Goal: Task Accomplishment & Management: Manage account settings

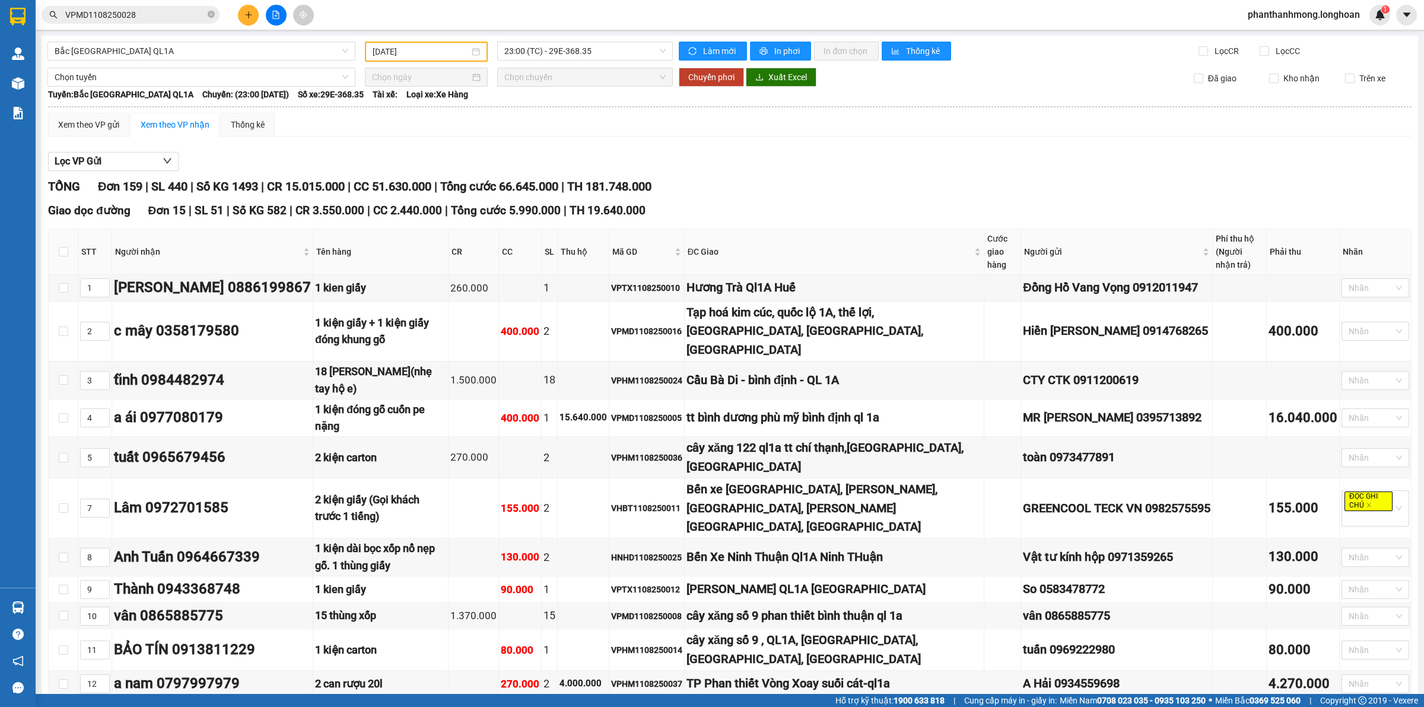
scroll to position [297, 0]
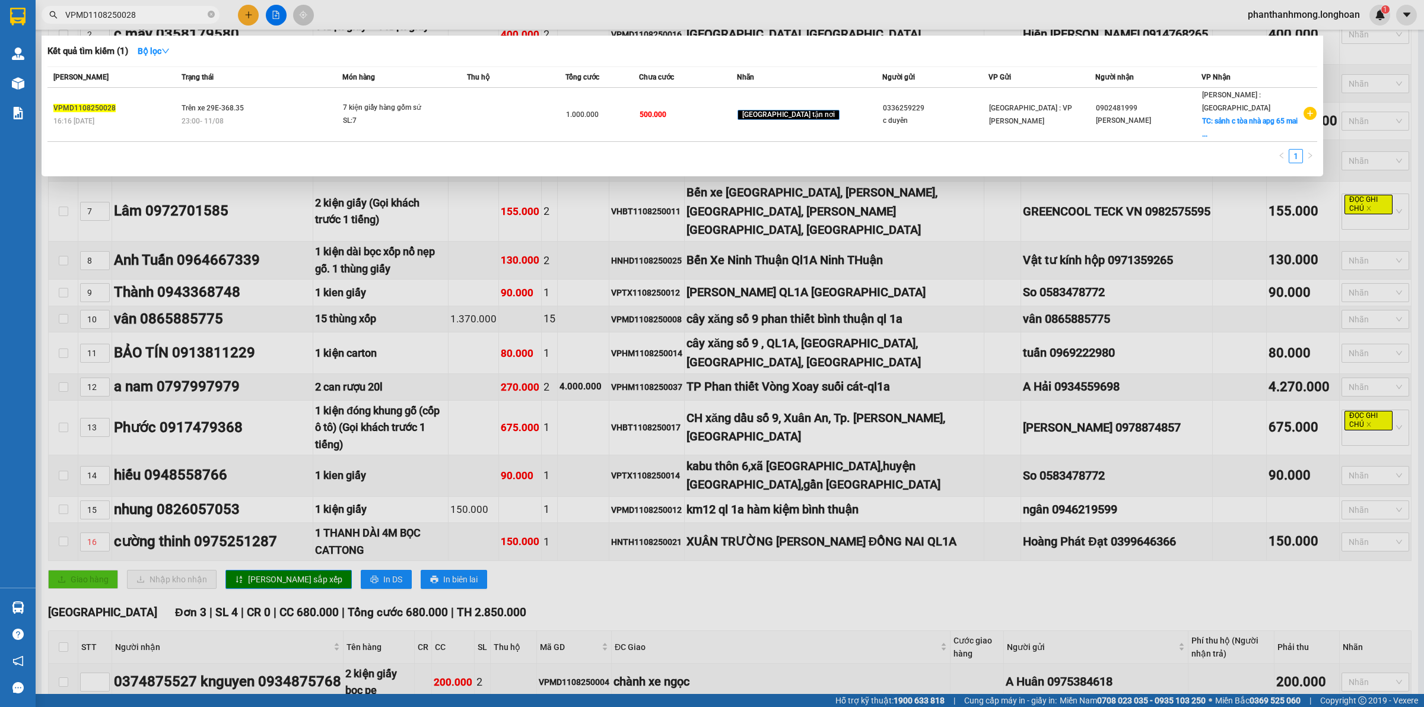
click at [195, 18] on input "VPMD1108250028" at bounding box center [135, 14] width 140 height 13
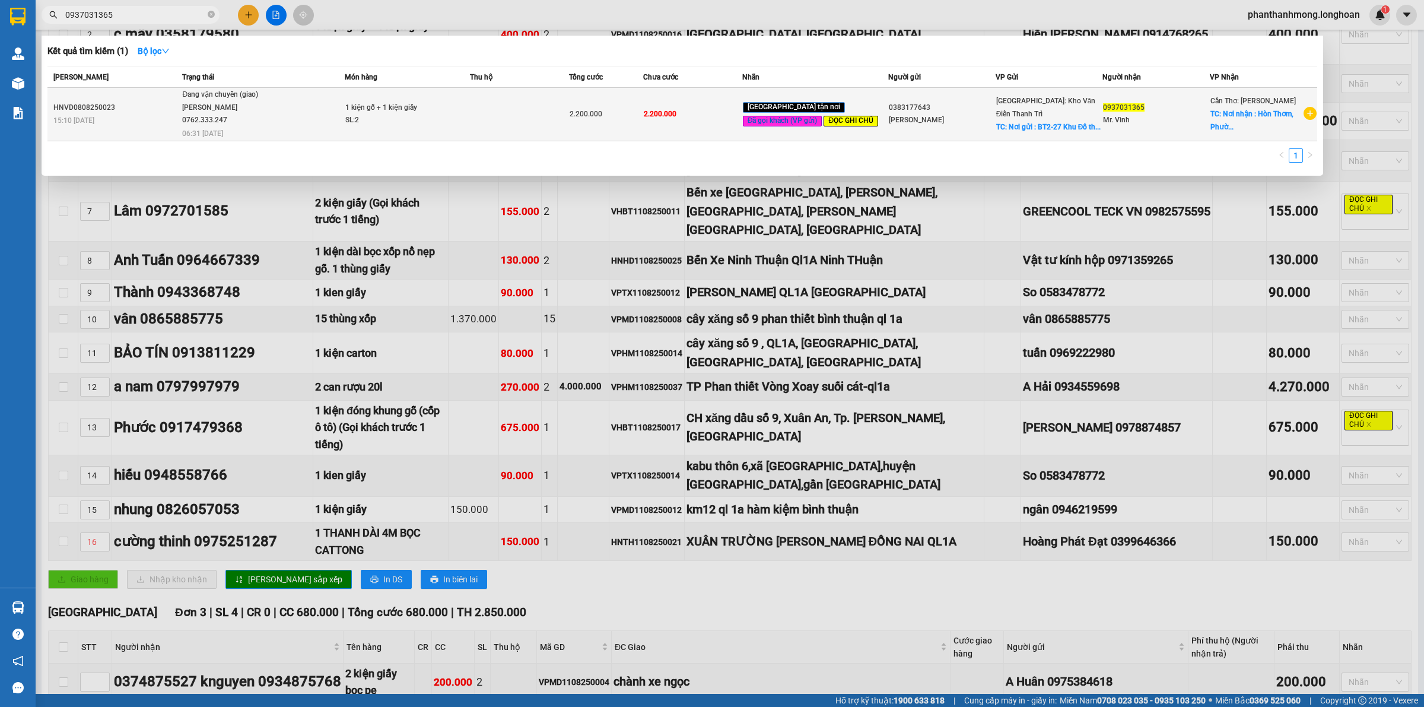
type input "0937031365"
click at [451, 93] on td "1 kiện gỗ + 1 kiện giấy SL: 2" at bounding box center [407, 114] width 125 height 53
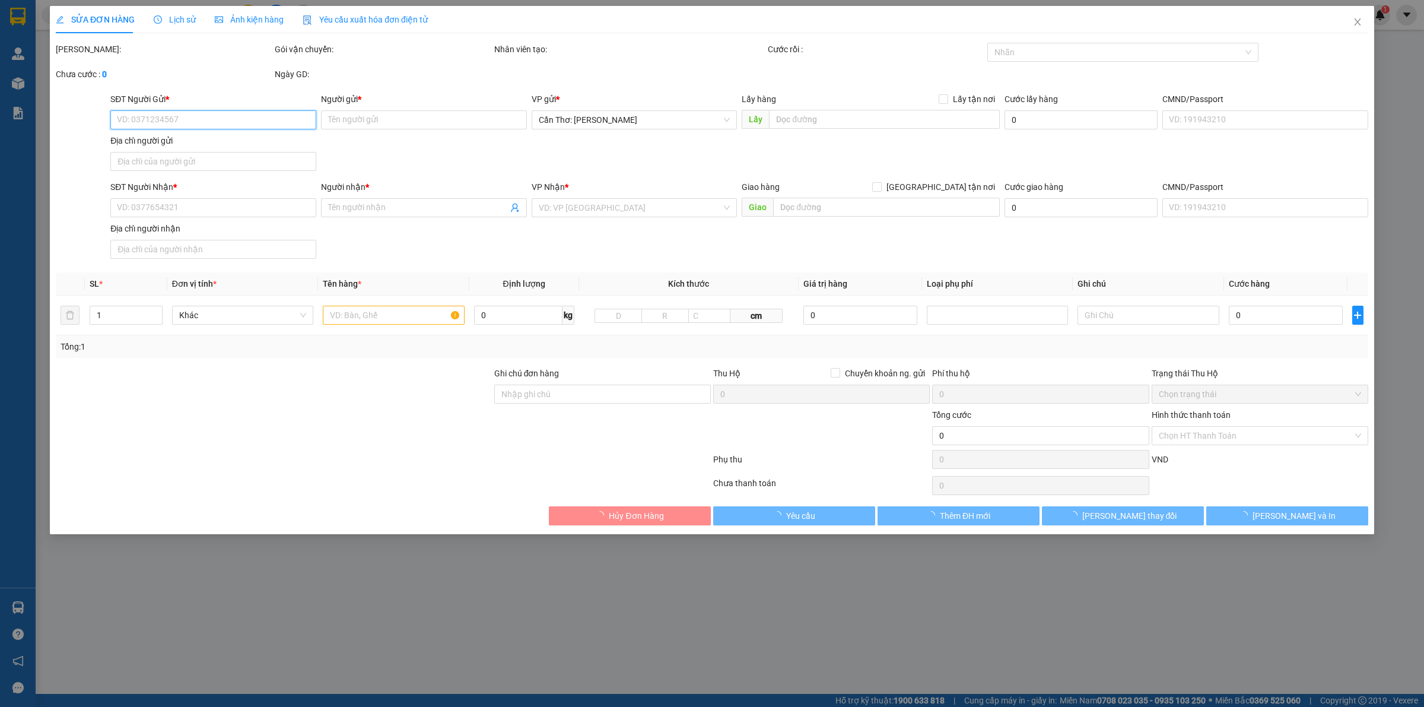
type input "0383177643"
type input "Phương Anh"
checkbox input "true"
type input "Nơi gửi : BT2-27 Khu Đô thị mới Trung Văn - Nam từ Liêm Hà Nội"
type input "0937031365"
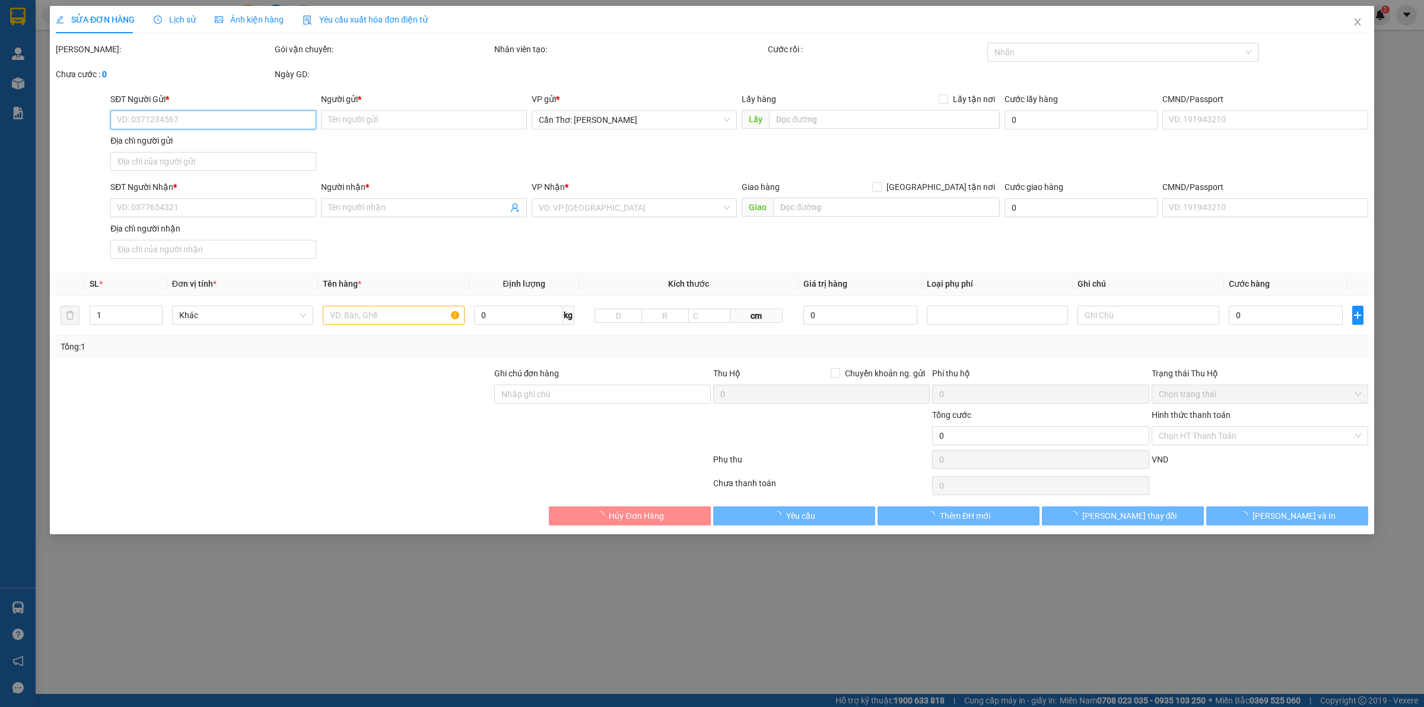
type input "Mr. Vĩnh"
checkbox input "true"
type input "Nơi nhận : Hòn Thơm, [GEOGRAPHIC_DATA], [GEOGRAPHIC_DATA]. [GEOGRAPHIC_DATA], T…"
type input "gọi trước 3 tiếng"
type input "2.200.000"
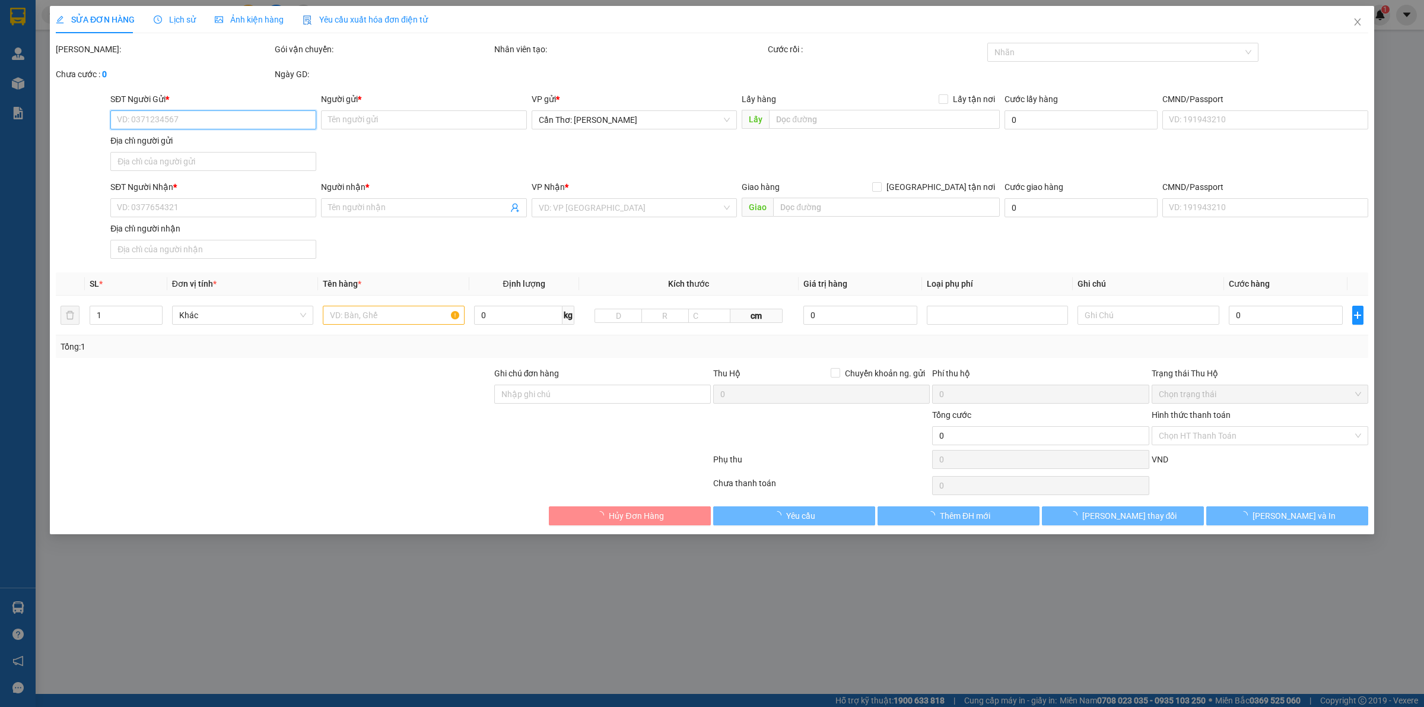
type input "2.200.000"
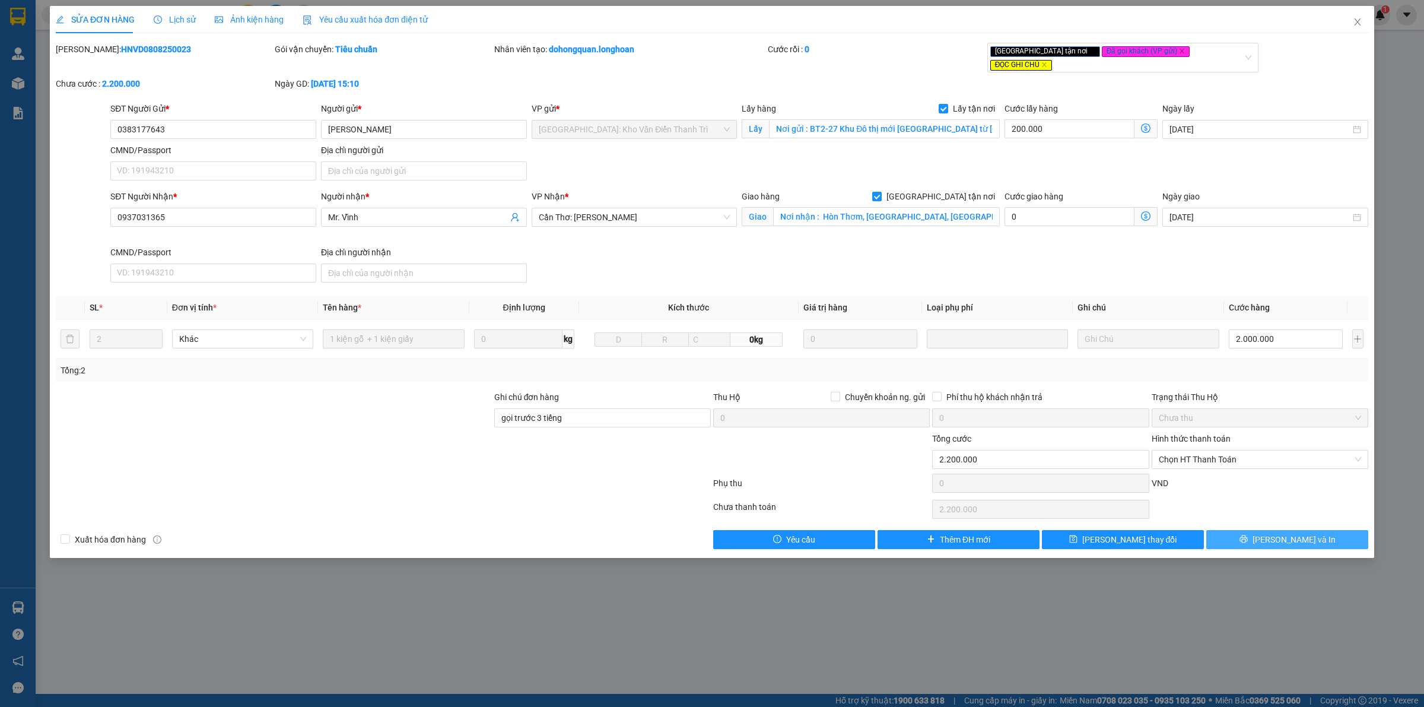
click at [1230, 536] on button "Lưu và In" at bounding box center [1287, 539] width 162 height 19
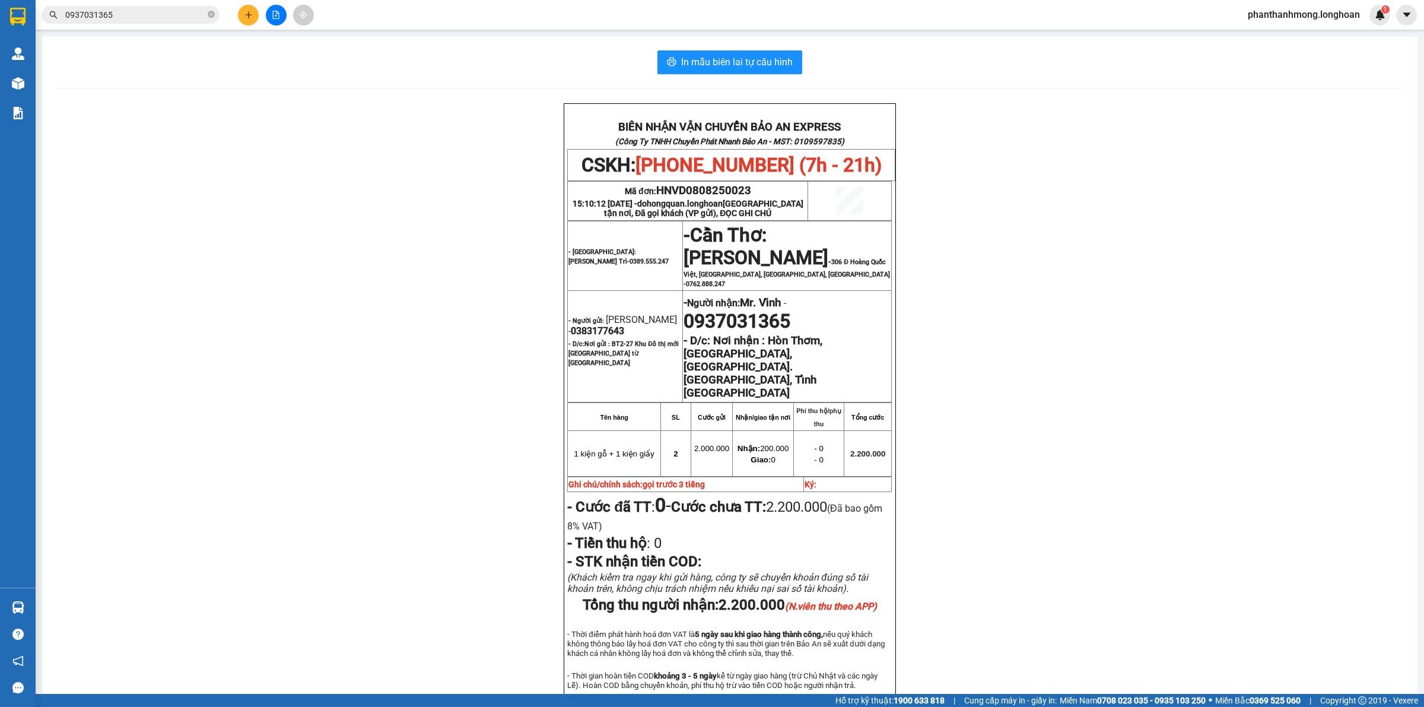
click at [610, 325] on span "0383177643" at bounding box center [597, 330] width 53 height 11
copy span "0383177643"
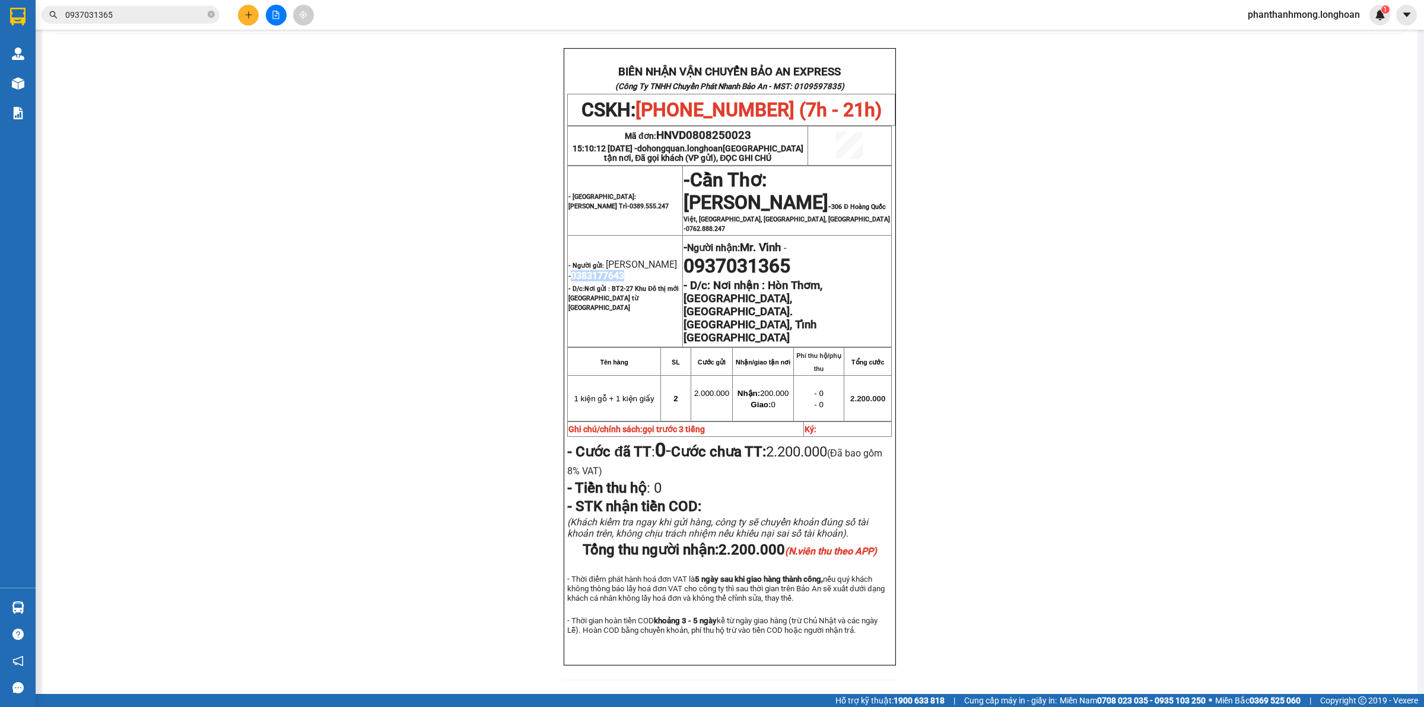
scroll to position [45, 0]
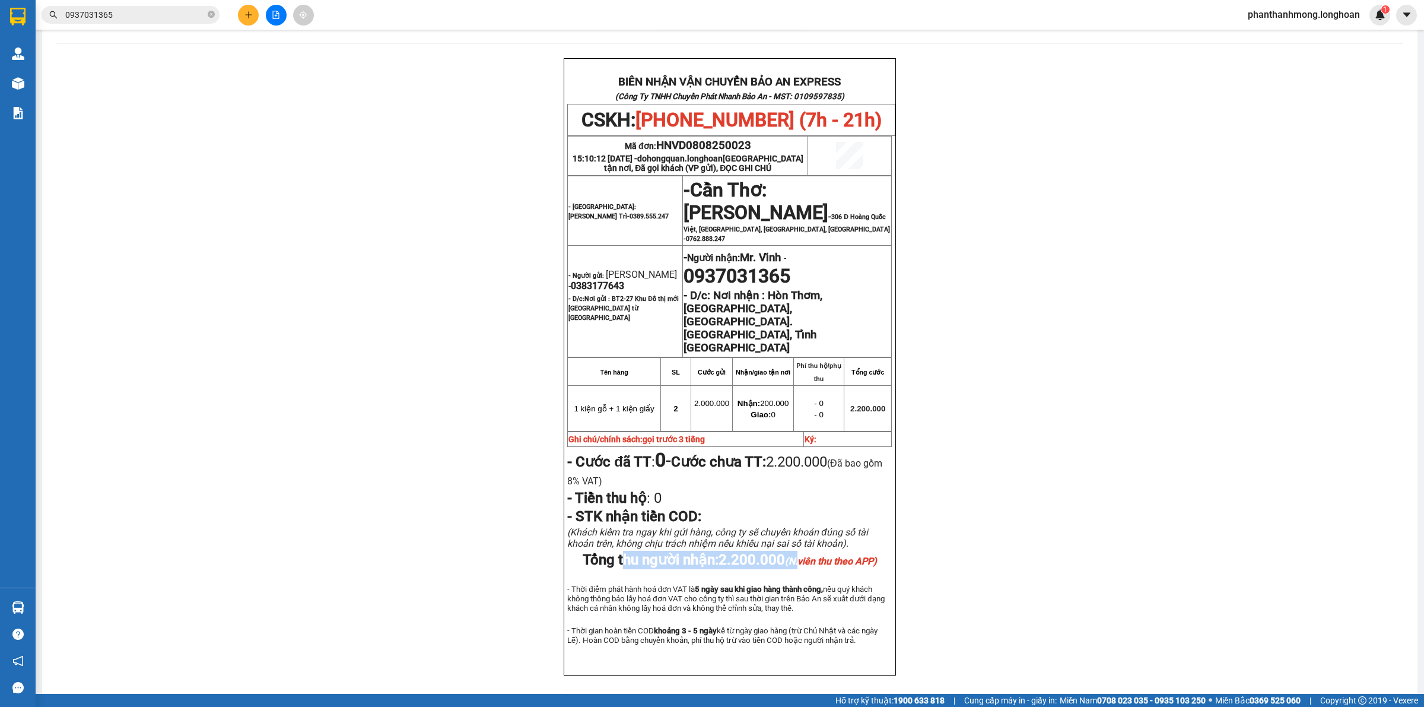
drag, startPoint x: 620, startPoint y: 558, endPoint x: 799, endPoint y: 553, distance: 179.3
click at [799, 553] on span "Tổng thu người nhận: 2.200.000 (N.viên thu theo APP)" at bounding box center [730, 559] width 294 height 17
click at [708, 552] on span "Tổng thu người nhận: 2.200.000 (N.viên thu theo APP)" at bounding box center [730, 559] width 294 height 17
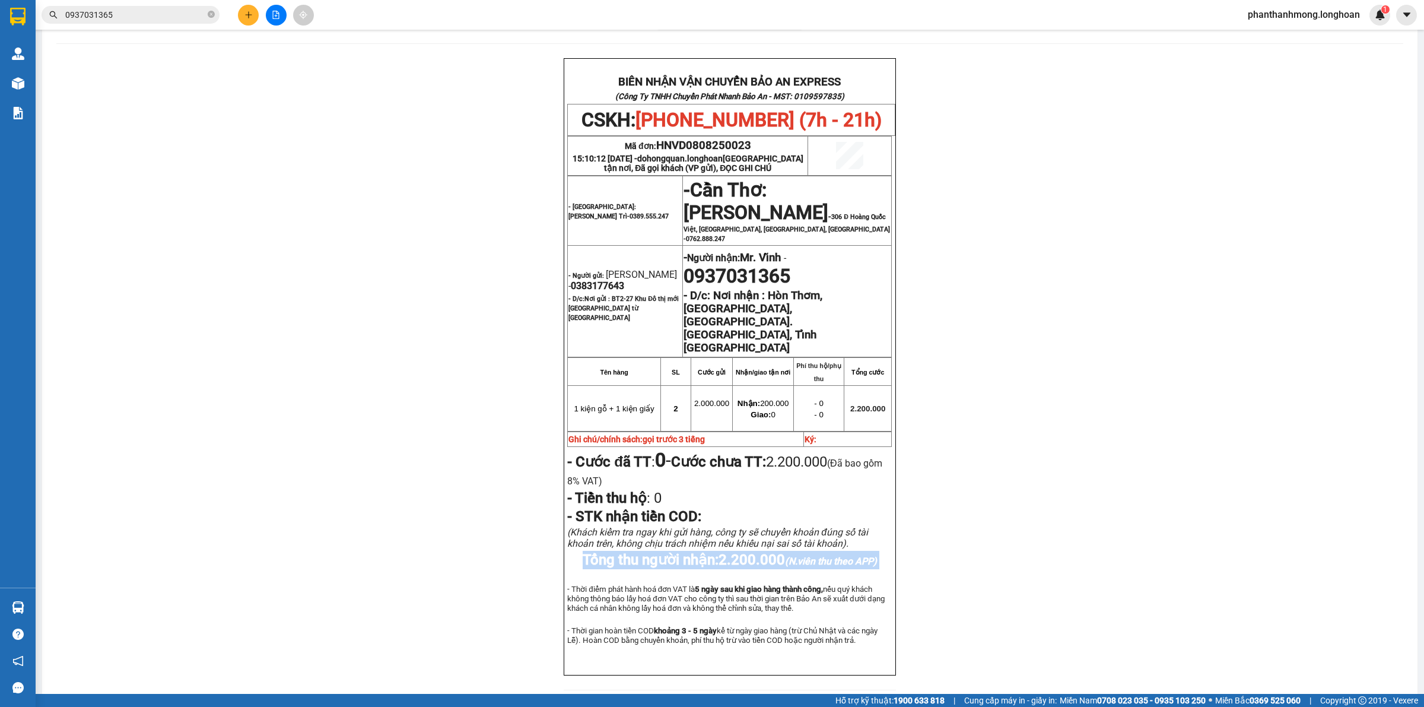
click at [708, 552] on span "Tổng thu người nhận: 2.200.000 (N.viên thu theo APP)" at bounding box center [730, 559] width 294 height 17
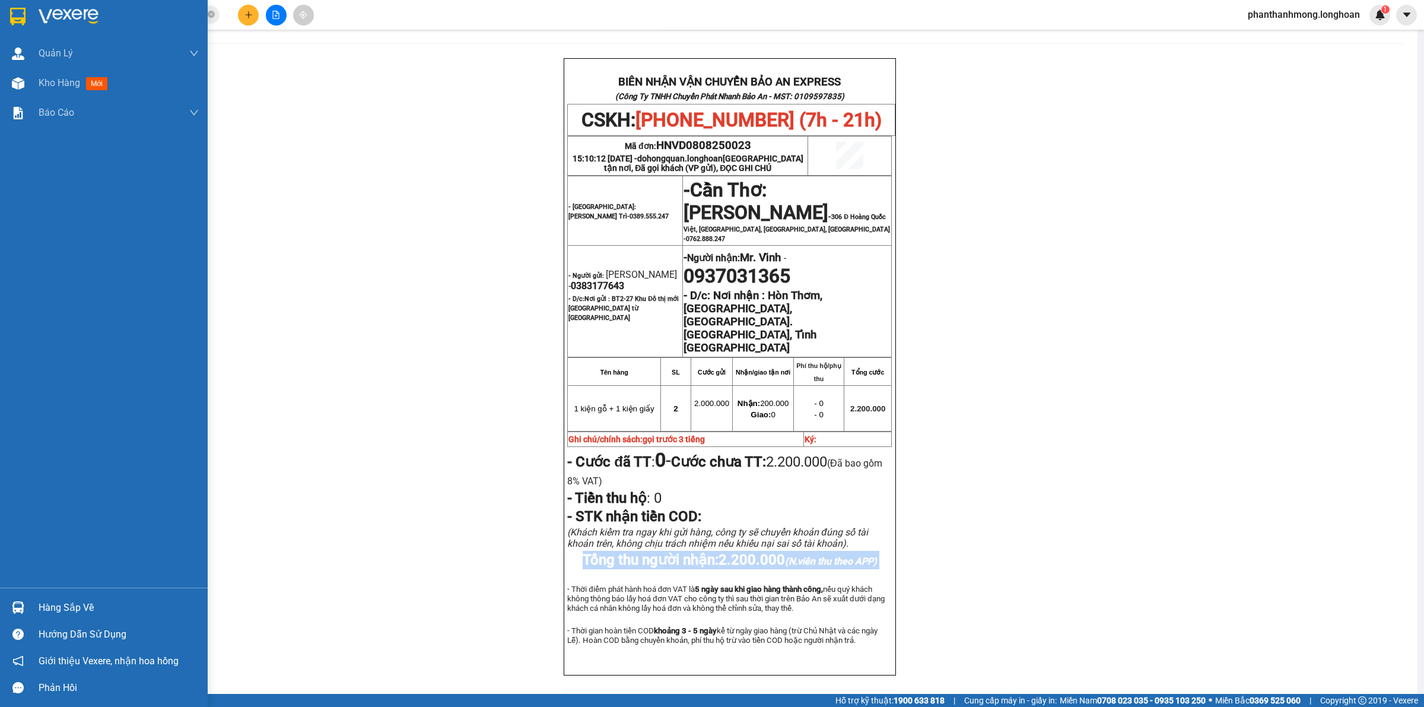
click at [24, 21] on img at bounding box center [17, 17] width 15 height 18
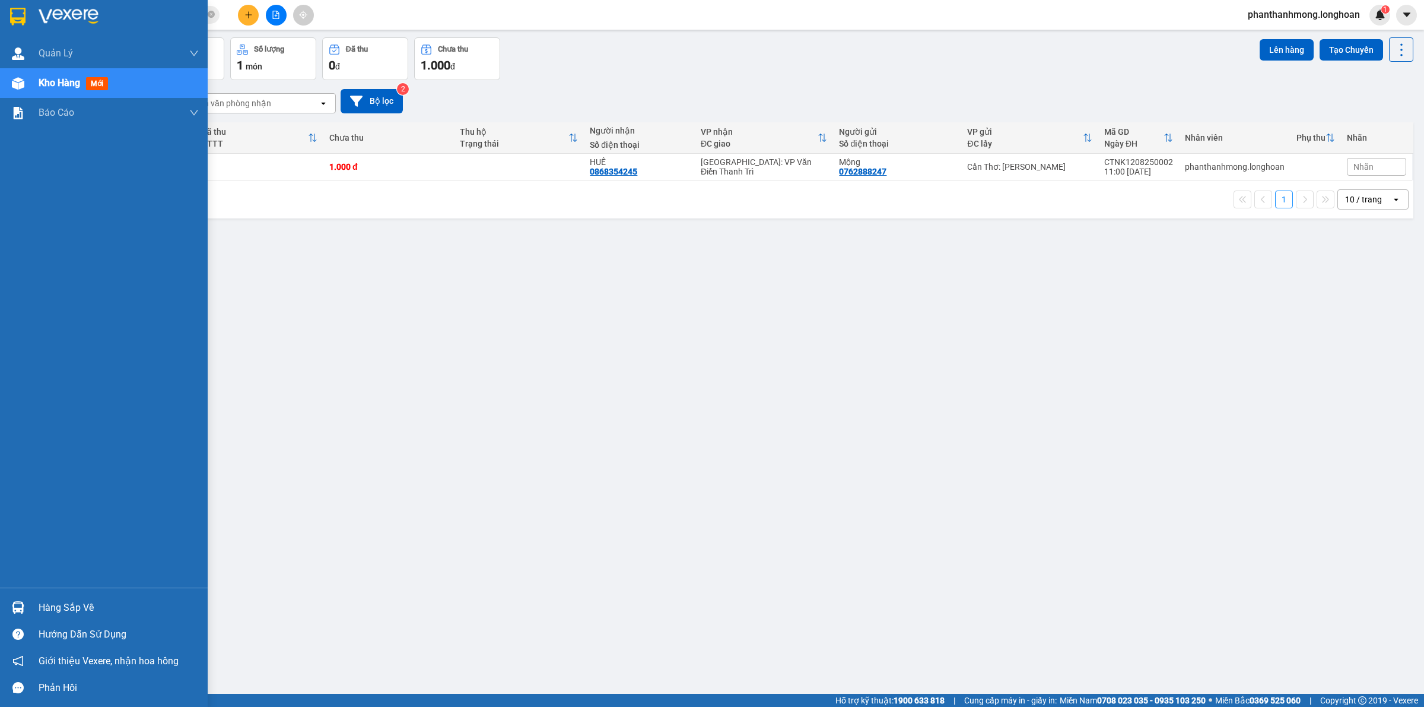
click at [33, 604] on div "Hàng sắp về" at bounding box center [104, 607] width 208 height 27
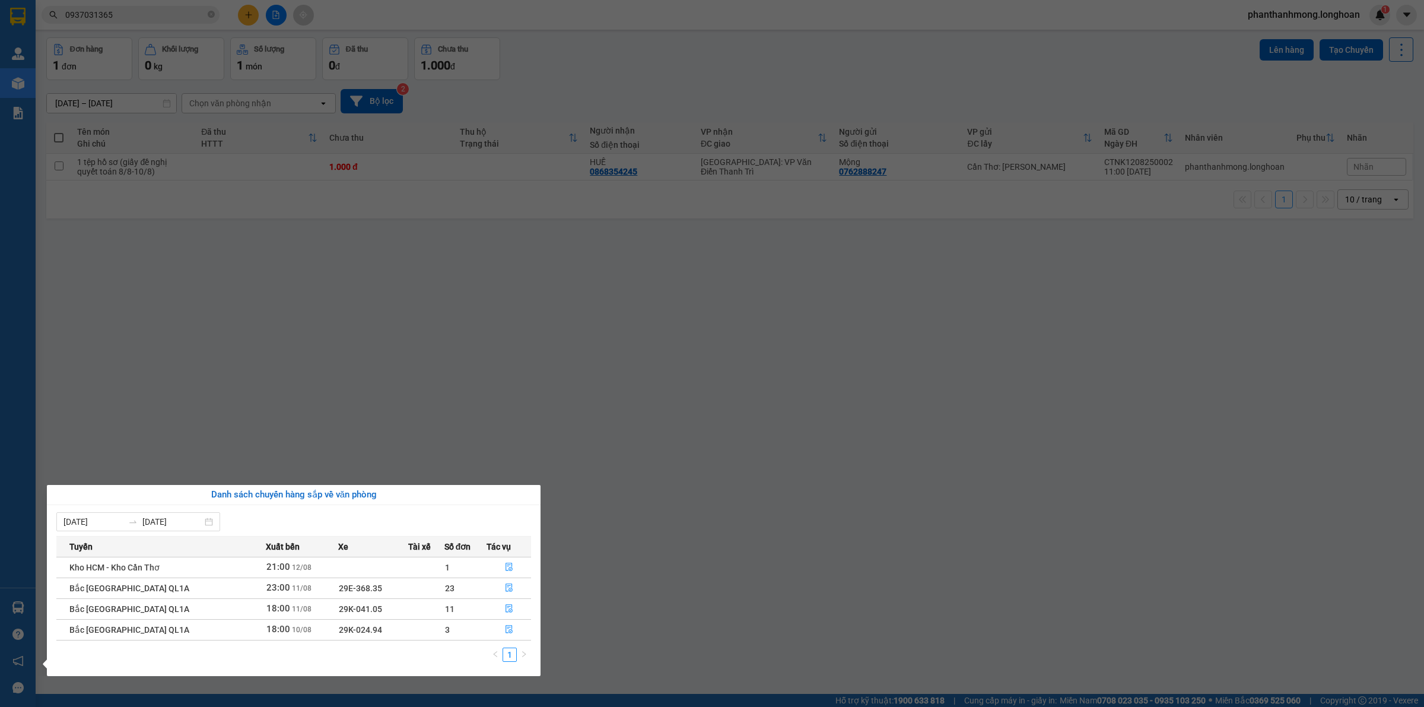
click at [739, 417] on section "Kết quả tìm kiếm ( 1 ) Bộ lọc Mã ĐH Trạng thái Món hàng Thu hộ Tổng cước Chưa c…" at bounding box center [712, 353] width 1424 height 707
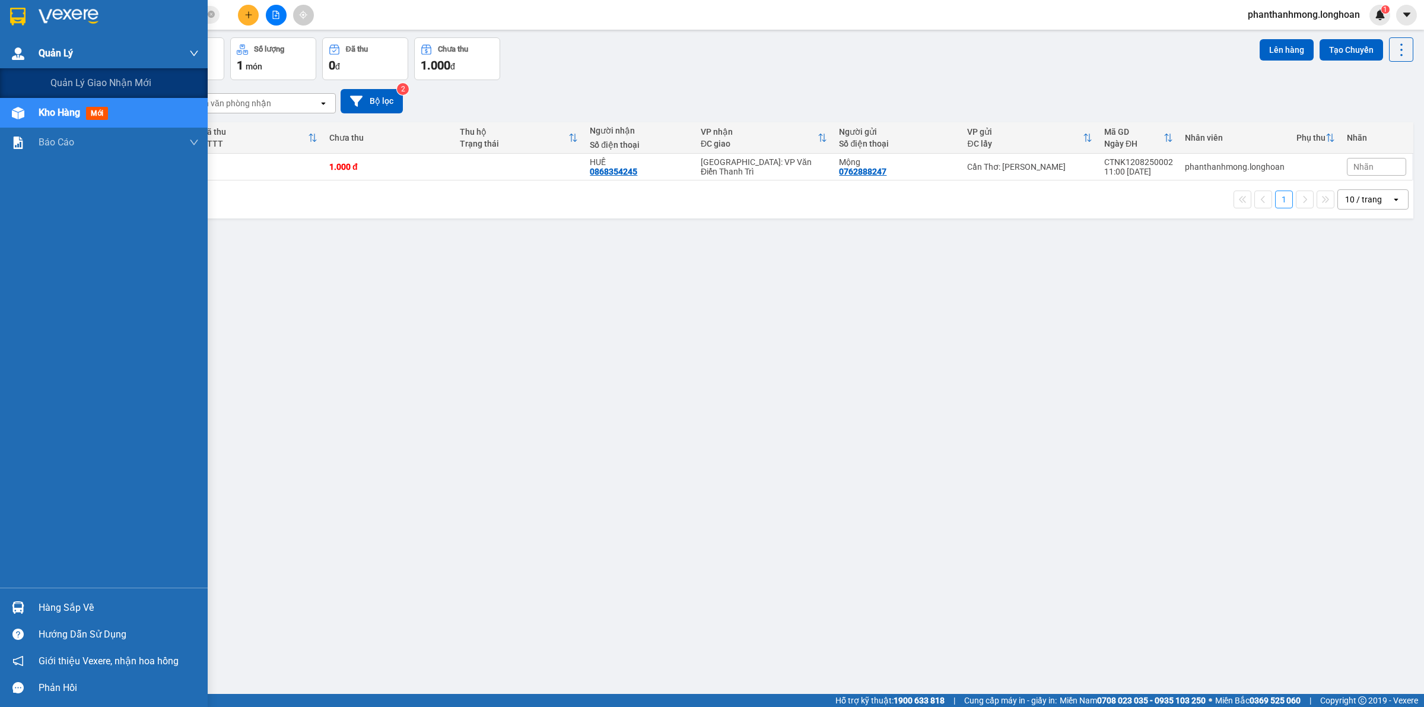
click at [92, 55] on div "Quản Lý" at bounding box center [119, 54] width 160 height 30
click at [99, 78] on span "Quản lý giao nhận mới" at bounding box center [100, 82] width 101 height 15
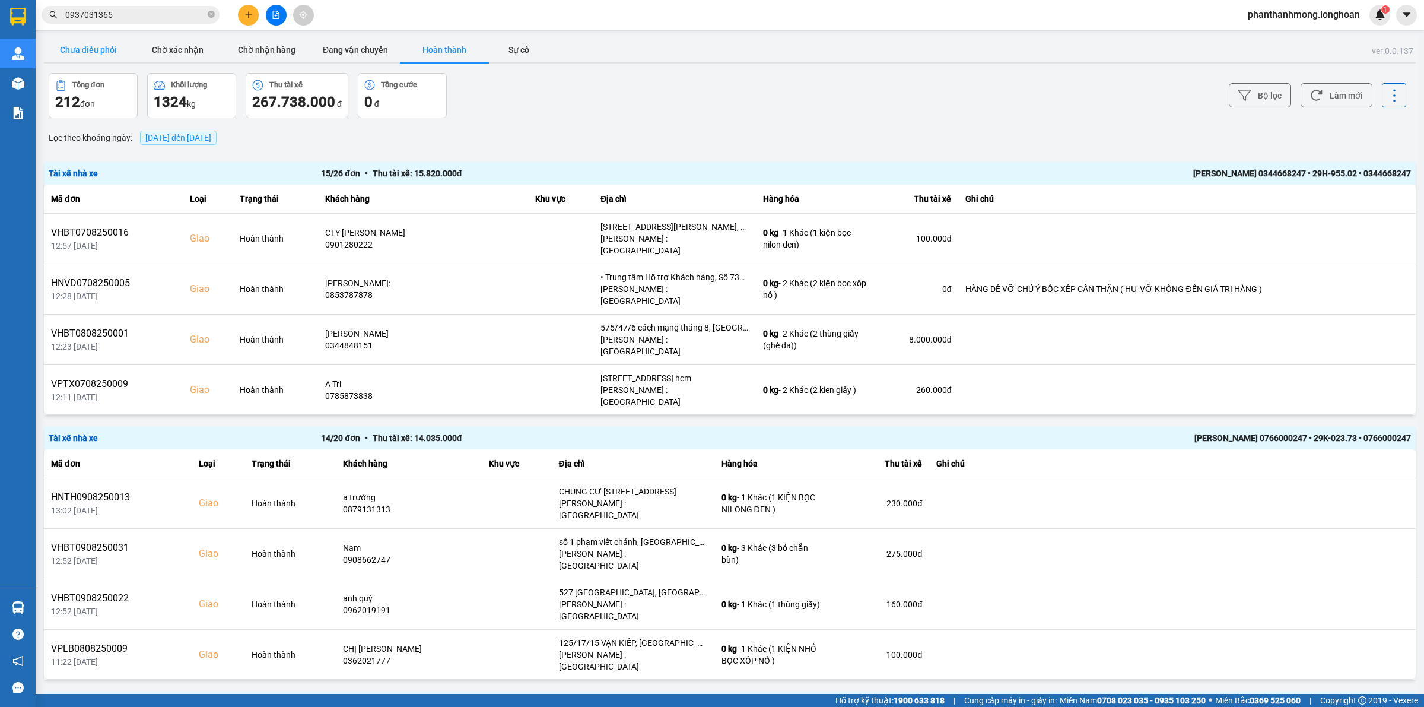
click at [93, 47] on button "Chưa điều phối" at bounding box center [88, 50] width 89 height 24
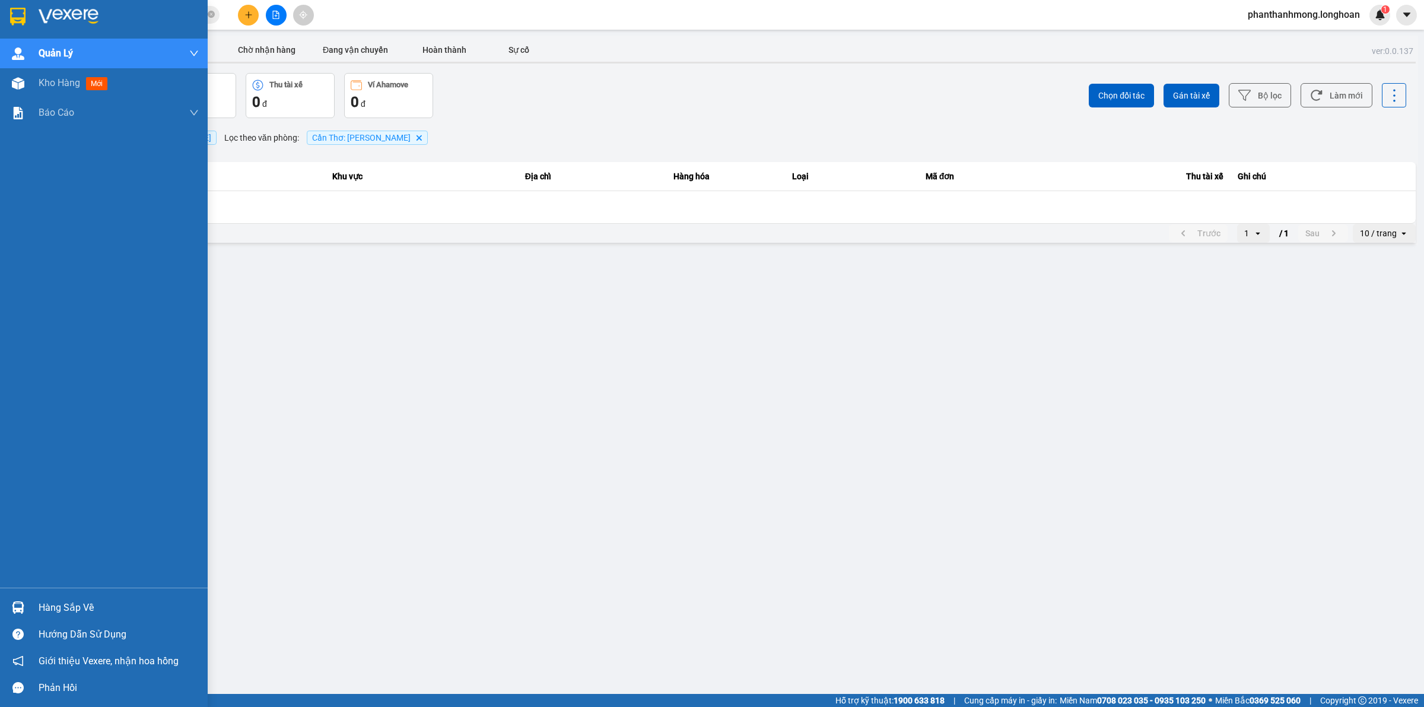
click at [67, 597] on div "Hàng sắp về" at bounding box center [104, 607] width 208 height 27
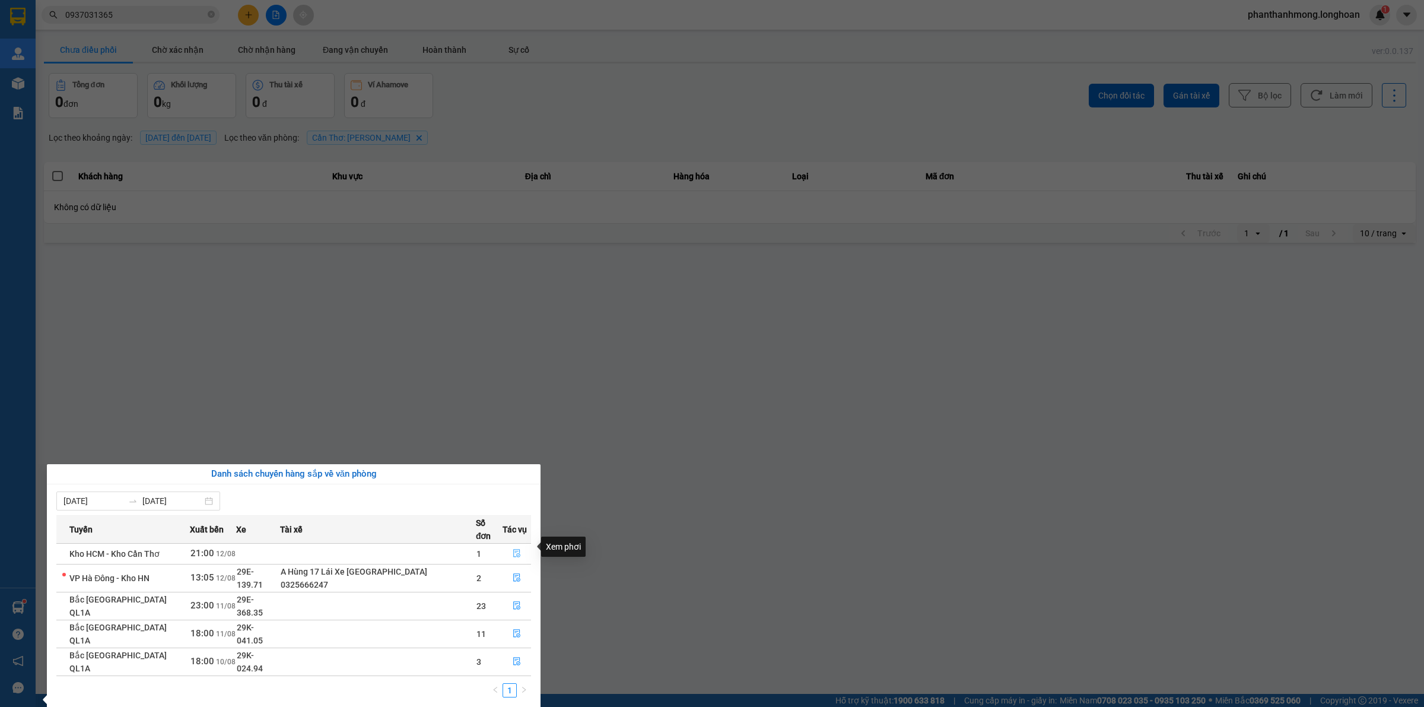
click at [513, 549] on icon "file-done" at bounding box center [516, 553] width 7 height 8
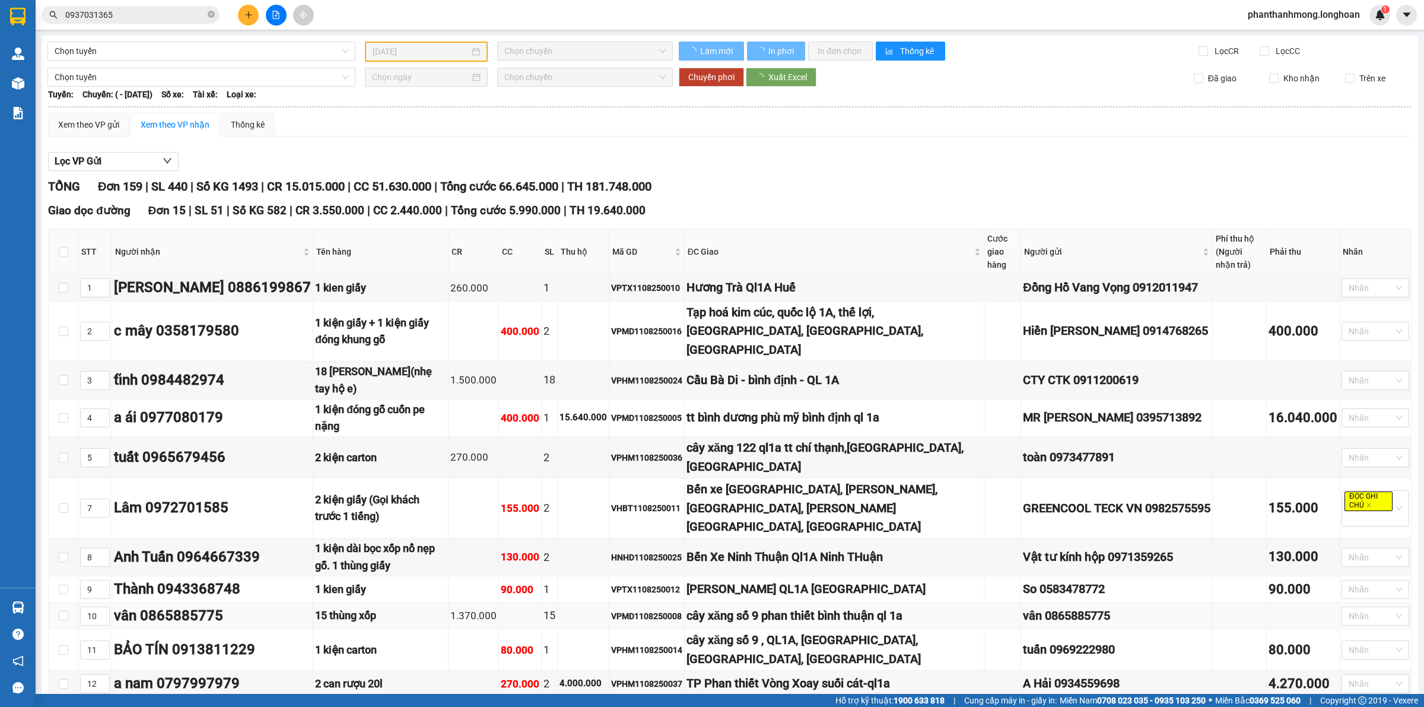
type input "[DATE]"
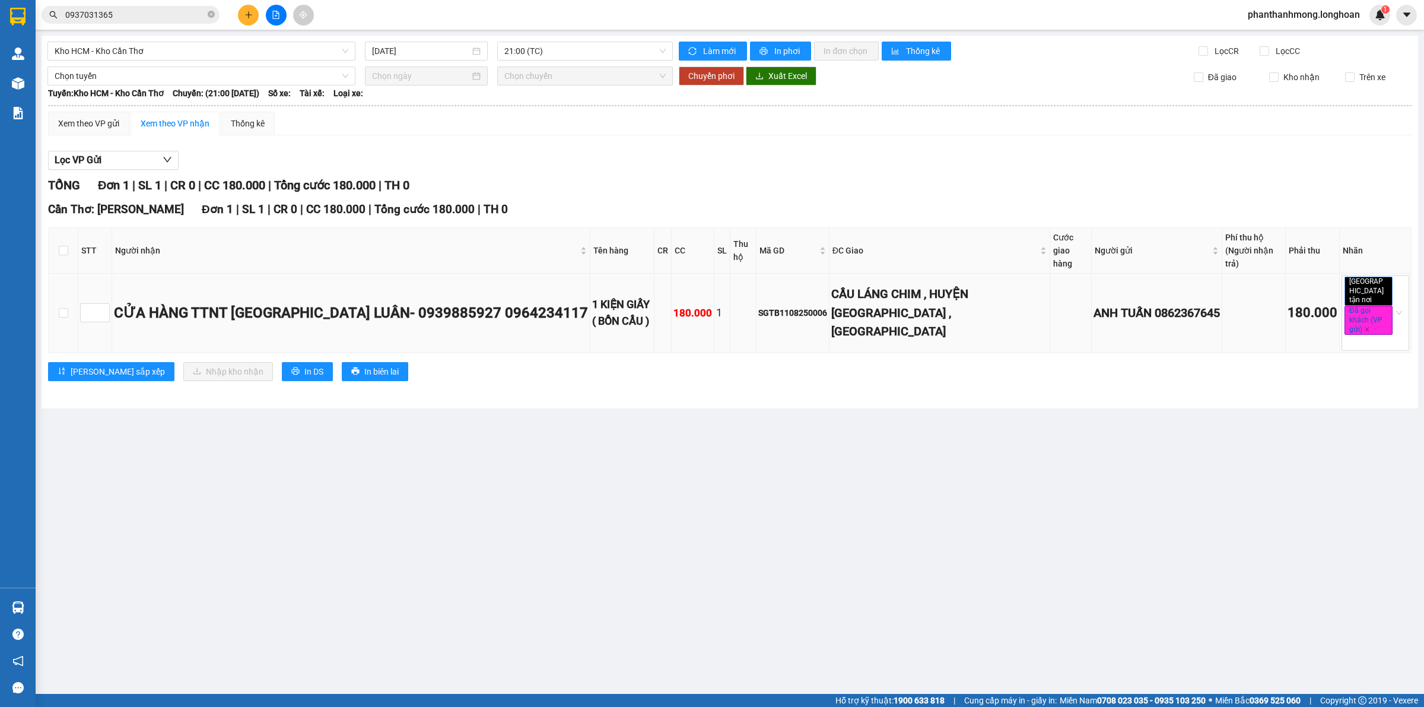
click at [817, 306] on div "SGTB1108250006" at bounding box center [792, 312] width 69 height 13
copy div "SGTB1108250006"
click at [144, 14] on input "0937031365" at bounding box center [135, 14] width 140 height 13
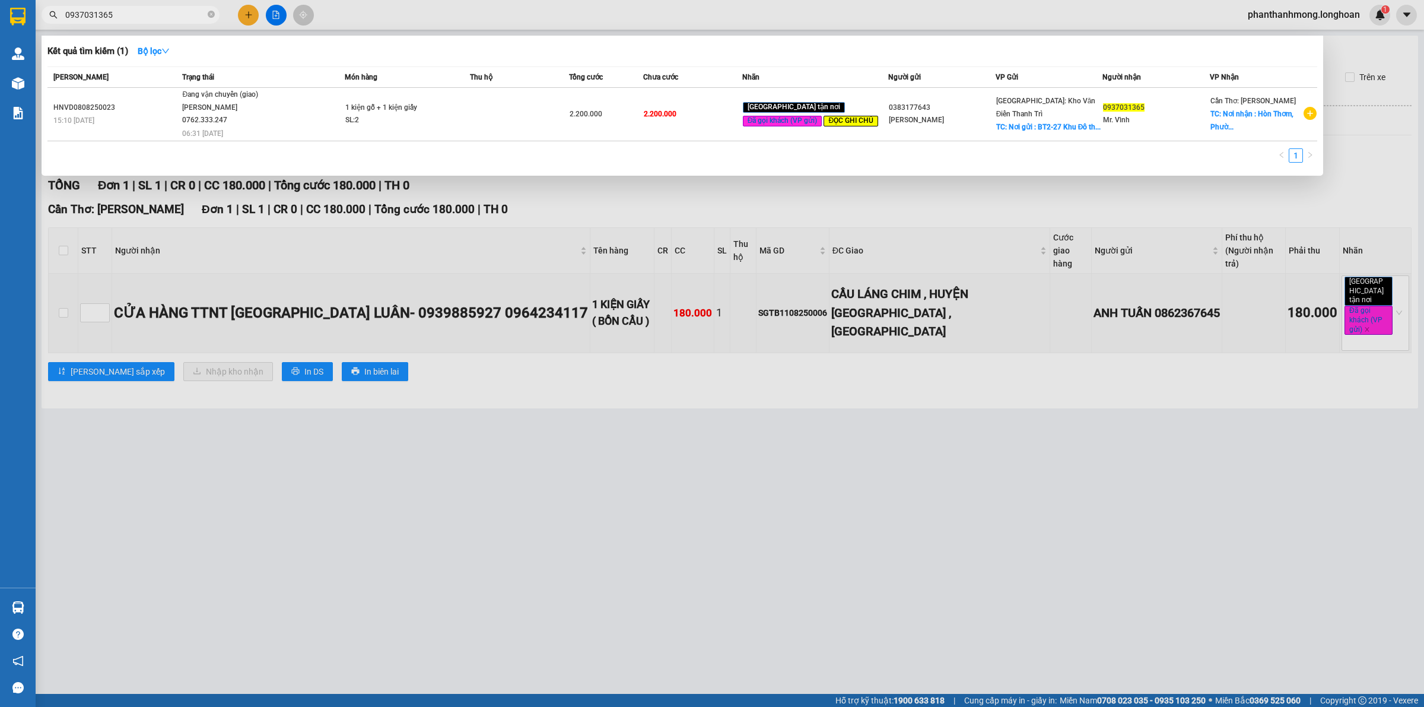
click at [146, 15] on input "0937031365" at bounding box center [135, 14] width 140 height 13
paste input "SGTB1108250006"
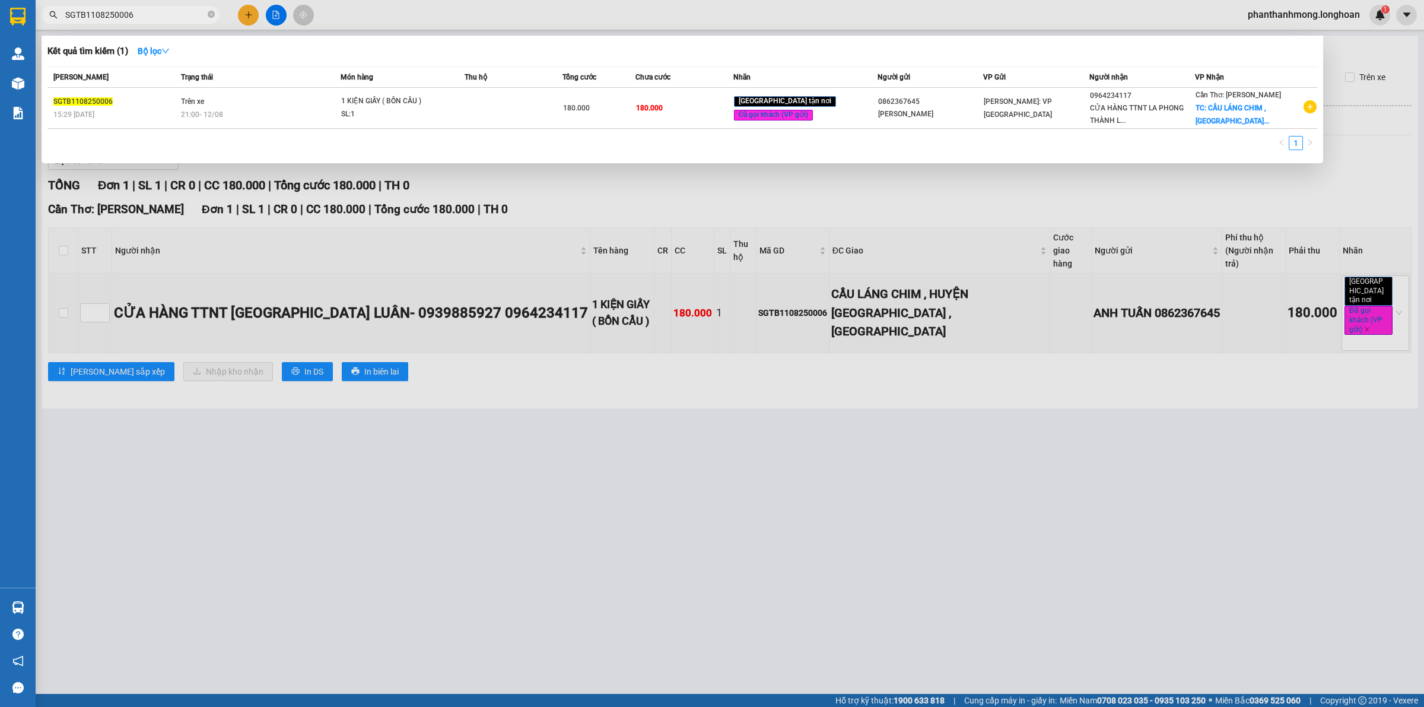
type input "SGTB1108250006"
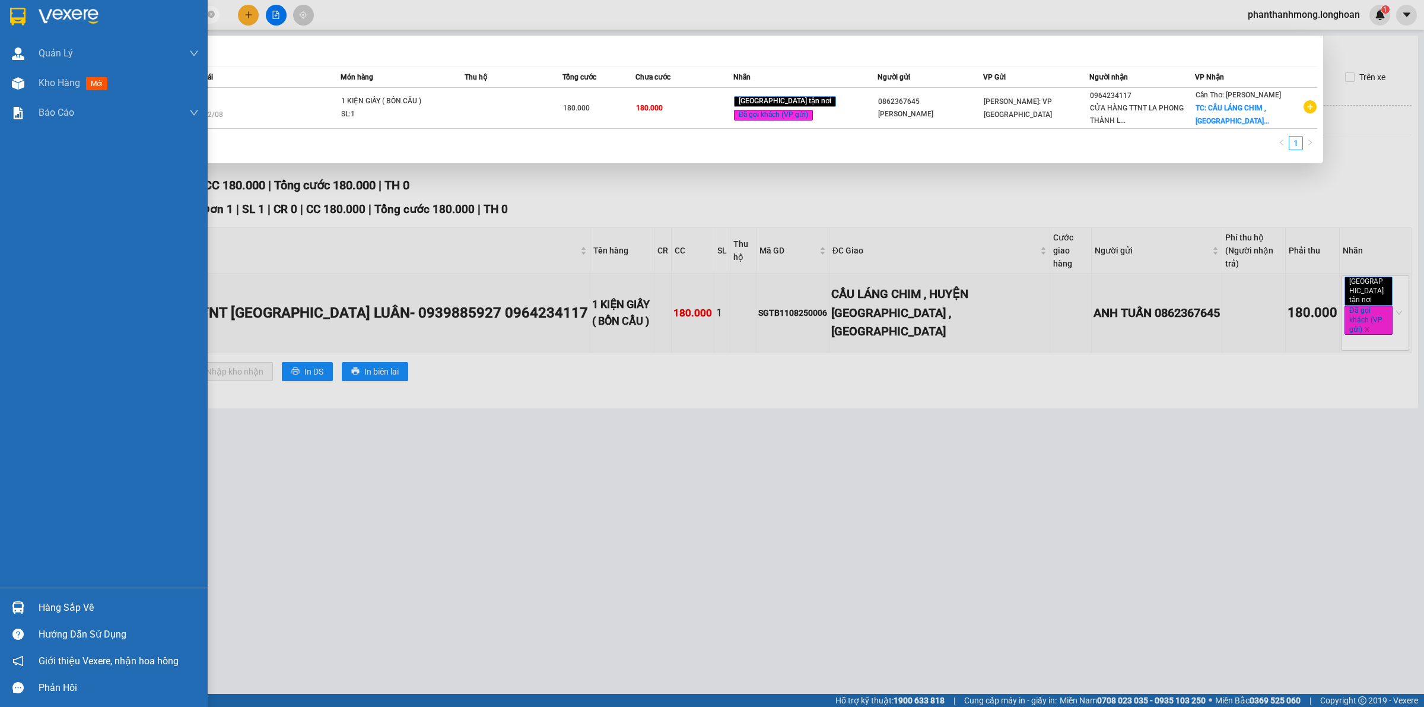
click at [69, 594] on div "Hàng sắp về" at bounding box center [104, 607] width 208 height 27
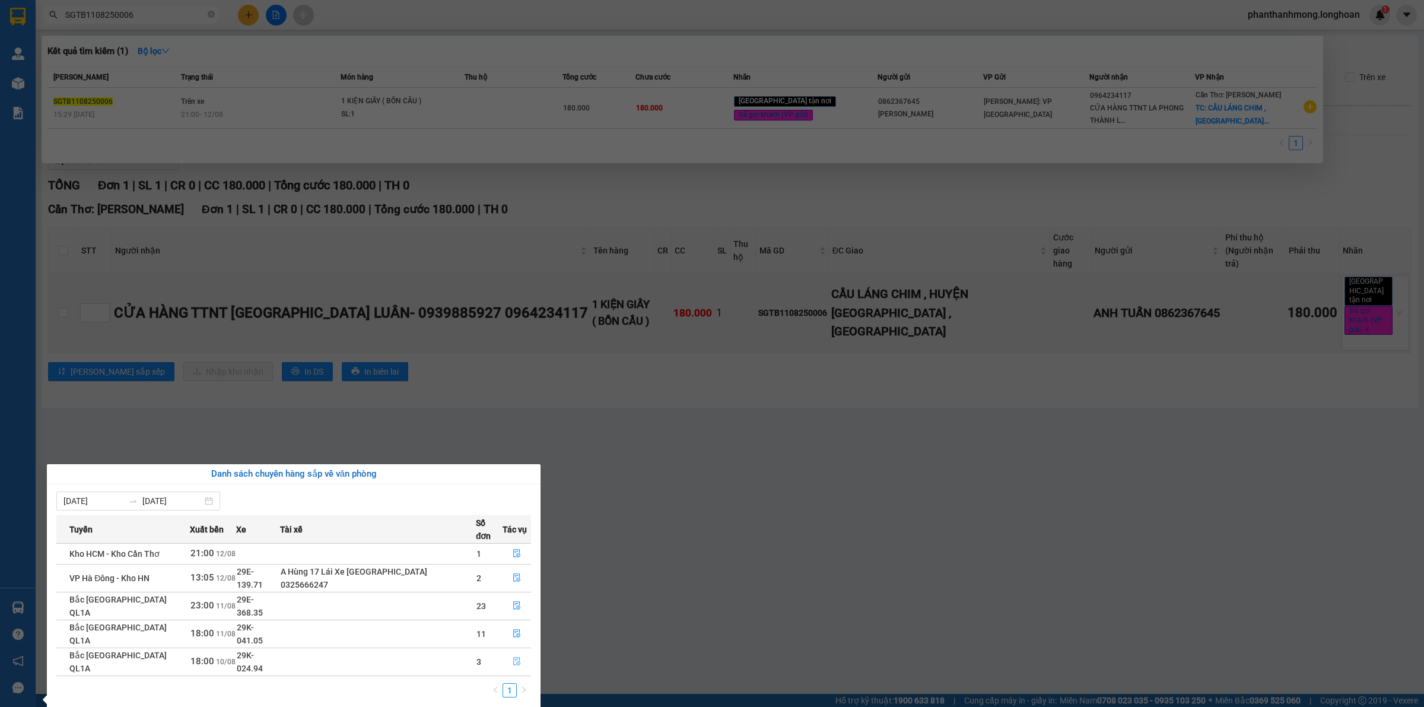
click at [516, 657] on icon "file-done" at bounding box center [517, 661] width 8 height 8
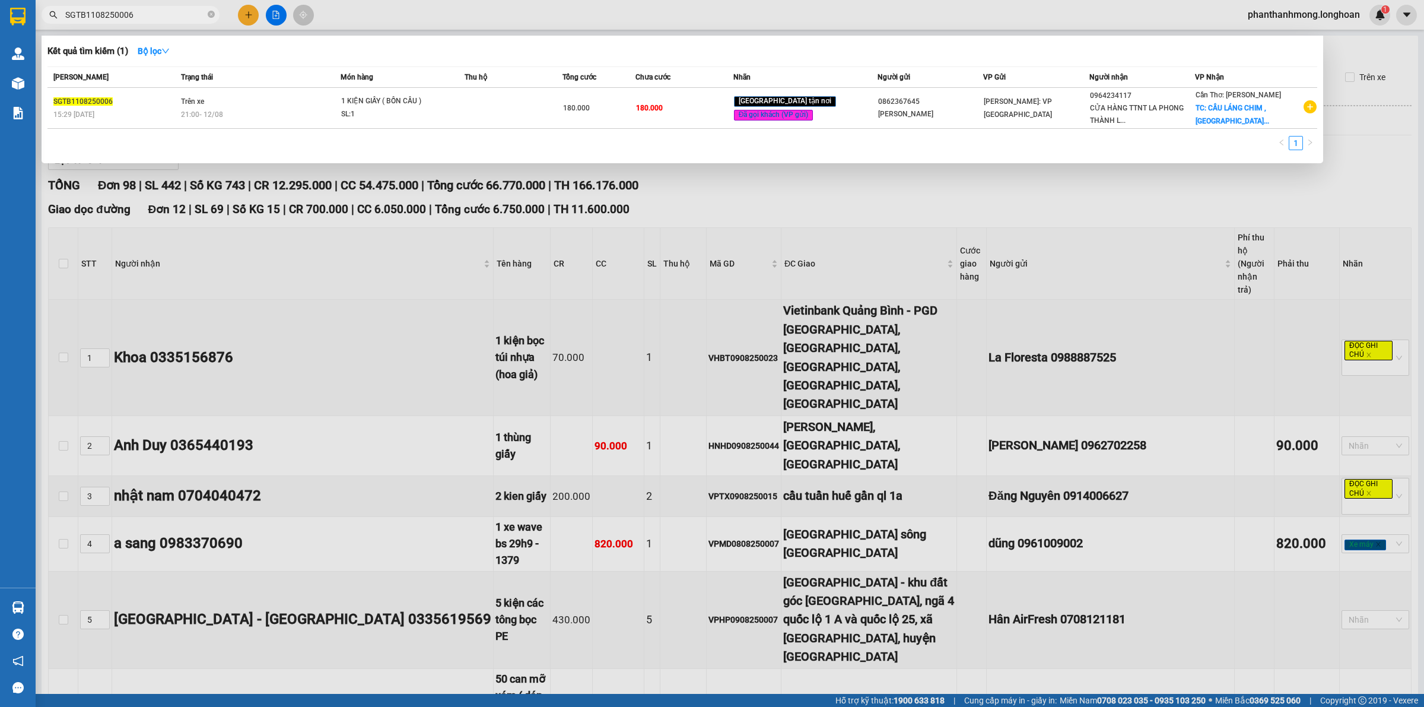
type input "10/08/2025"
click at [389, 218] on div at bounding box center [712, 353] width 1424 height 707
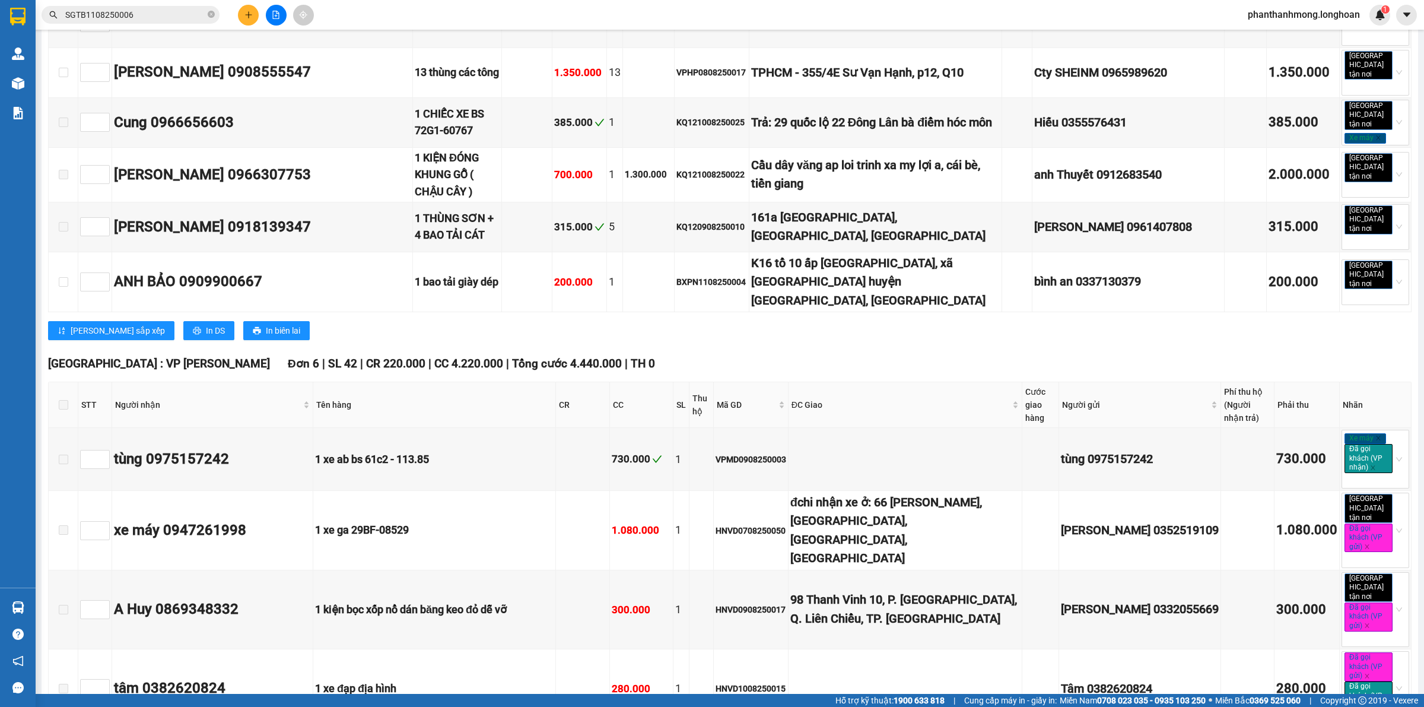
scroll to position [5055, 0]
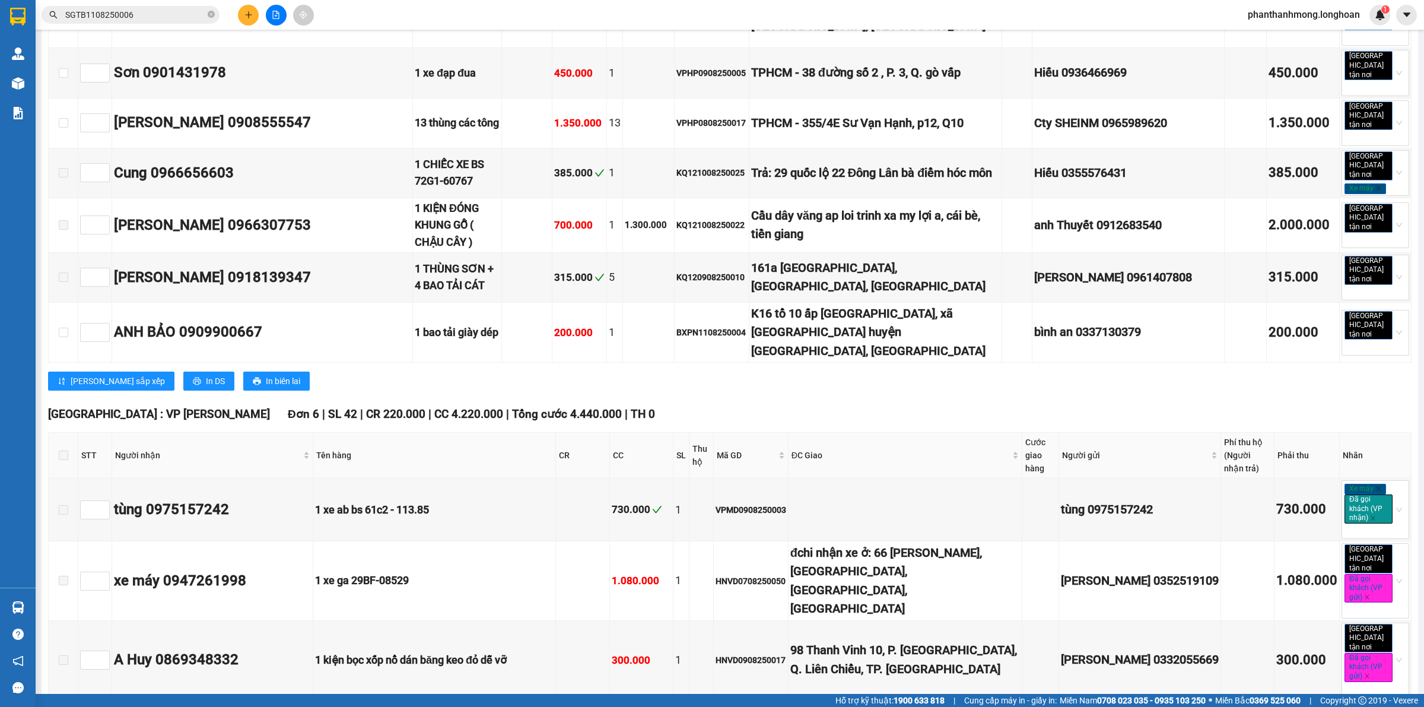
copy div "VPMD1008250012"
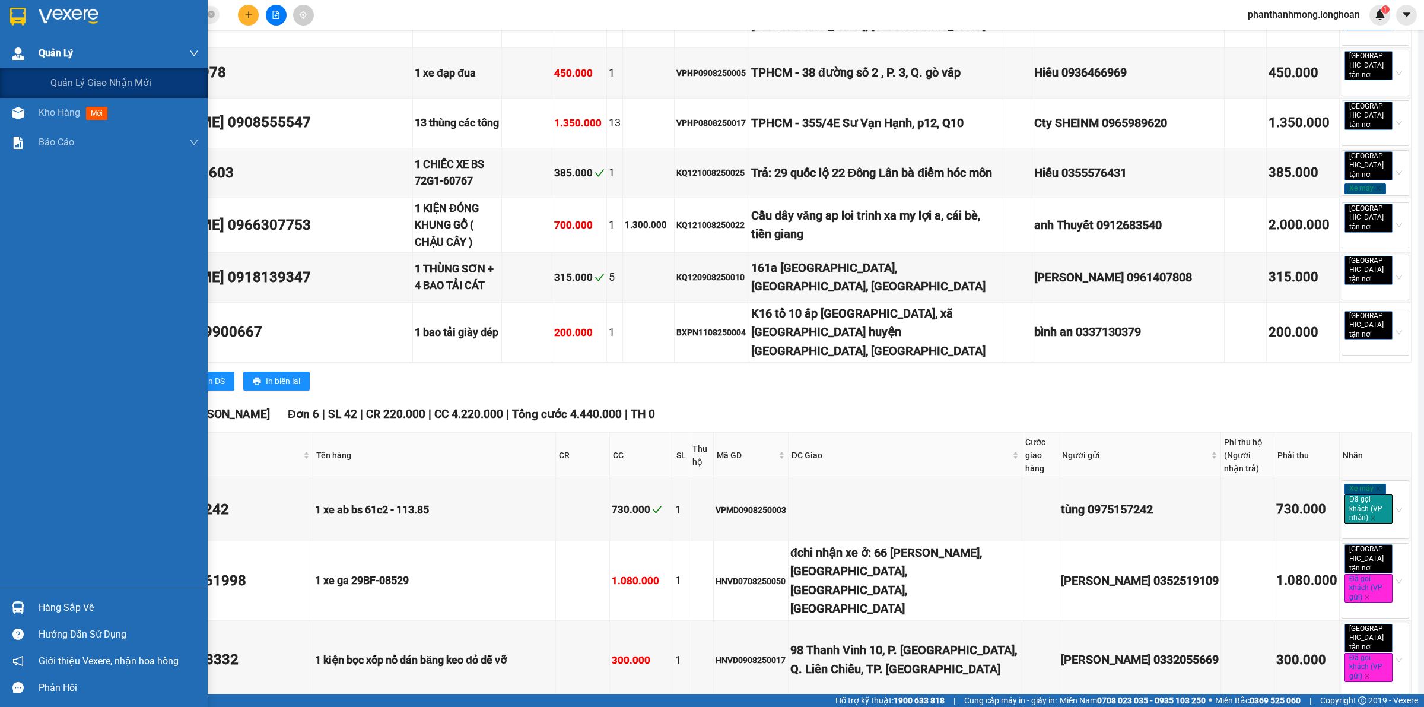
click at [56, 55] on span "Quản Lý" at bounding box center [56, 53] width 34 height 15
click at [107, 55] on div "Quản Lý" at bounding box center [119, 54] width 160 height 30
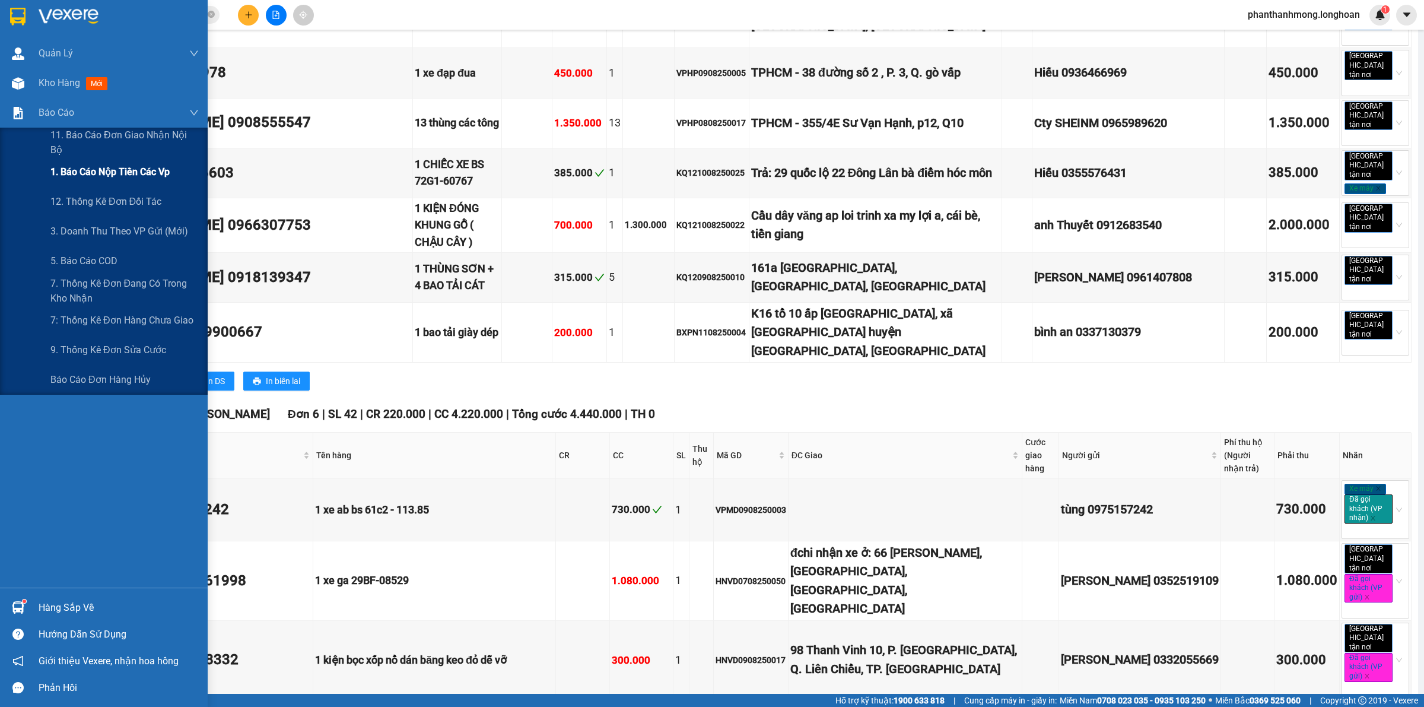
click at [120, 174] on span "1. Báo cáo nộp tiền các vp" at bounding box center [109, 171] width 119 height 15
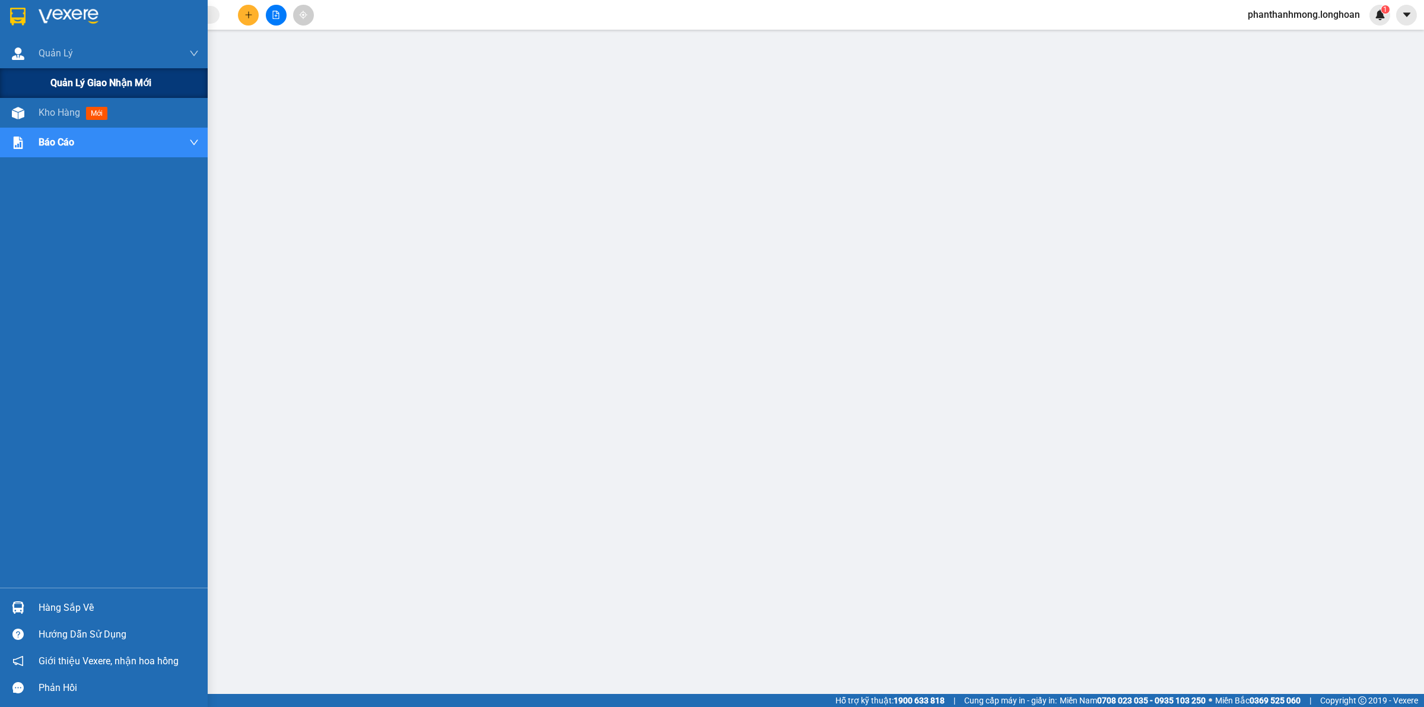
click at [120, 84] on span "Quản lý giao nhận mới" at bounding box center [100, 82] width 101 height 15
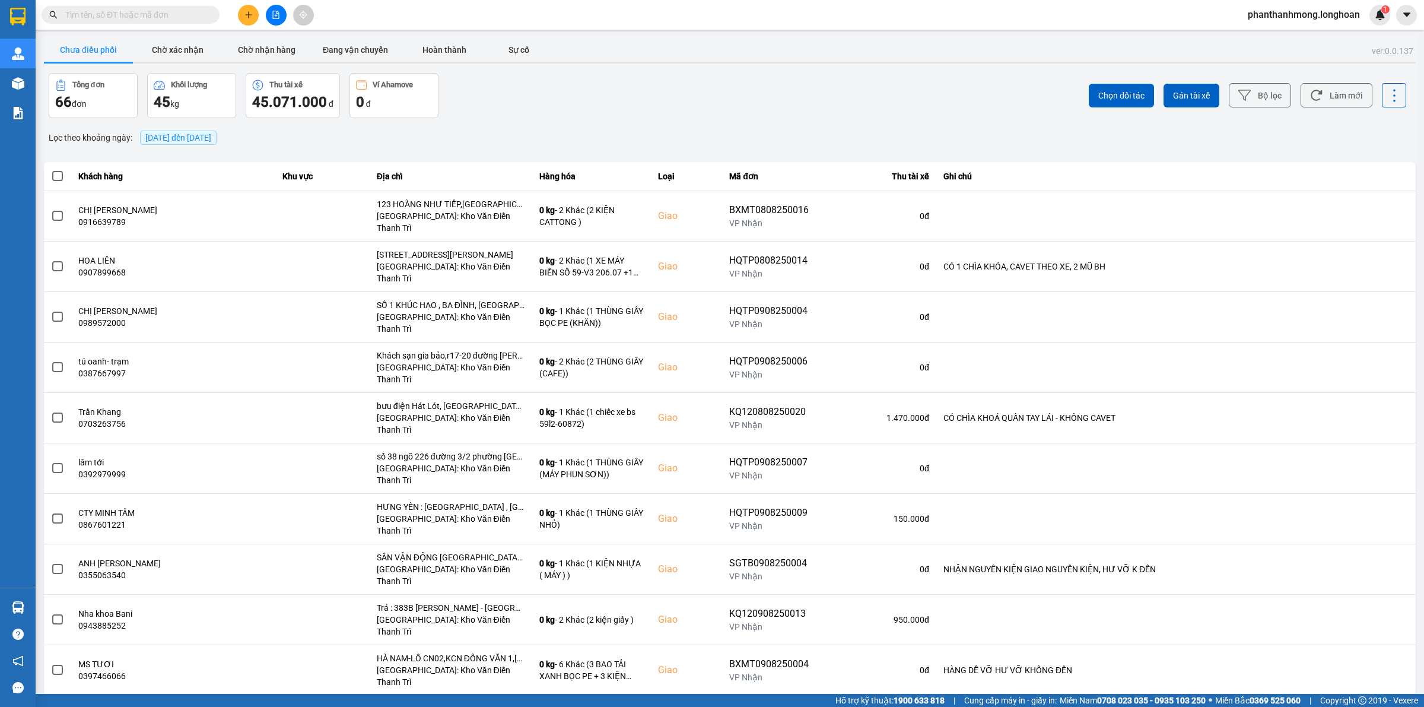
click at [117, 21] on span at bounding box center [131, 15] width 178 height 18
click at [123, 16] on input "text" at bounding box center [135, 14] width 140 height 13
paste input "VPMD1008250012"
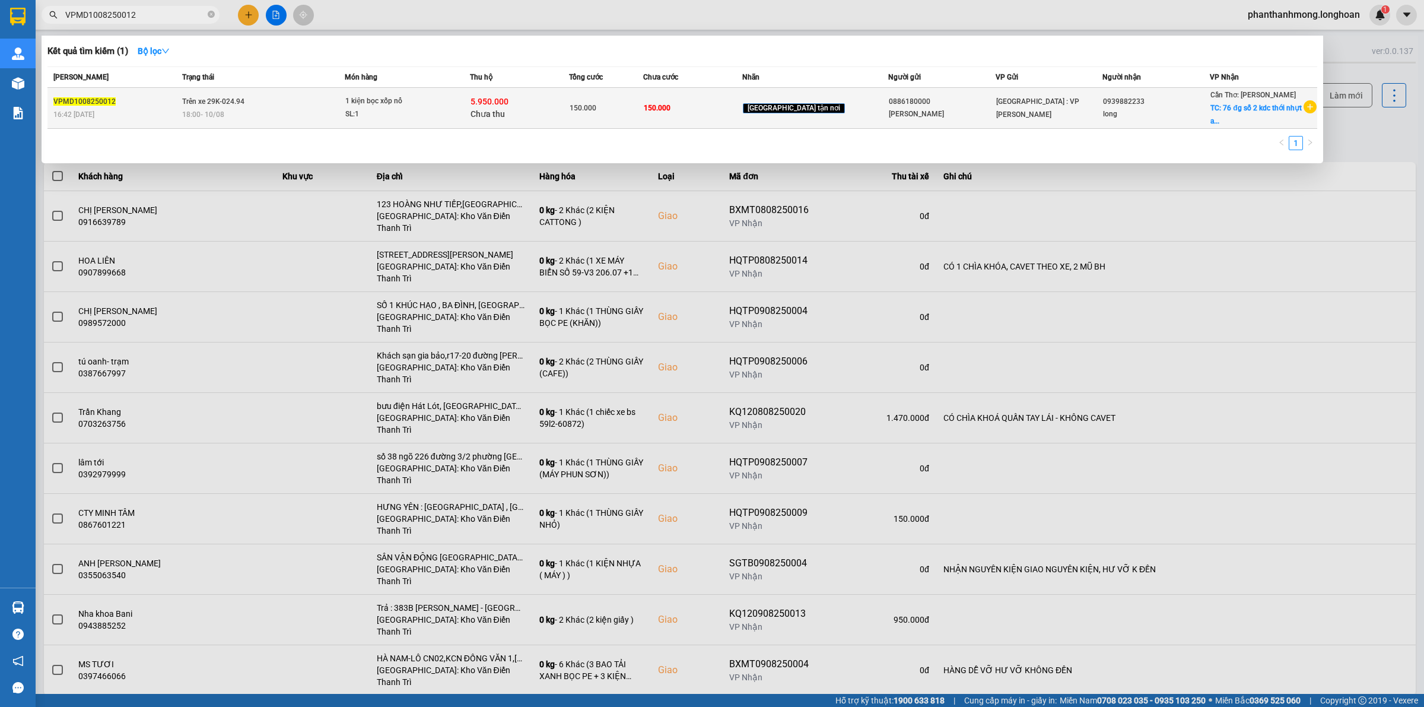
type input "VPMD1008250012"
click at [106, 98] on span "VPMD1008250012" at bounding box center [84, 101] width 62 height 8
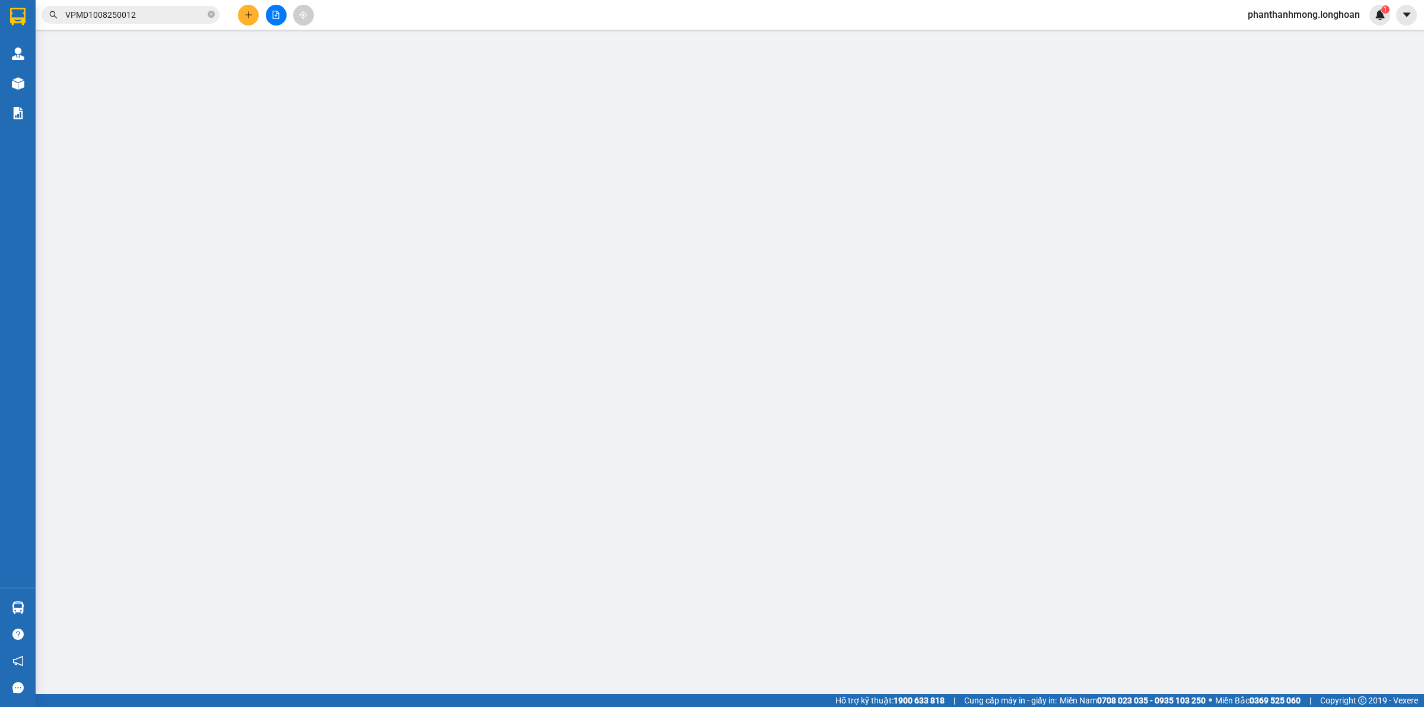
type input "0886180000"
type input "[PERSON_NAME]"
type input "0939882233"
type input "long"
checkbox input "true"
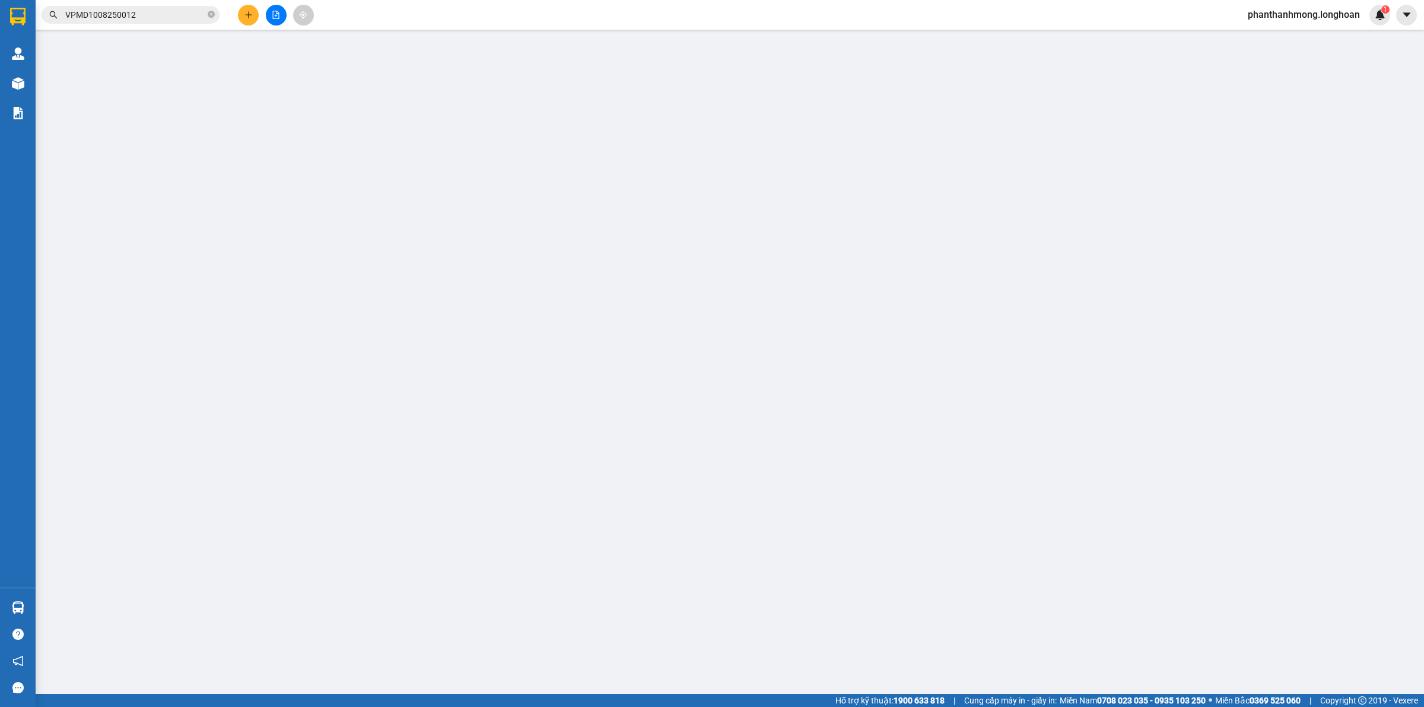
type input "76 đg số 2 kdc thới nhựt an khánh ninh kiều [GEOGRAPHIC_DATA]"
type input "150.000"
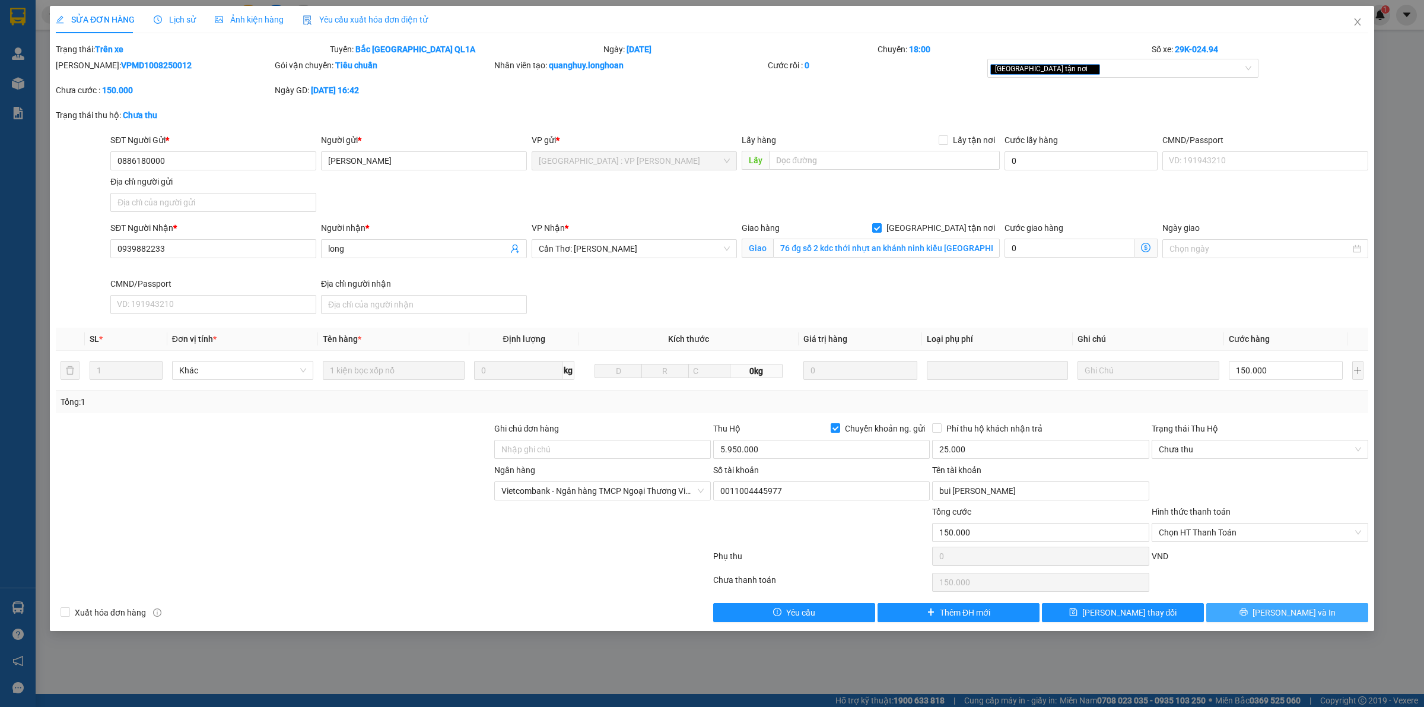
click at [1286, 619] on span "[PERSON_NAME] và In" at bounding box center [1294, 612] width 83 height 13
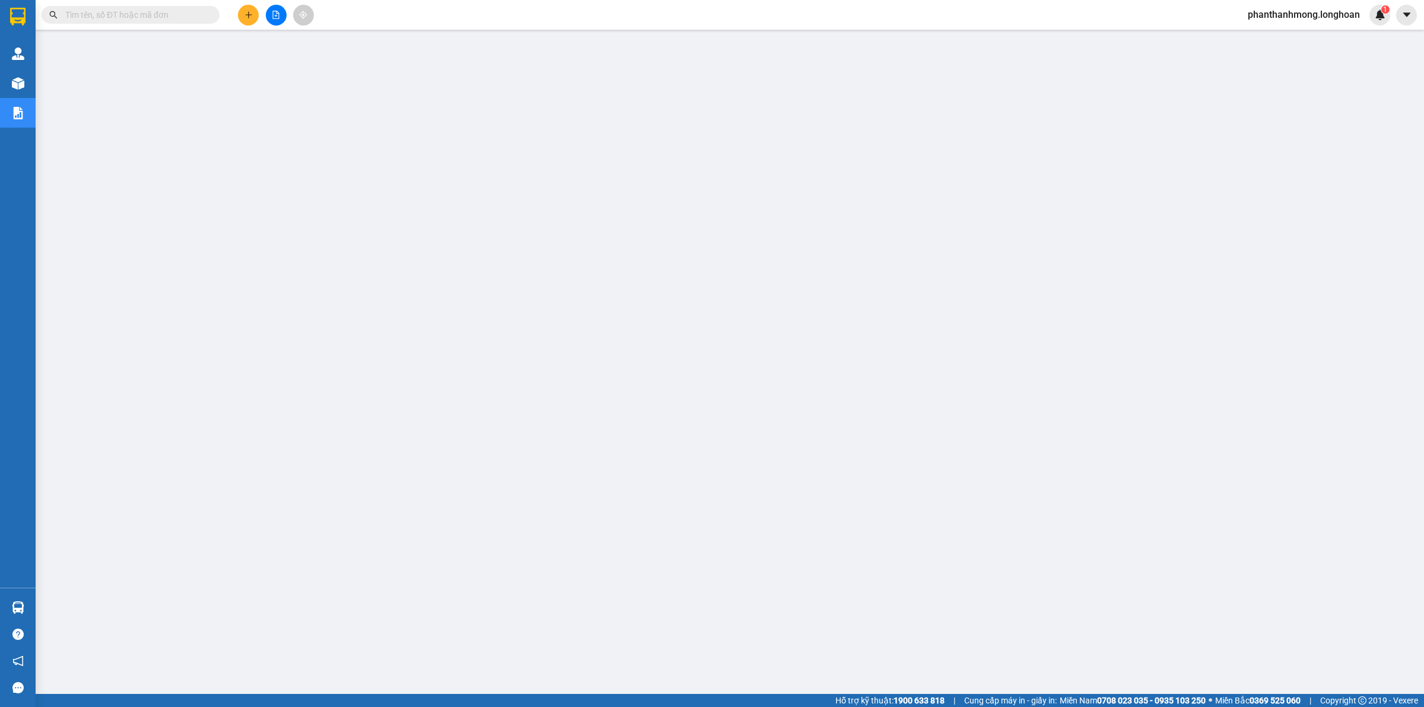
click at [108, 12] on input "text" at bounding box center [135, 14] width 140 height 13
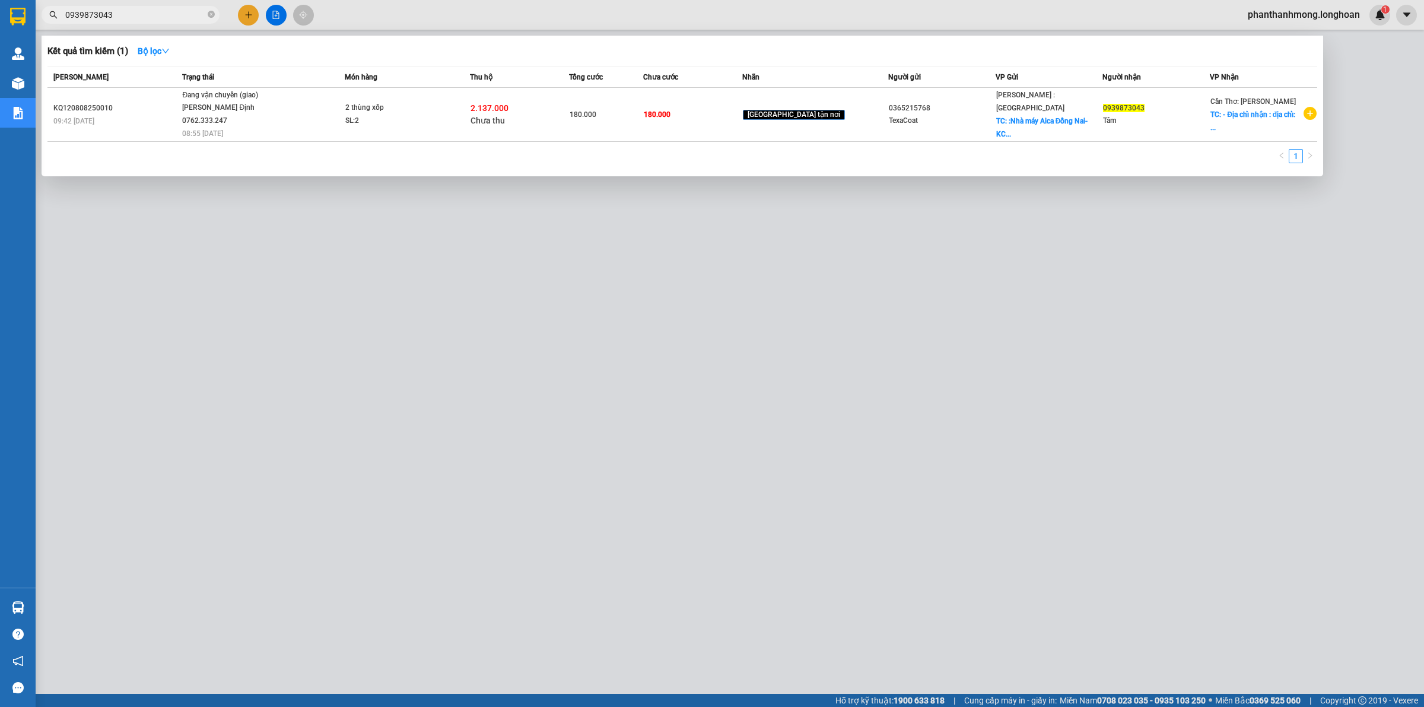
type input "0939873043"
click at [1371, 72] on div at bounding box center [712, 353] width 1424 height 707
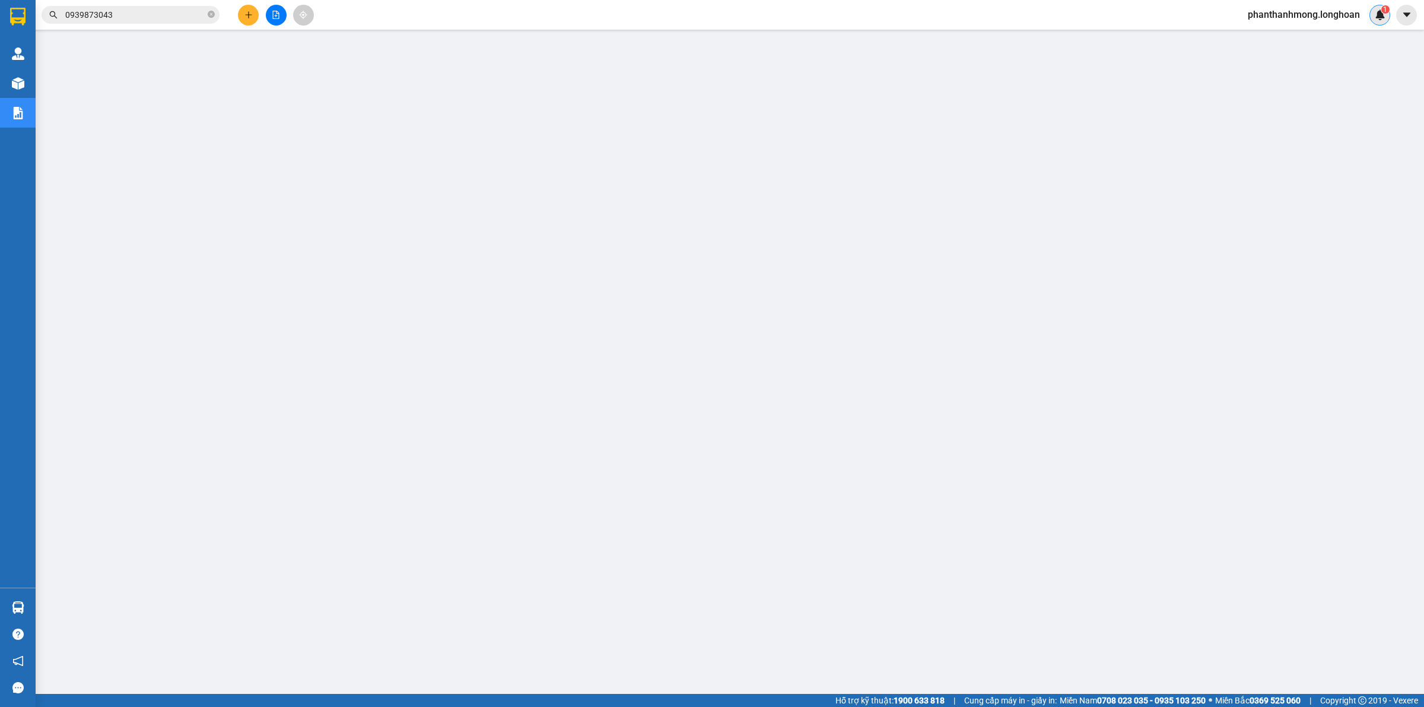
click at [1383, 12] on span "1" at bounding box center [1385, 9] width 4 height 8
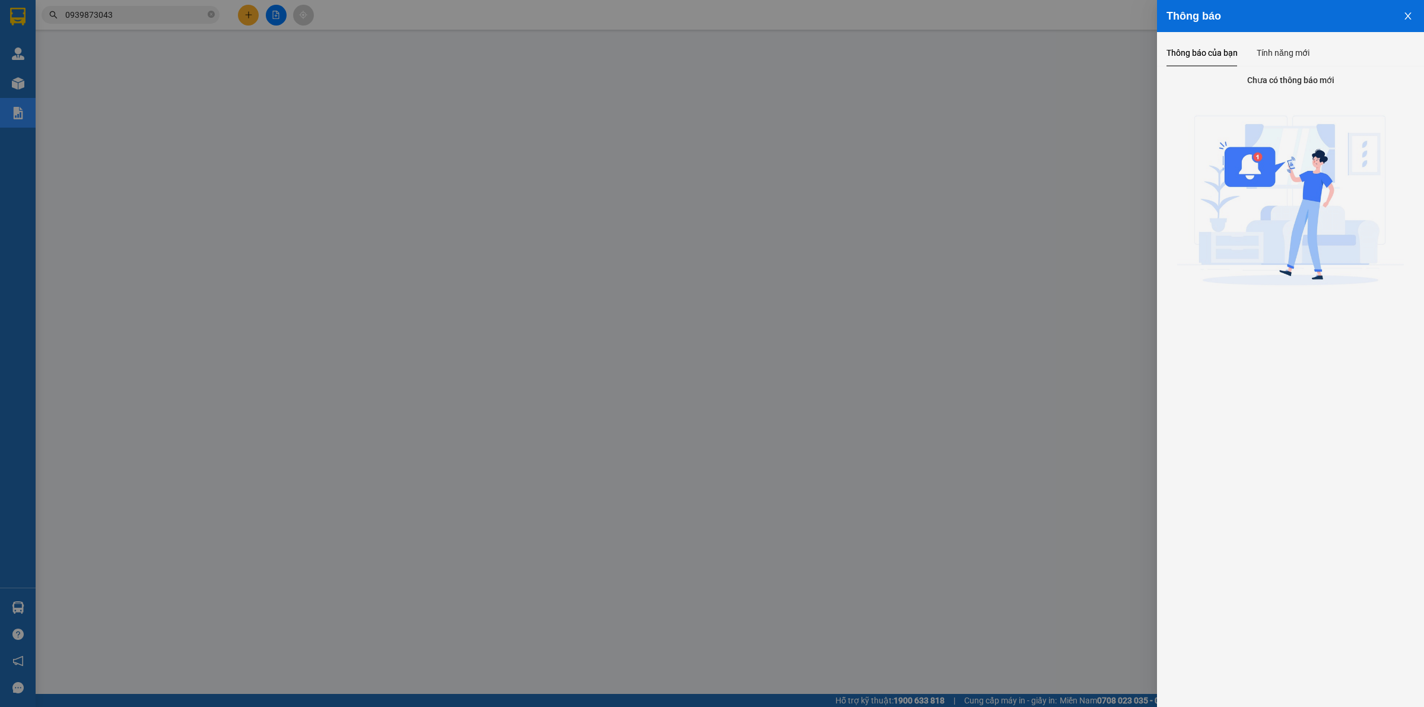
click at [853, 469] on div at bounding box center [712, 353] width 1424 height 707
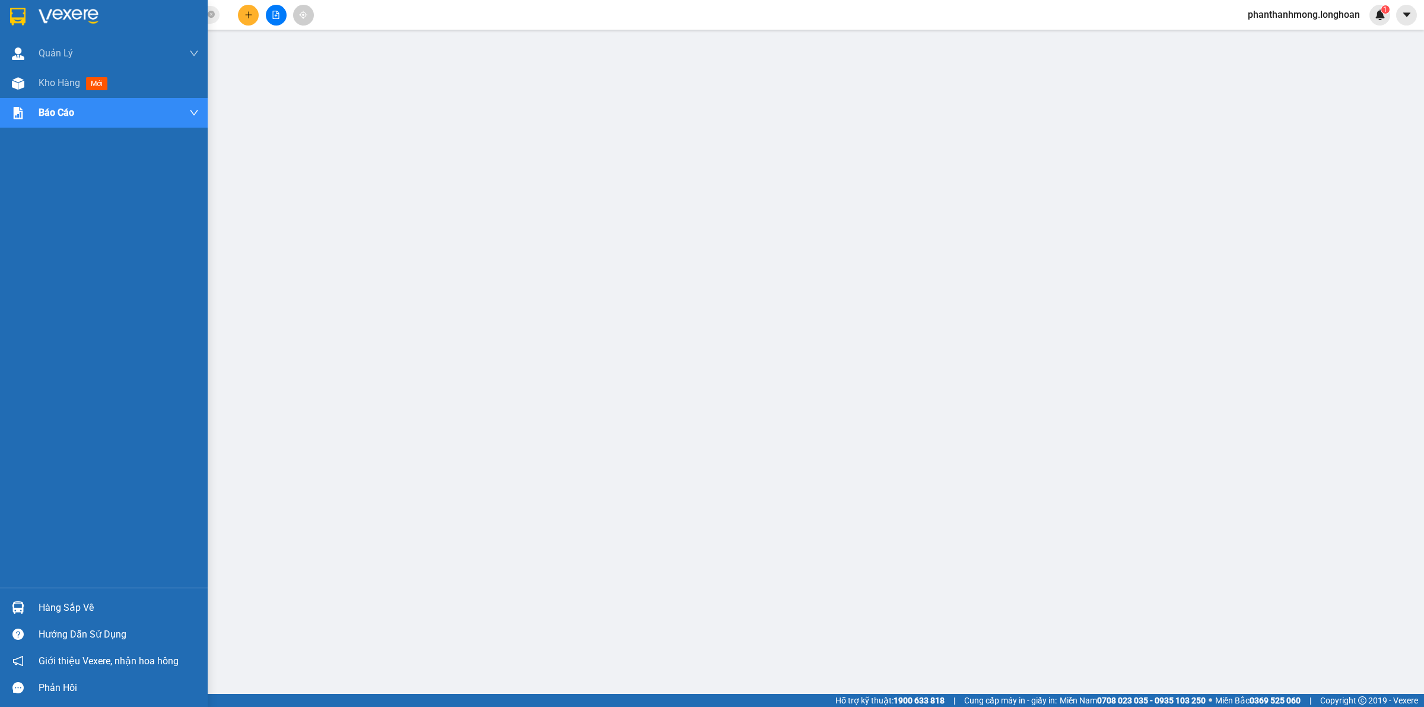
click at [36, 21] on div at bounding box center [104, 19] width 208 height 39
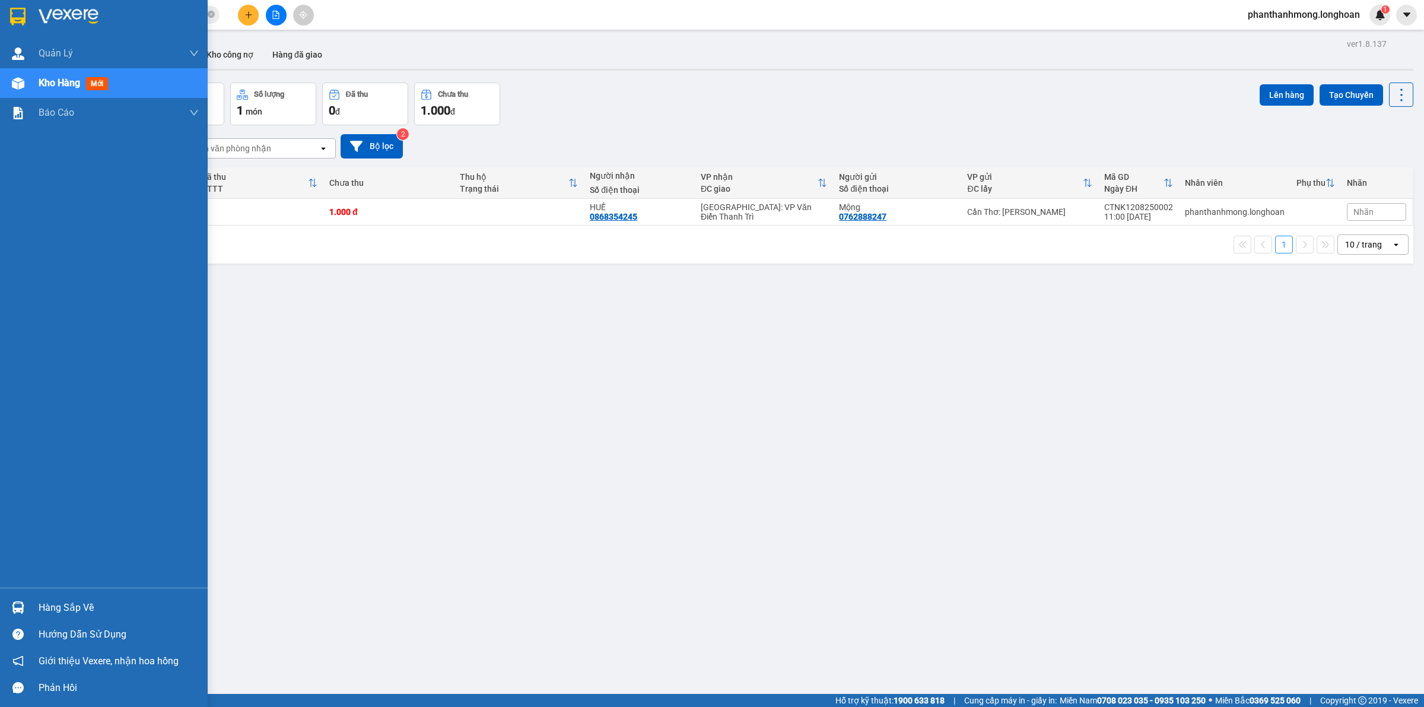
click at [11, 590] on div "Hàng sắp về Hướng dẫn sử dụng Giới thiệu Vexere, nhận hoa hồng Phản hồi" at bounding box center [104, 643] width 208 height 113
click at [87, 595] on div "Hàng sắp về" at bounding box center [104, 607] width 208 height 27
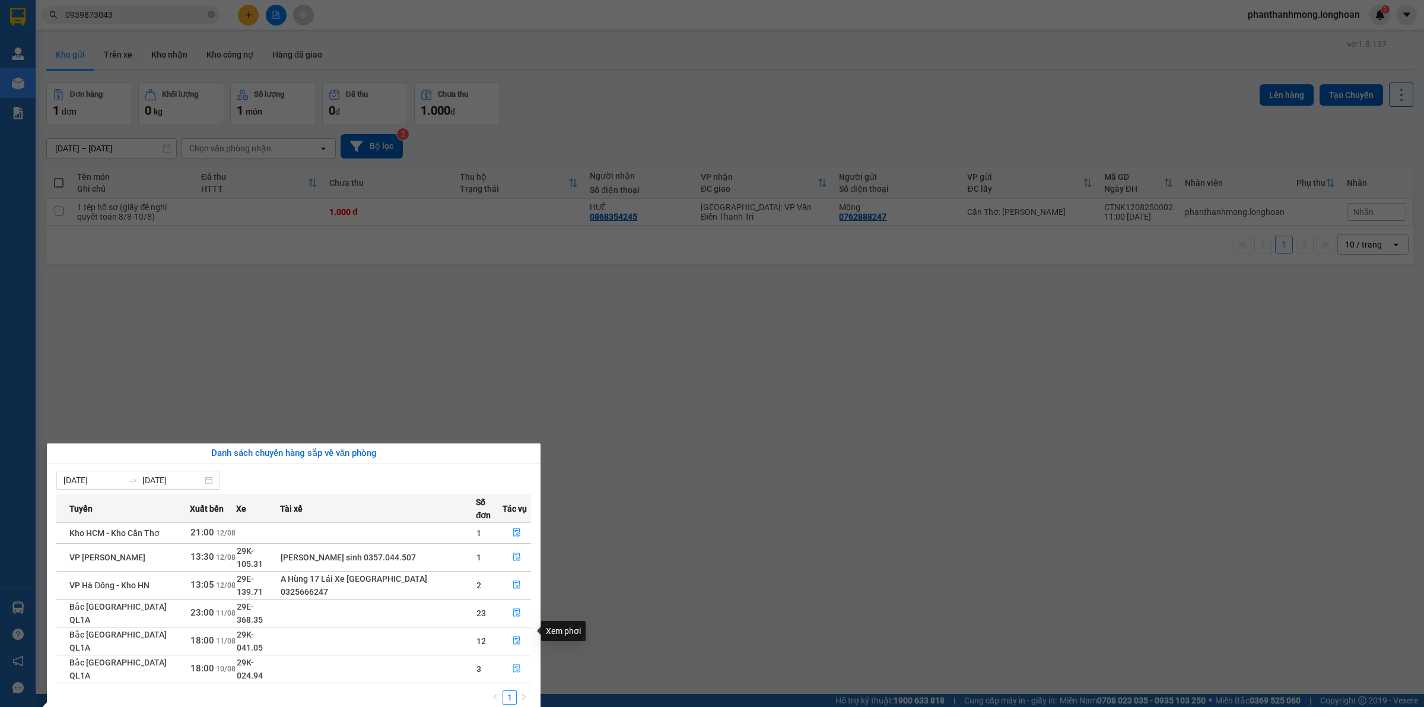
click at [516, 664] on icon "file-done" at bounding box center [516, 668] width 7 height 8
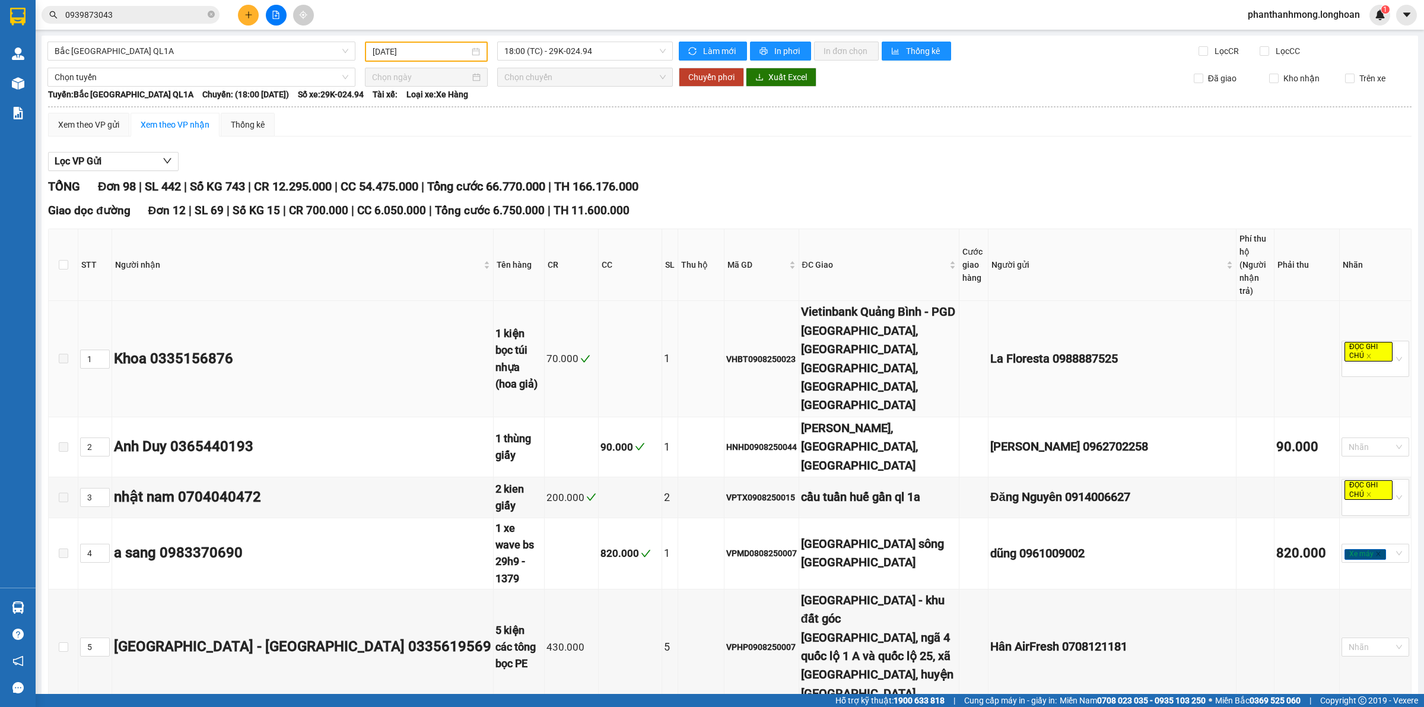
type input "10/08/2025"
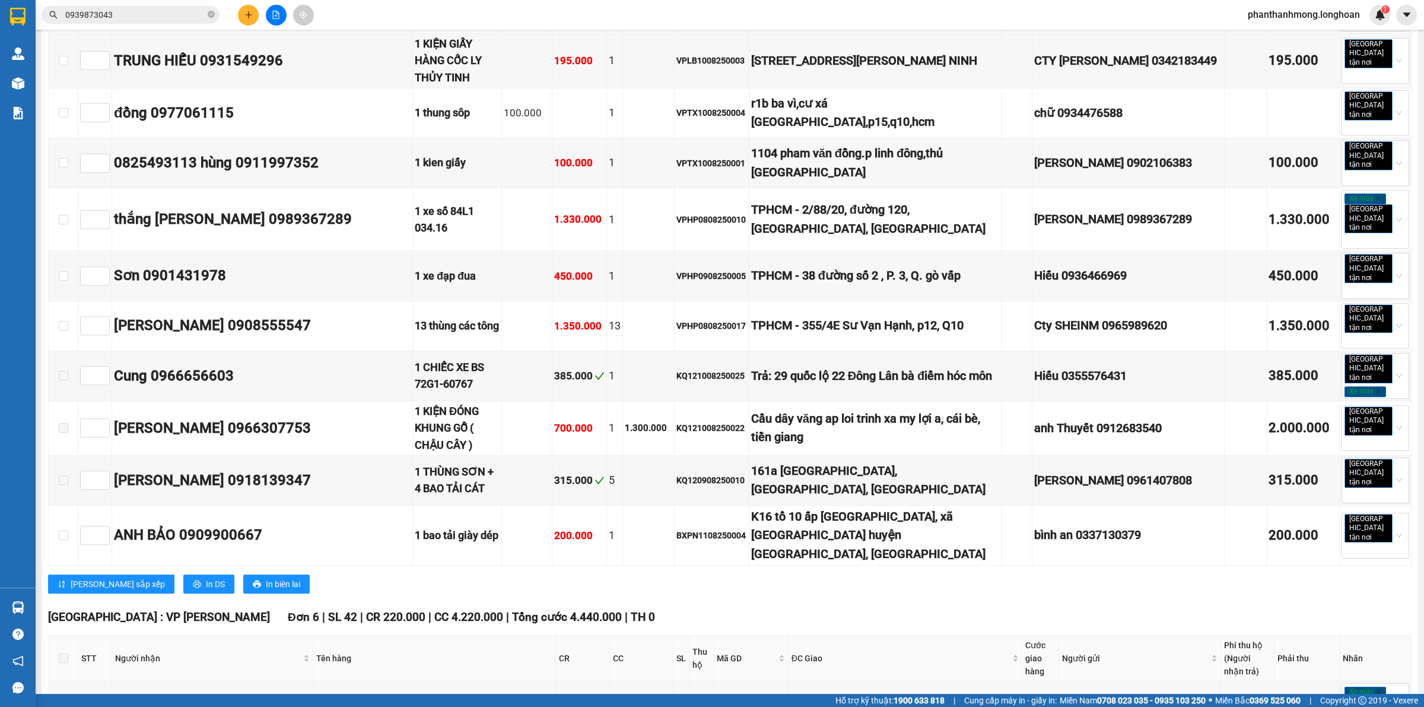
scroll to position [5118, 0]
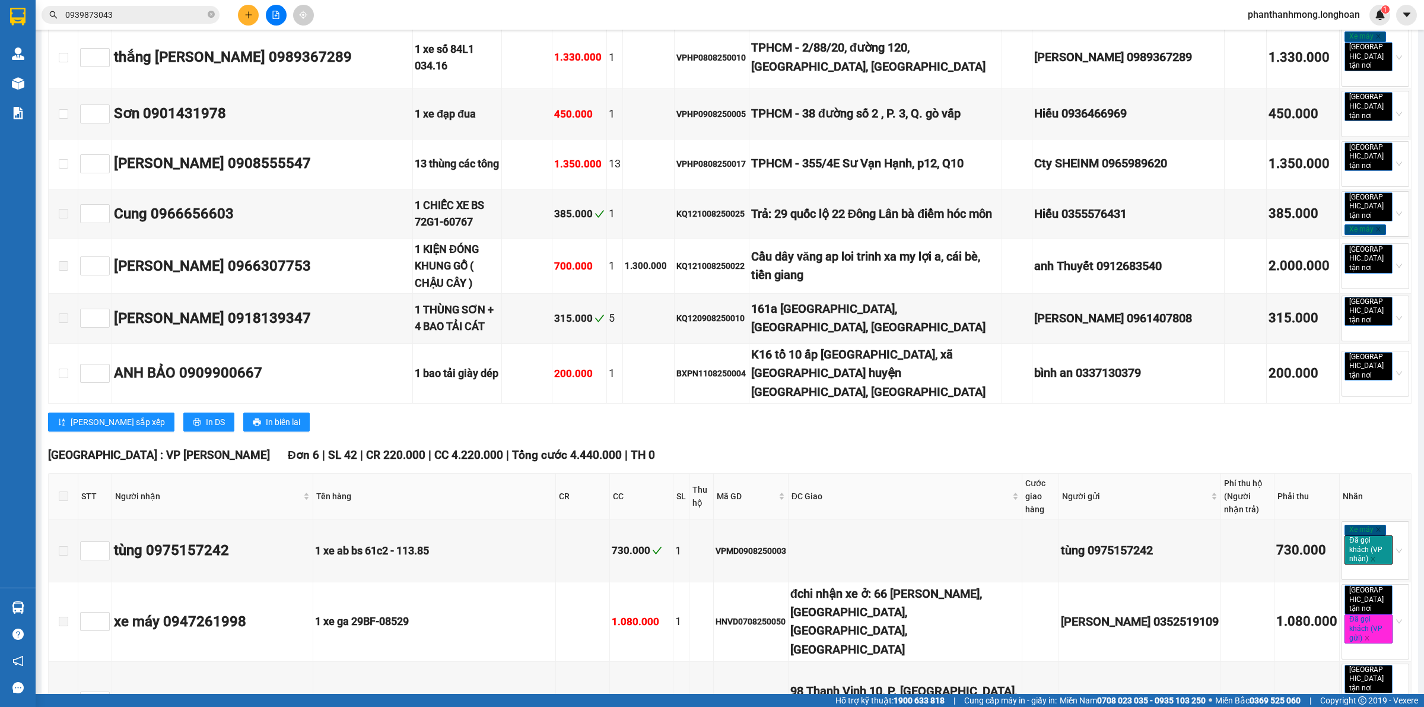
checkbox input "true"
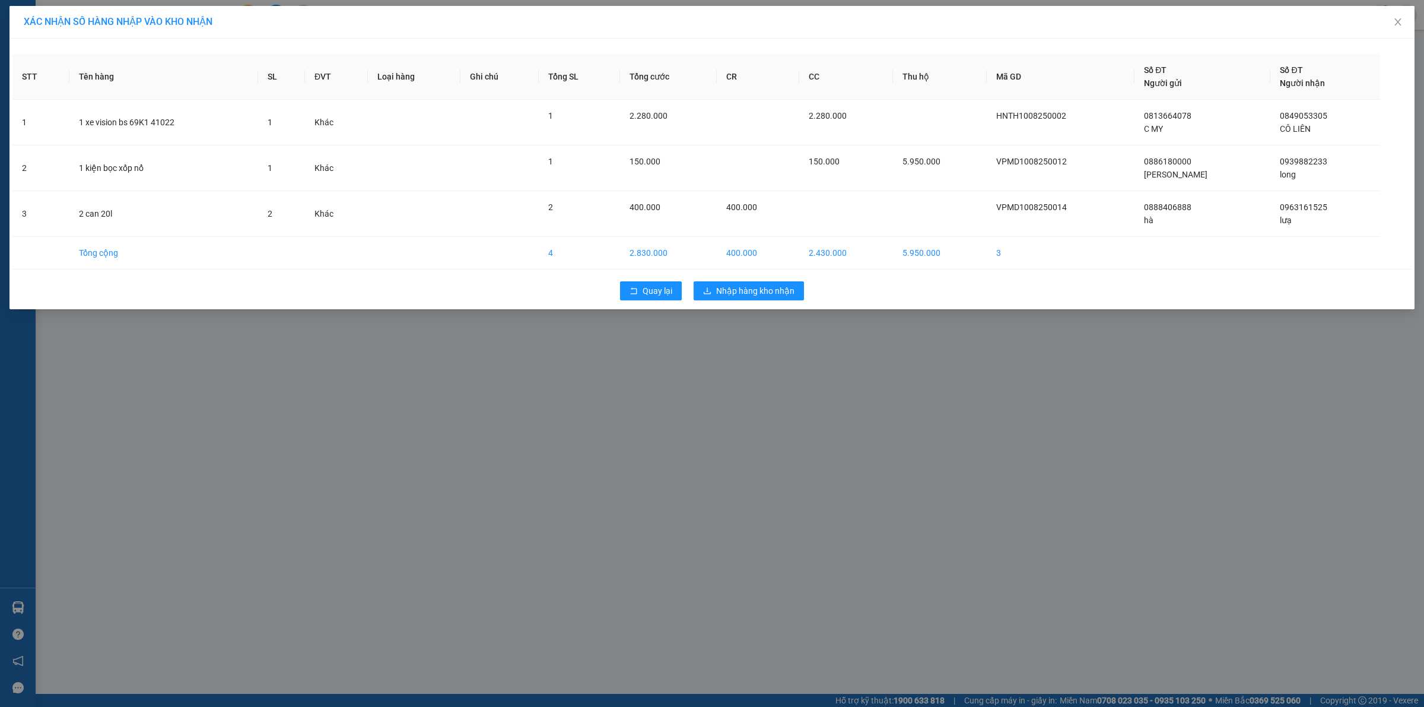
click at [784, 301] on div "Quay lại Nhập hàng kho nhận" at bounding box center [711, 290] width 1399 height 31
click at [784, 297] on span "Nhập hàng kho nhận" at bounding box center [755, 290] width 78 height 13
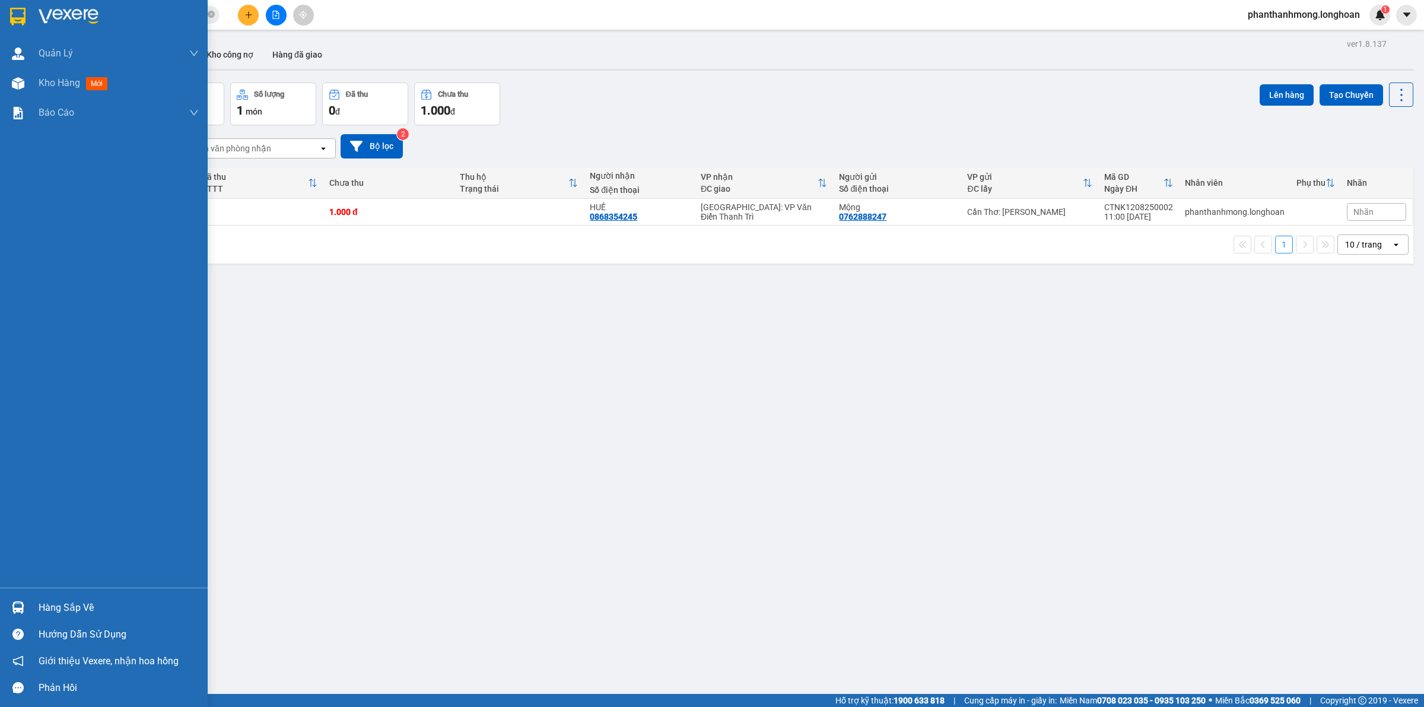
click at [77, 609] on div "Hàng sắp về" at bounding box center [119, 608] width 160 height 18
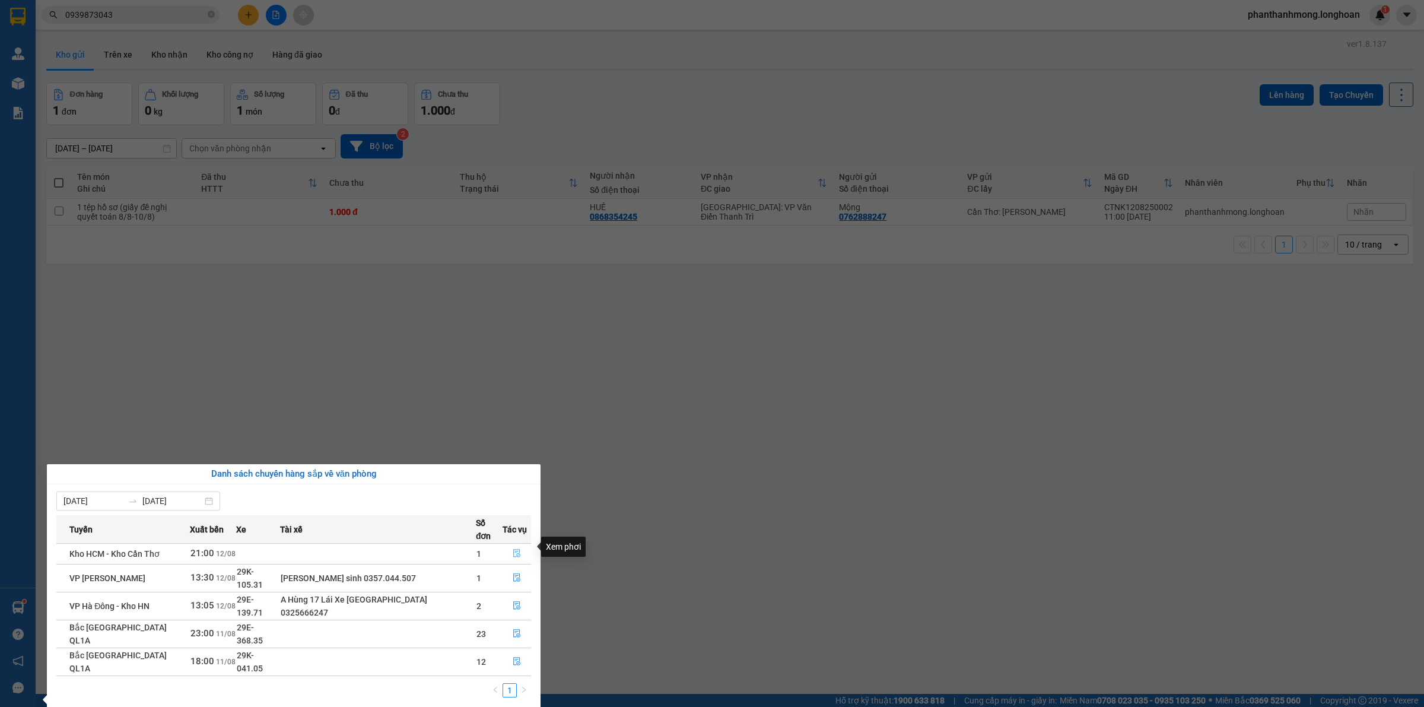
click at [515, 549] on icon "file-done" at bounding box center [517, 553] width 8 height 8
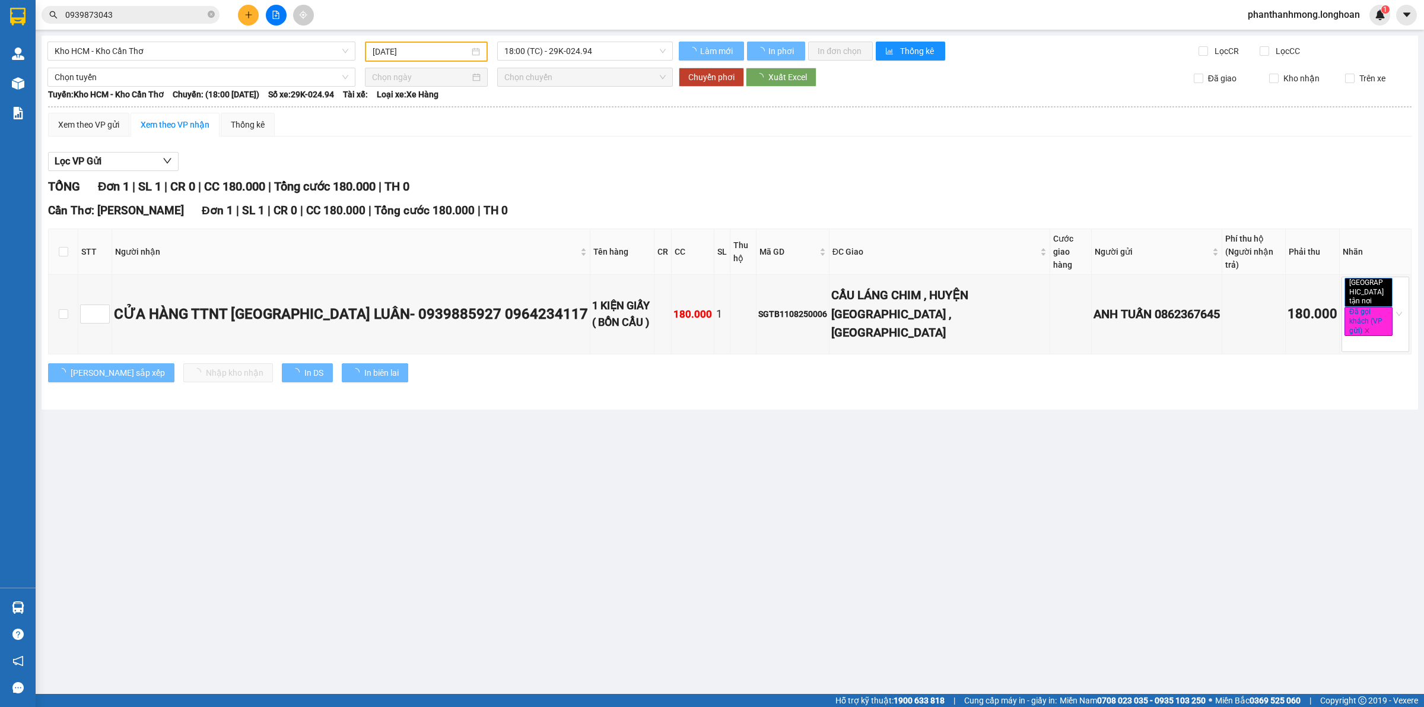
type input "[DATE]"
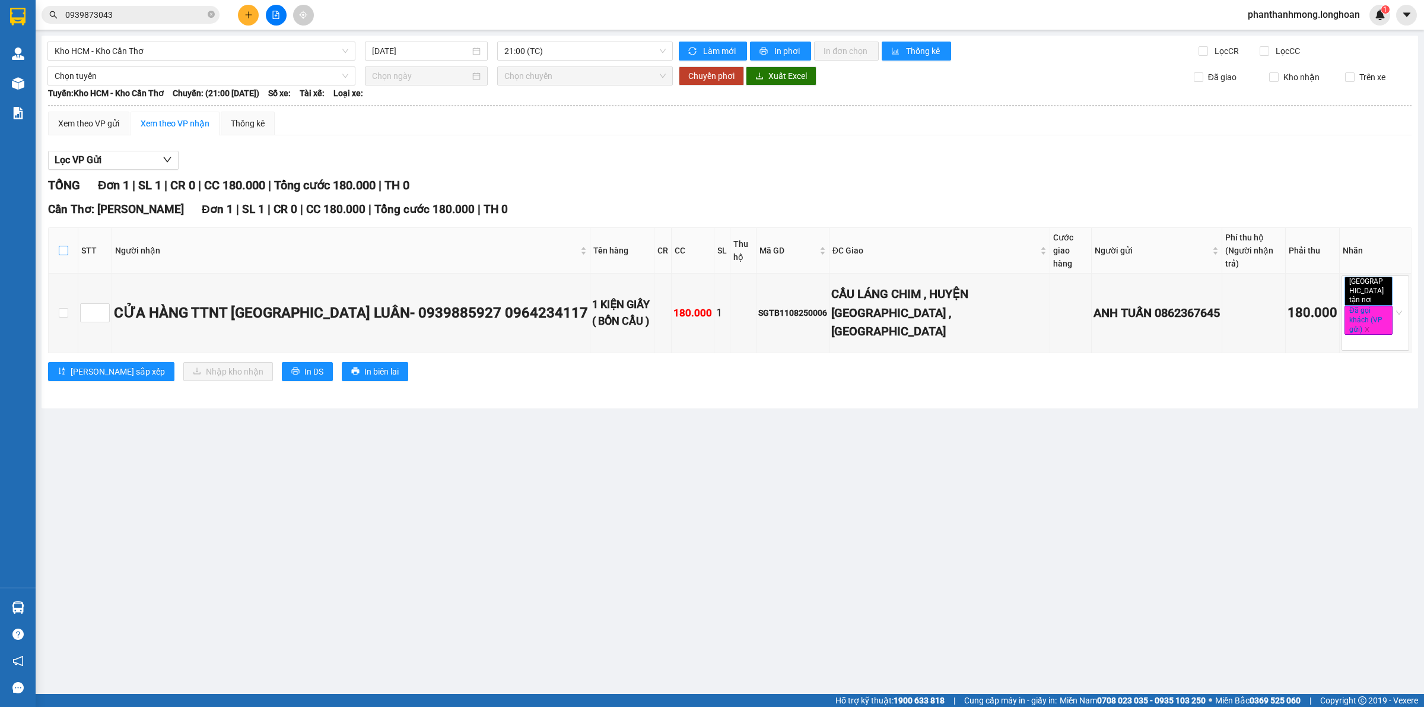
click at [64, 250] on label at bounding box center [63, 250] width 9 height 13
click at [64, 250] on input "checkbox" at bounding box center [63, 250] width 9 height 9
checkbox input "true"
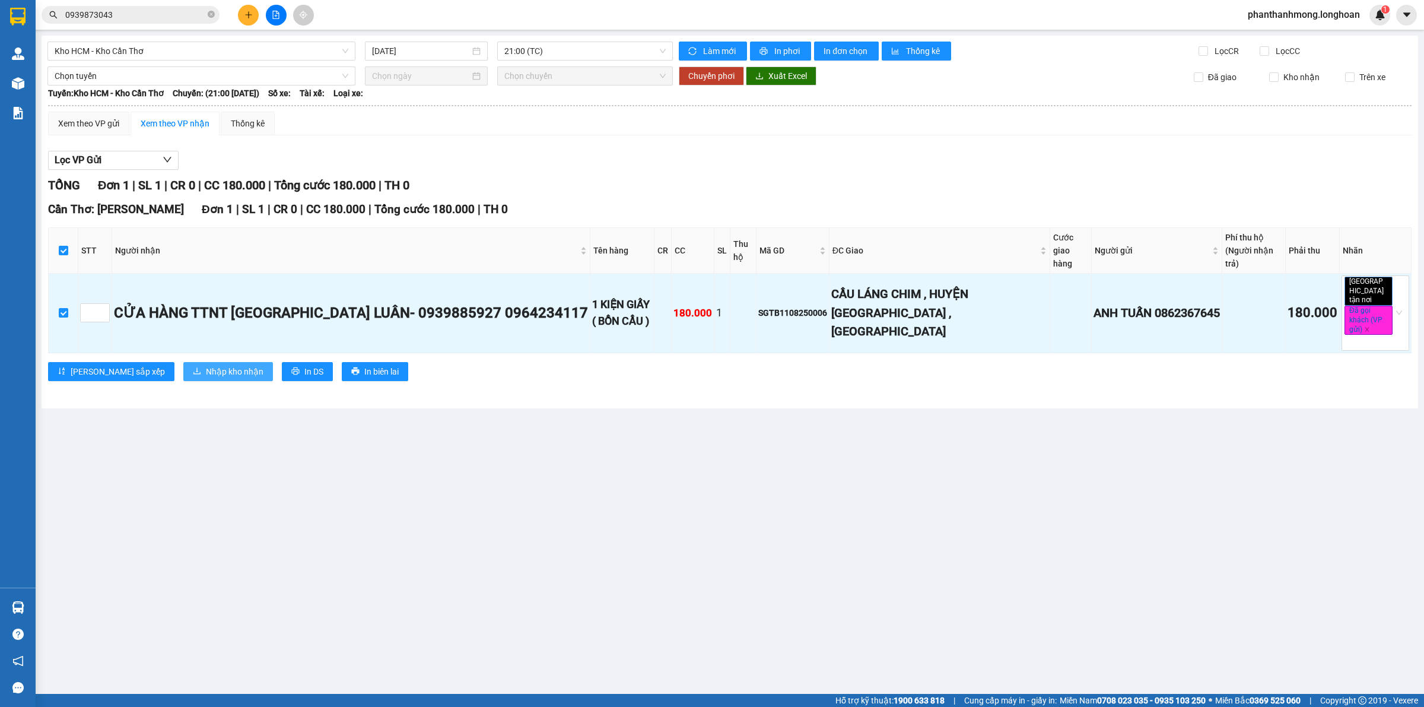
click at [206, 365] on span "Nhập kho nhận" at bounding box center [235, 371] width 58 height 13
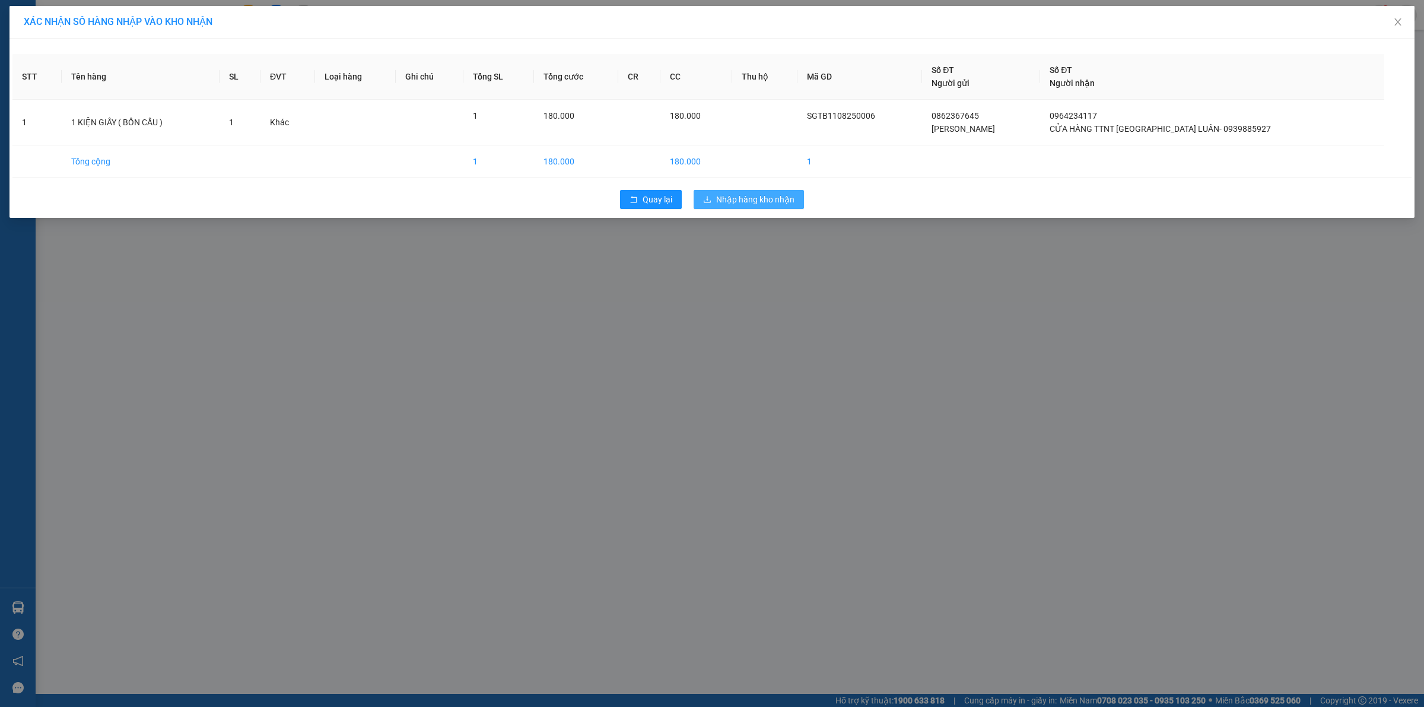
click at [782, 202] on span "Nhập hàng kho nhận" at bounding box center [755, 199] width 78 height 13
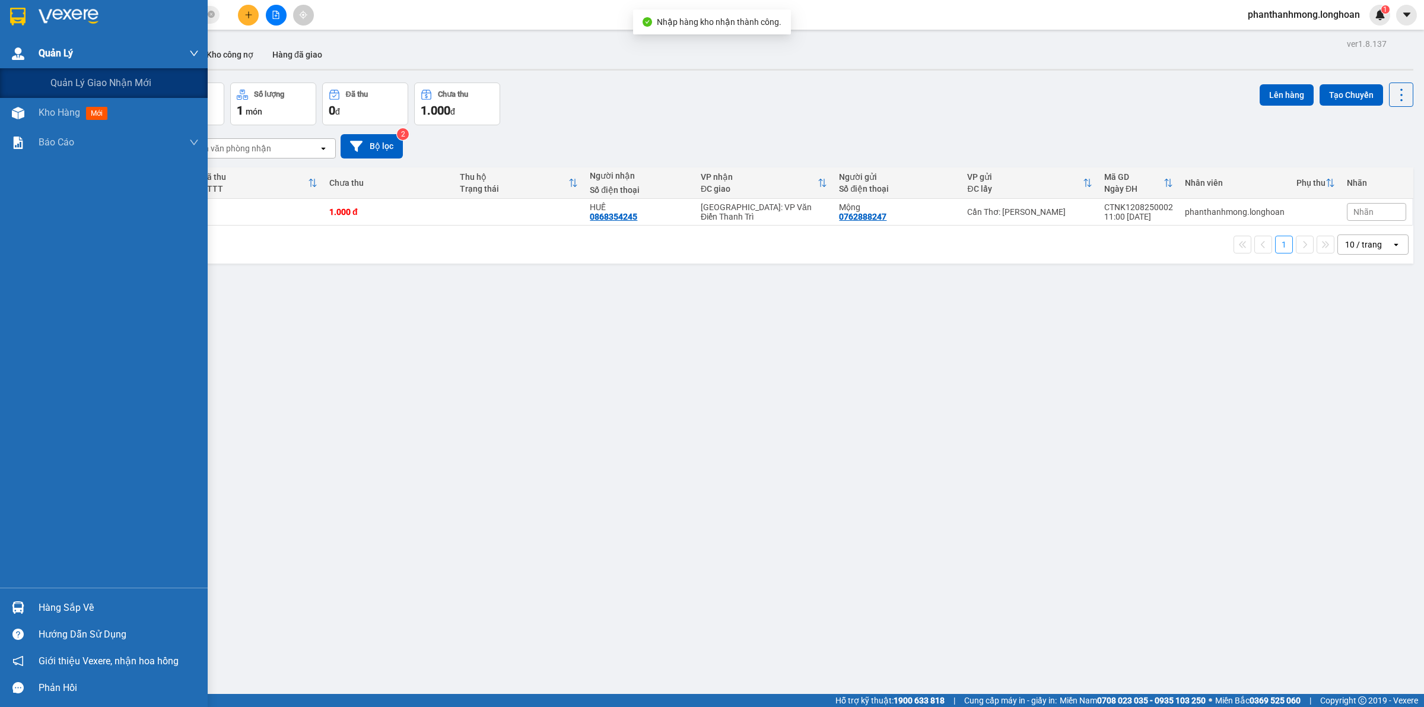
click at [31, 48] on div "Quản Lý" at bounding box center [104, 54] width 208 height 30
click at [59, 128] on div "Báo cáo" at bounding box center [119, 143] width 160 height 30
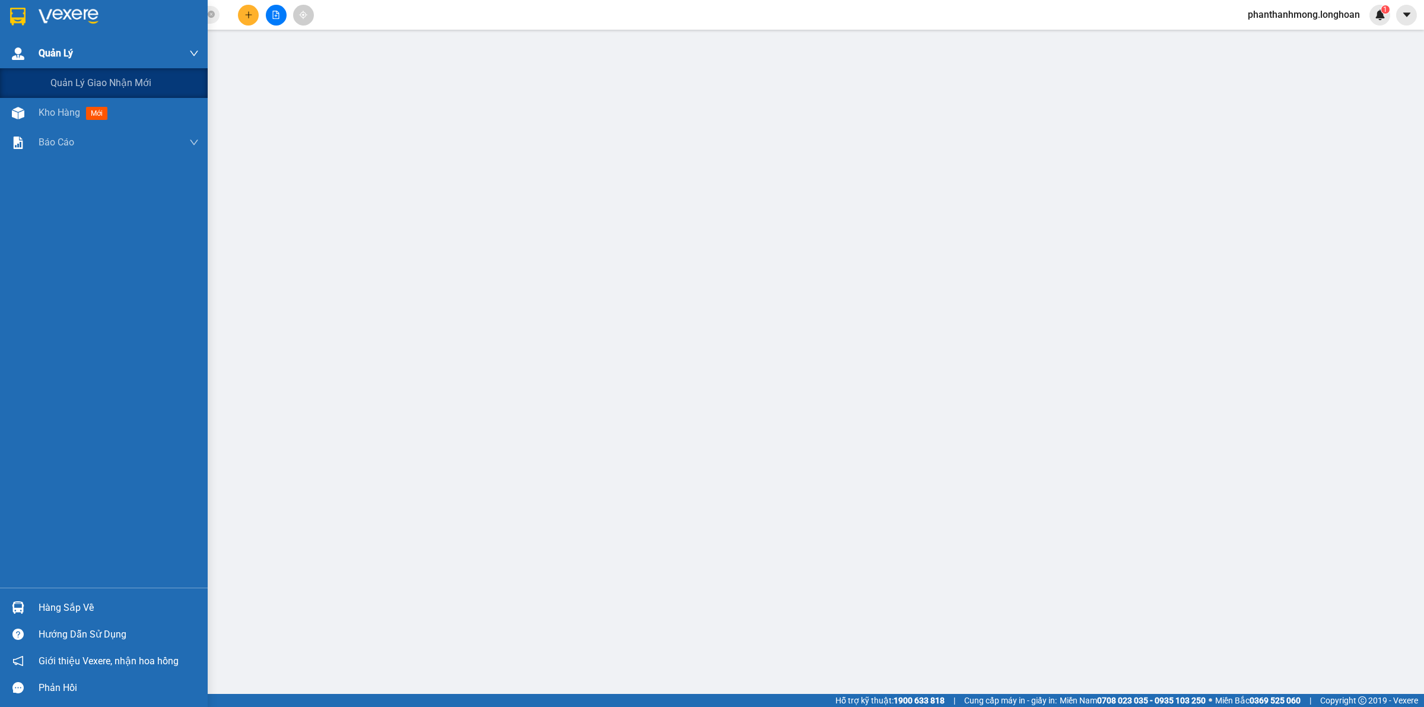
click at [66, 67] on div "Quản Lý" at bounding box center [119, 54] width 160 height 30
click at [87, 47] on div "Quản Lý" at bounding box center [119, 54] width 160 height 30
click at [94, 78] on span "Quản lý giao nhận mới" at bounding box center [100, 82] width 101 height 15
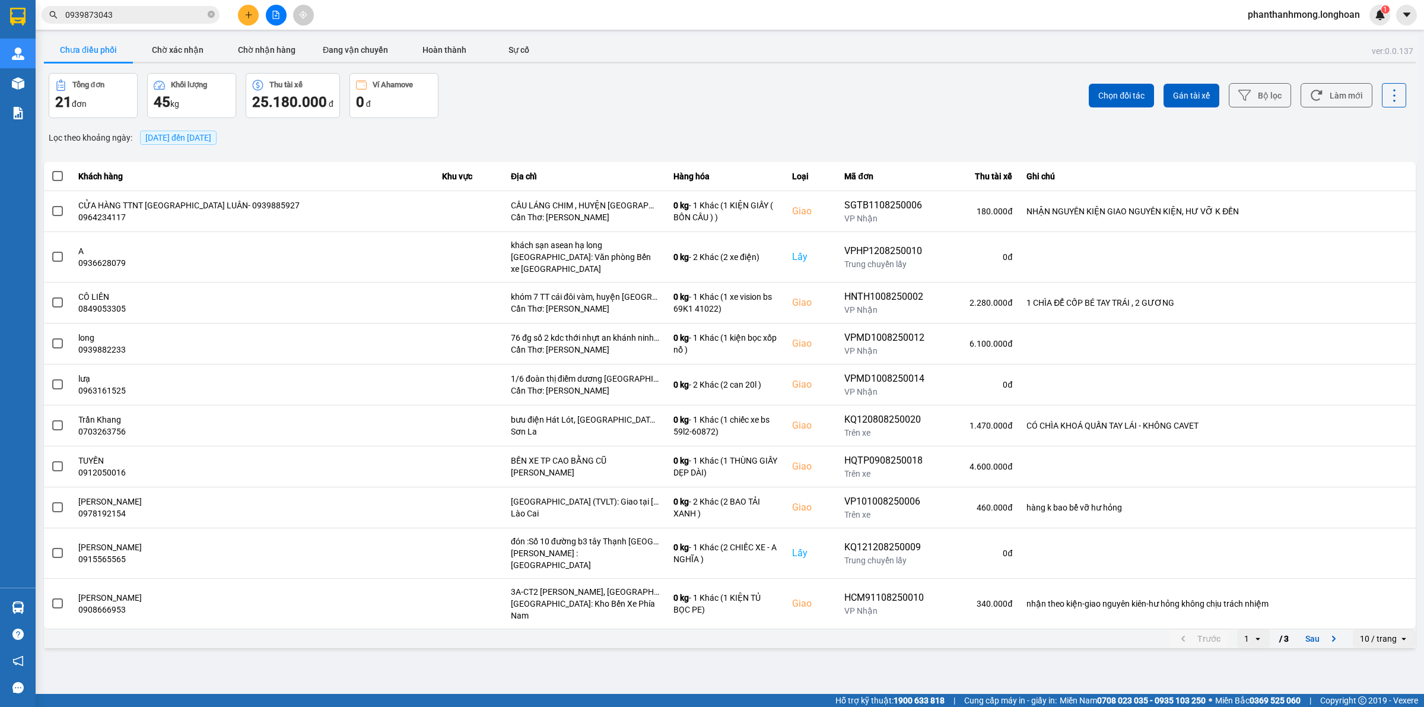
click at [97, 45] on button "Chưa điều phối" at bounding box center [88, 50] width 89 height 24
click at [1250, 96] on icon at bounding box center [1244, 95] width 12 height 12
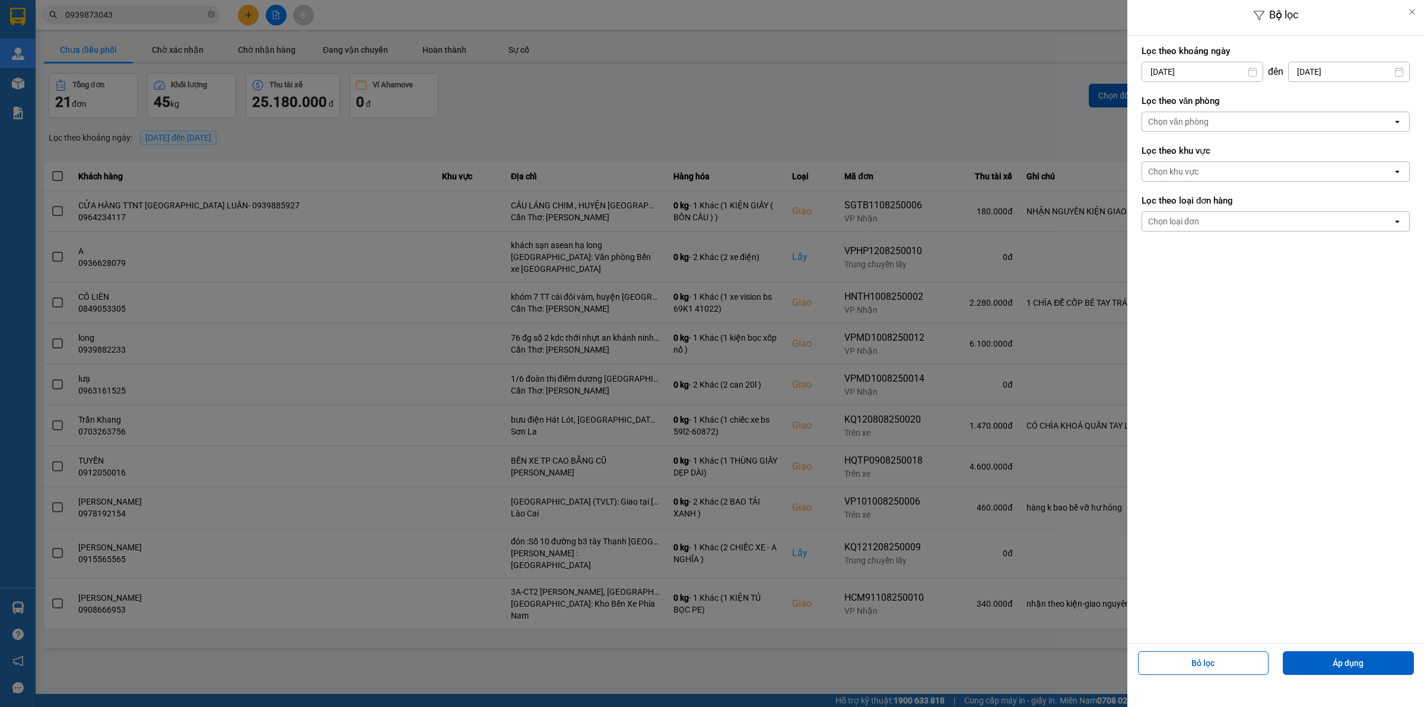
click at [1191, 69] on input "[DATE]" at bounding box center [1202, 71] width 120 height 19
click at [1238, 155] on div "1" at bounding box center [1244, 158] width 17 height 14
type input "[DATE]"
click at [1231, 122] on div "Chọn văn phòng" at bounding box center [1267, 121] width 250 height 19
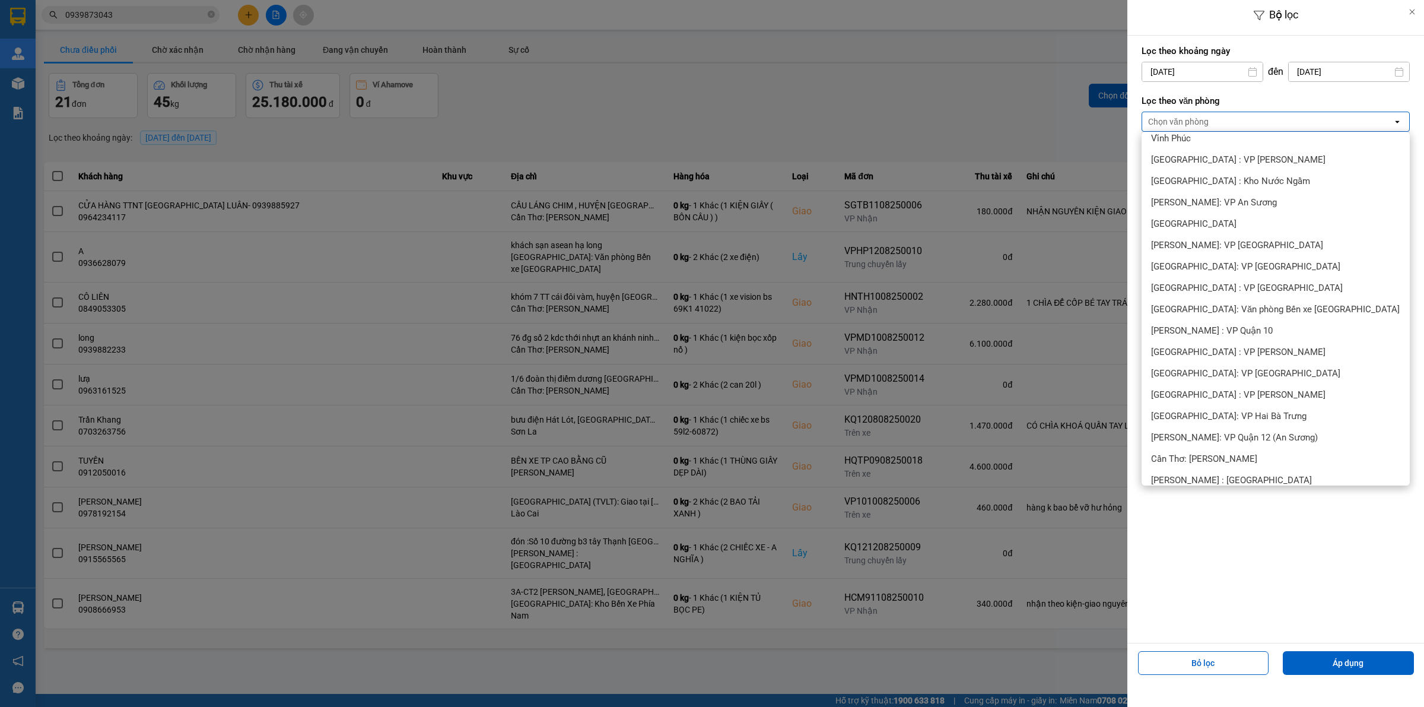
scroll to position [223, 0]
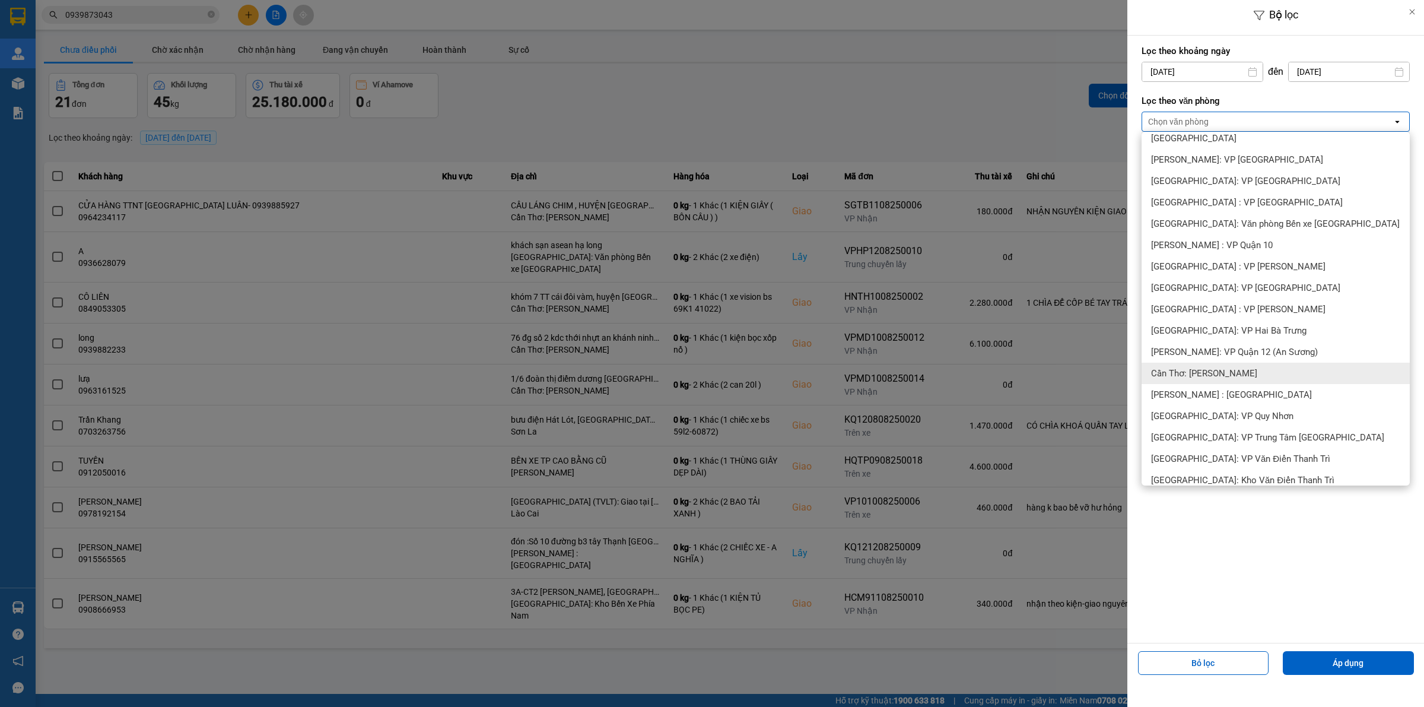
click at [1224, 371] on span "Cần Thơ: [PERSON_NAME]" at bounding box center [1204, 373] width 106 height 12
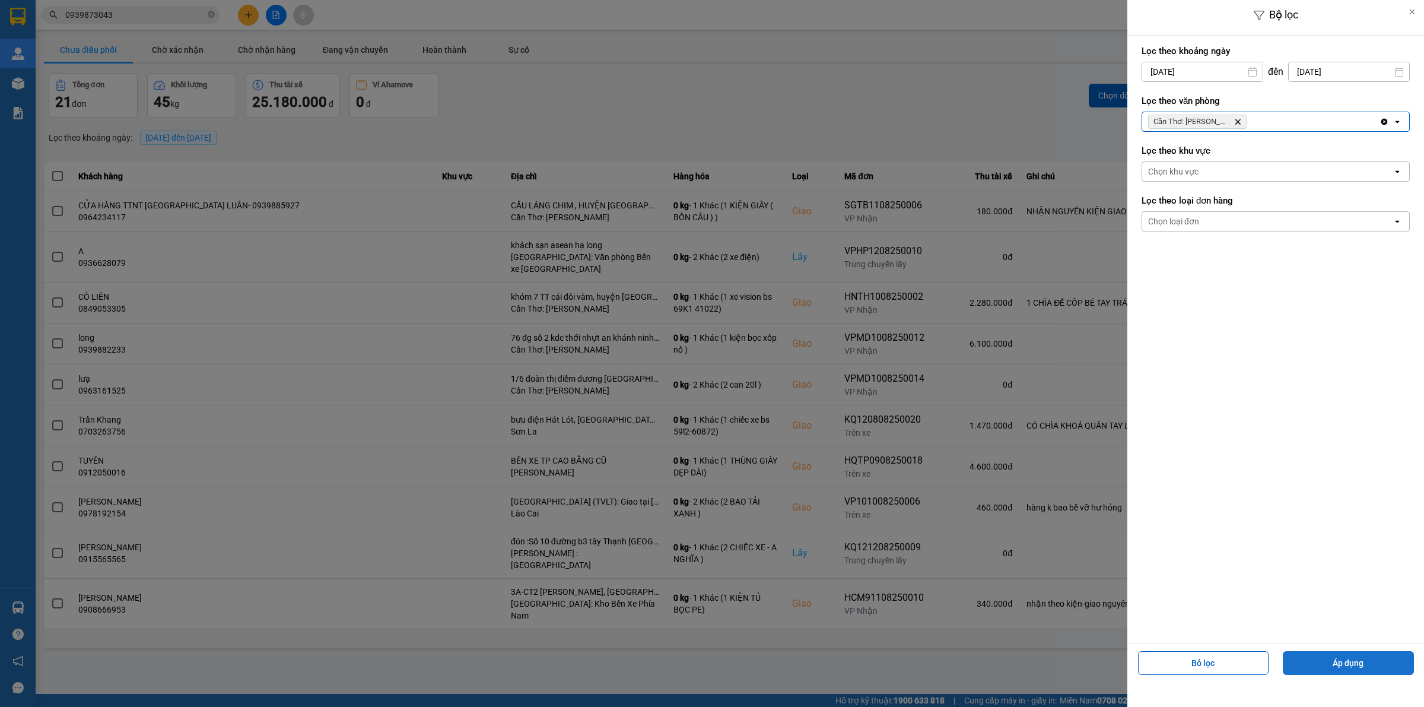
click at [1366, 662] on button "Áp dụng" at bounding box center [1348, 663] width 131 height 24
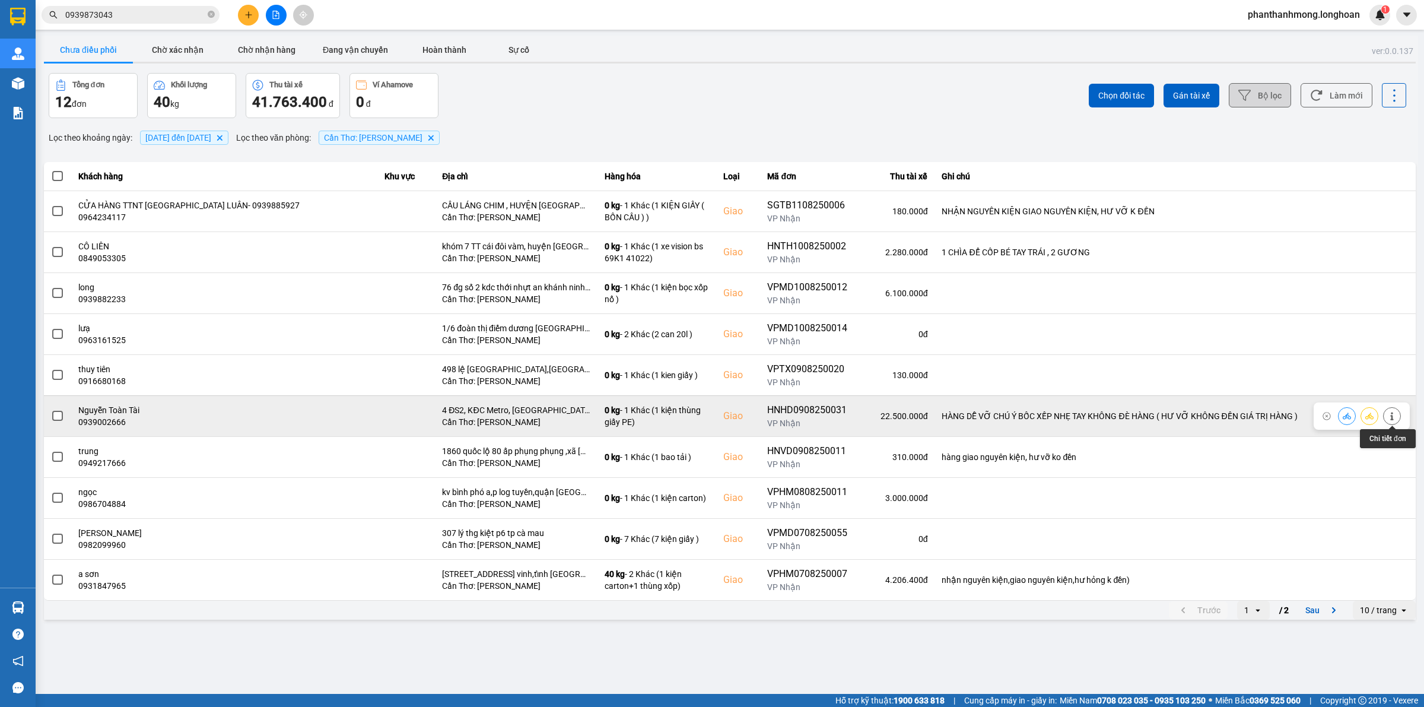
click at [1395, 417] on icon at bounding box center [1392, 416] width 8 height 8
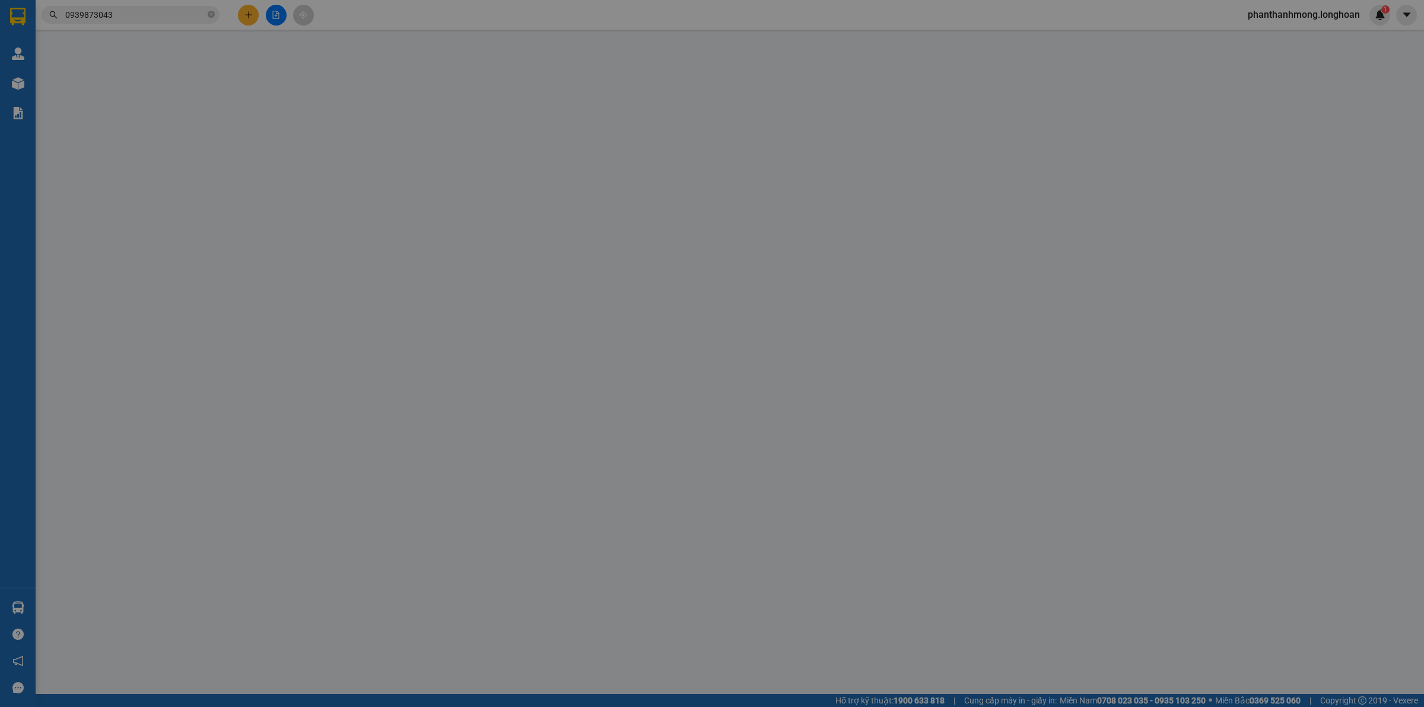
type input "0981350808"
type input "Phạm Hạnh"
type input "0939002666"
type input "Nguyễn Toàn Tài"
checkbox input "true"
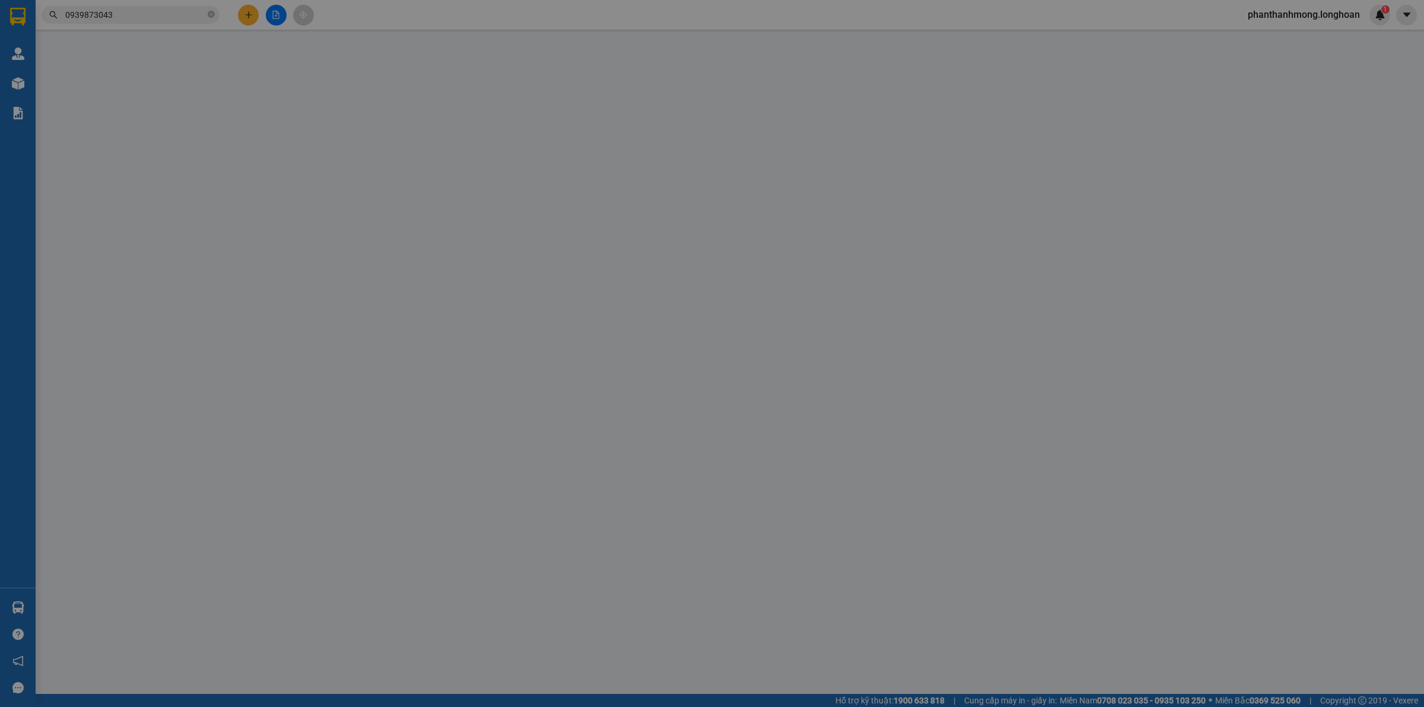
type input "4 ĐS2, KĐC Metro, Hưng Lợi, Ninh Kiều, Cần Thơ"
type input "HÀNG DỄ VỠ CHÚ Ý BỐC XẾP NHẸ TAY KHÔNG ĐÈ HÀNG ( HƯ VỠ KHÔNG ĐỀN GIÁ TRỊ HÀNG )"
type input "380.000"
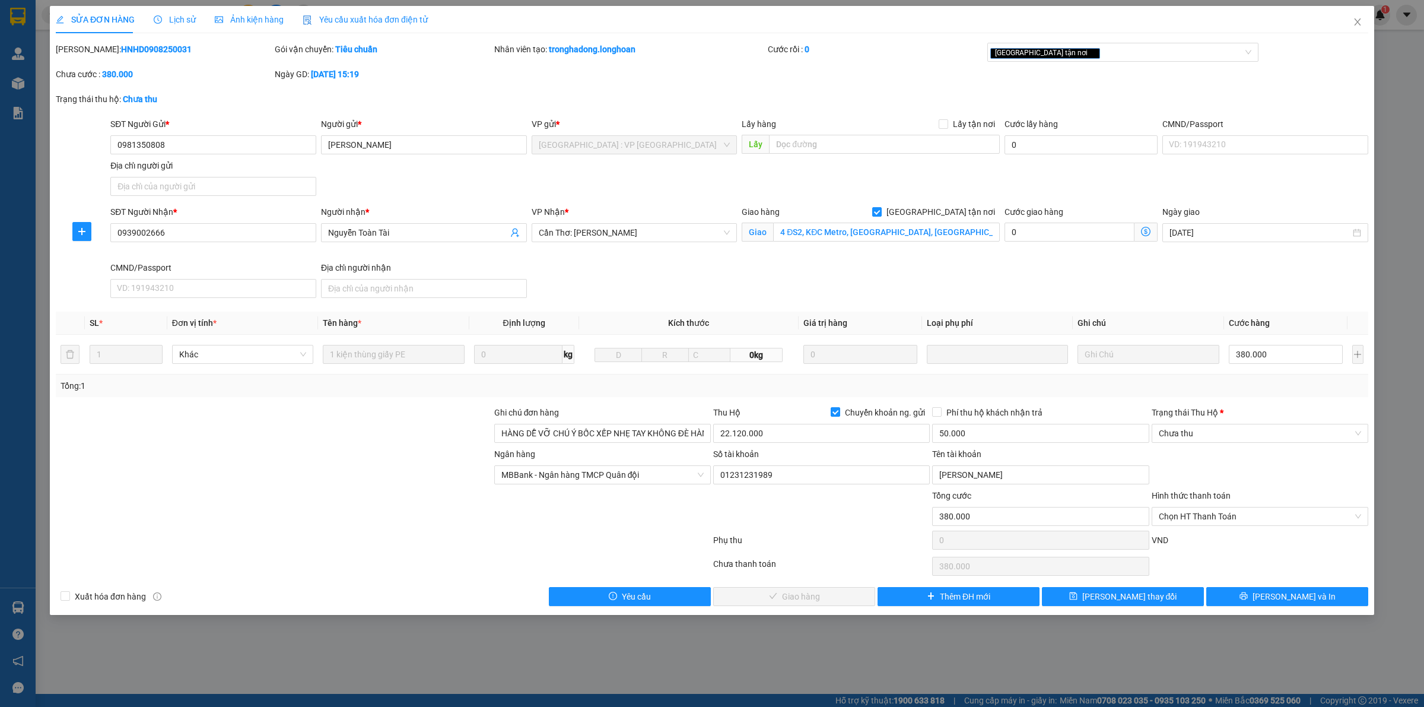
click at [162, 12] on div "Lịch sử" at bounding box center [175, 19] width 42 height 27
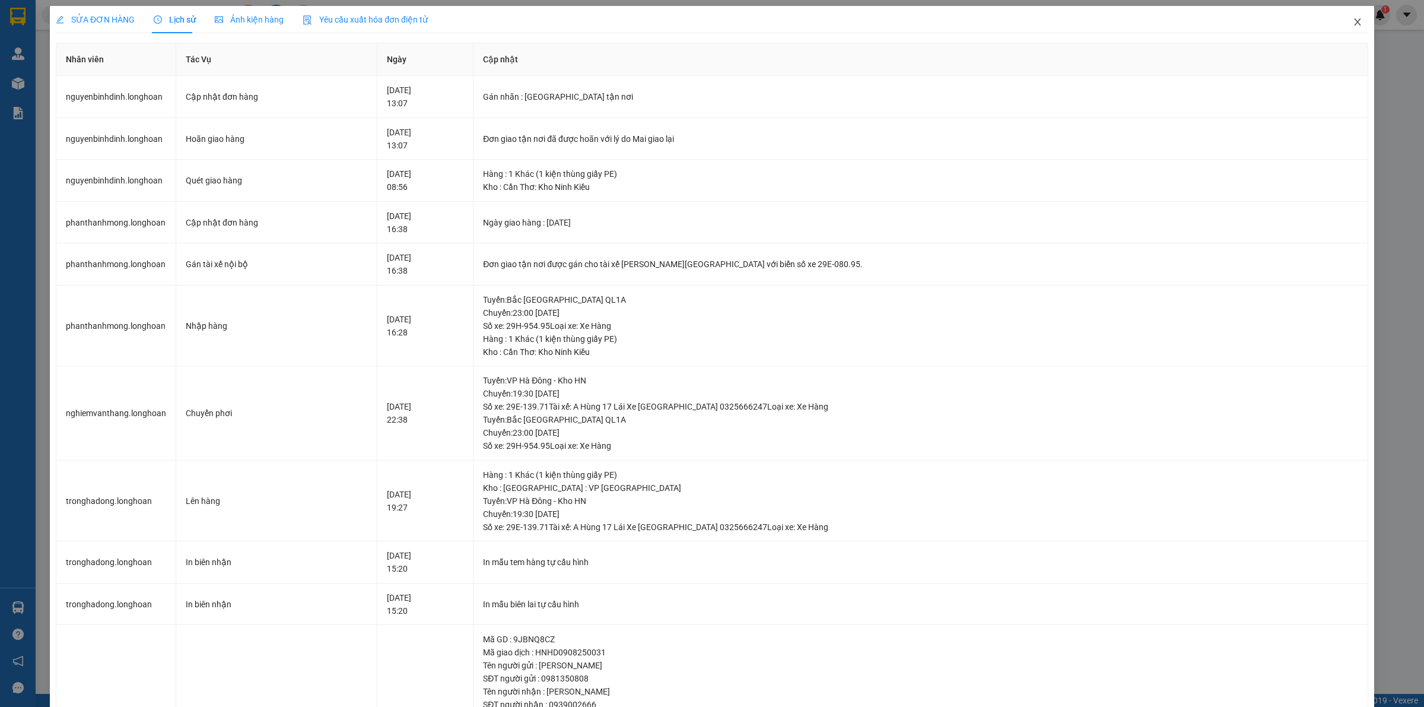
click at [1353, 19] on icon "close" at bounding box center [1357, 21] width 9 height 9
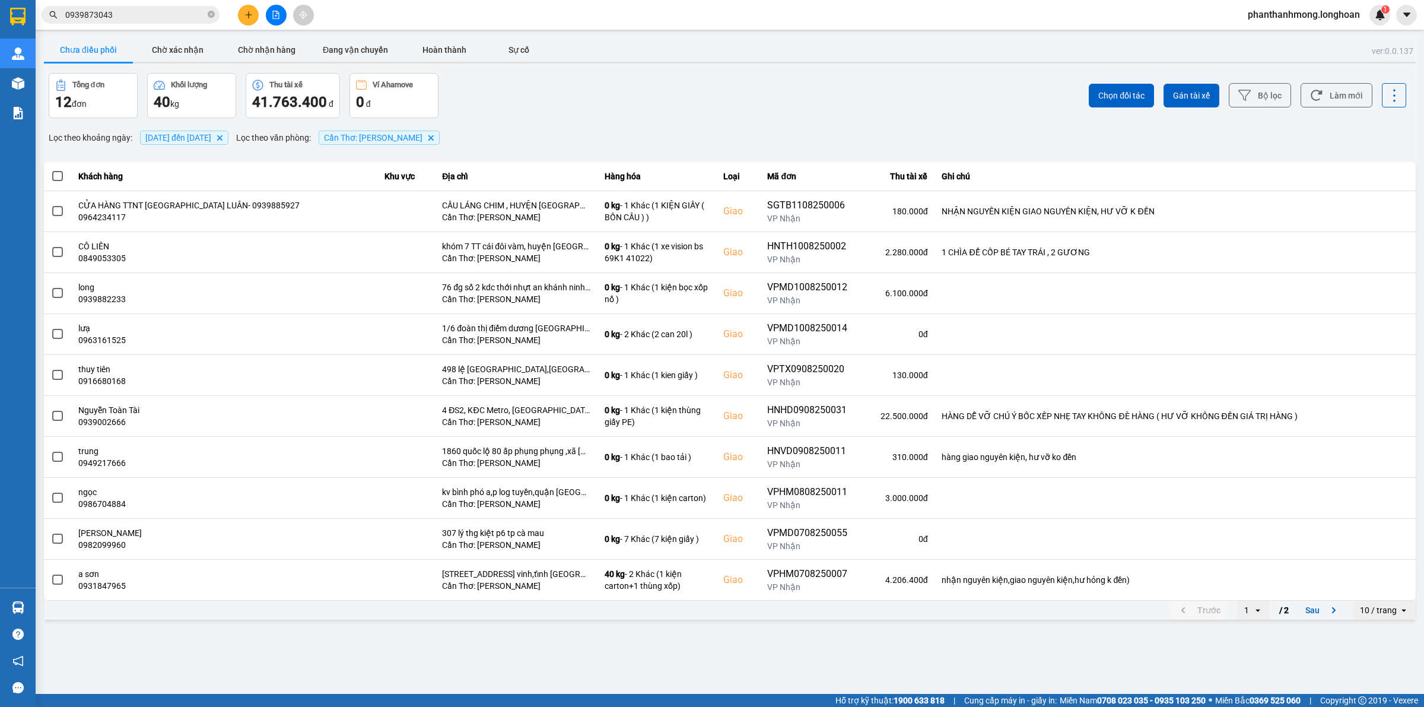
click at [1377, 618] on div "10 / trang" at bounding box center [1376, 610] width 46 height 19
click at [1382, 596] on li "100 / trang" at bounding box center [1385, 586] width 62 height 21
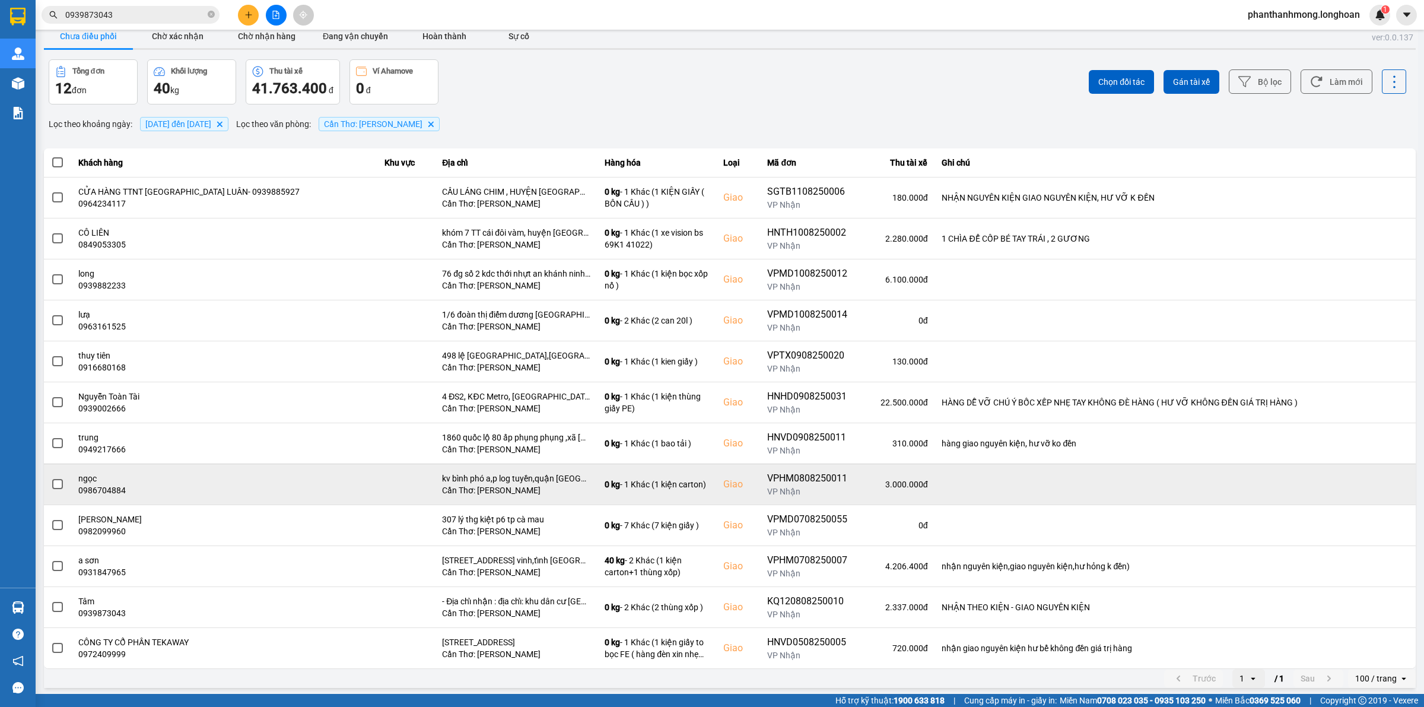
scroll to position [18, 0]
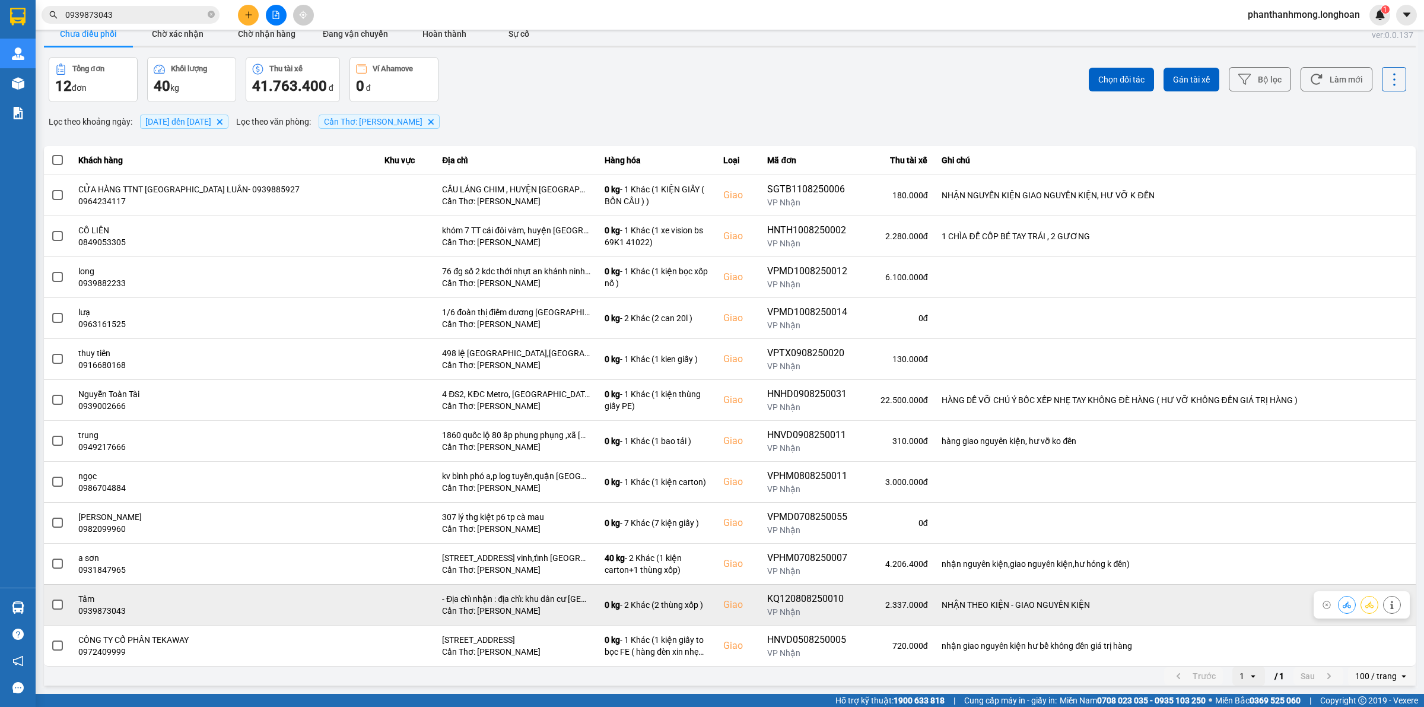
click at [57, 603] on span at bounding box center [57, 604] width 11 height 11
click at [51, 598] on input "checkbox" at bounding box center [51, 598] width 0 height 0
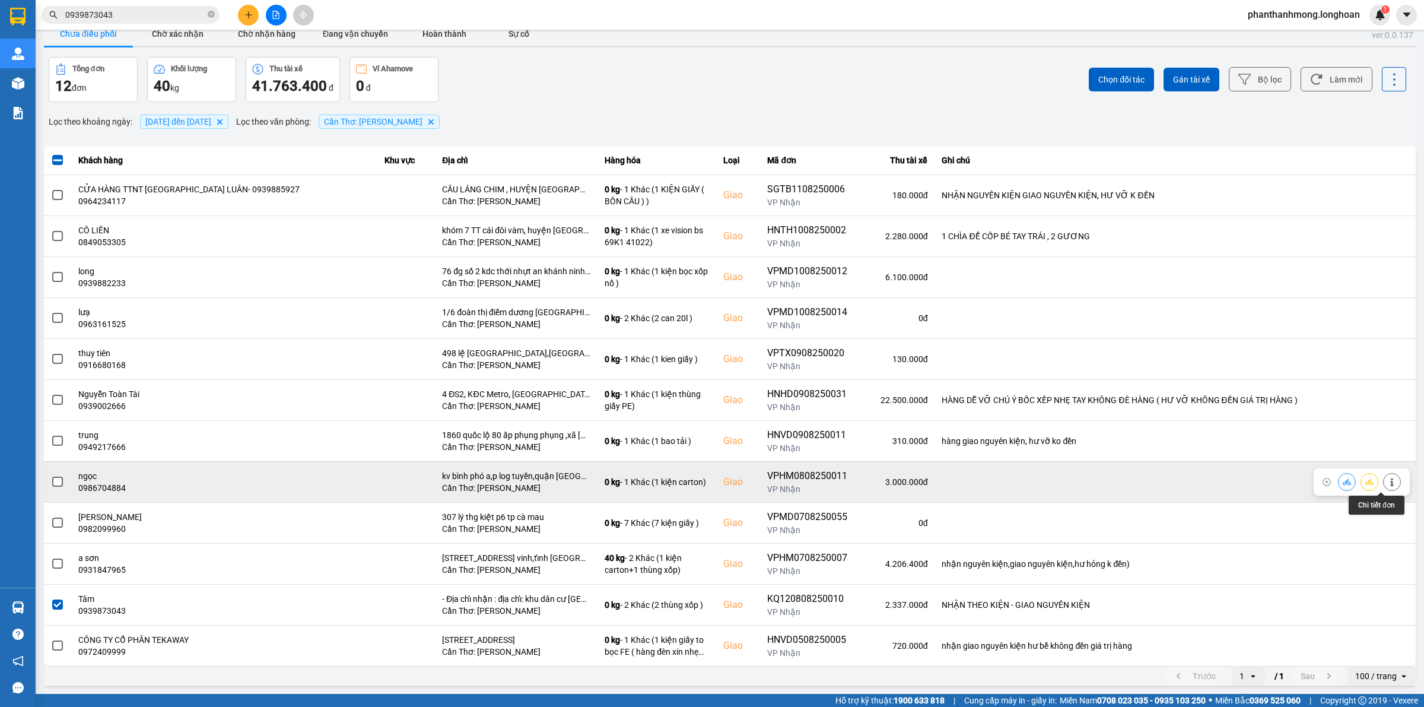
click at [1388, 484] on icon at bounding box center [1392, 482] width 8 height 8
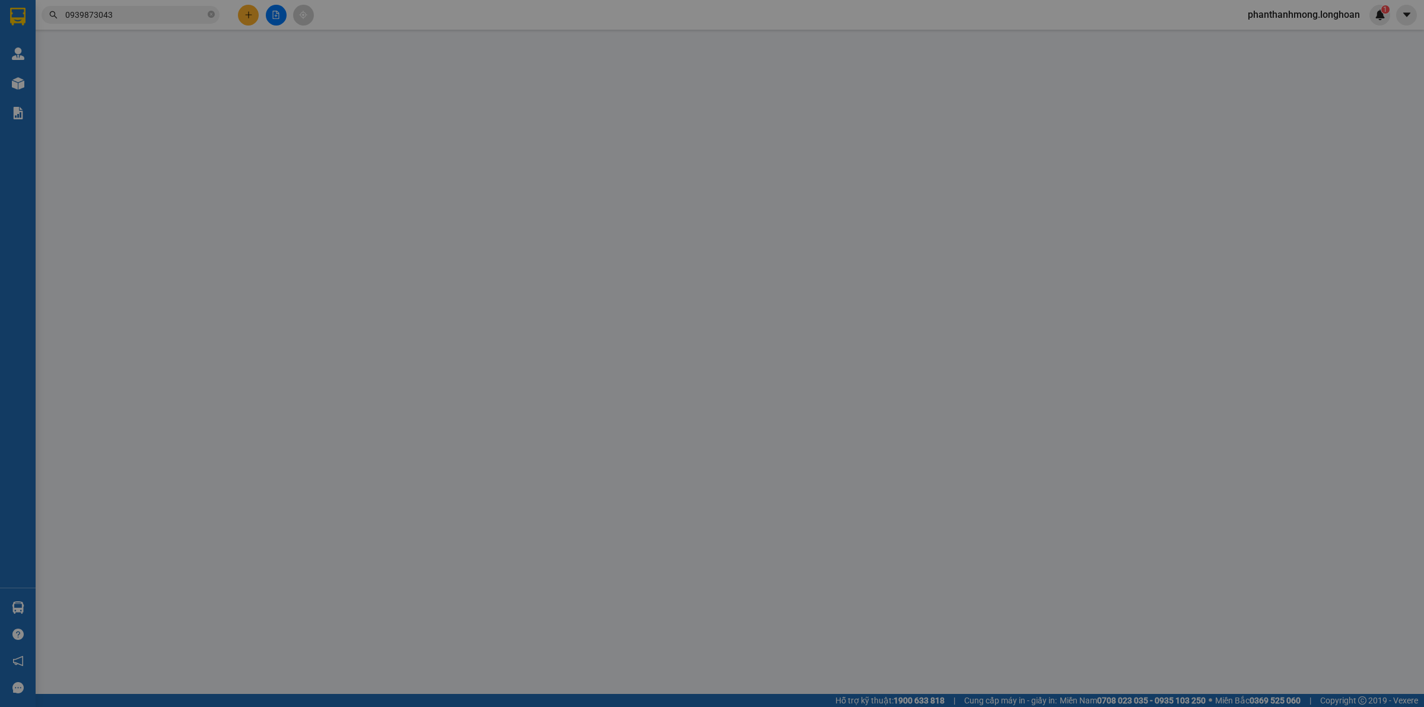
type input "0982796268"
type input "Chị Vân"
type input "0986704884"
type input "ngọc"
checkbox input "true"
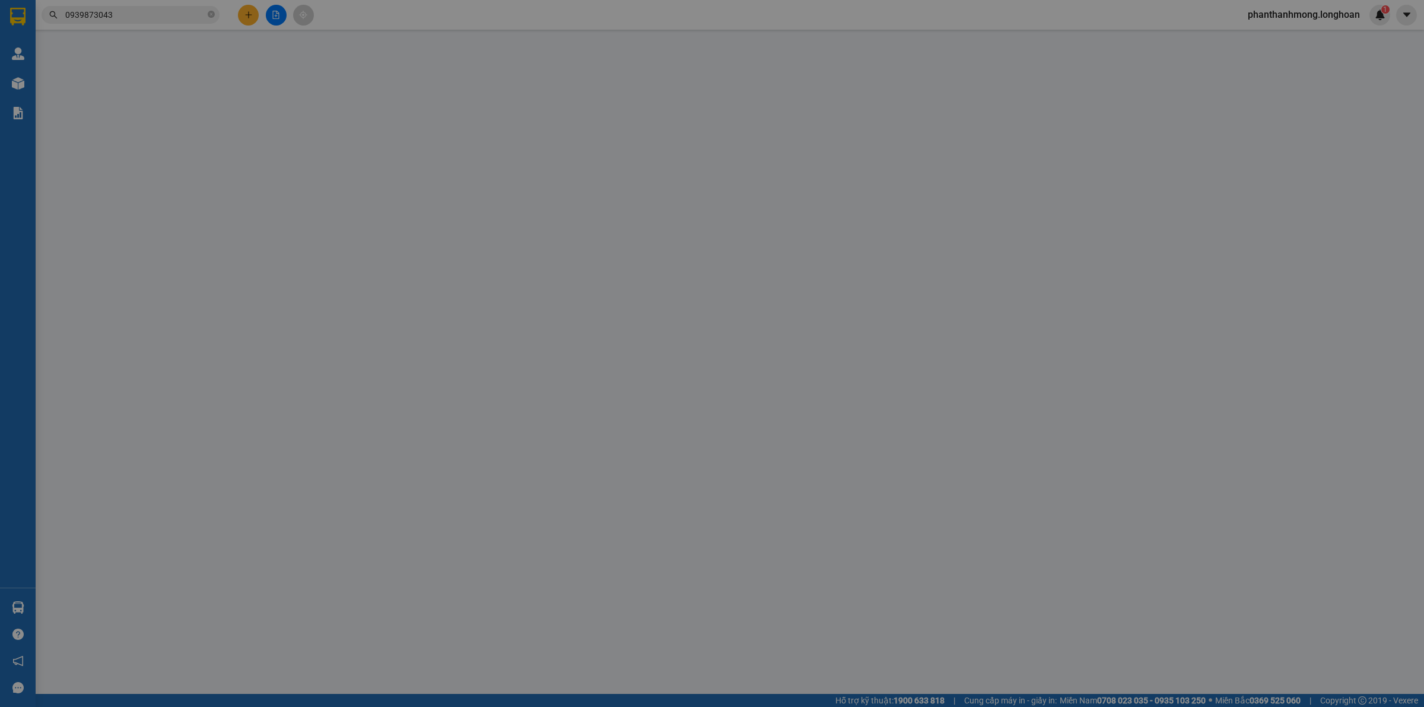
type input "kv bình phó a,p log tuyền,quận bình thuỷ,tp cần thơ"
type input "160.000"
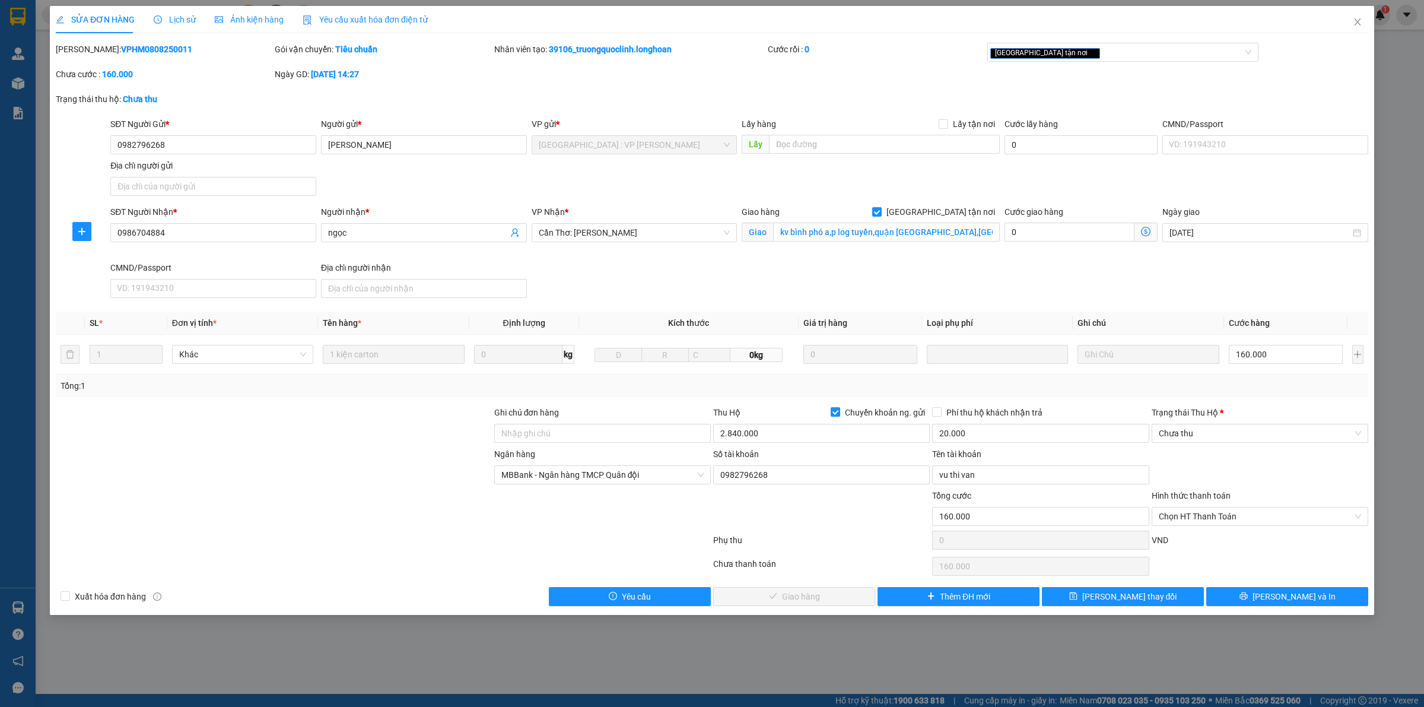
click at [166, 10] on div "Lịch sử" at bounding box center [175, 19] width 42 height 27
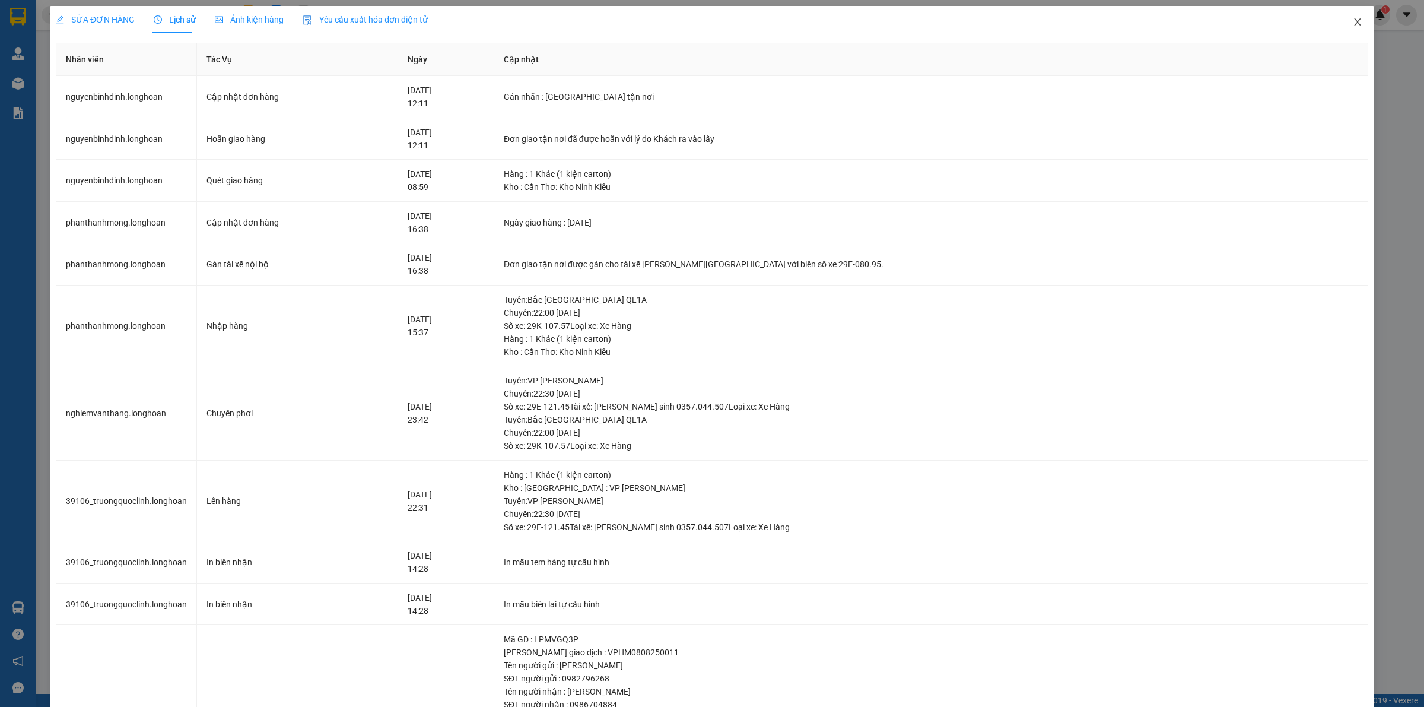
click at [1354, 25] on span "Close" at bounding box center [1357, 22] width 33 height 33
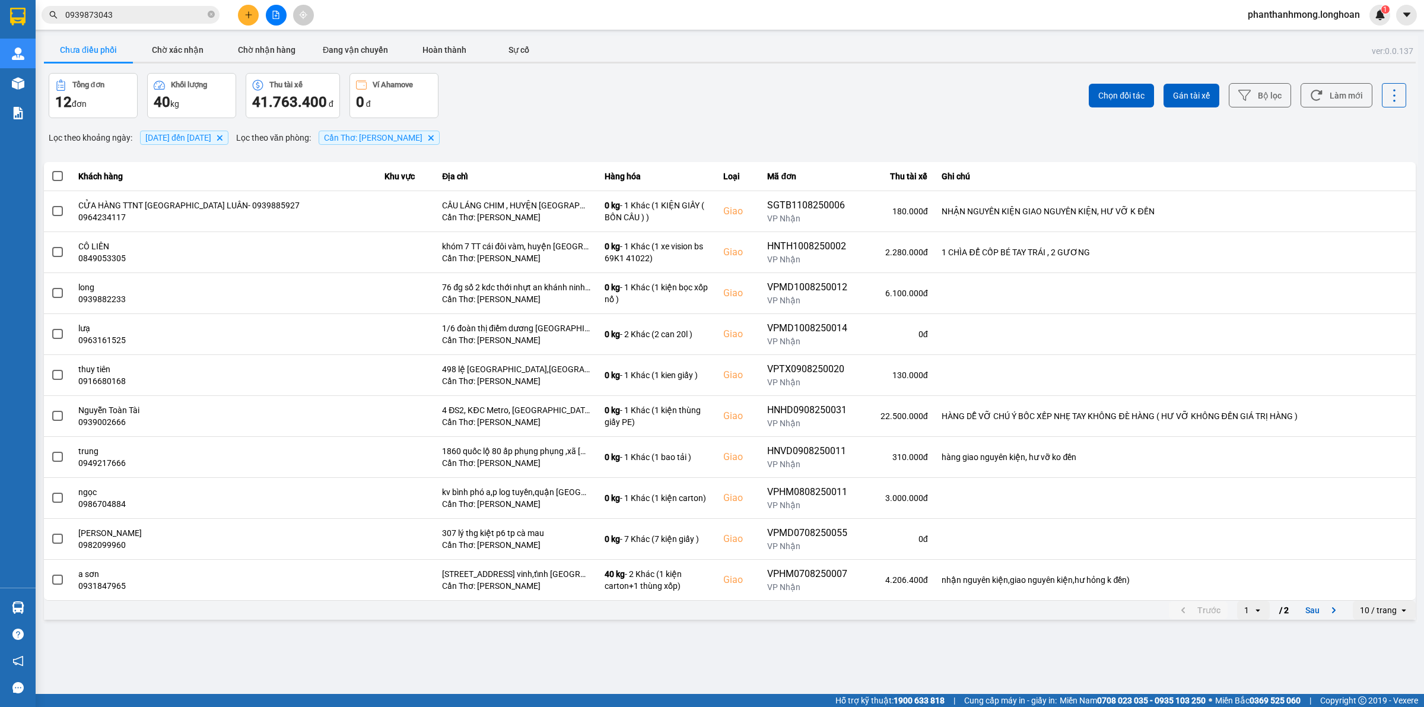
click at [1368, 609] on div "10 / trang" at bounding box center [1378, 610] width 37 height 12
click at [1379, 620] on div "10 / trang" at bounding box center [1376, 610] width 46 height 19
click at [1383, 618] on div "10 / trang" at bounding box center [1376, 610] width 46 height 19
click at [1395, 615] on div "10 / trang" at bounding box center [1378, 610] width 37 height 12
click at [1399, 614] on icon "open" at bounding box center [1403, 609] width 9 height 9
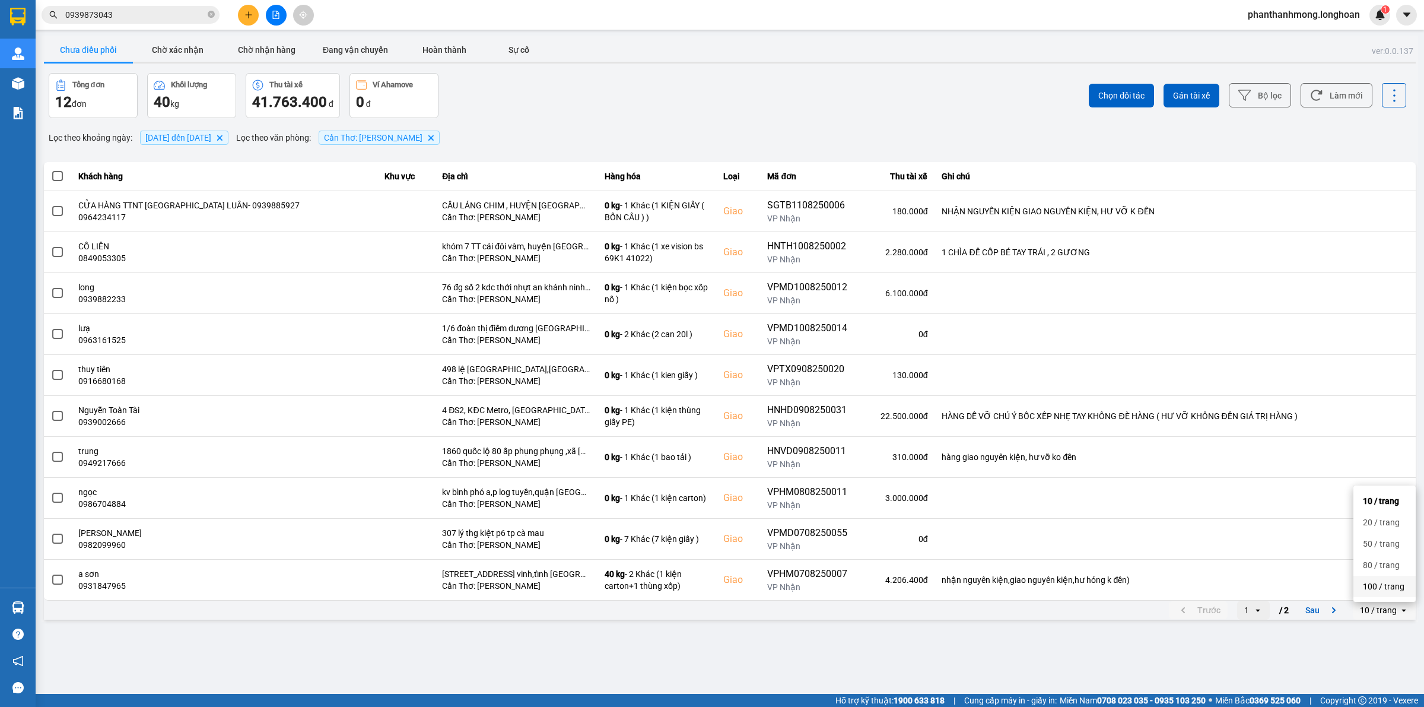
click at [1383, 588] on div "100 / trang" at bounding box center [1384, 586] width 43 height 12
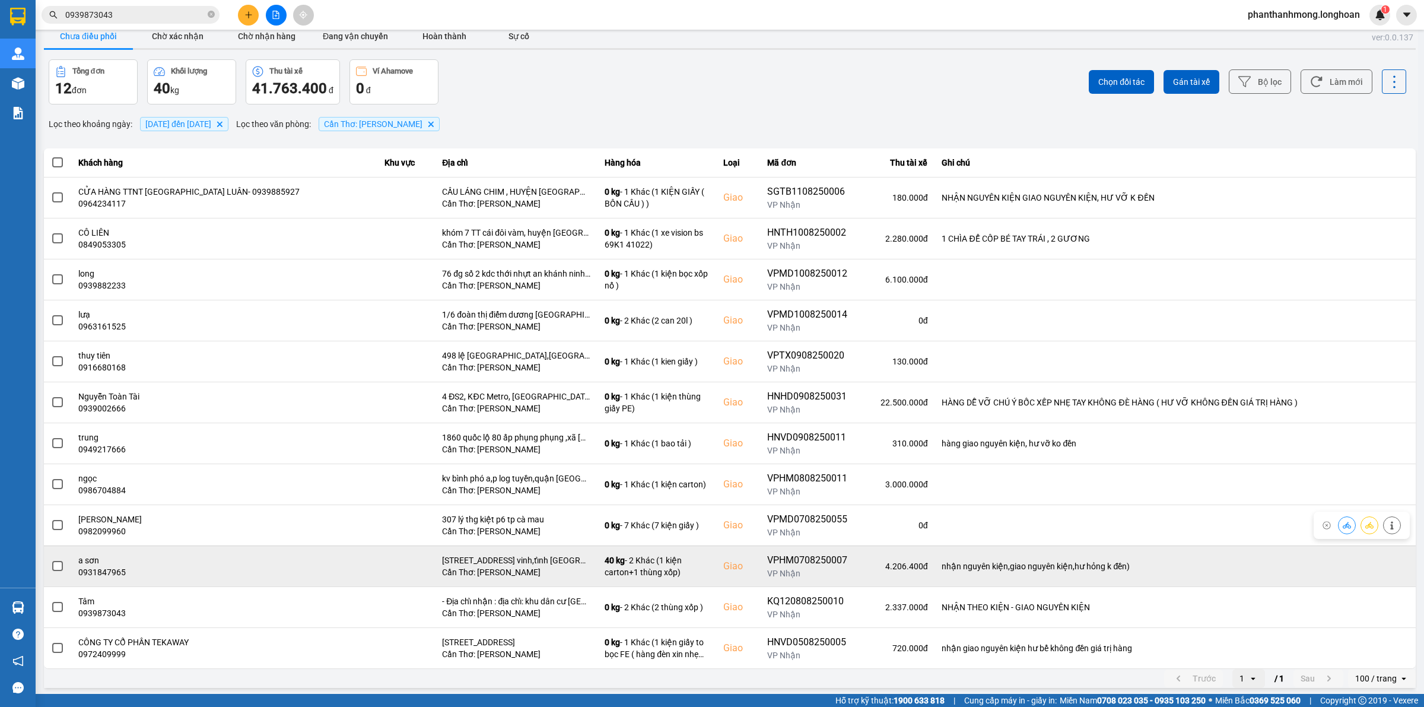
scroll to position [18, 0]
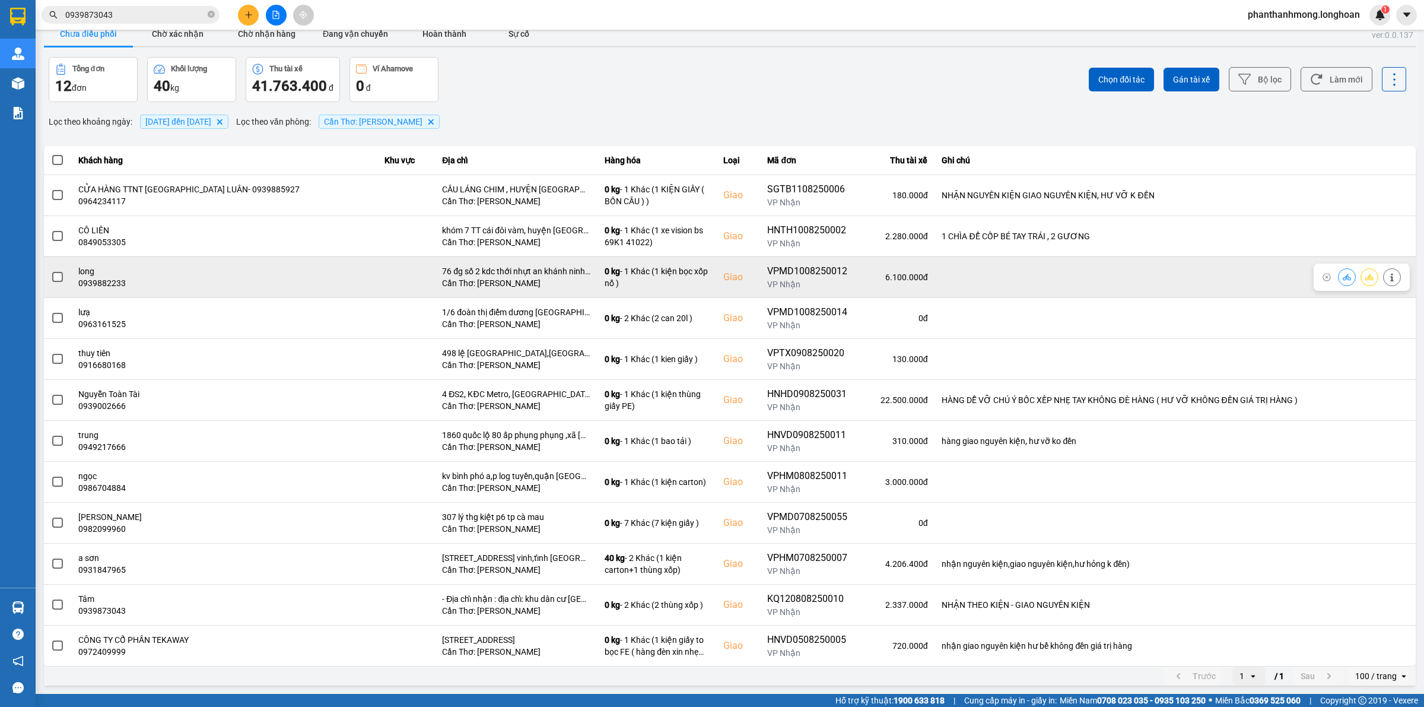
click at [57, 280] on span at bounding box center [57, 277] width 11 height 11
click at [51, 271] on input "checkbox" at bounding box center [51, 271] width 0 height 0
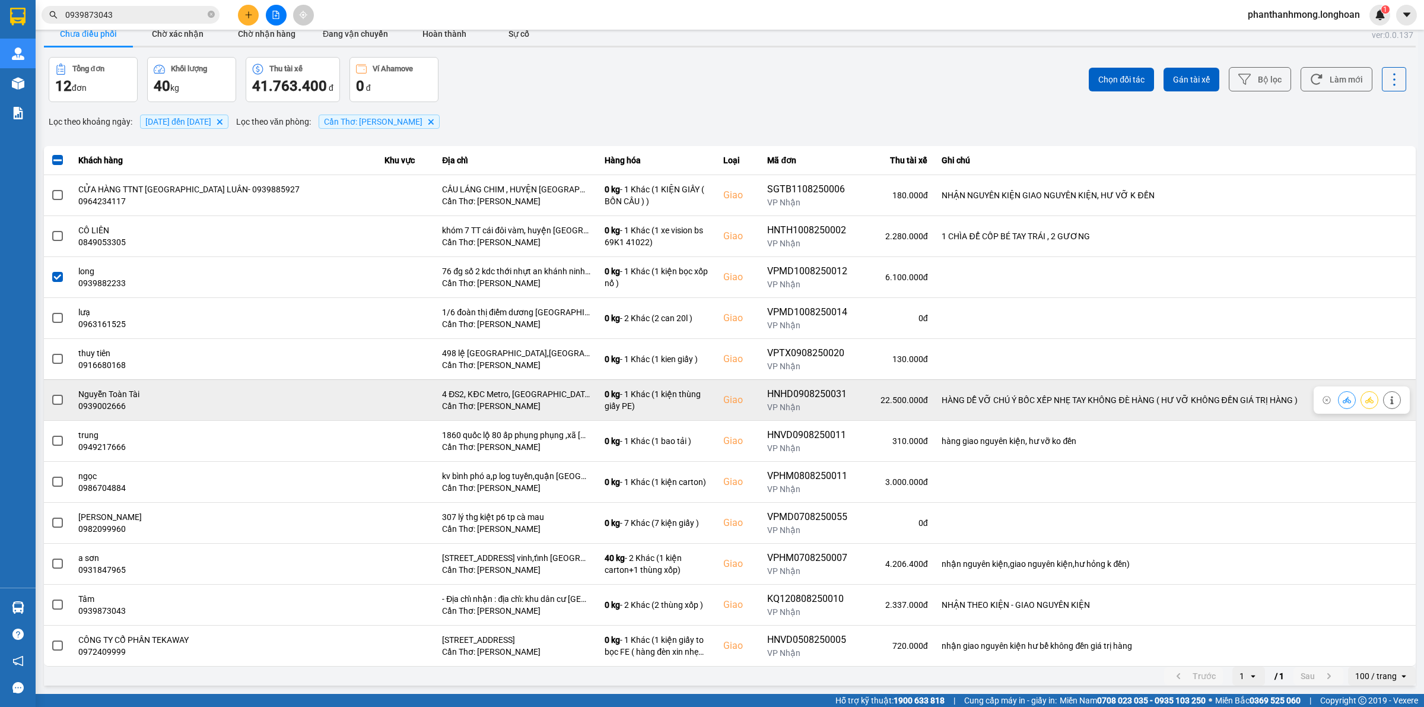
click at [55, 402] on span at bounding box center [57, 400] width 11 height 11
click at [51, 393] on input "checkbox" at bounding box center [51, 393] width 0 height 0
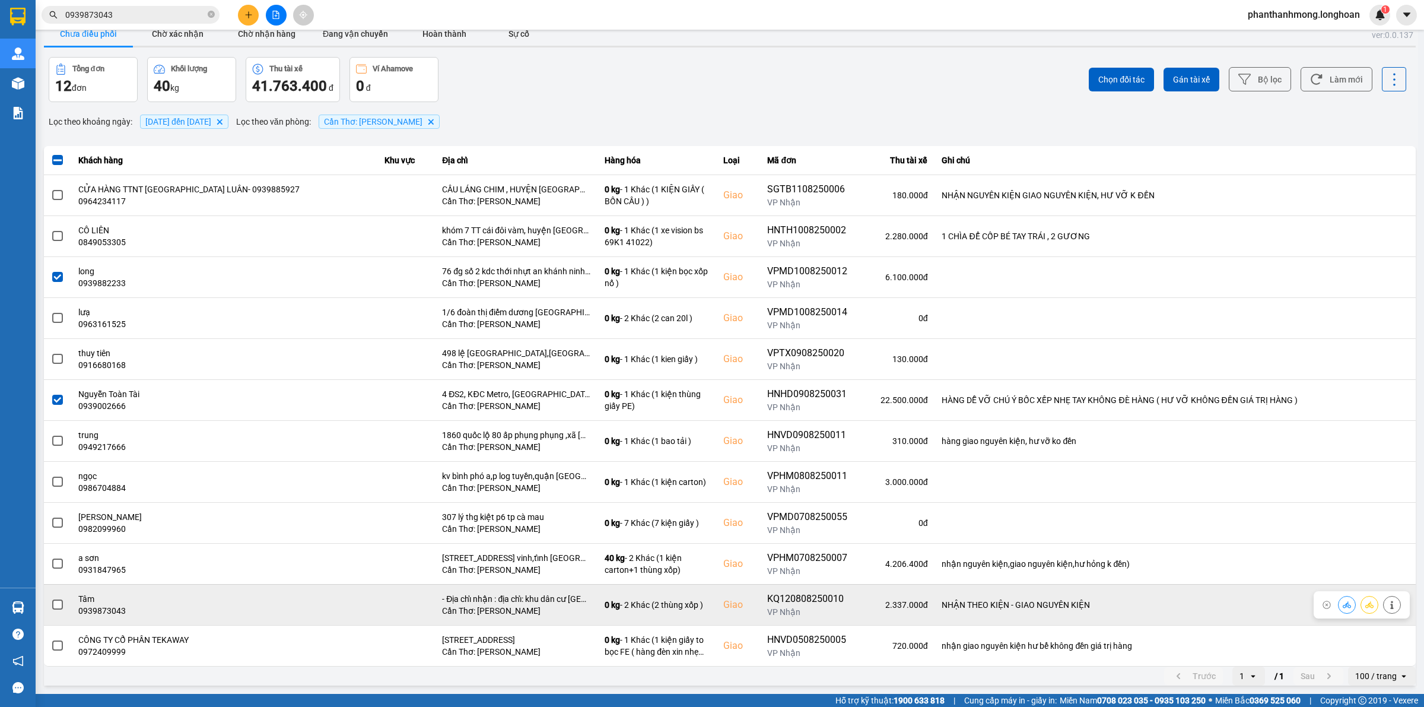
click at [60, 601] on span at bounding box center [57, 604] width 11 height 11
click at [51, 598] on input "checkbox" at bounding box center [51, 598] width 0 height 0
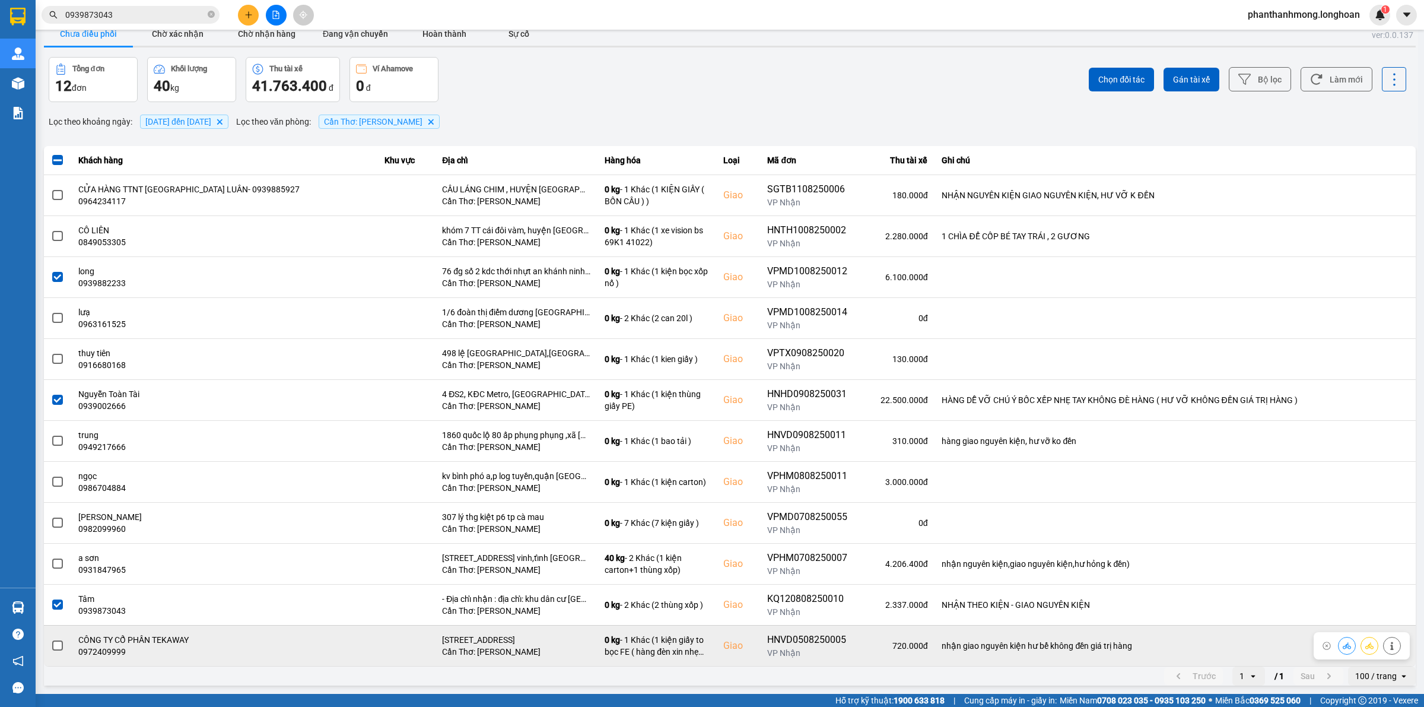
click at [56, 647] on span at bounding box center [57, 645] width 11 height 11
click at [51, 639] on input "checkbox" at bounding box center [51, 639] width 0 height 0
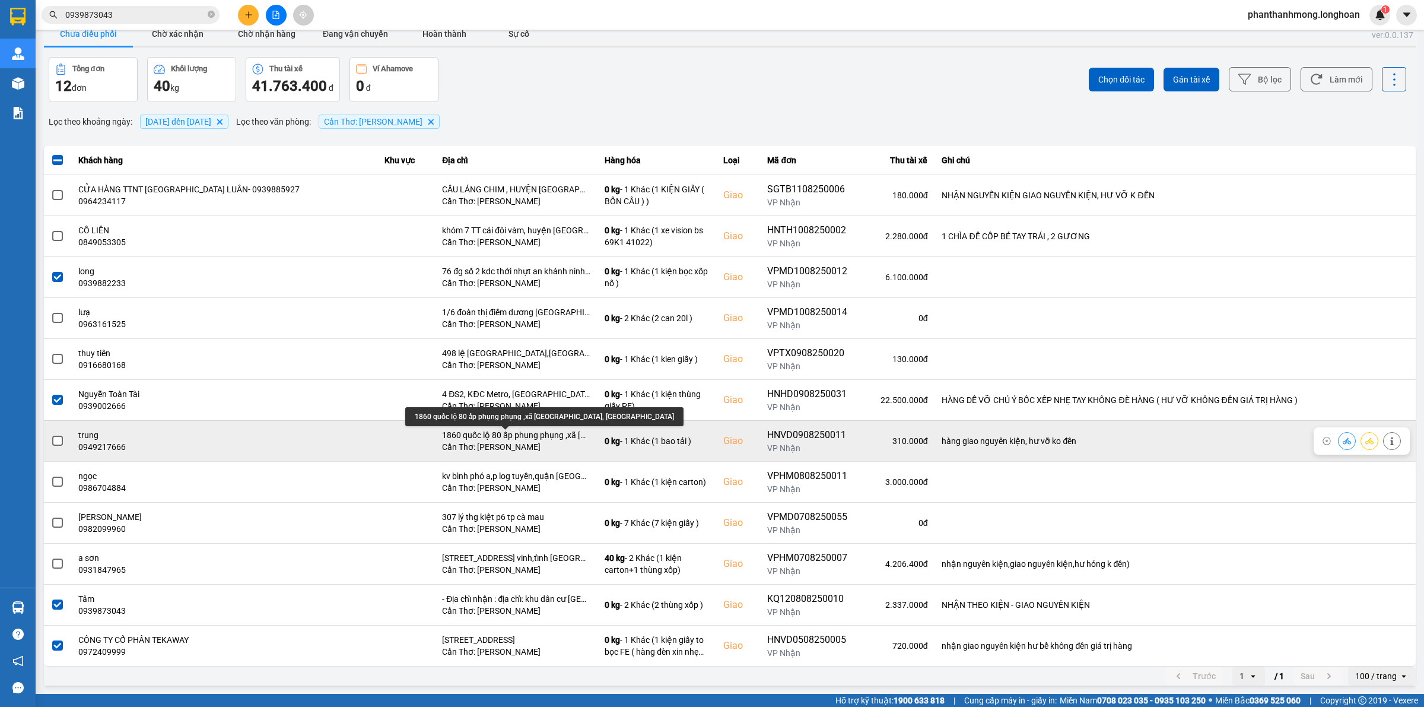
scroll to position [0, 0]
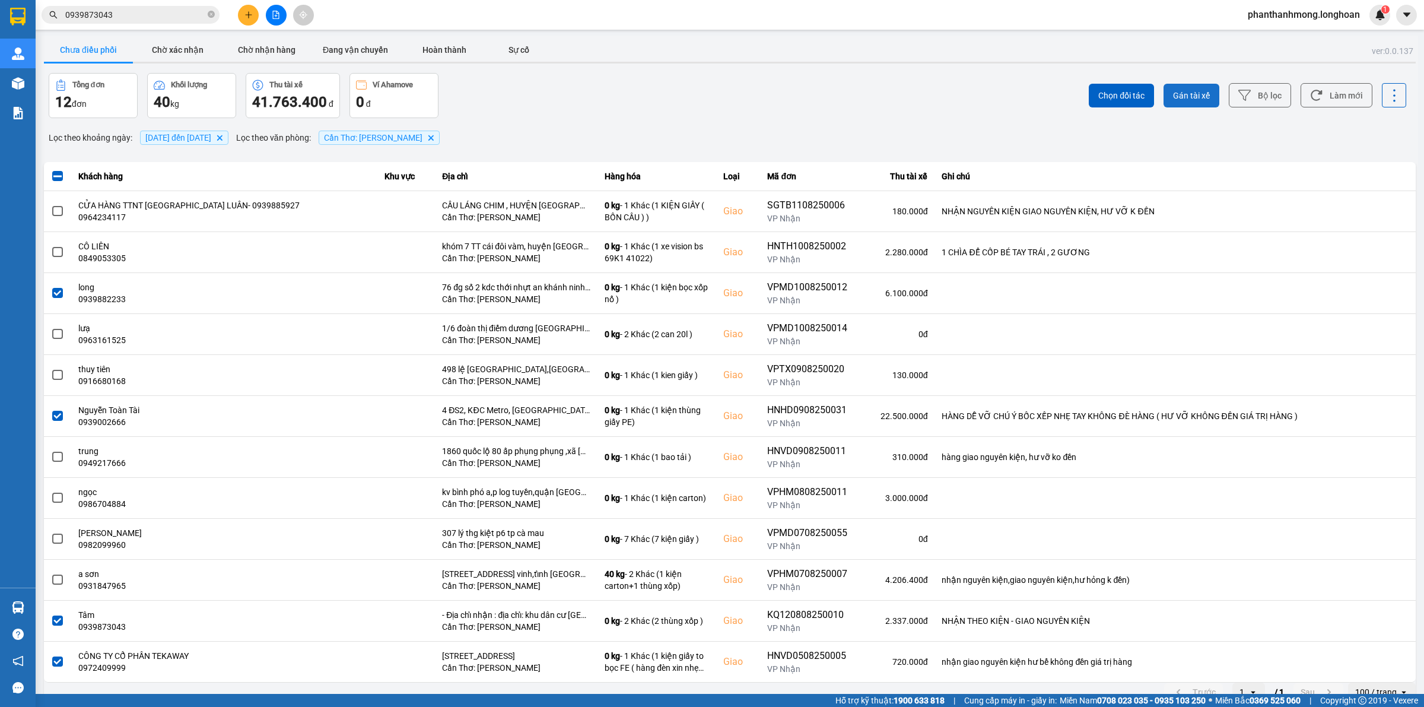
click at [1189, 98] on span "Gán tài xế" at bounding box center [1191, 96] width 37 height 12
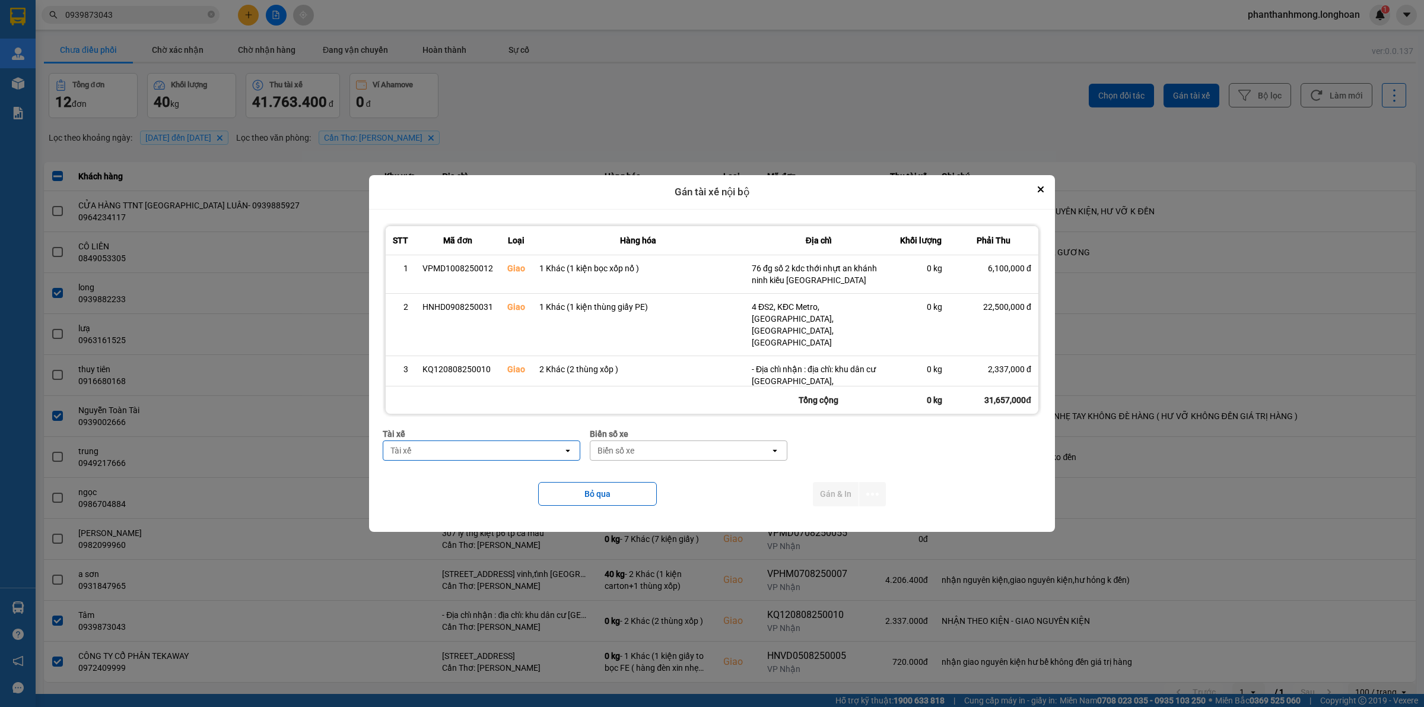
click at [509, 444] on div "Tài xế" at bounding box center [473, 450] width 180 height 19
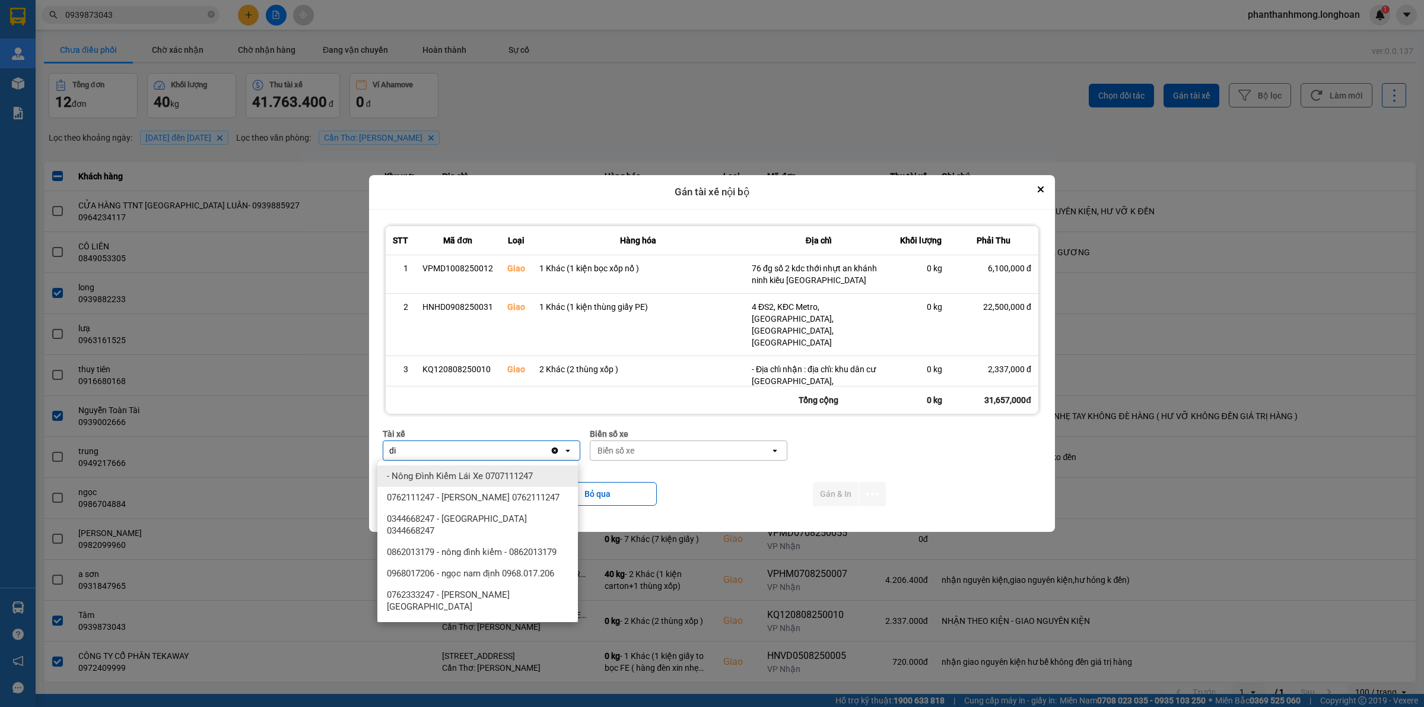
type input "d"
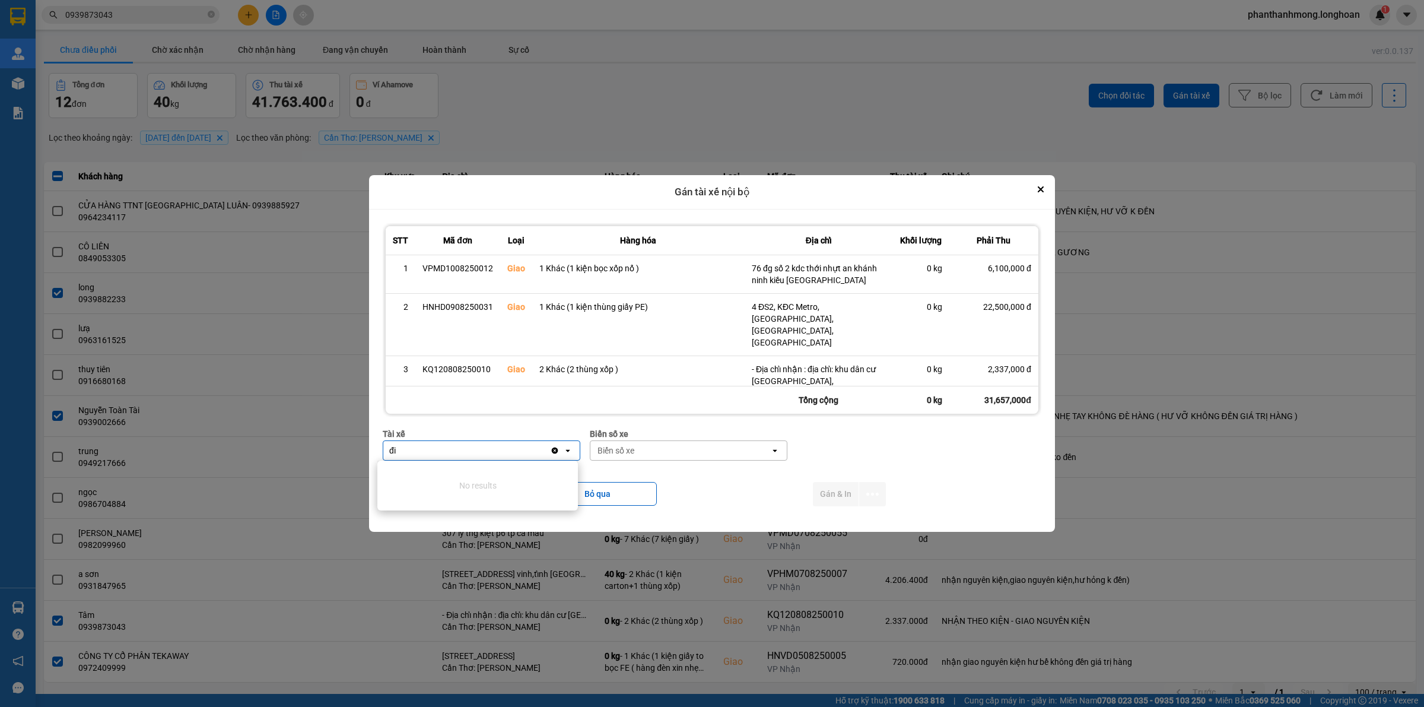
type input "đ"
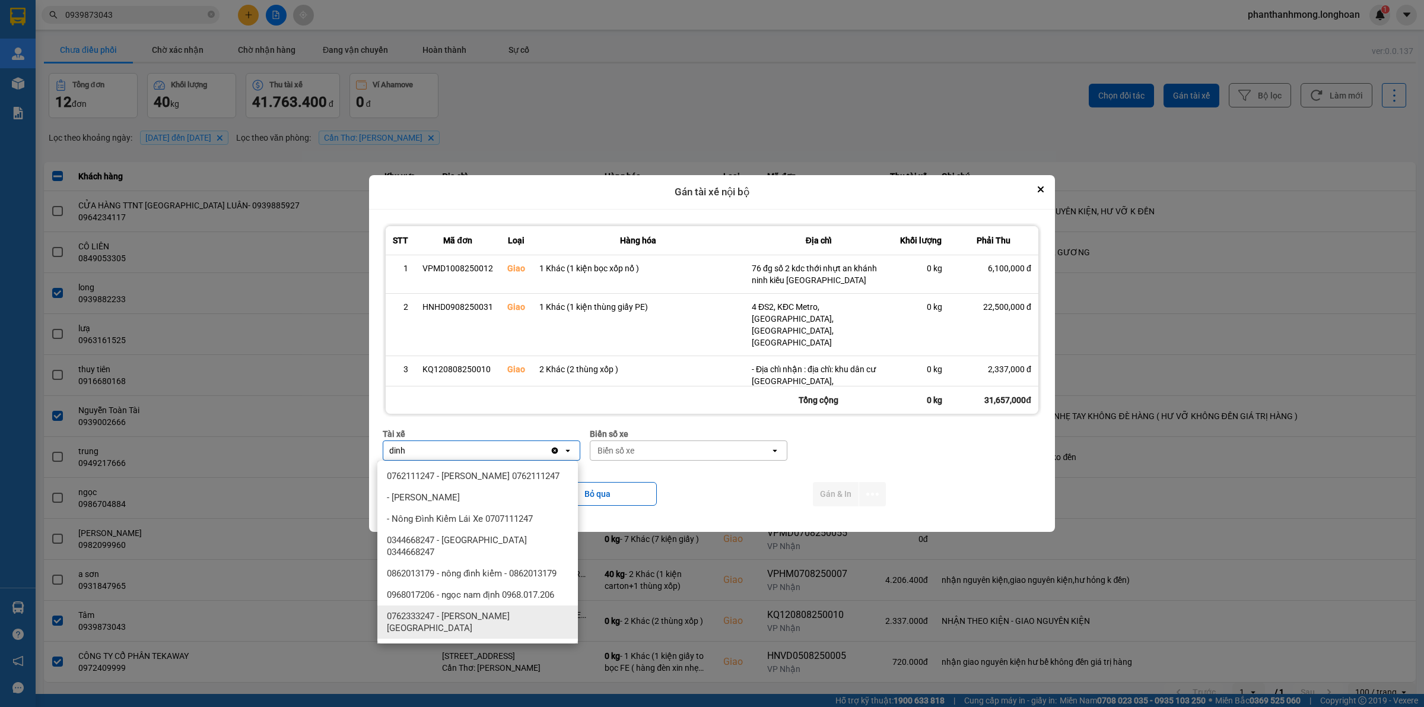
type input "dinh"
click at [535, 610] on span "0762333247 - Nguyễn Bình Định 0762.333.247" at bounding box center [480, 622] width 186 height 24
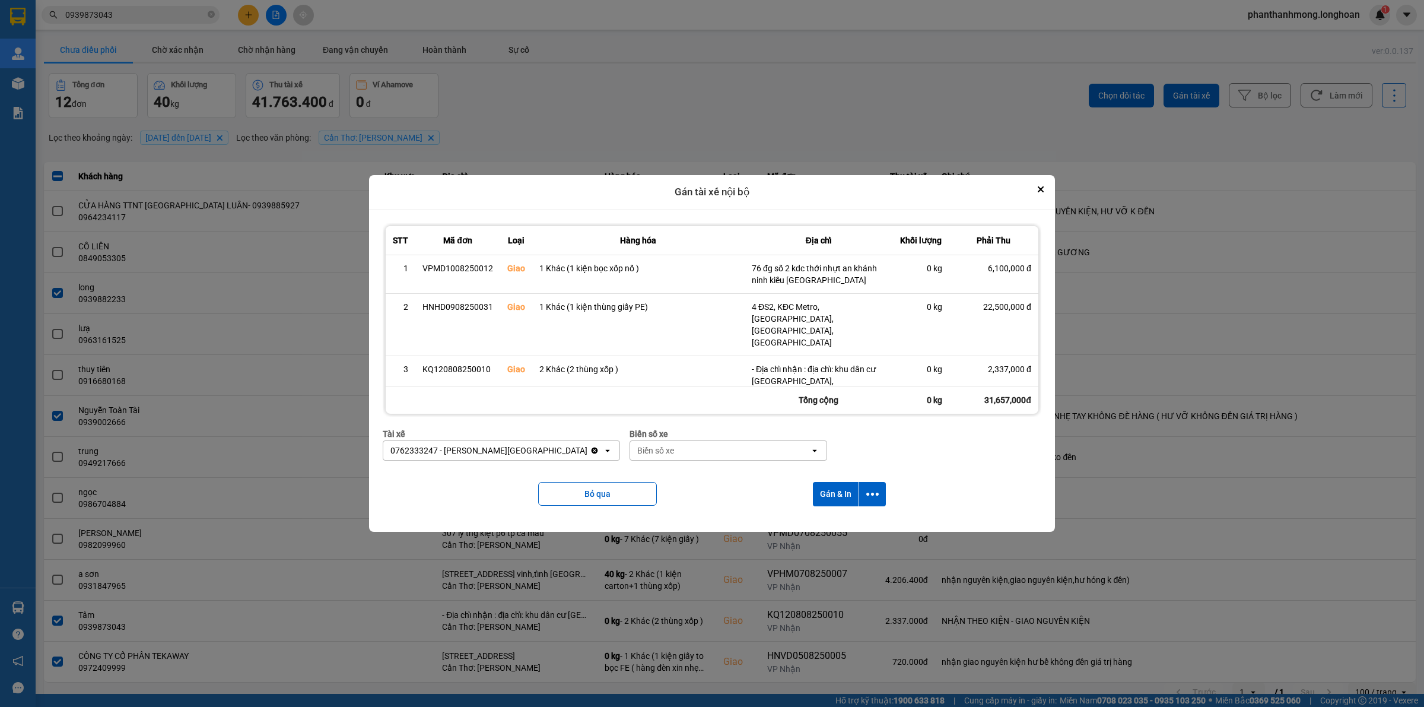
click at [633, 443] on div "Biển số xe" at bounding box center [720, 450] width 180 height 19
type input "95"
click at [666, 517] on div "29E-080.95" at bounding box center [699, 518] width 201 height 21
click at [879, 496] on icon "dialog" at bounding box center [872, 494] width 12 height 12
click at [822, 532] on li "Chỉ gán tài" at bounding box center [842, 526] width 89 height 21
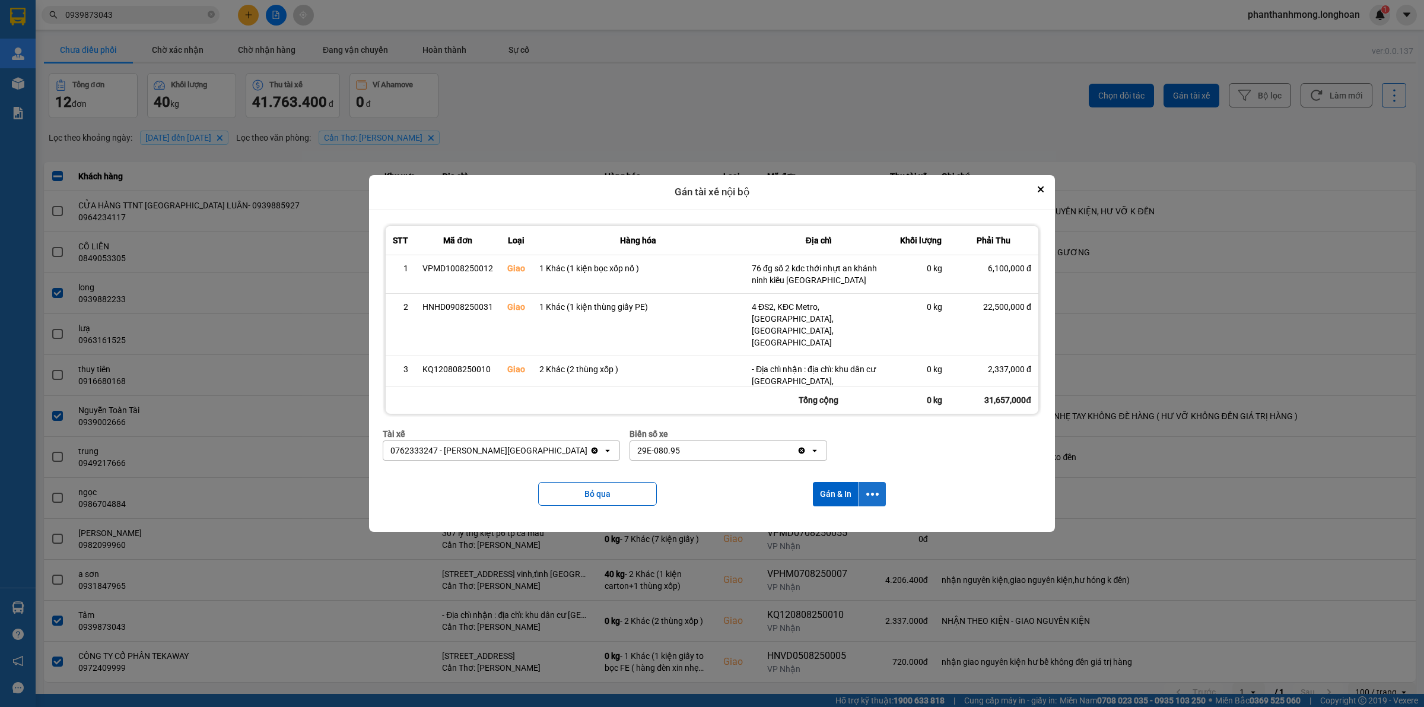
click at [868, 493] on icon "dialog" at bounding box center [872, 494] width 12 height 12
click at [855, 523] on div "Chỉ gán tài" at bounding box center [843, 526] width 70 height 12
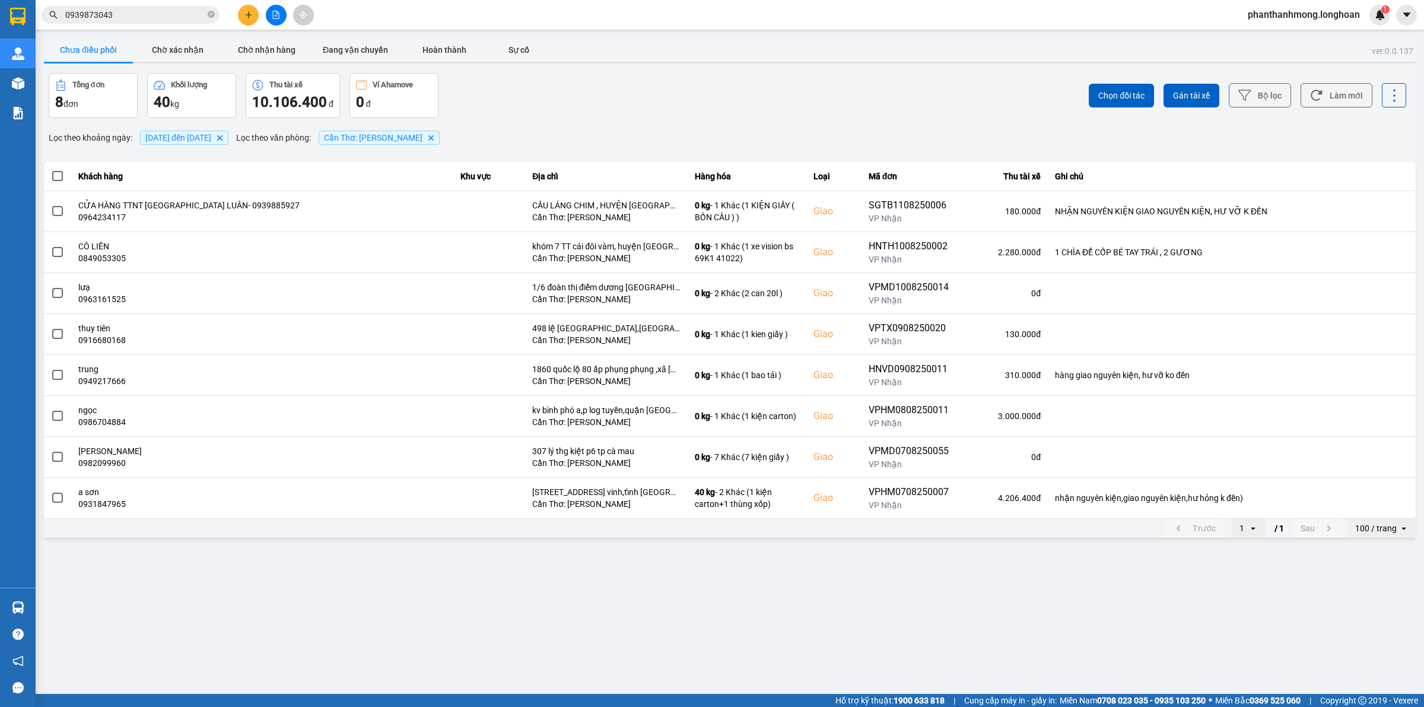
click at [1375, 533] on div "100 / trang" at bounding box center [1376, 528] width 42 height 12
click at [1380, 641] on div "100 / trang" at bounding box center [1382, 640] width 48 height 12
click at [250, 49] on button "Chờ nhận hàng" at bounding box center [266, 50] width 89 height 24
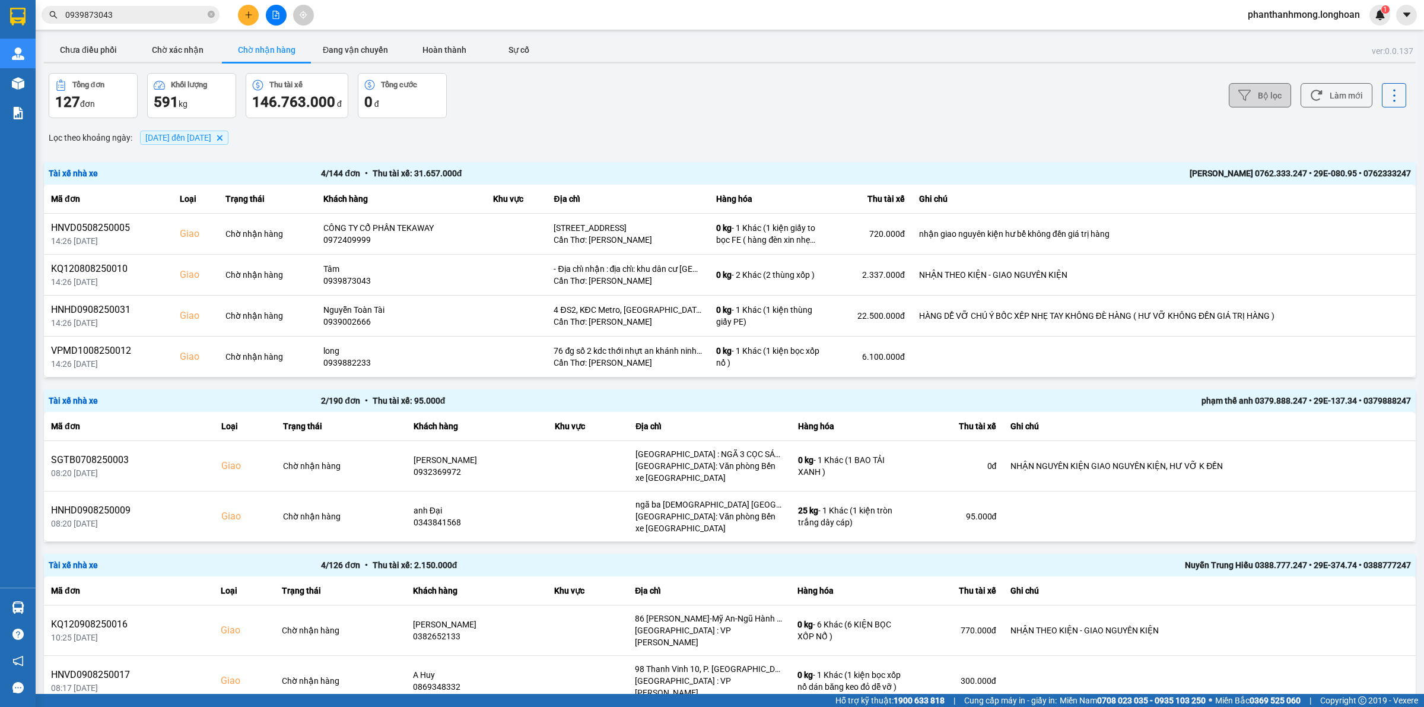
click at [1251, 103] on button "Bộ lọc" at bounding box center [1260, 95] width 62 height 24
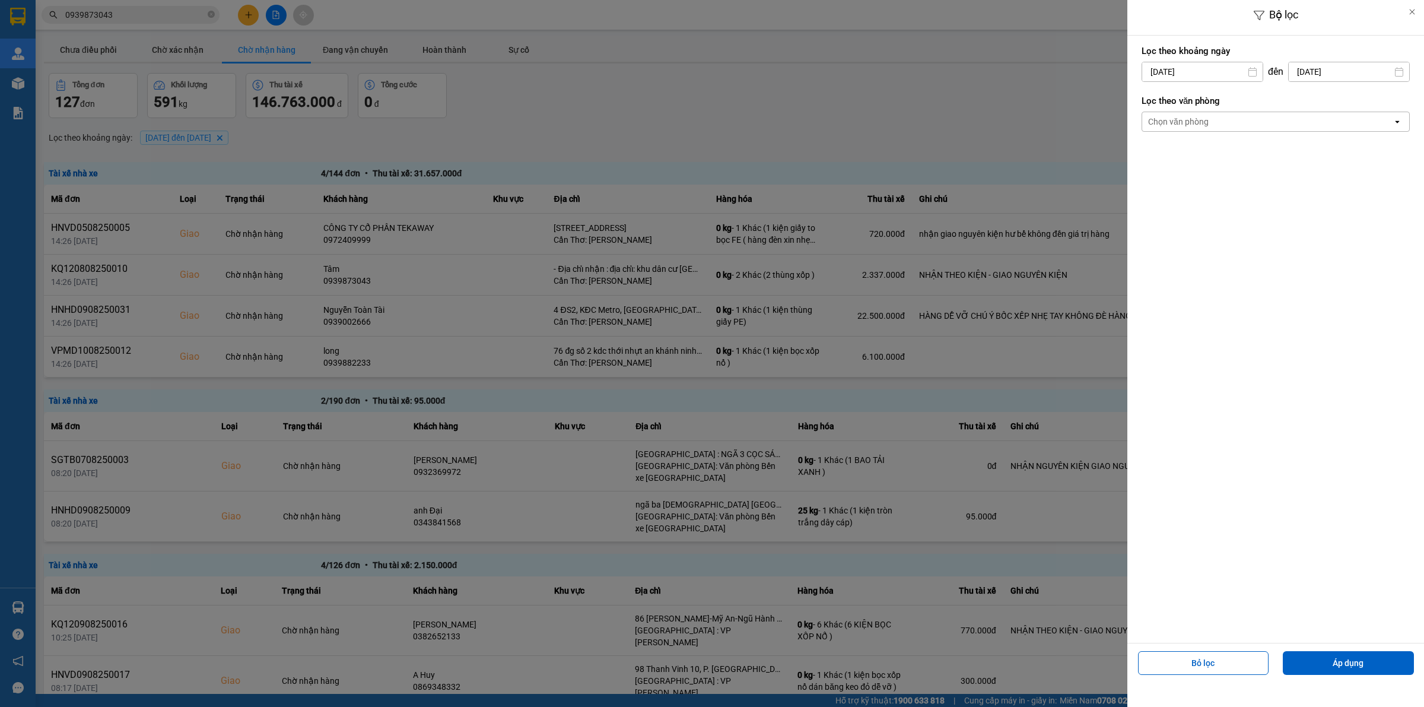
click at [1229, 125] on div "Chọn văn phòng" at bounding box center [1267, 121] width 250 height 19
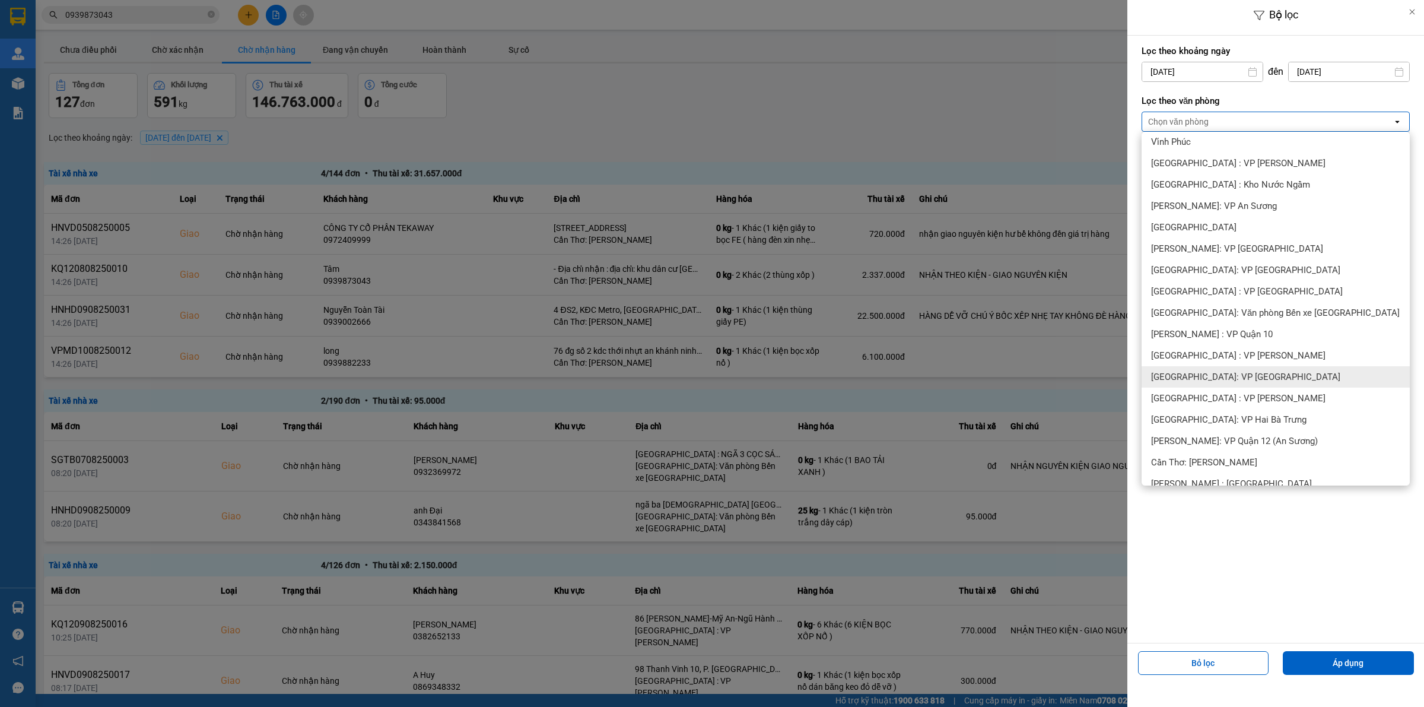
scroll to position [223, 0]
click at [1230, 373] on span "Cần Thơ: [PERSON_NAME]" at bounding box center [1204, 373] width 106 height 12
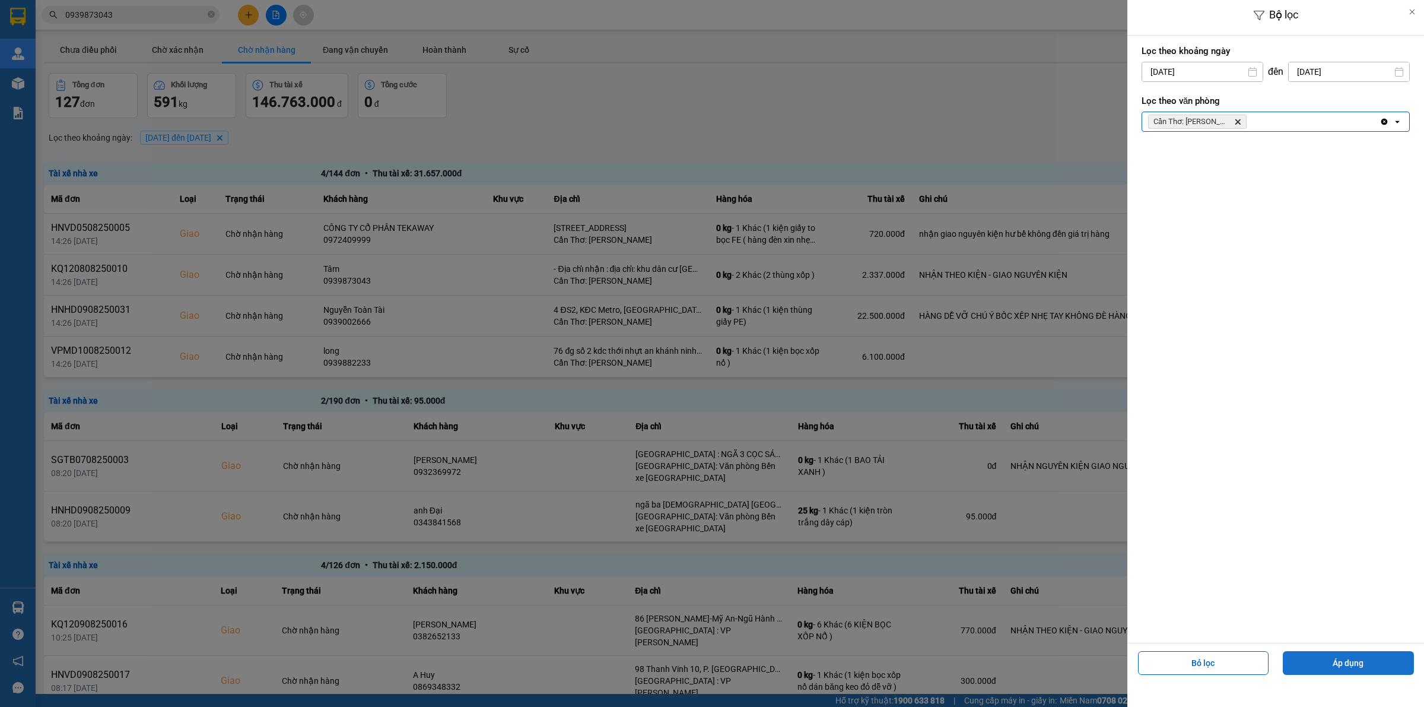
click at [1356, 662] on button "Áp dụng" at bounding box center [1348, 663] width 131 height 24
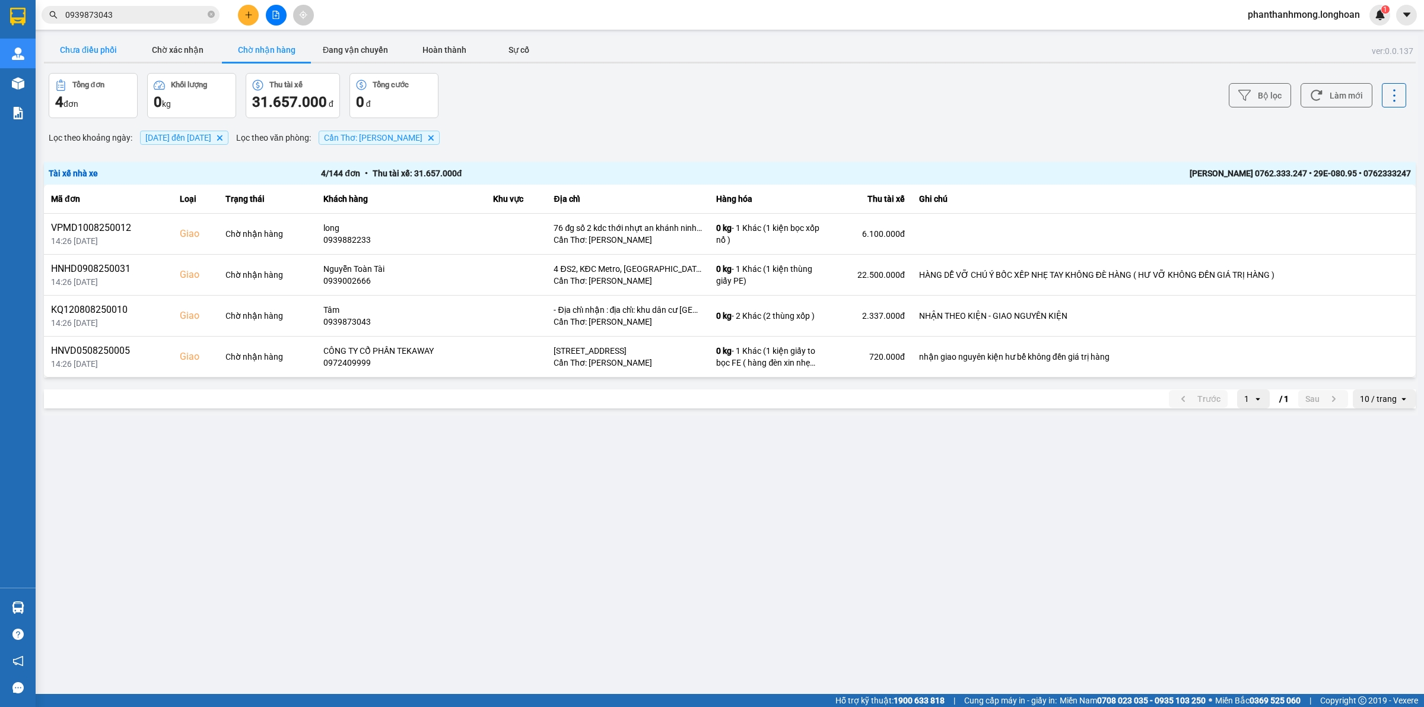
click at [78, 54] on button "Chưa điều phối" at bounding box center [88, 50] width 89 height 24
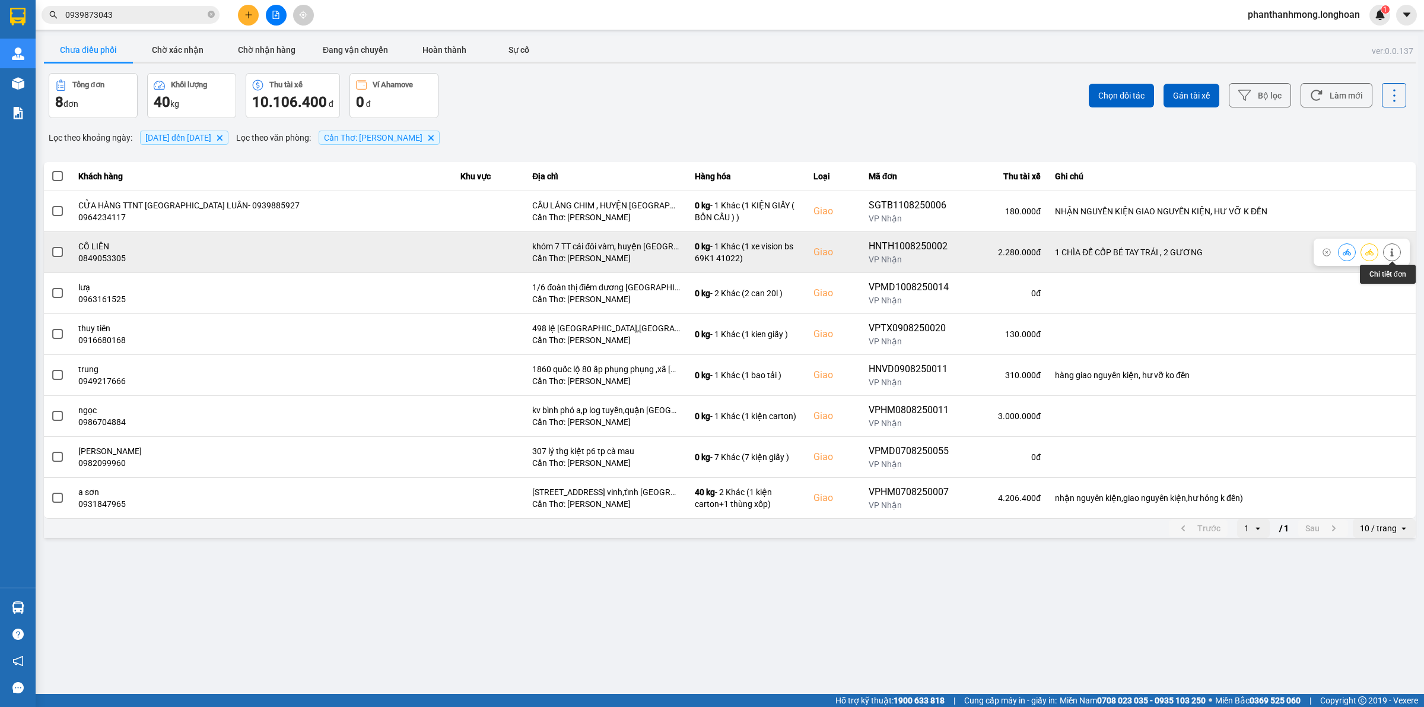
click at [1396, 254] on icon at bounding box center [1392, 252] width 8 height 8
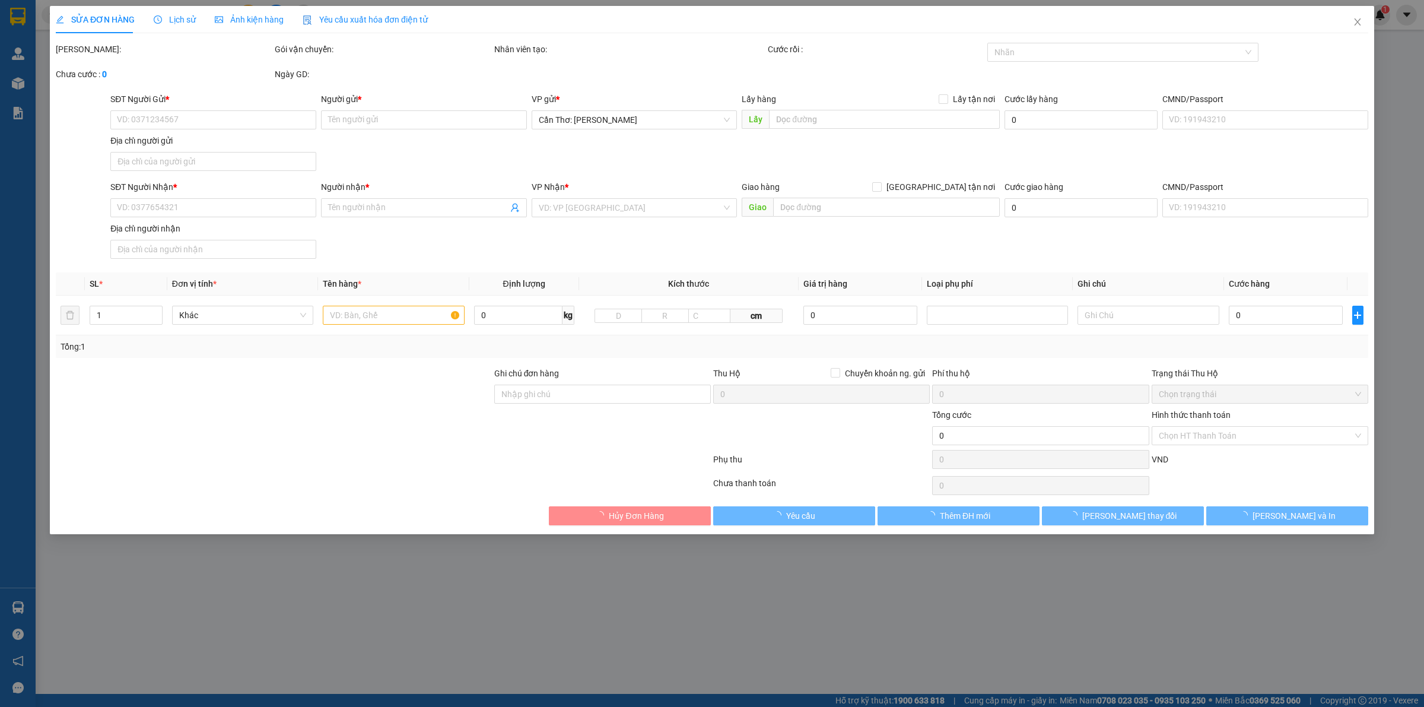
type input "0813664078"
type input "C MY"
type input "0849053305"
type input "CÔ LIÊN"
checkbox input "true"
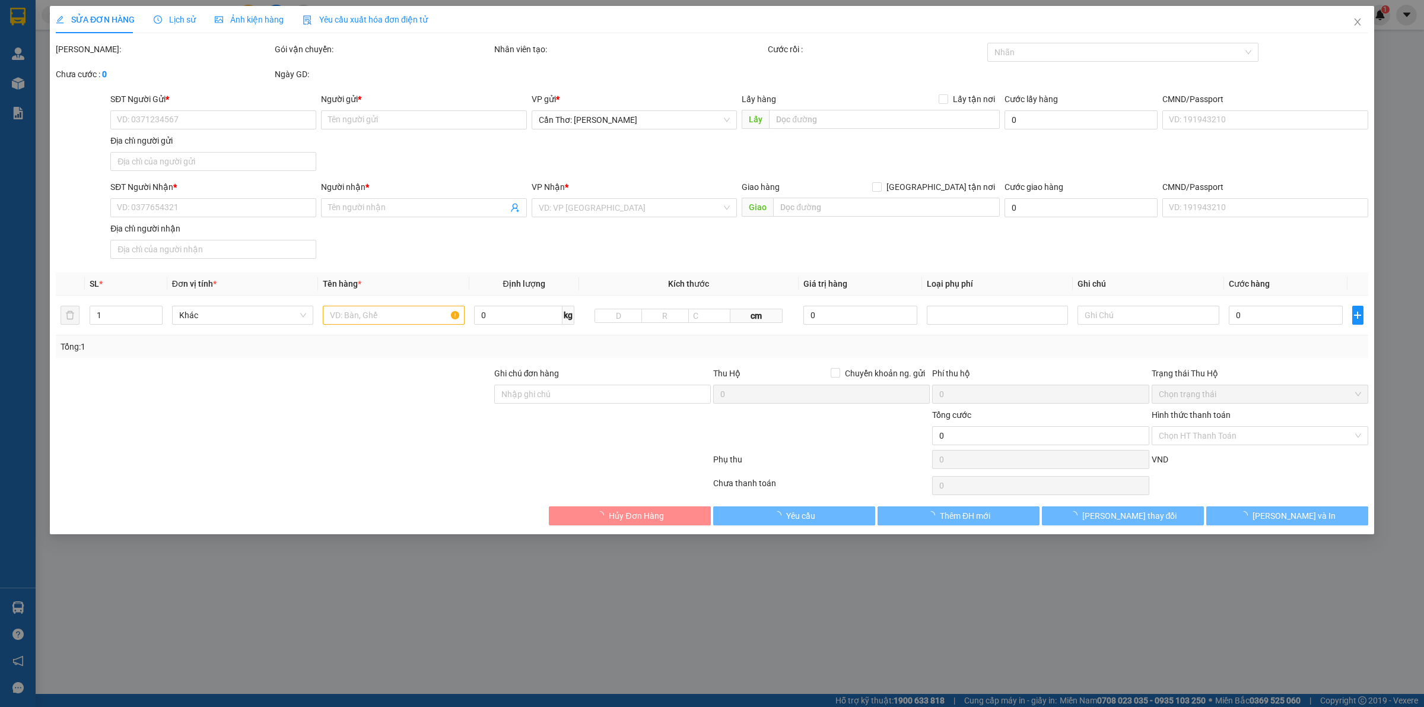
type input "khóm 7 TT cái đôi vàm, huyện phú tân, tỉnh cà mau"
type input "1 CHÌA ĐỂ CỐP BÉ TAY TRÁI , 2 GƯƠNG"
type input "2.280.000"
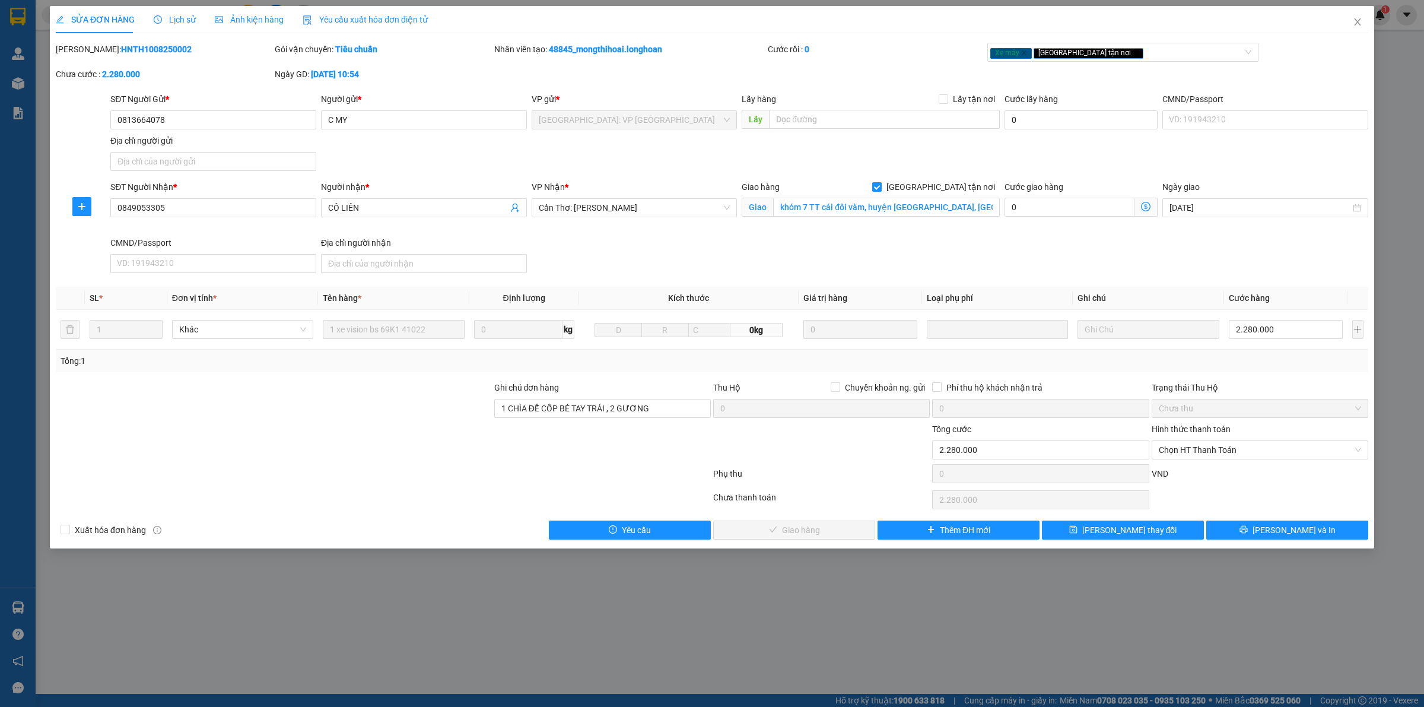
click at [191, 19] on span "Lịch sử" at bounding box center [175, 19] width 42 height 9
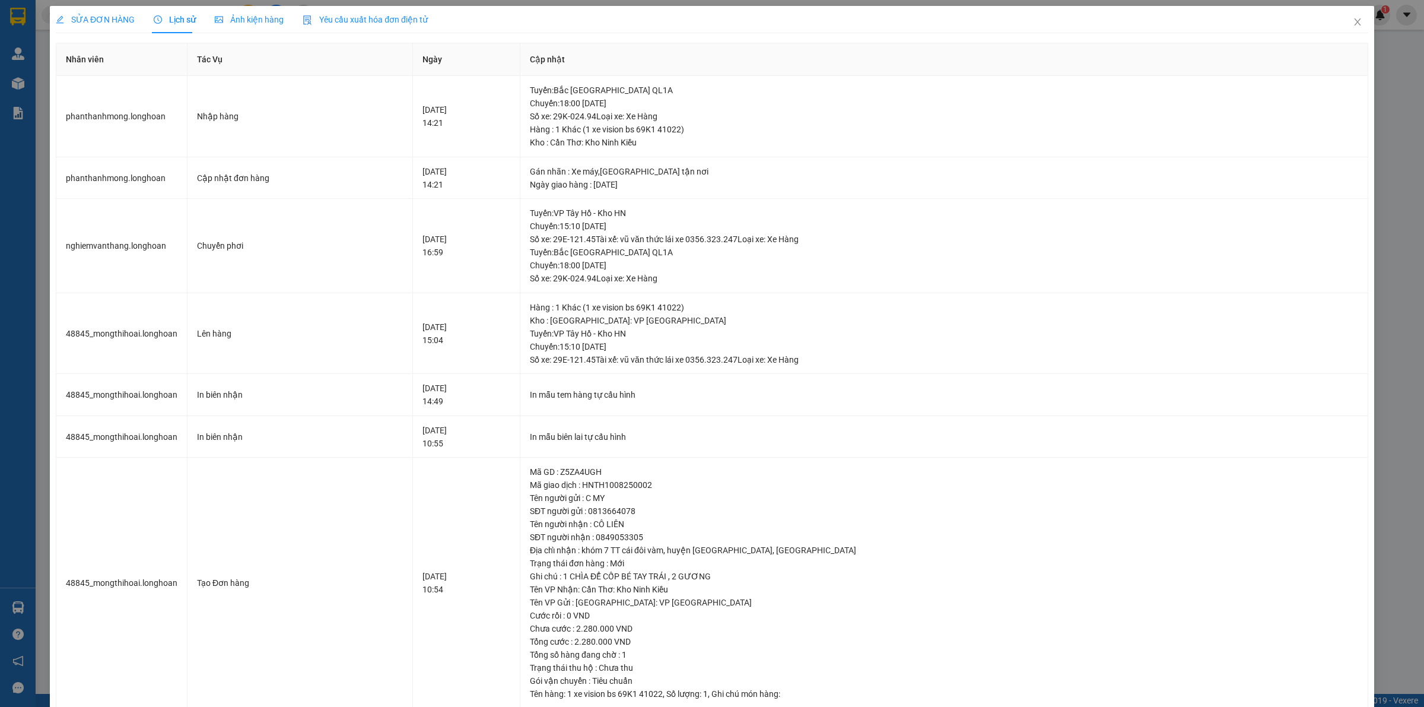
click at [34, 360] on div "SỬA ĐƠN HÀNG Lịch sử Ảnh kiện hàng Yêu cầu xuất hóa đơn điện tử Total Paid Fee …" at bounding box center [712, 353] width 1424 height 707
click at [1341, 28] on span "Close" at bounding box center [1357, 22] width 33 height 33
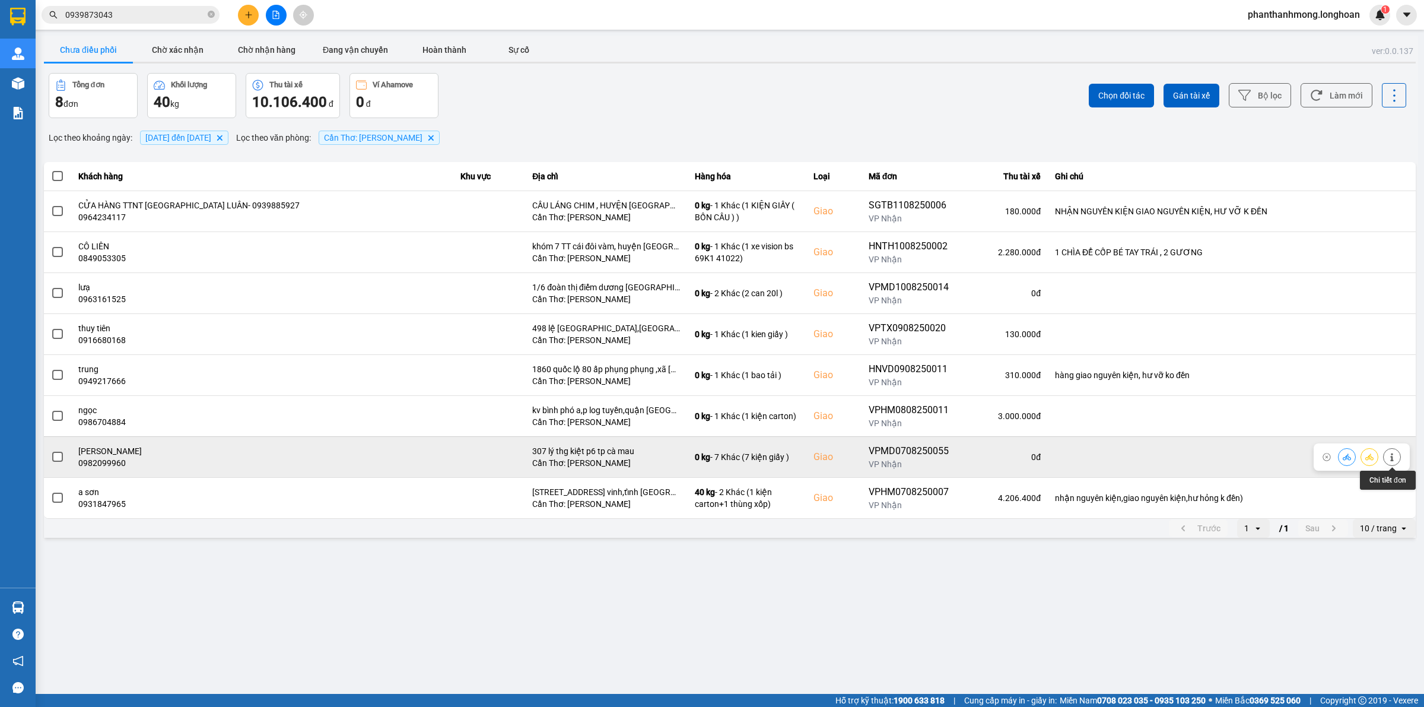
click at [1393, 460] on icon at bounding box center [1392, 457] width 8 height 8
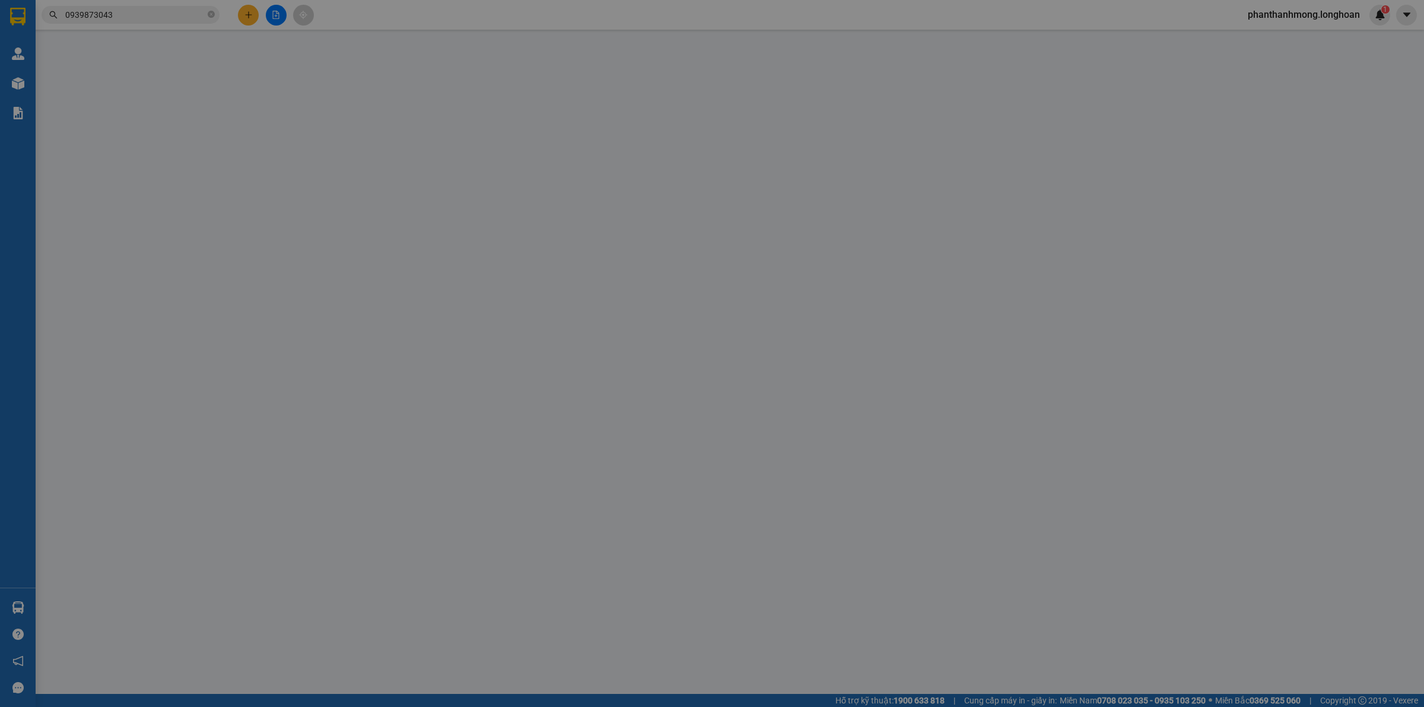
type input "0987863999"
type input "phong"
type input "0982099960"
type input "minh dương"
checkbox input "true"
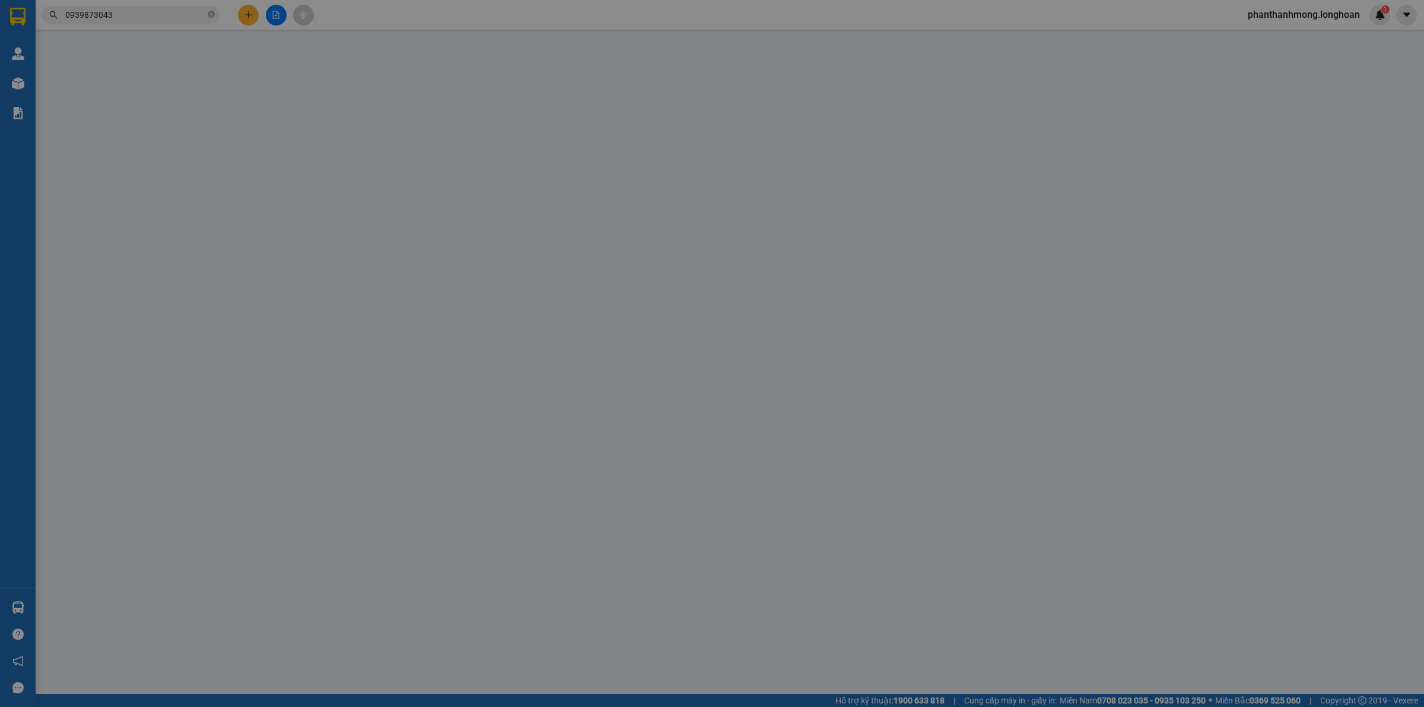
type input "307 lý thg kiệt p6 tp cà mau"
type input "1.000.000"
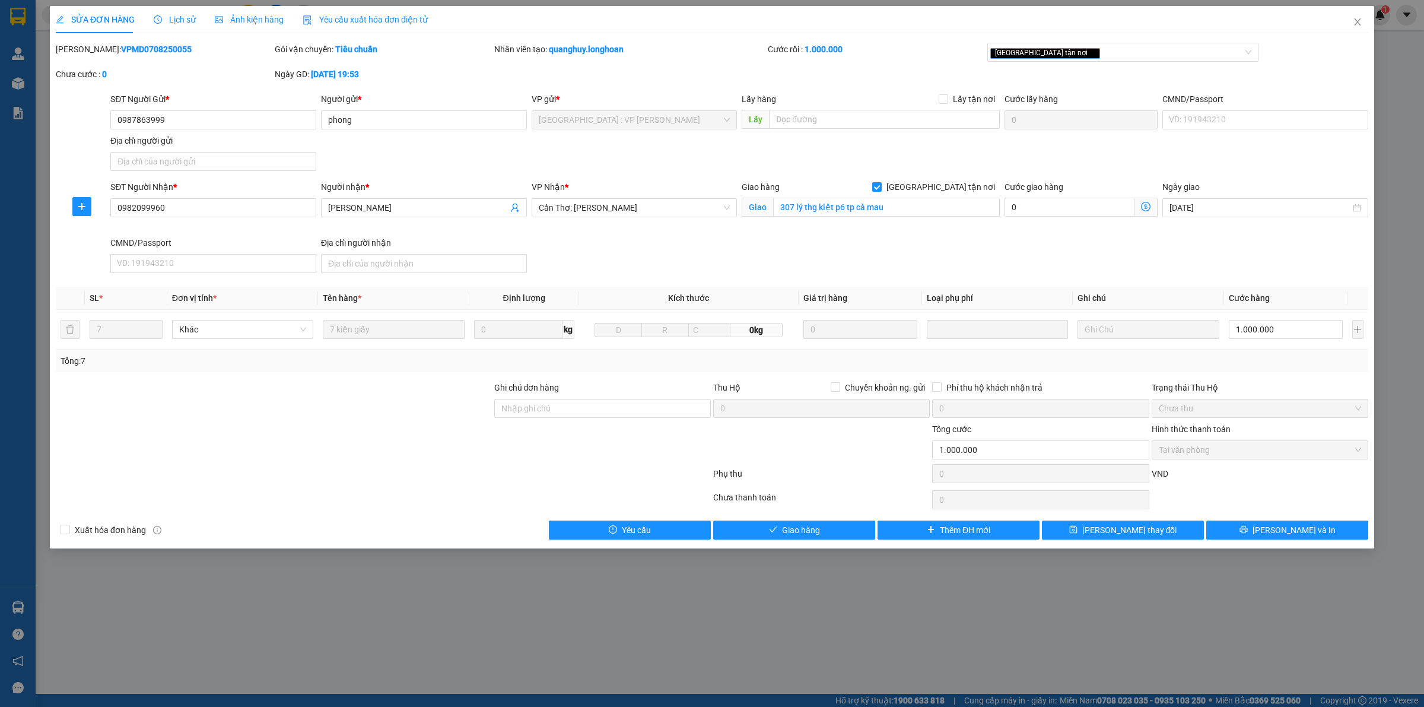
click at [160, 9] on div "Lịch sử" at bounding box center [175, 19] width 42 height 27
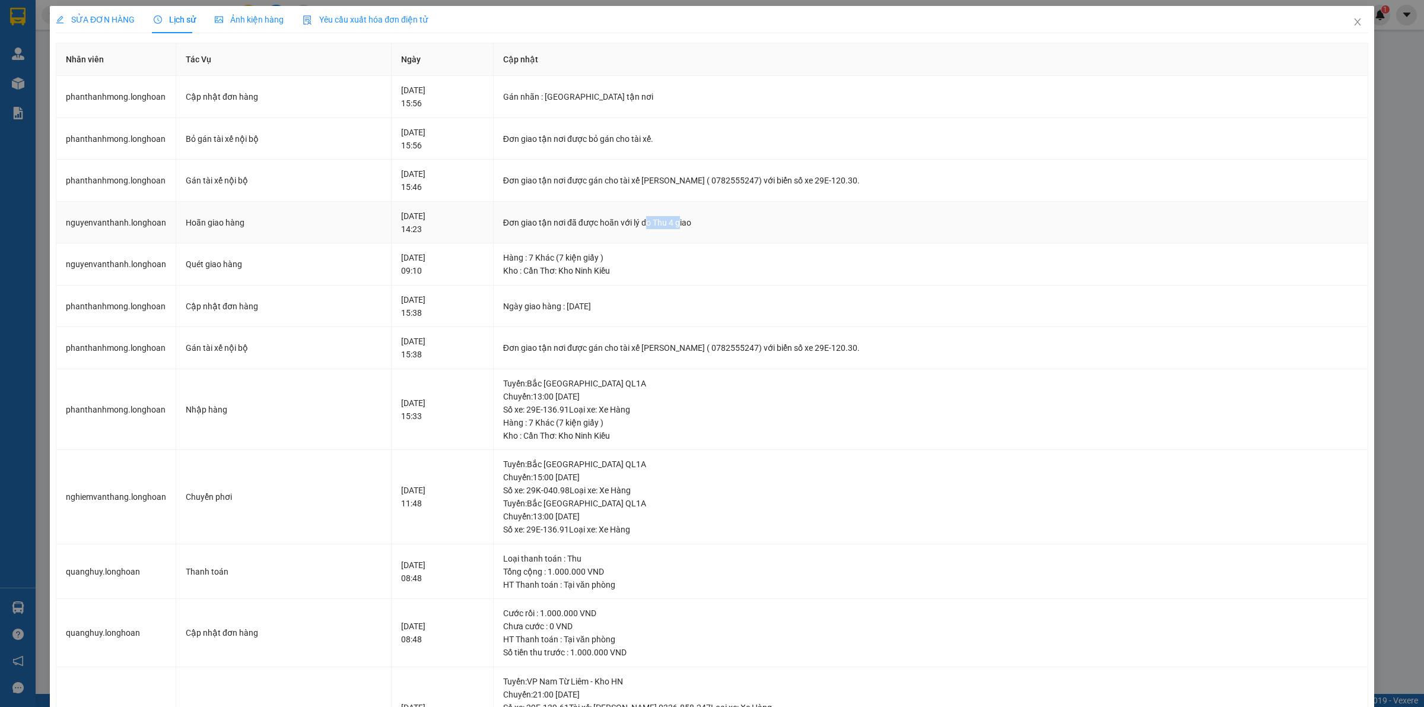
drag, startPoint x: 665, startPoint y: 218, endPoint x: 698, endPoint y: 218, distance: 33.2
click at [698, 218] on div "Đơn giao tận nơi đã được hoãn với lý do Thu 4 giao" at bounding box center [930, 222] width 855 height 13
click at [728, 221] on div "Đơn giao tận nơi đã được hoãn với lý do Thu 4 giao" at bounding box center [930, 222] width 855 height 13
click at [42, 313] on div "SỬA ĐƠN HÀNG Lịch sử Ảnh kiện hàng Yêu cầu xuất hóa đơn điện tử Total Paid Fee …" at bounding box center [712, 353] width 1424 height 707
click at [1346, 28] on span "Close" at bounding box center [1357, 22] width 33 height 33
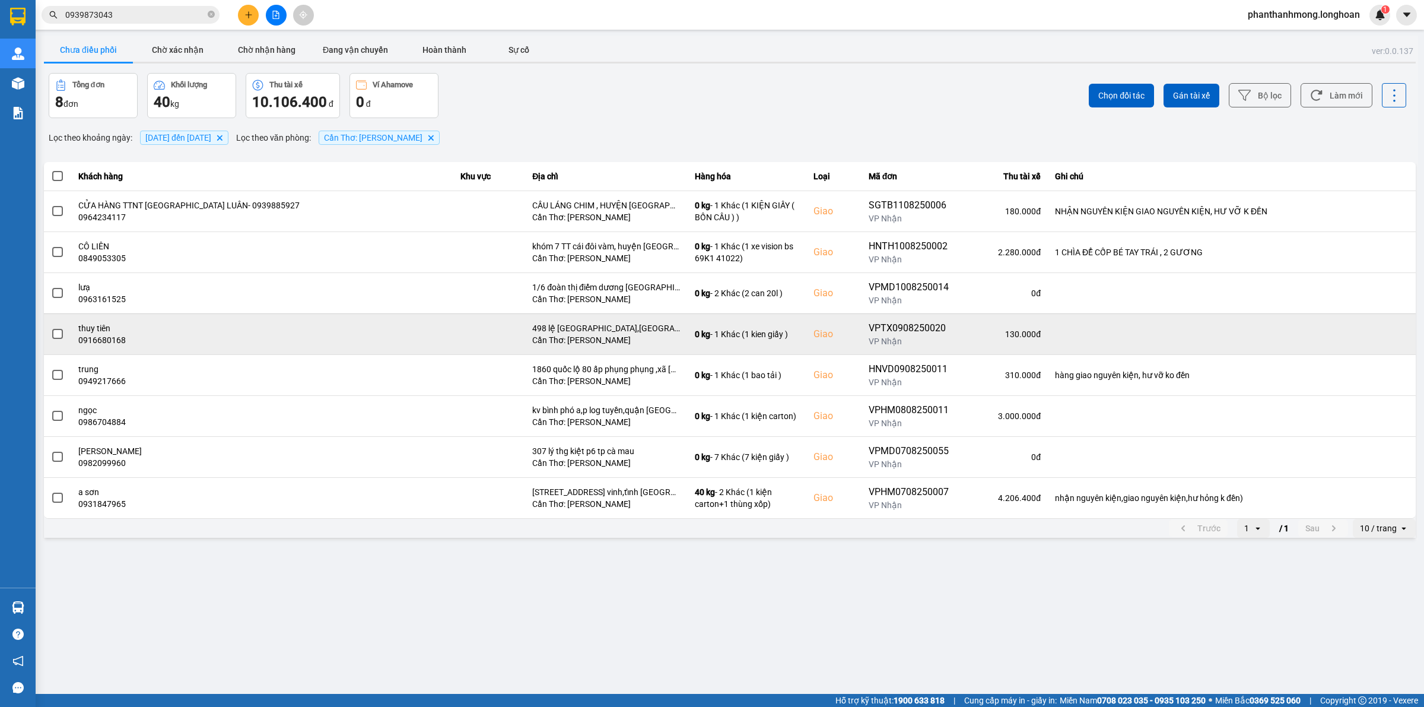
click at [506, 322] on td at bounding box center [489, 333] width 72 height 41
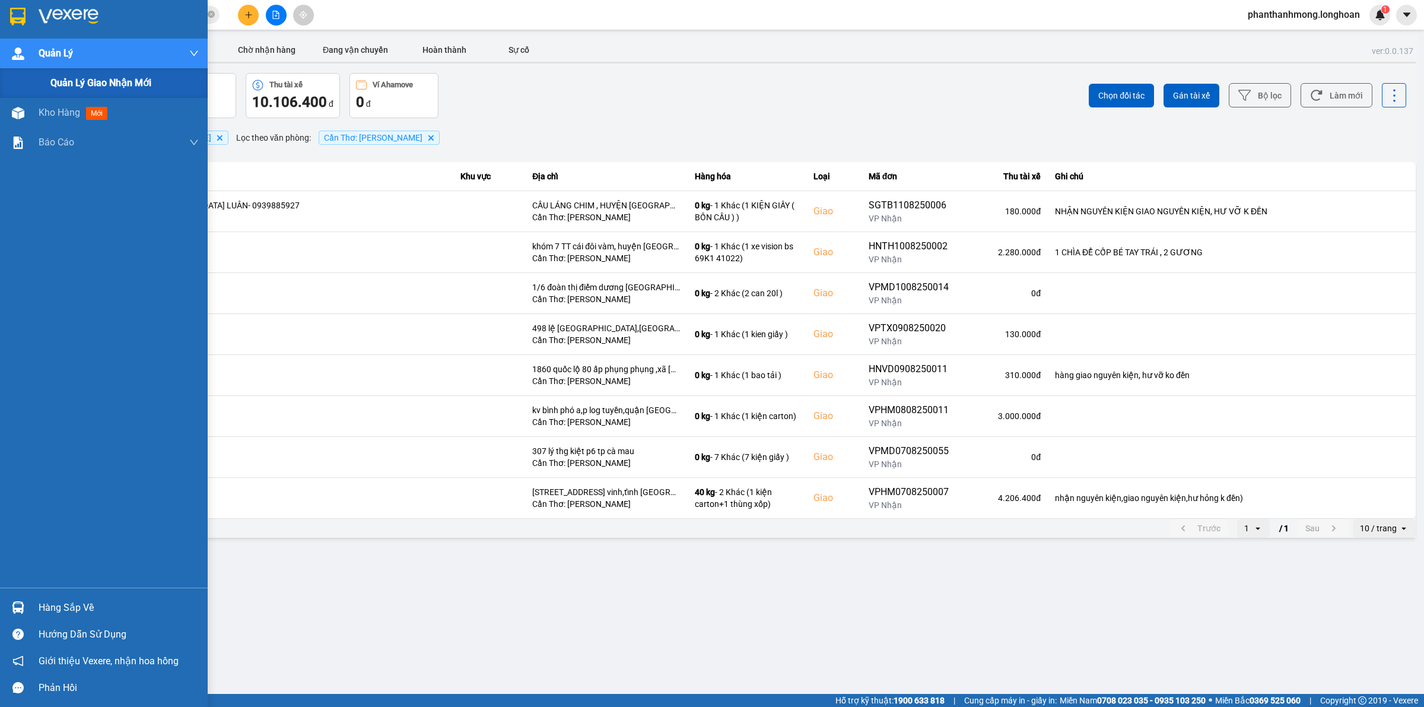
click at [63, 79] on span "Quản lý giao nhận mới" at bounding box center [100, 82] width 101 height 15
click at [106, 109] on div "8 đơn" at bounding box center [93, 102] width 76 height 19
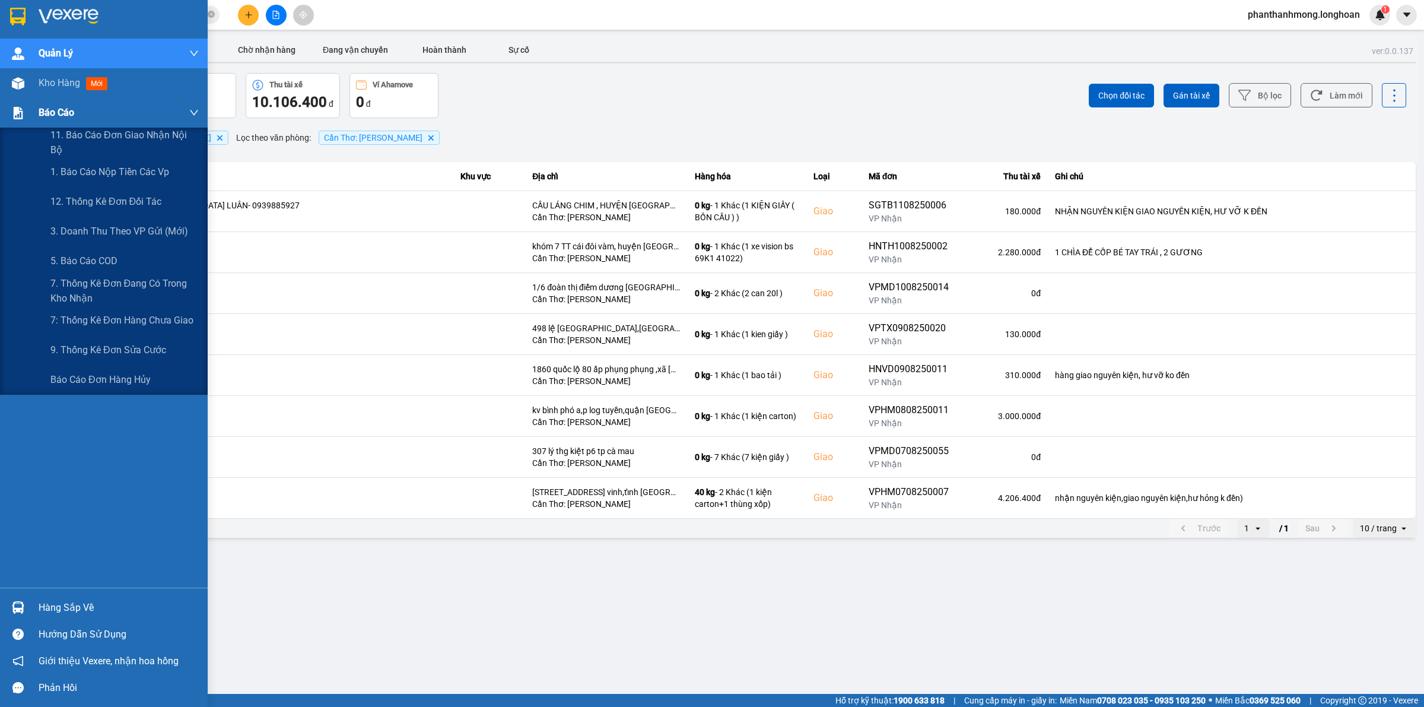
click at [58, 107] on span "Báo cáo" at bounding box center [57, 112] width 36 height 15
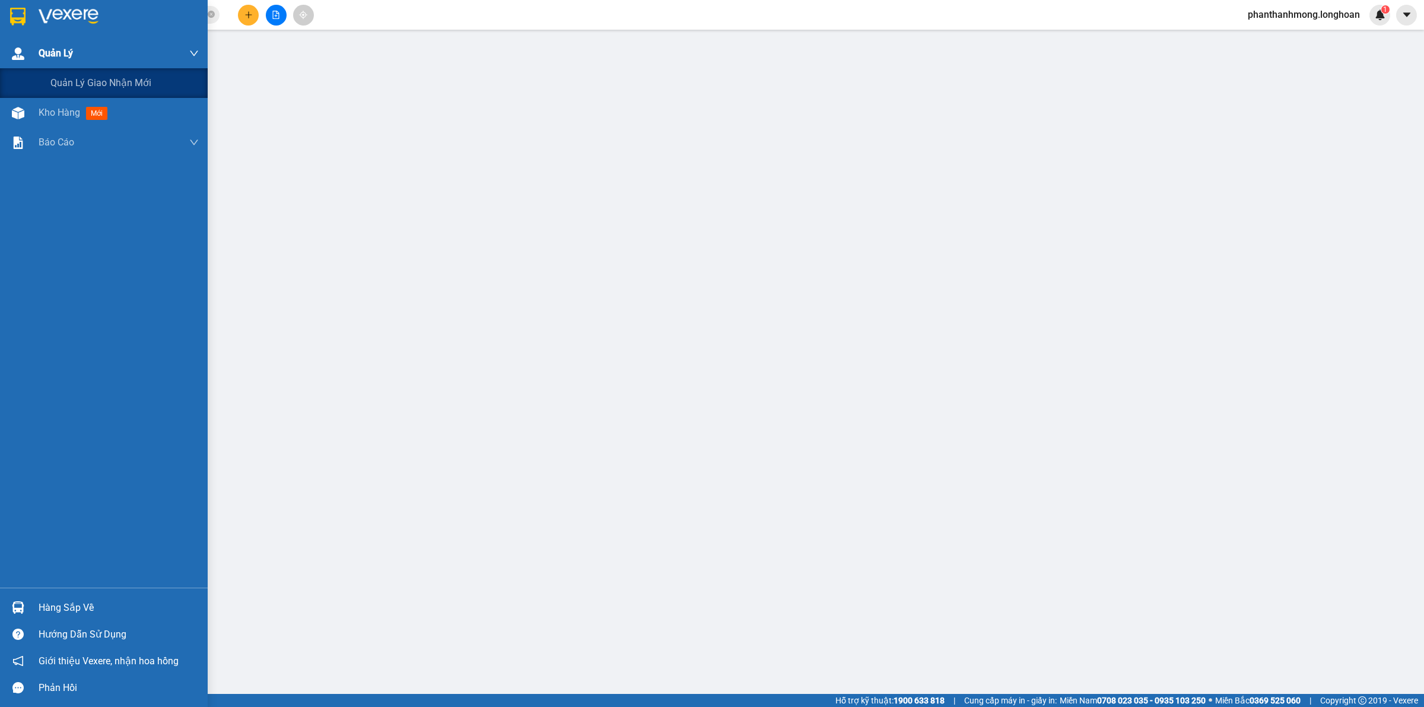
click at [52, 56] on span "Quản Lý" at bounding box center [56, 53] width 34 height 15
click at [69, 54] on span "Quản Lý" at bounding box center [56, 53] width 34 height 15
click at [25, 55] on div at bounding box center [18, 53] width 21 height 21
click at [60, 87] on span "Kho hàng" at bounding box center [60, 82] width 42 height 11
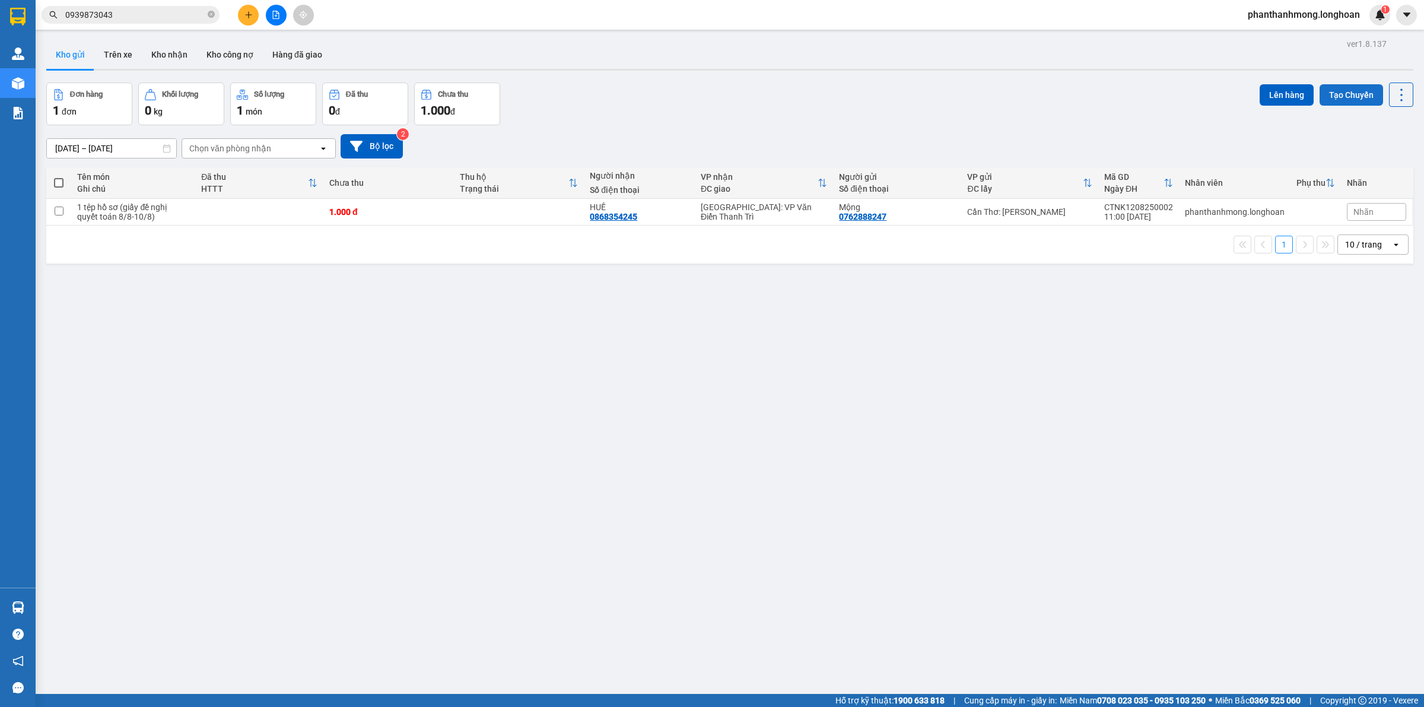
click at [1351, 101] on button "Tạo Chuyến" at bounding box center [1351, 94] width 63 height 21
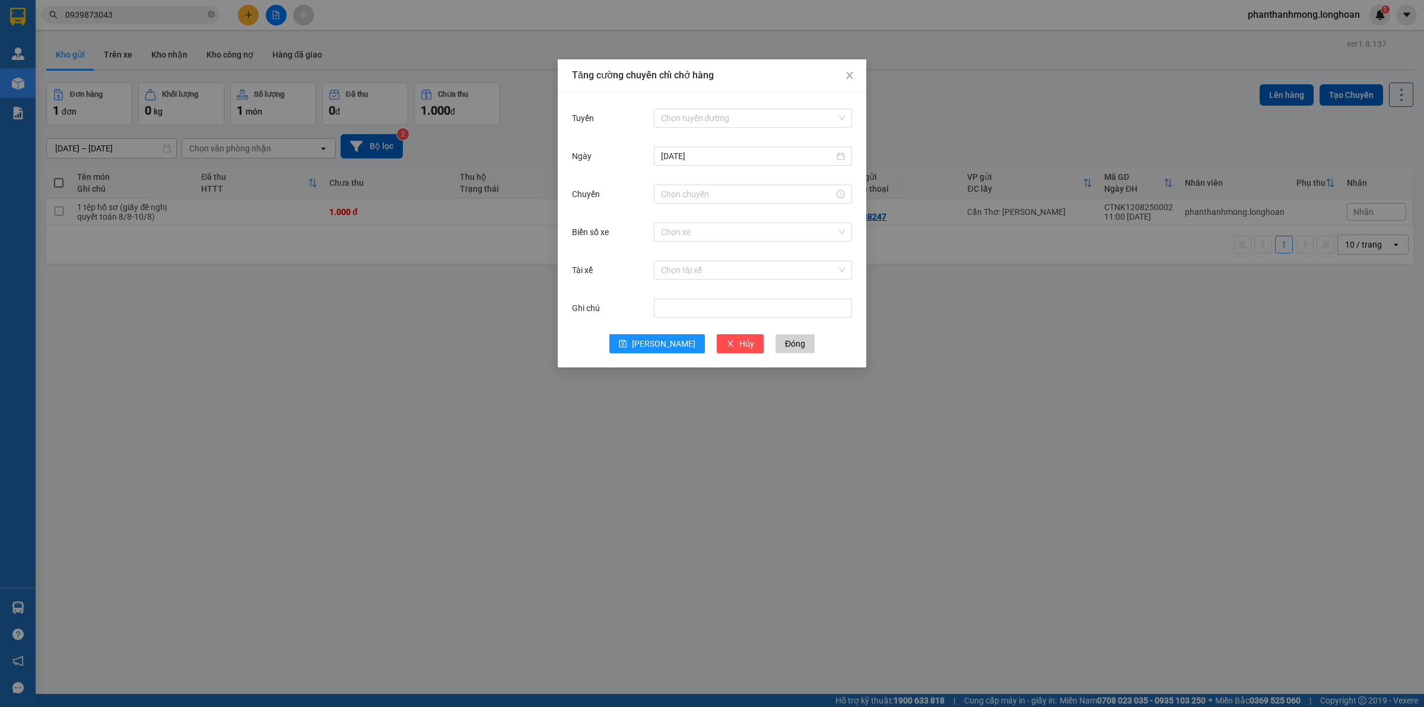
click at [707, 107] on div "Chọn tuyến đường" at bounding box center [753, 118] width 198 height 24
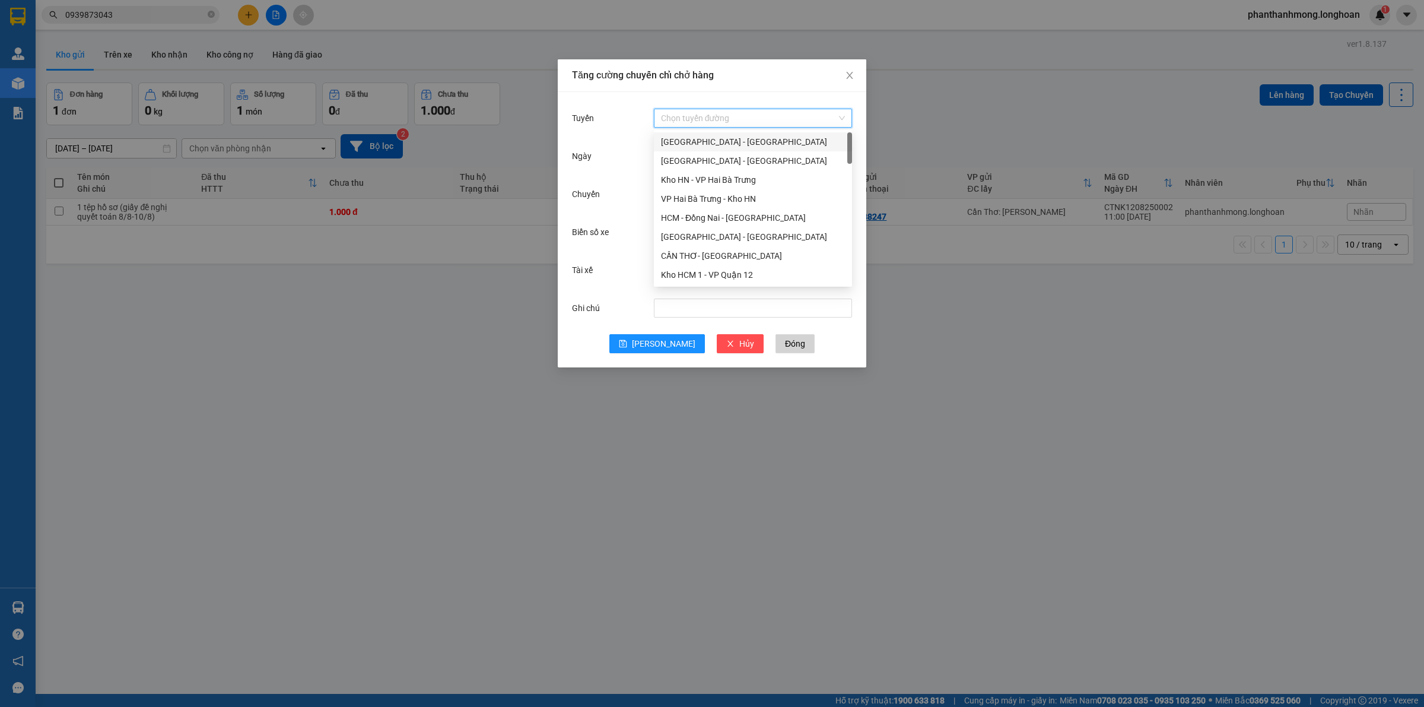
click at [710, 117] on input "Tuyến" at bounding box center [749, 118] width 176 height 18
drag, startPoint x: 737, startPoint y: 237, endPoint x: 743, endPoint y: 254, distance: 17.6
click at [743, 254] on div "VP Hai Bà Trưng - Kho HN HCM - Đồng Nai - Lâm Đồng SÀI GÒN - CẦN THƠ CẦN THƠ- S…" at bounding box center [753, 210] width 198 height 190
click at [743, 254] on div "Kho Cần Thơ - Kho HCM" at bounding box center [753, 257] width 184 height 13
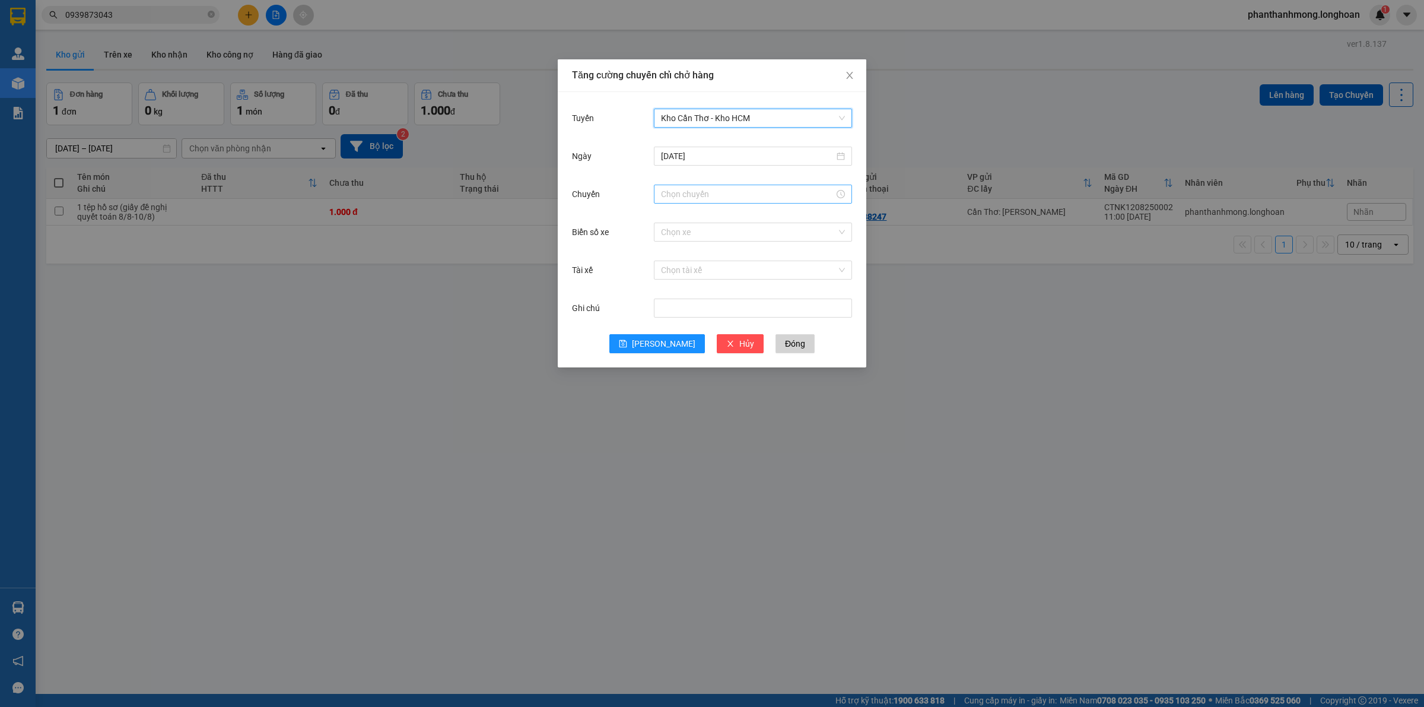
click at [716, 193] on input "Chuyến" at bounding box center [747, 194] width 173 height 13
click at [665, 268] on div "21" at bounding box center [670, 269] width 33 height 17
type input "21:00"
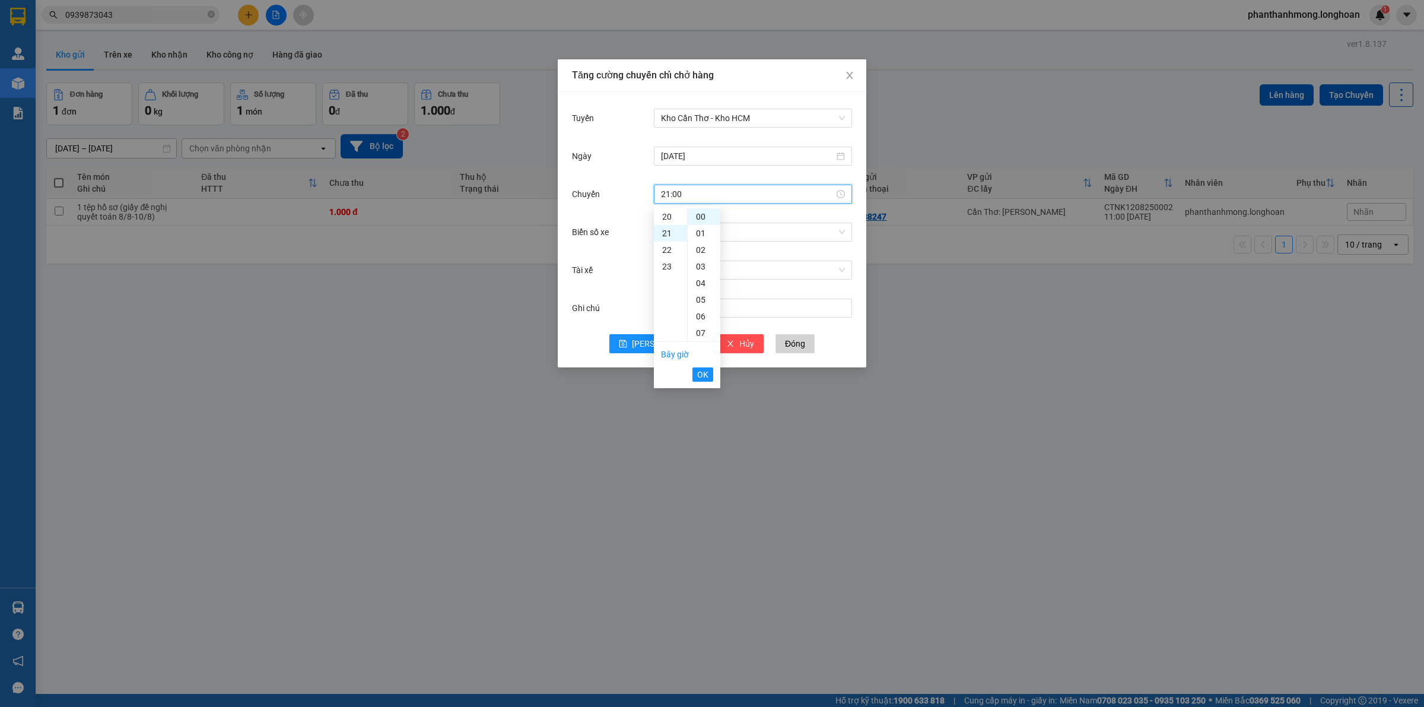
scroll to position [348, 0]
click at [702, 372] on span "OK" at bounding box center [702, 374] width 11 height 13
click at [671, 340] on button "Lưu" at bounding box center [657, 343] width 96 height 19
click at [843, 76] on span "Close" at bounding box center [849, 75] width 33 height 33
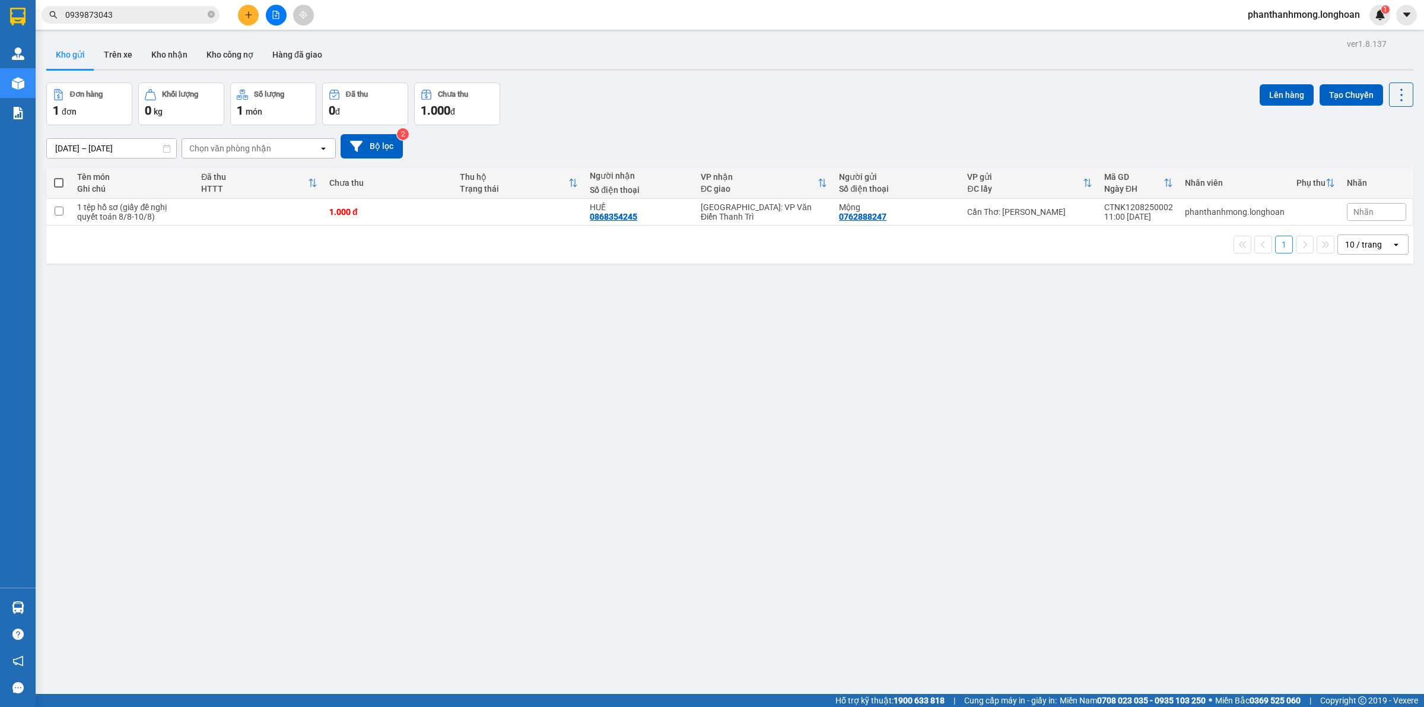
drag, startPoint x: 57, startPoint y: 181, endPoint x: 75, endPoint y: 183, distance: 18.5
click at [56, 181] on span at bounding box center [58, 182] width 9 height 9
click at [59, 177] on input "checkbox" at bounding box center [59, 177] width 0 height 0
checkbox input "true"
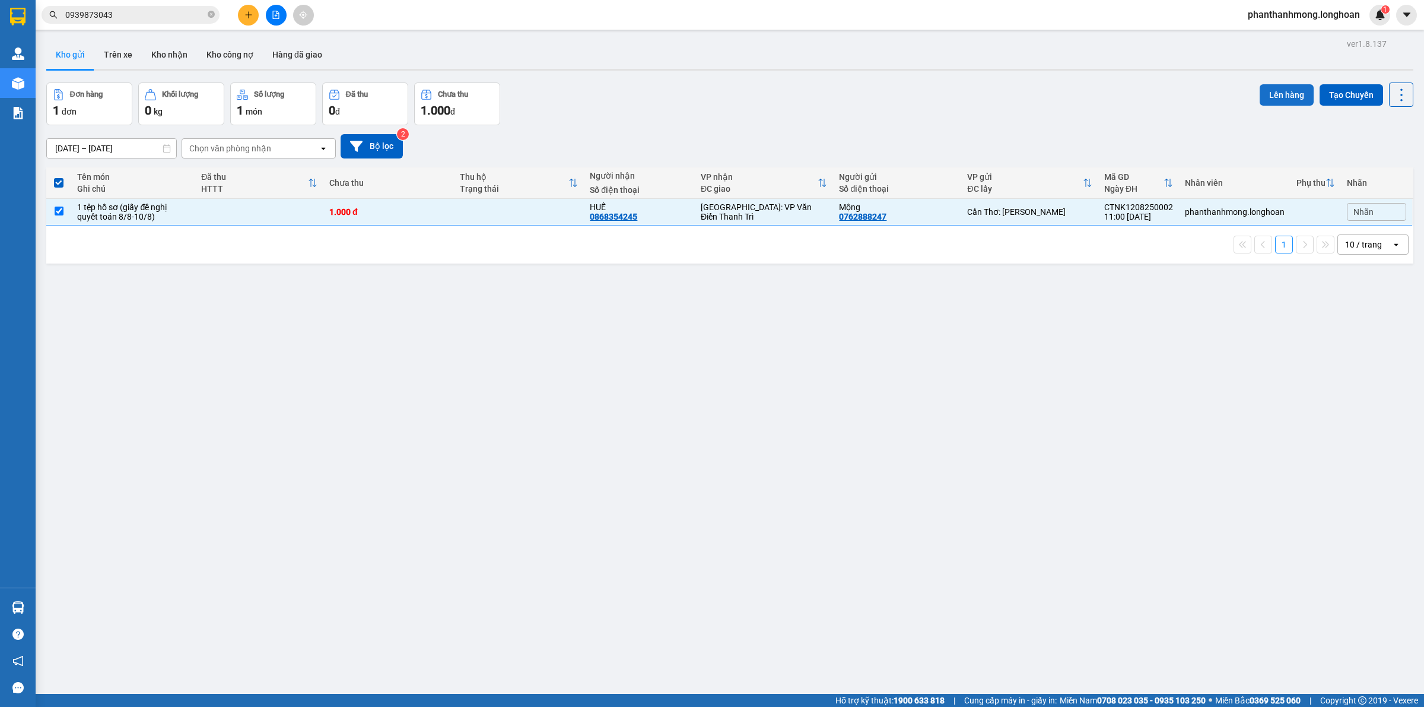
click at [1276, 96] on button "Lên hàng" at bounding box center [1287, 94] width 54 height 21
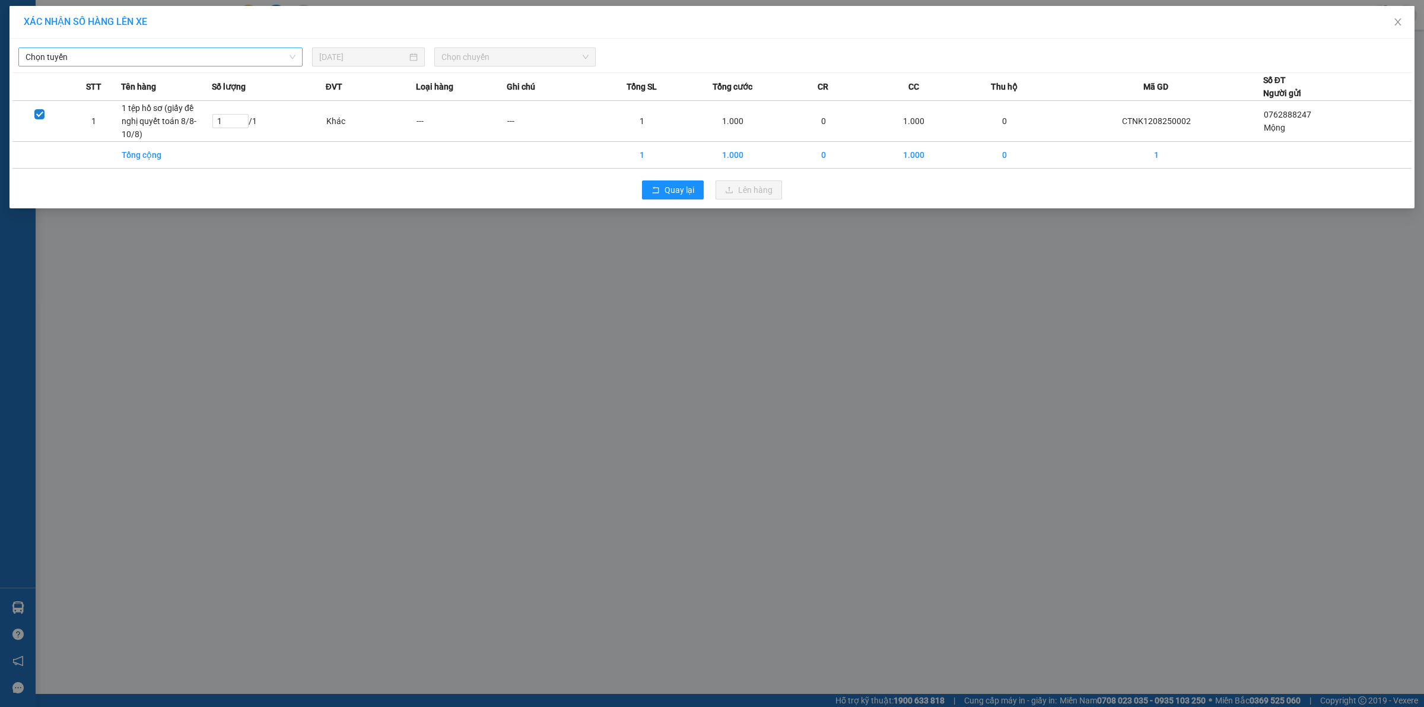
click at [184, 55] on span "Chọn tuyến" at bounding box center [161, 57] width 270 height 18
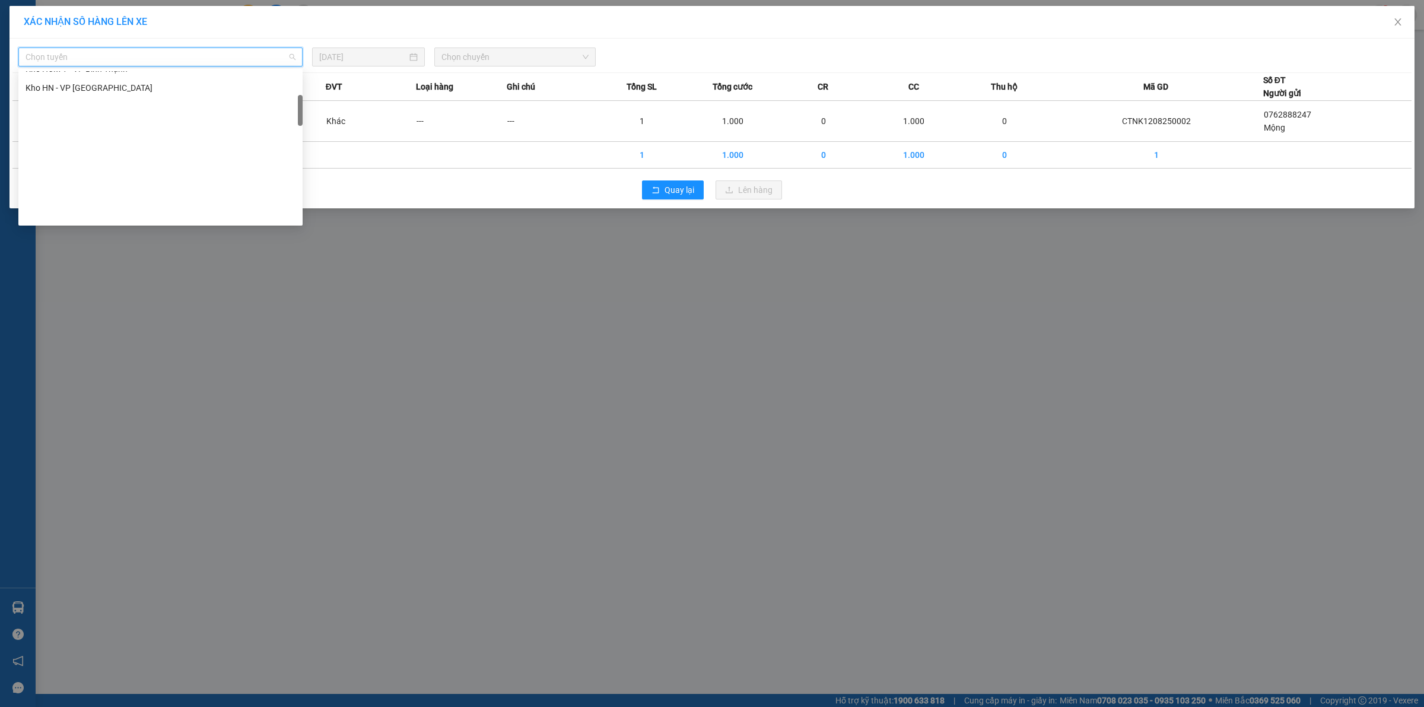
scroll to position [74, 0]
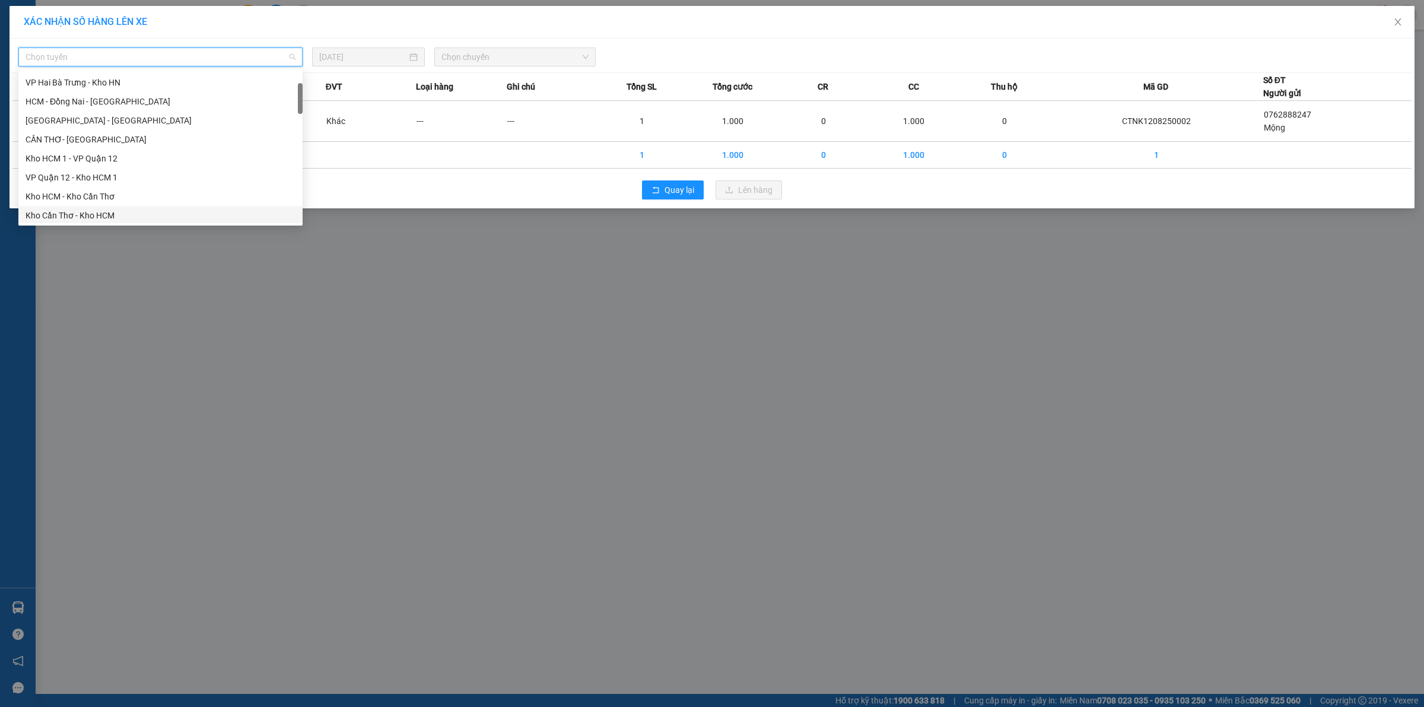
click at [111, 220] on div "Kho Cần Thơ - Kho HCM" at bounding box center [161, 215] width 270 height 13
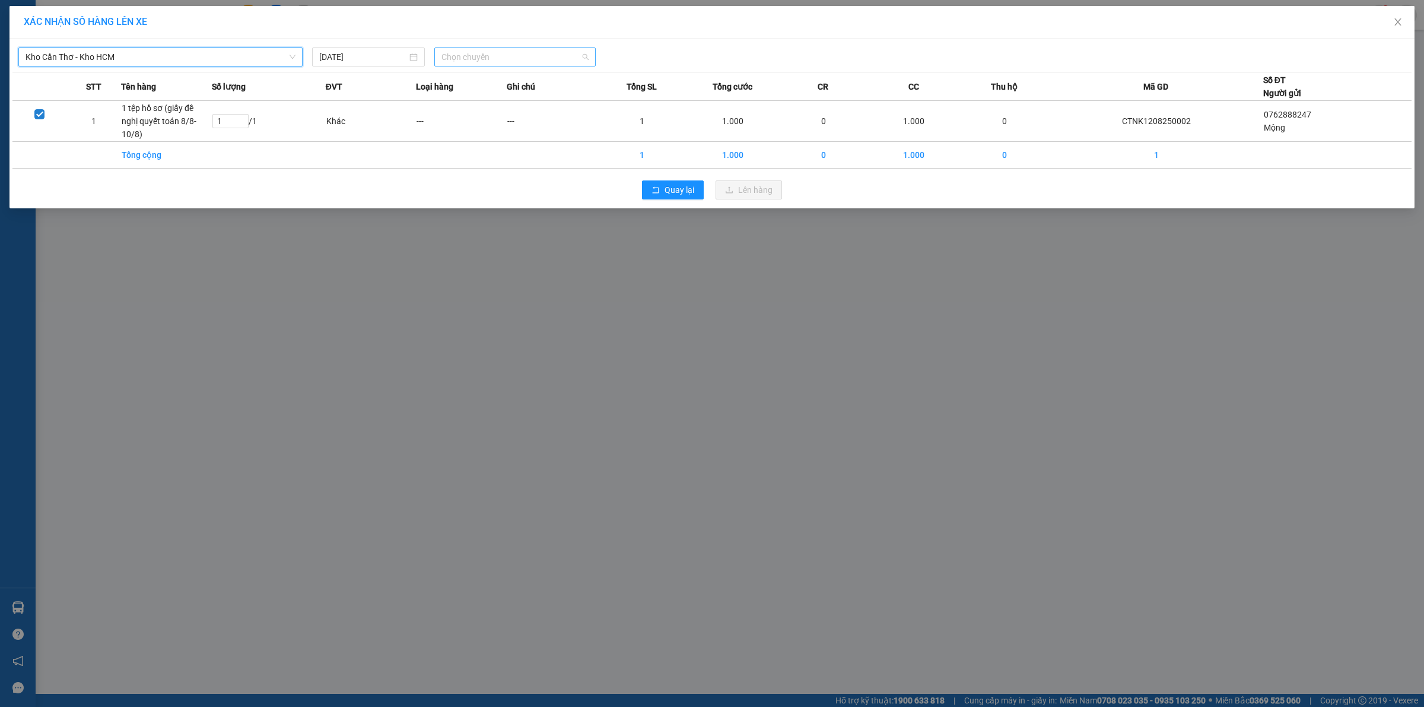
click at [496, 60] on span "Chọn chuyến" at bounding box center [516, 57] width 148 height 18
click at [479, 105] on div "21:00 (TC)" at bounding box center [488, 99] width 93 height 13
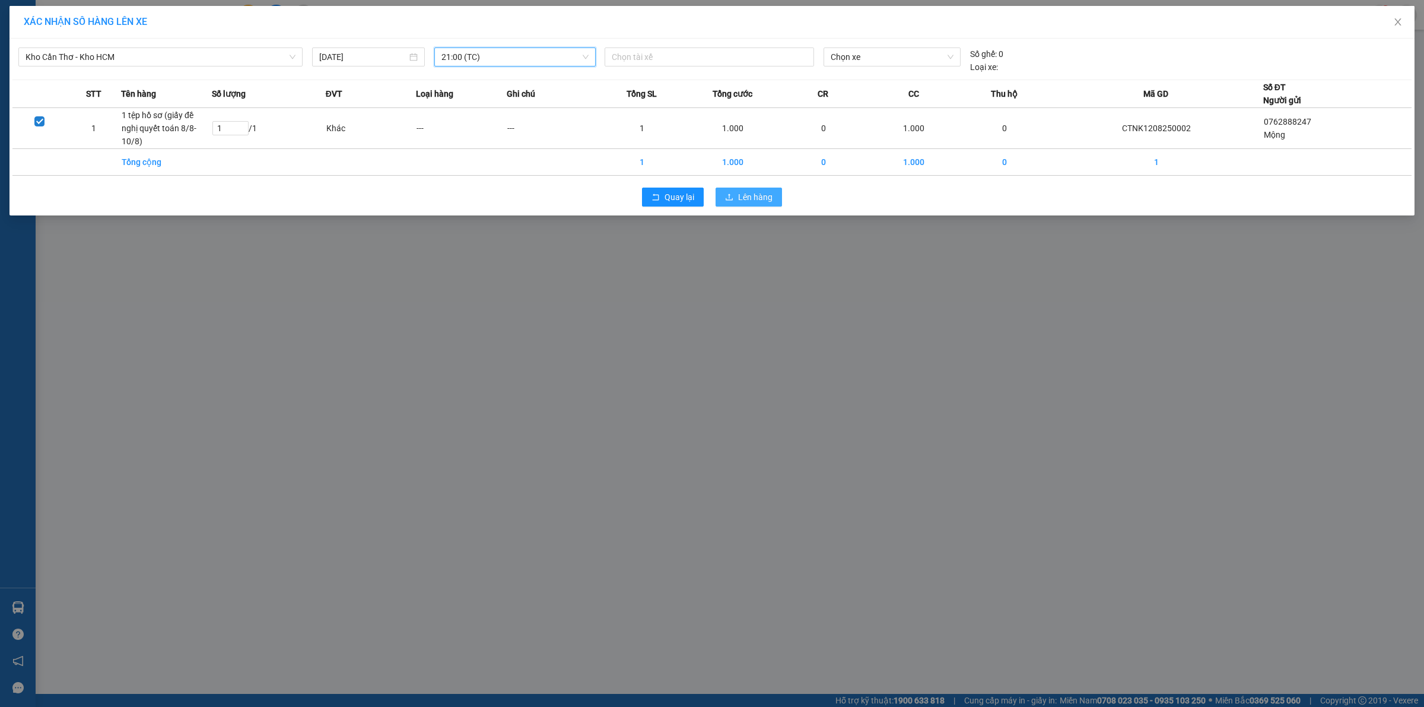
click at [758, 196] on span "Lên hàng" at bounding box center [755, 196] width 34 height 13
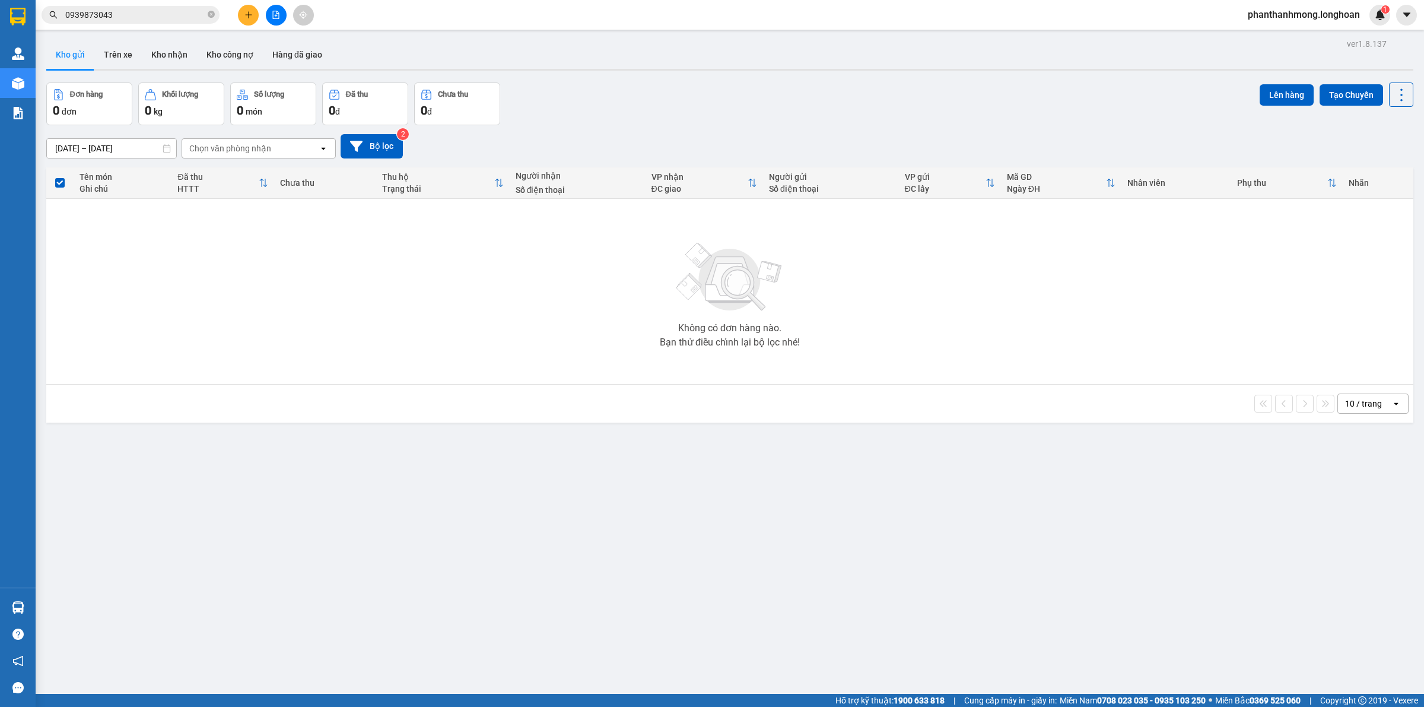
click at [126, 18] on input "0939873043" at bounding box center [135, 14] width 140 height 13
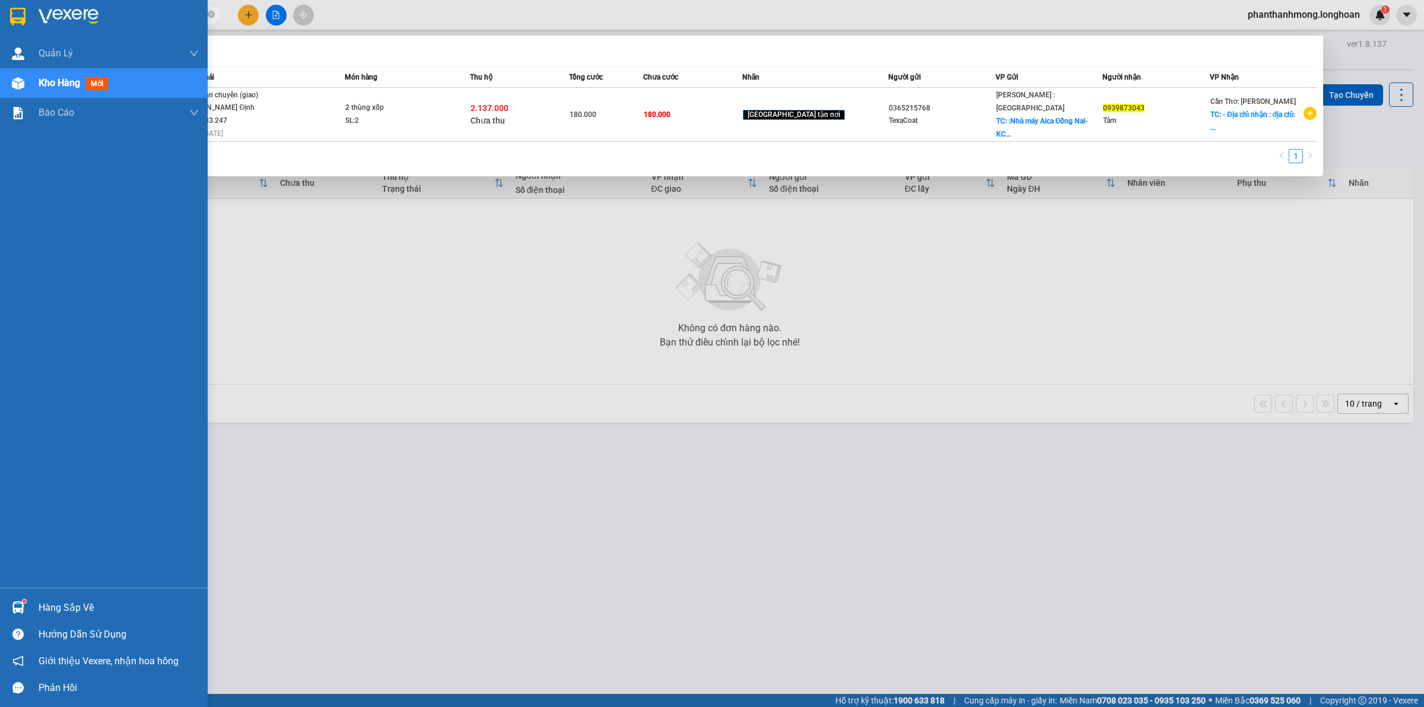
drag, startPoint x: 139, startPoint y: 18, endPoint x: 0, endPoint y: 23, distance: 139.5
click at [0, 23] on section "Kết quả tìm kiếm ( 1 ) Bộ lọc Mã ĐH Trạng thái Món hàng Thu hộ Tổng cước Chưa c…" at bounding box center [712, 353] width 1424 height 707
paste input "CTNK300725000"
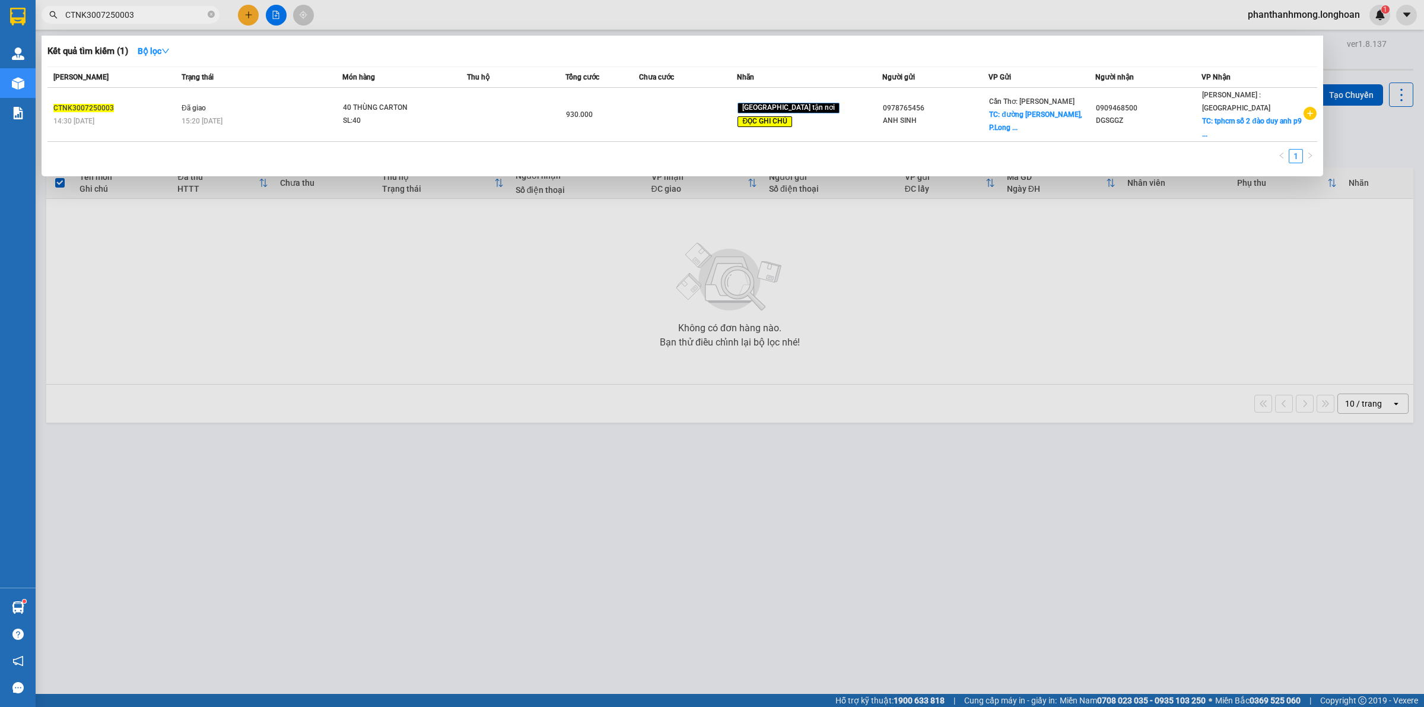
drag, startPoint x: 151, startPoint y: 15, endPoint x: 48, endPoint y: 19, distance: 103.3
click at [48, 19] on span "CTNK3007250003" at bounding box center [131, 15] width 178 height 18
type input "CTNK3007250003"
click at [678, 603] on div at bounding box center [712, 353] width 1424 height 707
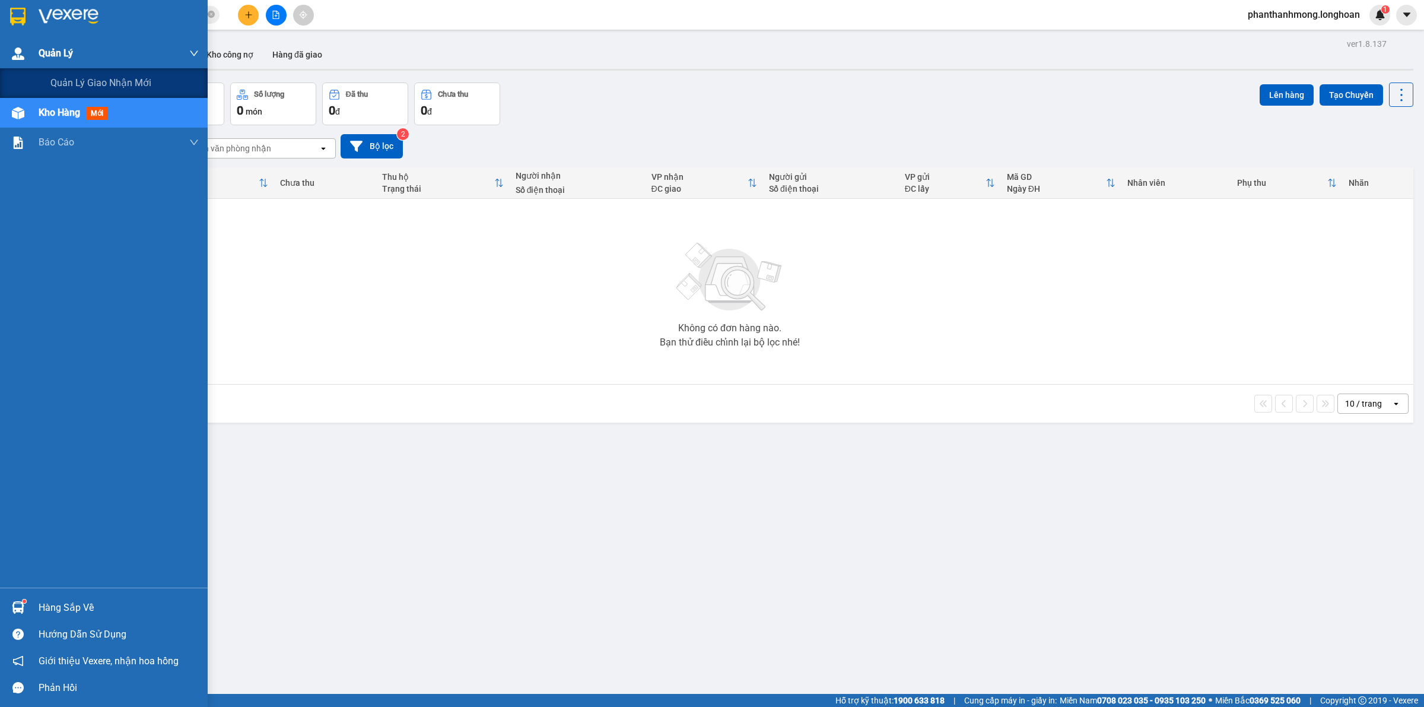
click at [37, 59] on div "Quản Lý" at bounding box center [104, 54] width 208 height 30
click at [95, 83] on span "Quản lý giao nhận mới" at bounding box center [100, 82] width 101 height 15
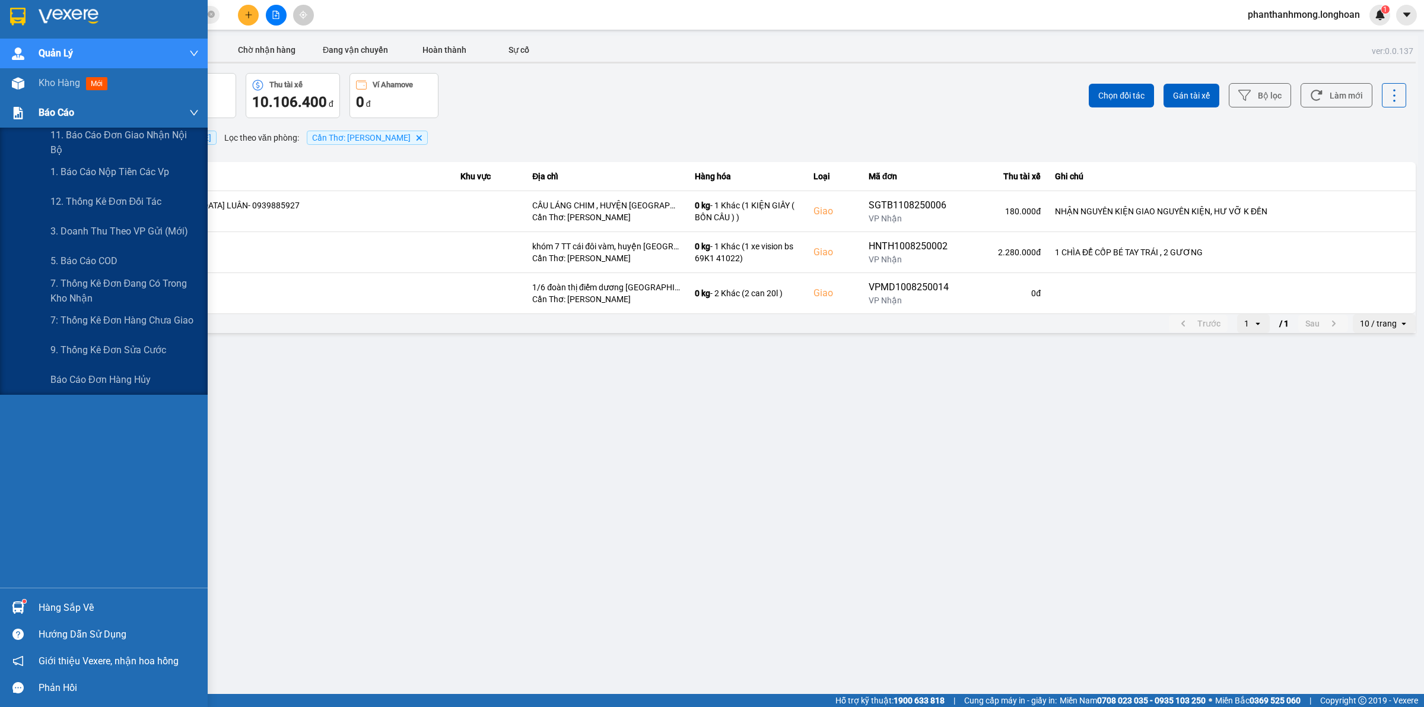
click at [110, 113] on div "Báo cáo" at bounding box center [119, 113] width 160 height 30
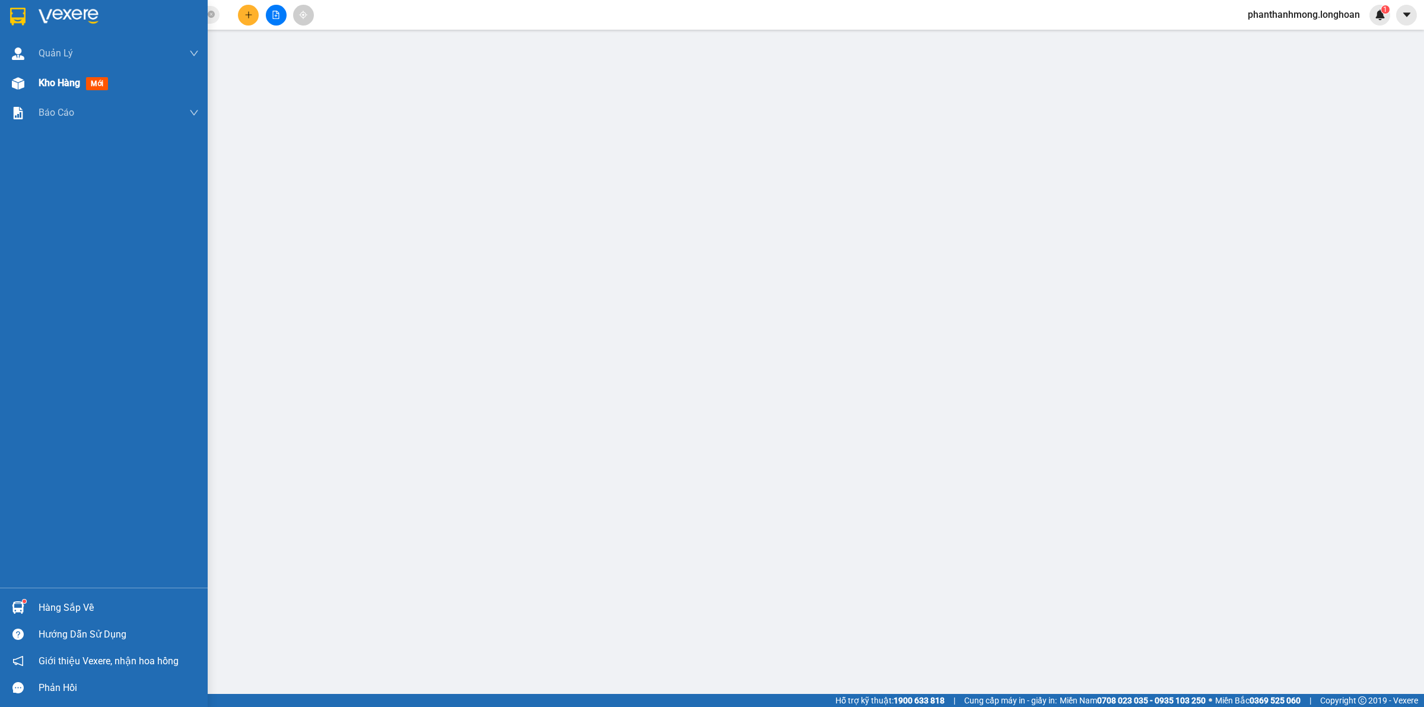
click at [113, 80] on div "Kho hàng mới" at bounding box center [76, 82] width 74 height 15
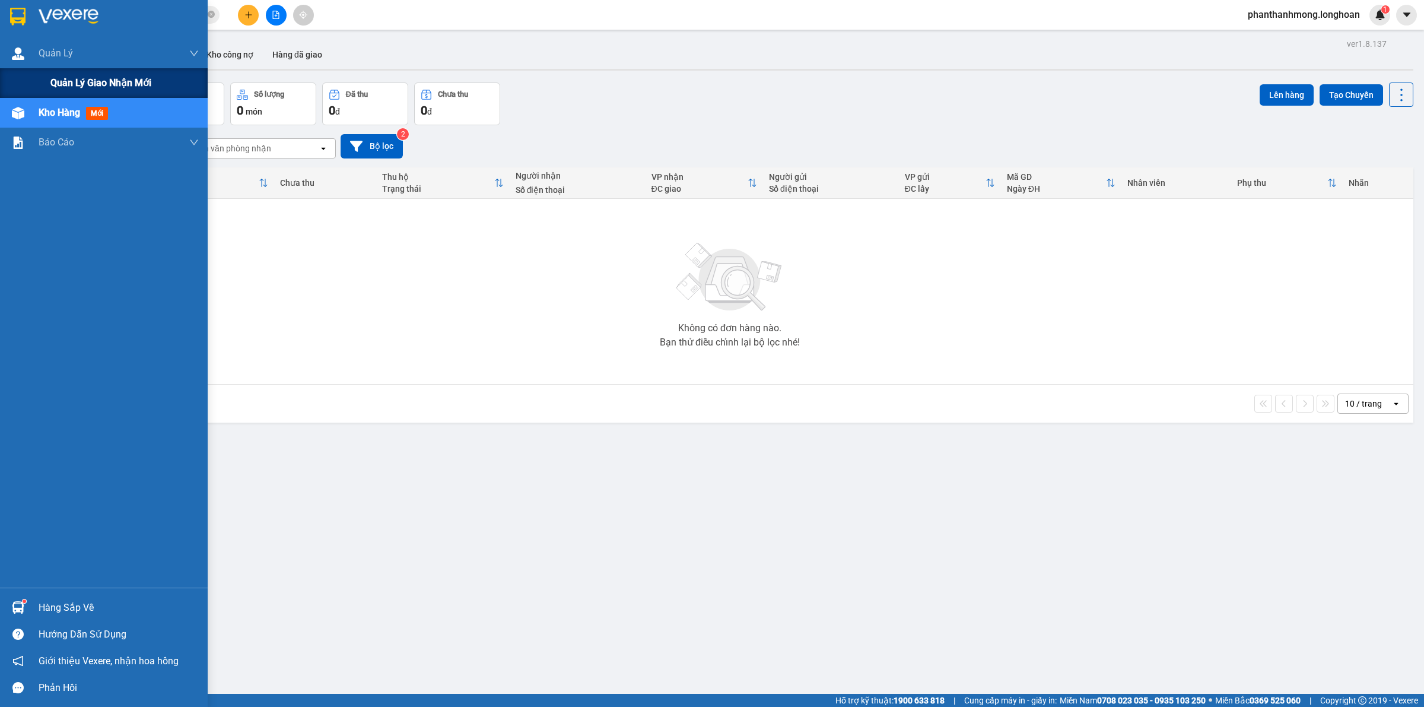
click at [81, 86] on span "Quản lý giao nhận mới" at bounding box center [100, 82] width 101 height 15
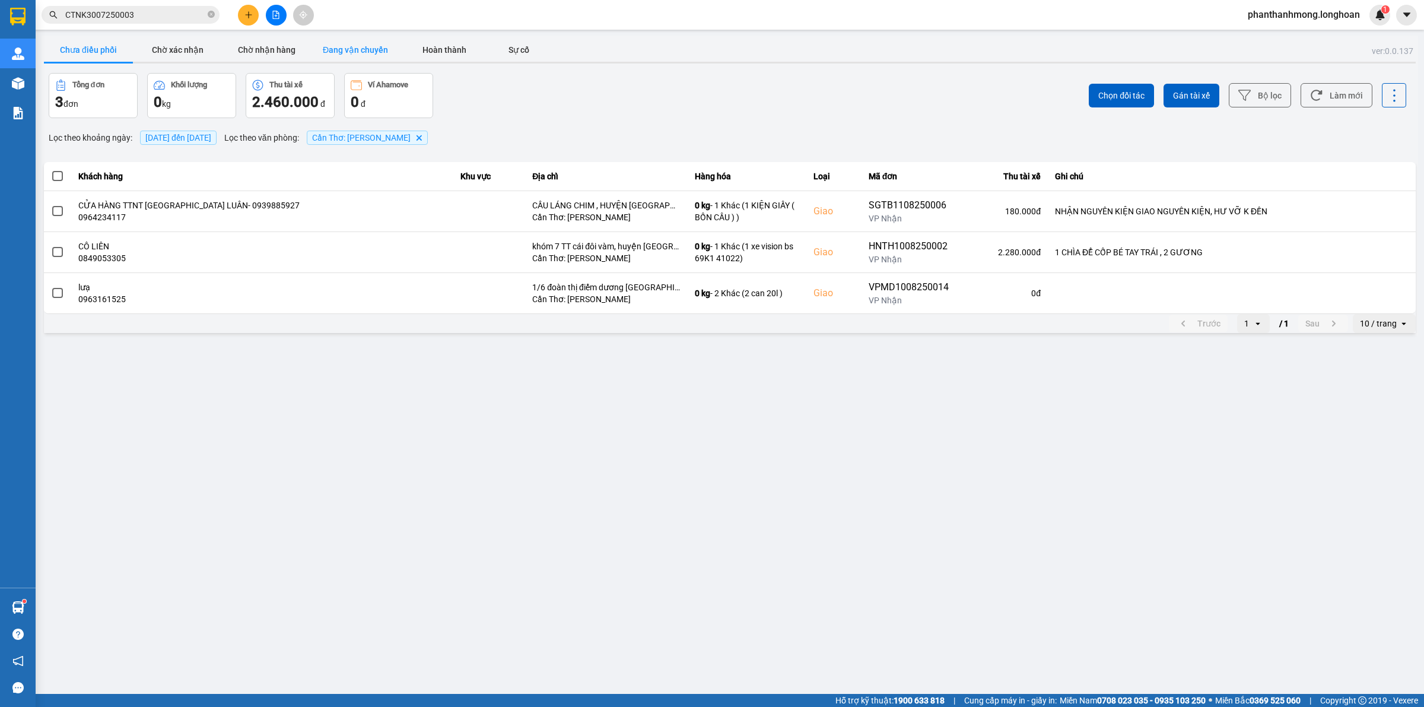
click at [396, 46] on button "Đang vận chuyển" at bounding box center [355, 50] width 89 height 24
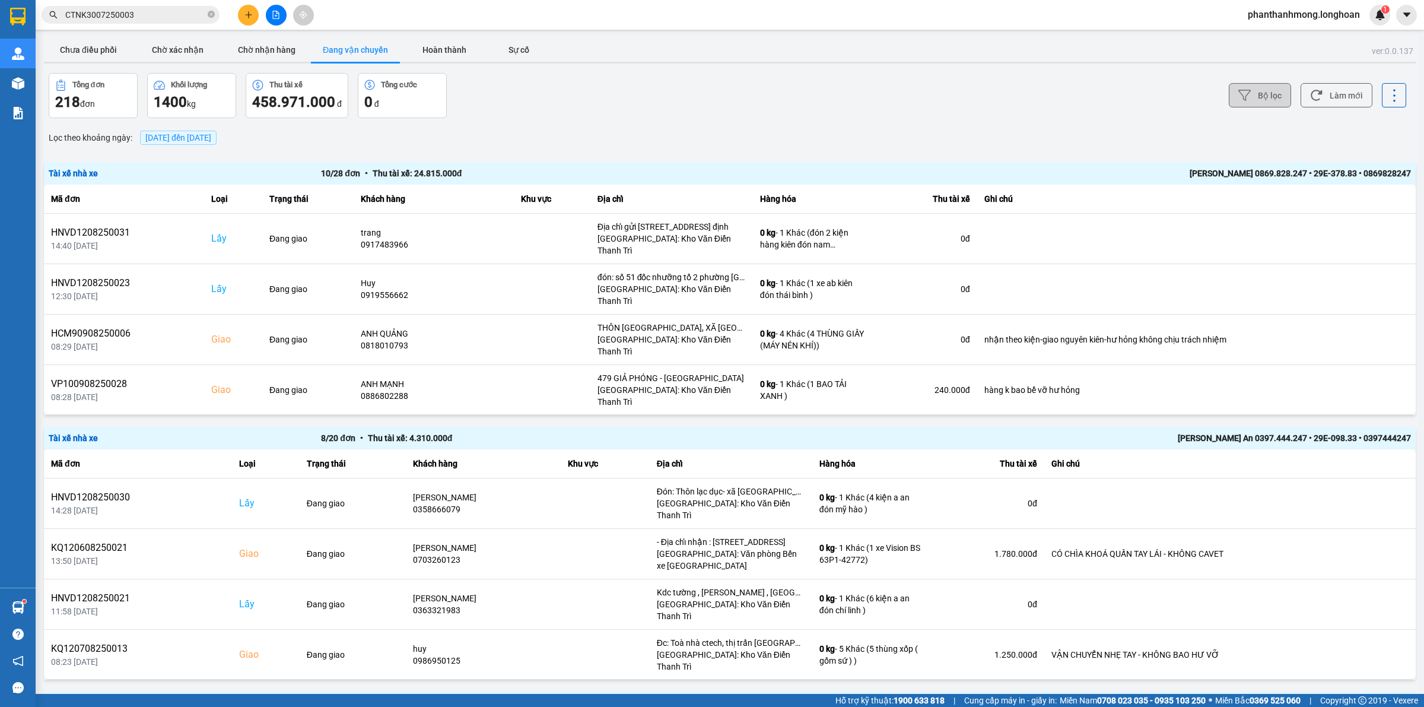
click at [1241, 97] on button "Bộ lọc" at bounding box center [1260, 95] width 62 height 24
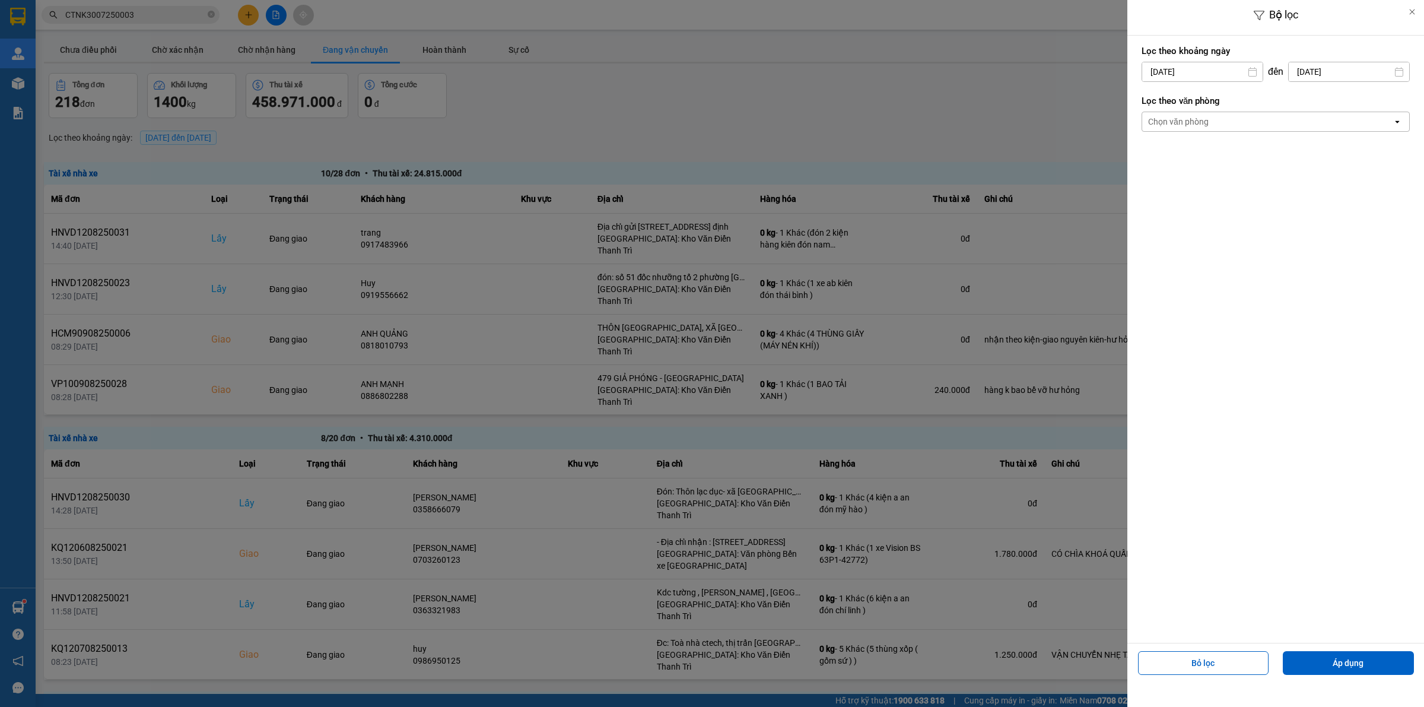
click at [1211, 112] on div "Chọn văn phòng" at bounding box center [1267, 121] width 250 height 19
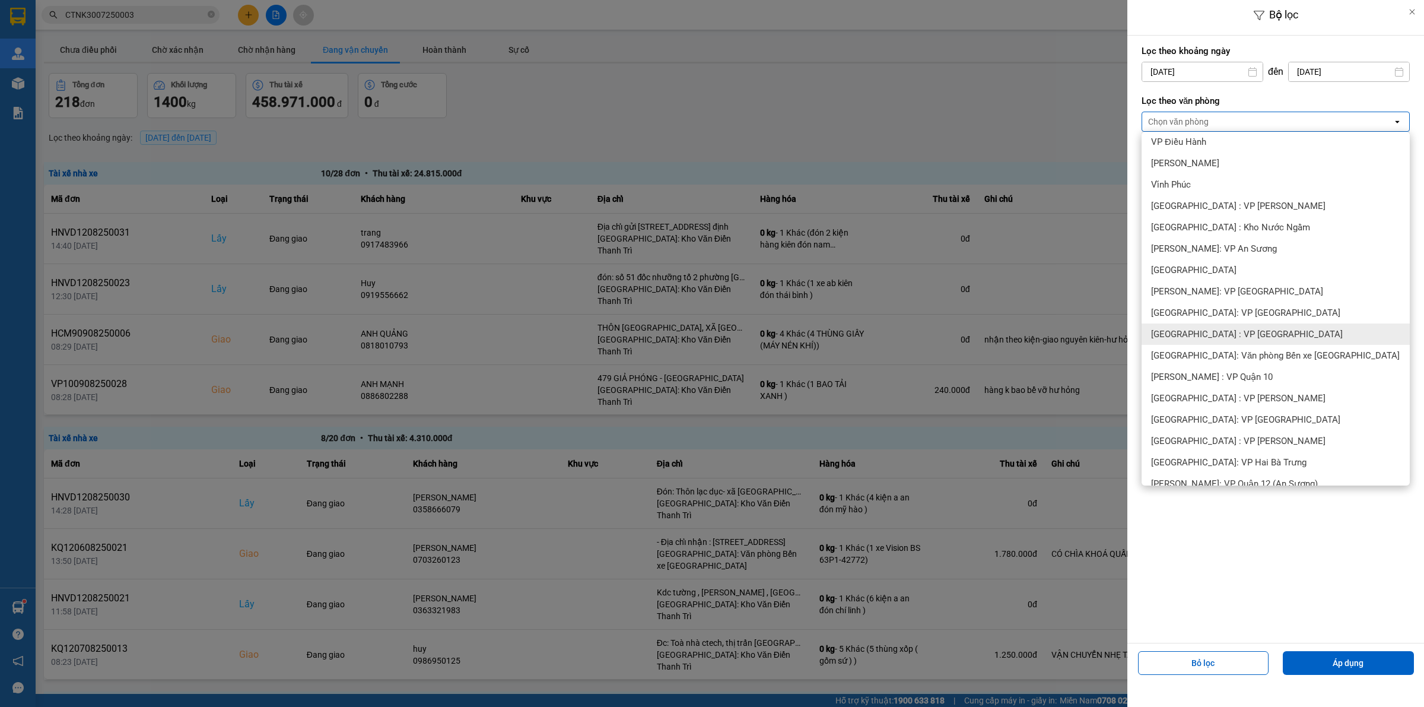
scroll to position [223, 0]
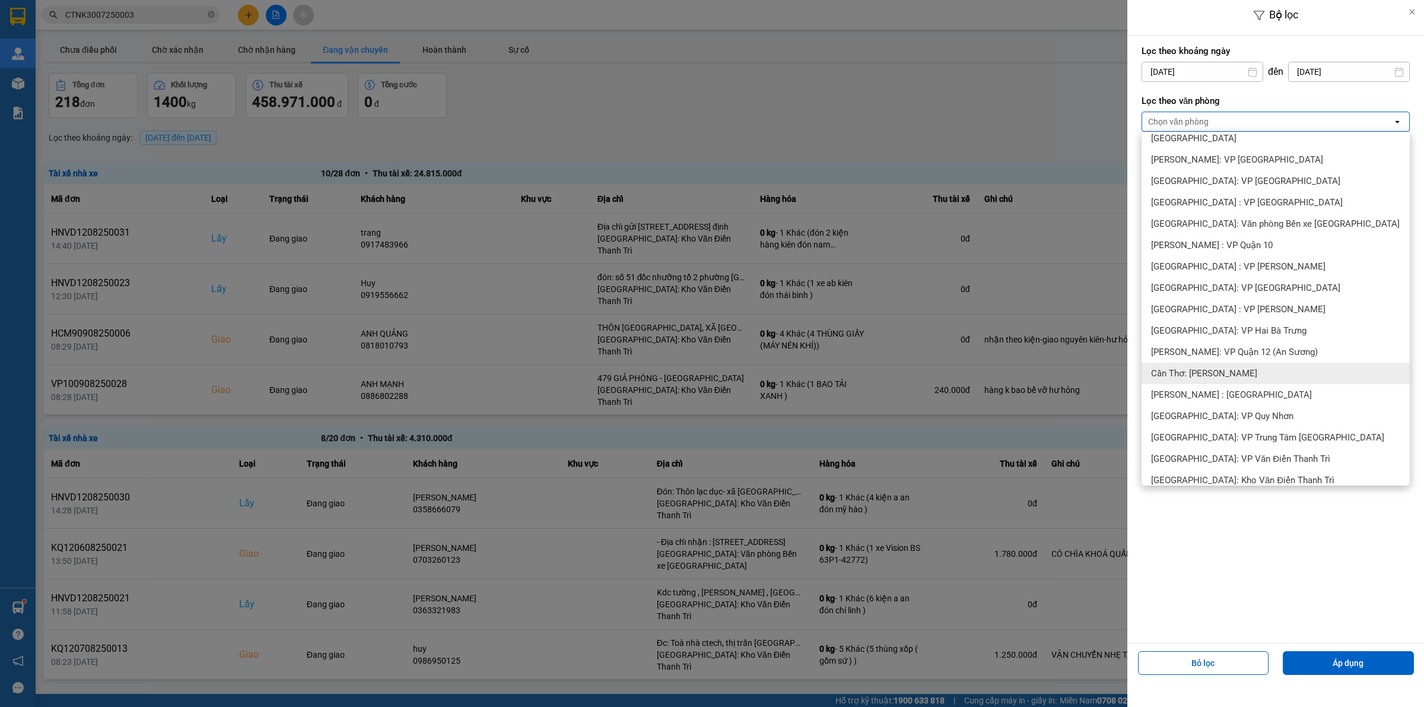
click at [1245, 375] on div "Cần Thơ: [PERSON_NAME]" at bounding box center [1276, 373] width 268 height 21
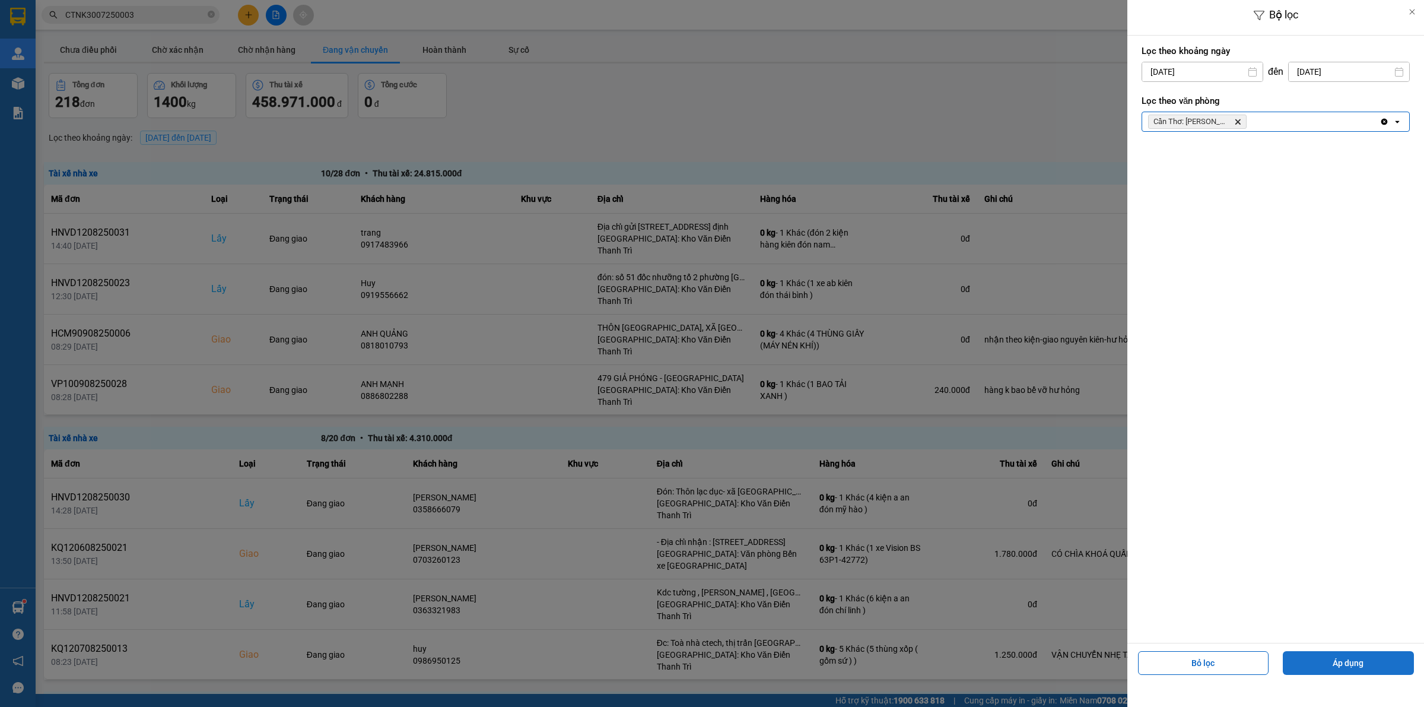
click at [1358, 665] on button "Áp dụng" at bounding box center [1348, 663] width 131 height 24
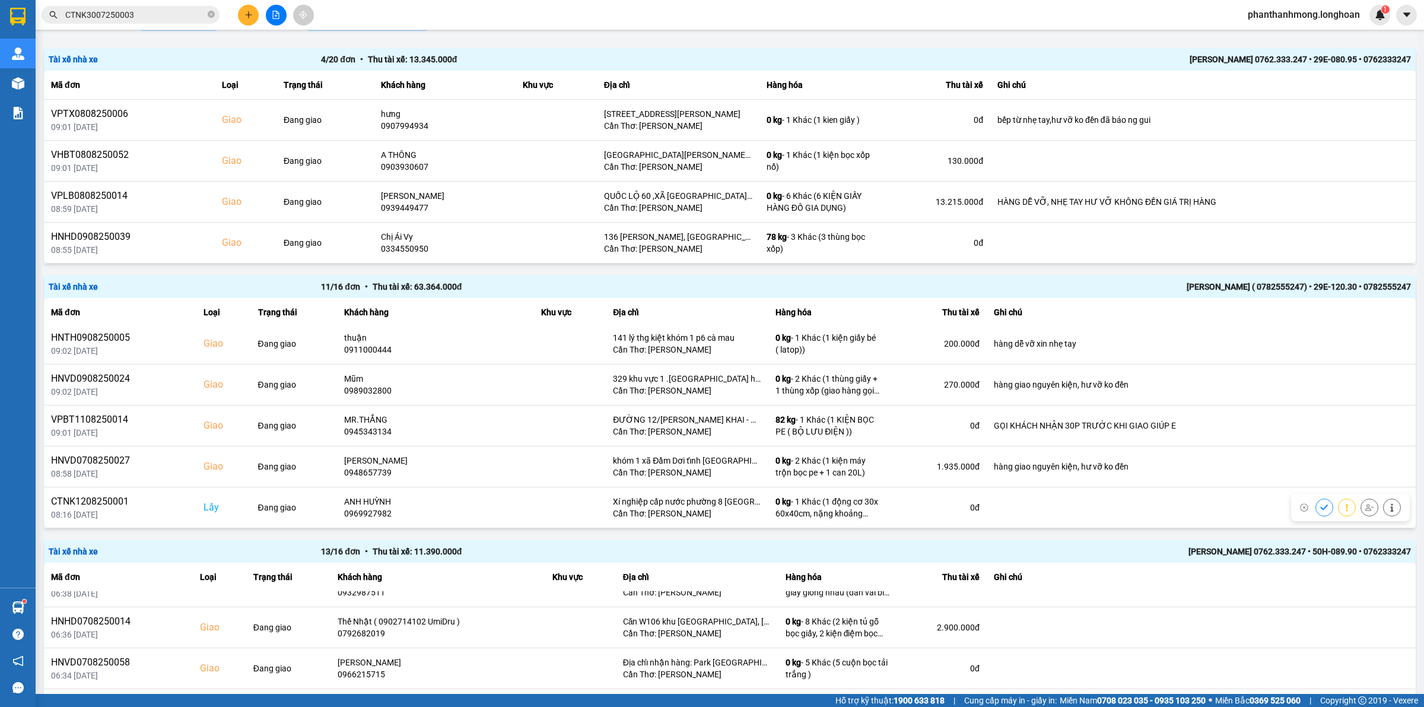
scroll to position [223, 0]
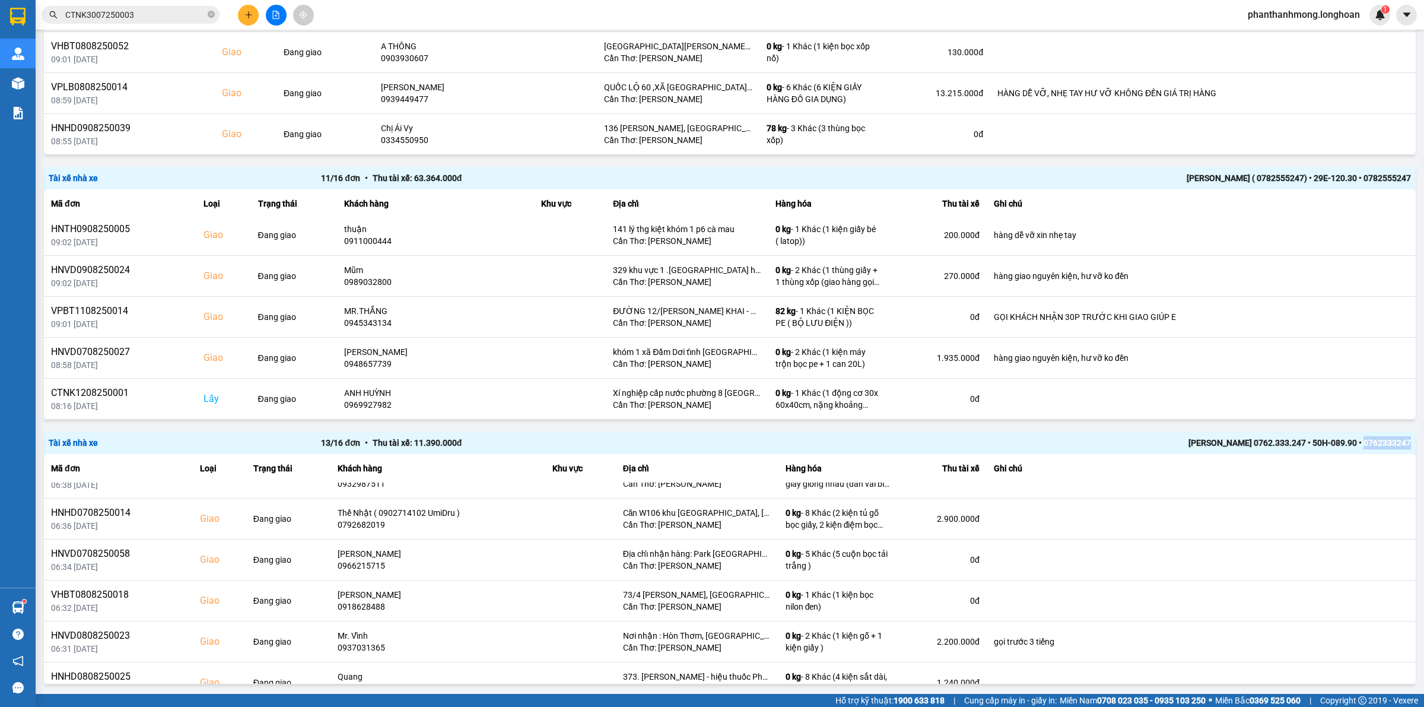
drag, startPoint x: 1354, startPoint y: 441, endPoint x: 1399, endPoint y: 440, distance: 45.7
click at [1399, 440] on div "[PERSON_NAME] 0762.333.247 • 50H-089.90 • 0762333247" at bounding box center [1138, 442] width 545 height 13
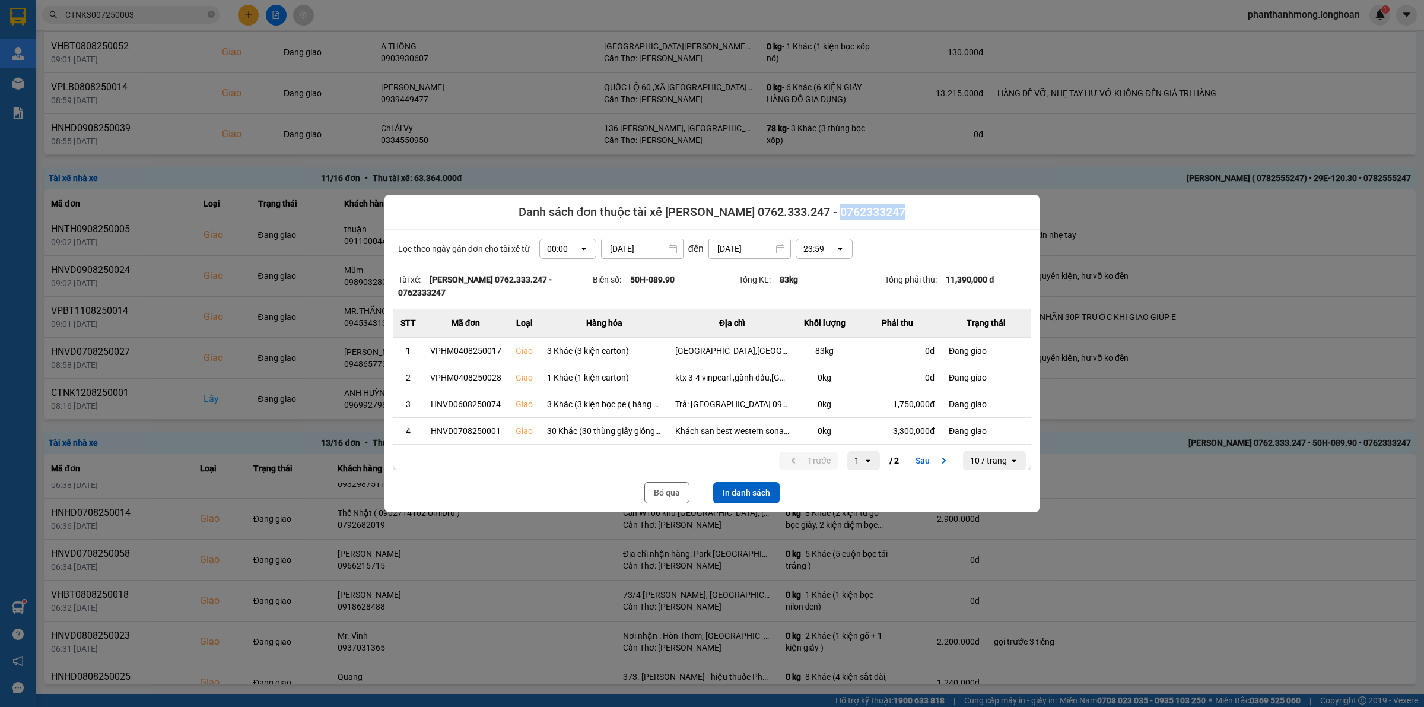
drag, startPoint x: 840, startPoint y: 209, endPoint x: 901, endPoint y: 211, distance: 61.1
click at [901, 211] on span "Danh sách đơn thuộc tài xế Đặng Văn Tuấn 0762.333.247 - 0762333247" at bounding box center [712, 212] width 387 height 17
copy span "0762333247"
click at [668, 500] on button "Bỏ qua" at bounding box center [666, 492] width 45 height 21
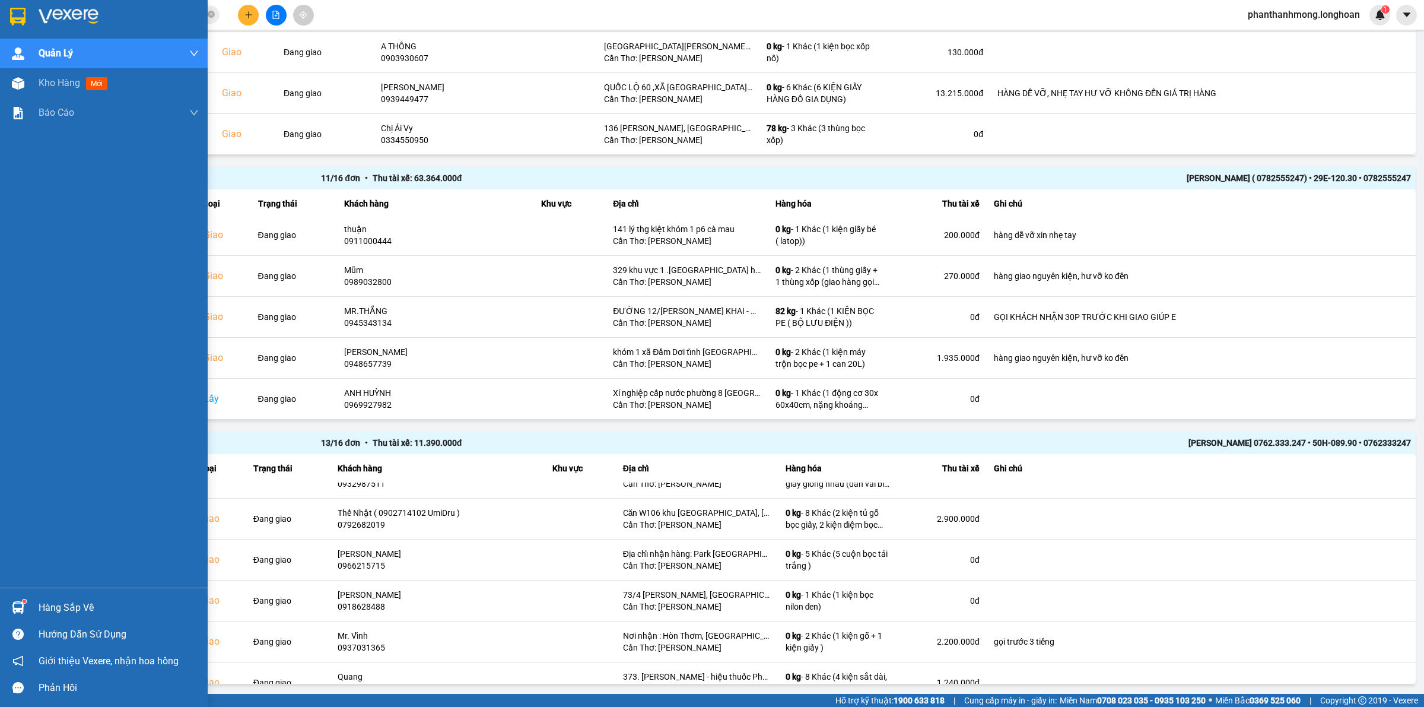
click at [10, 23] on img at bounding box center [17, 17] width 15 height 18
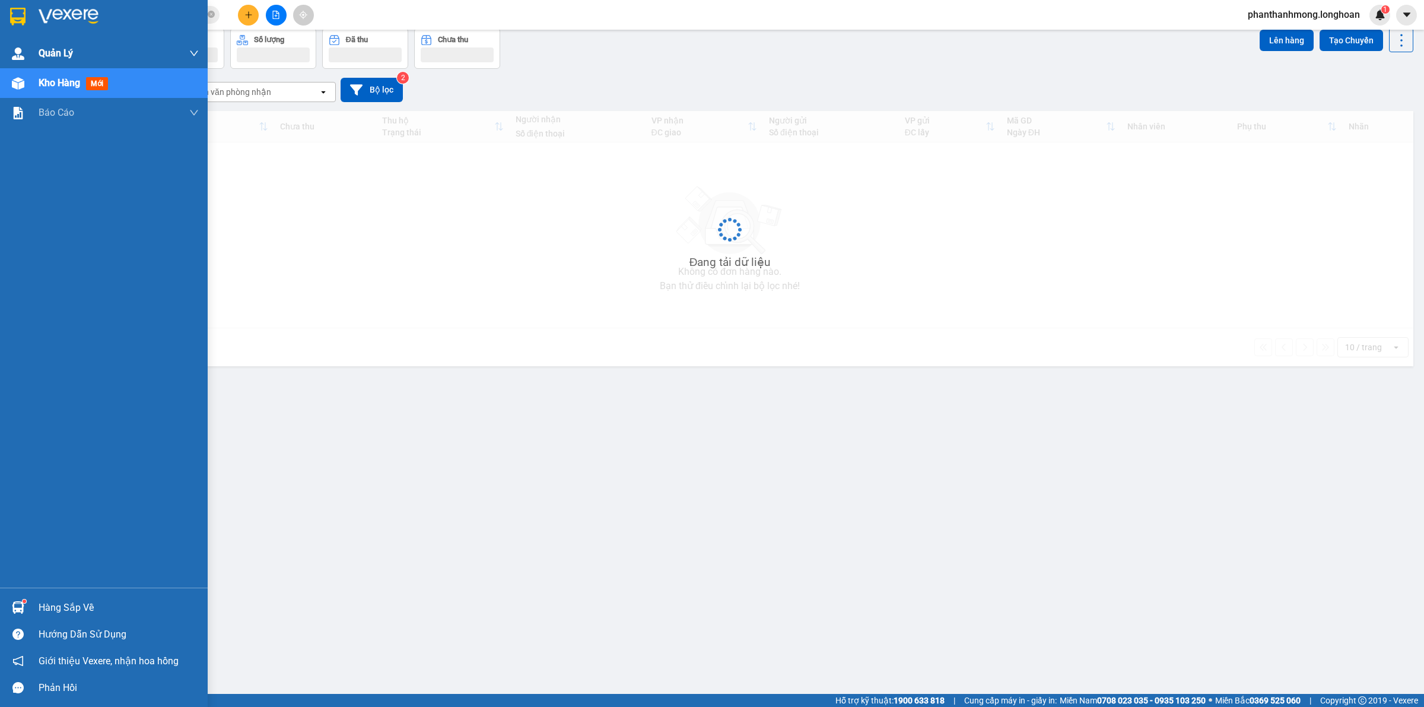
scroll to position [55, 0]
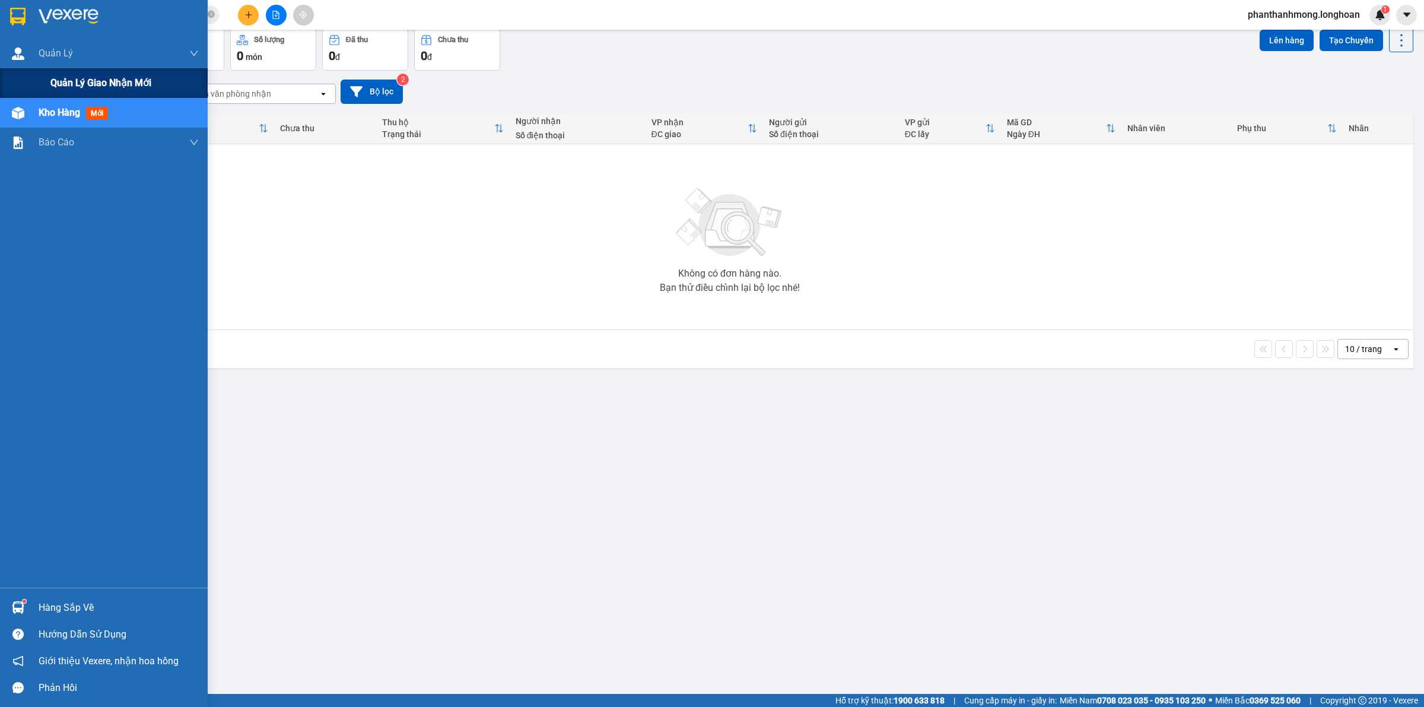
click at [136, 73] on div "Quản lý giao nhận mới" at bounding box center [124, 83] width 148 height 30
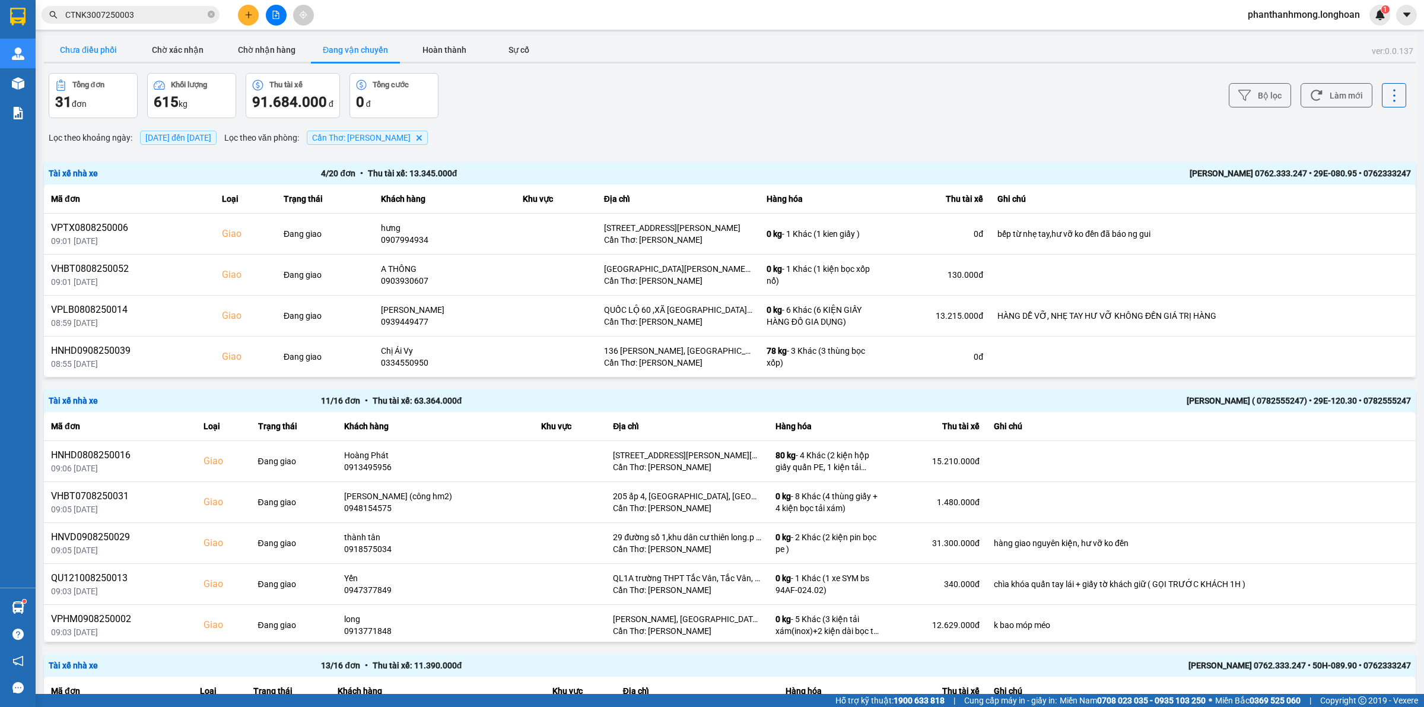
click at [102, 48] on button "Chưa điều phối" at bounding box center [88, 50] width 89 height 24
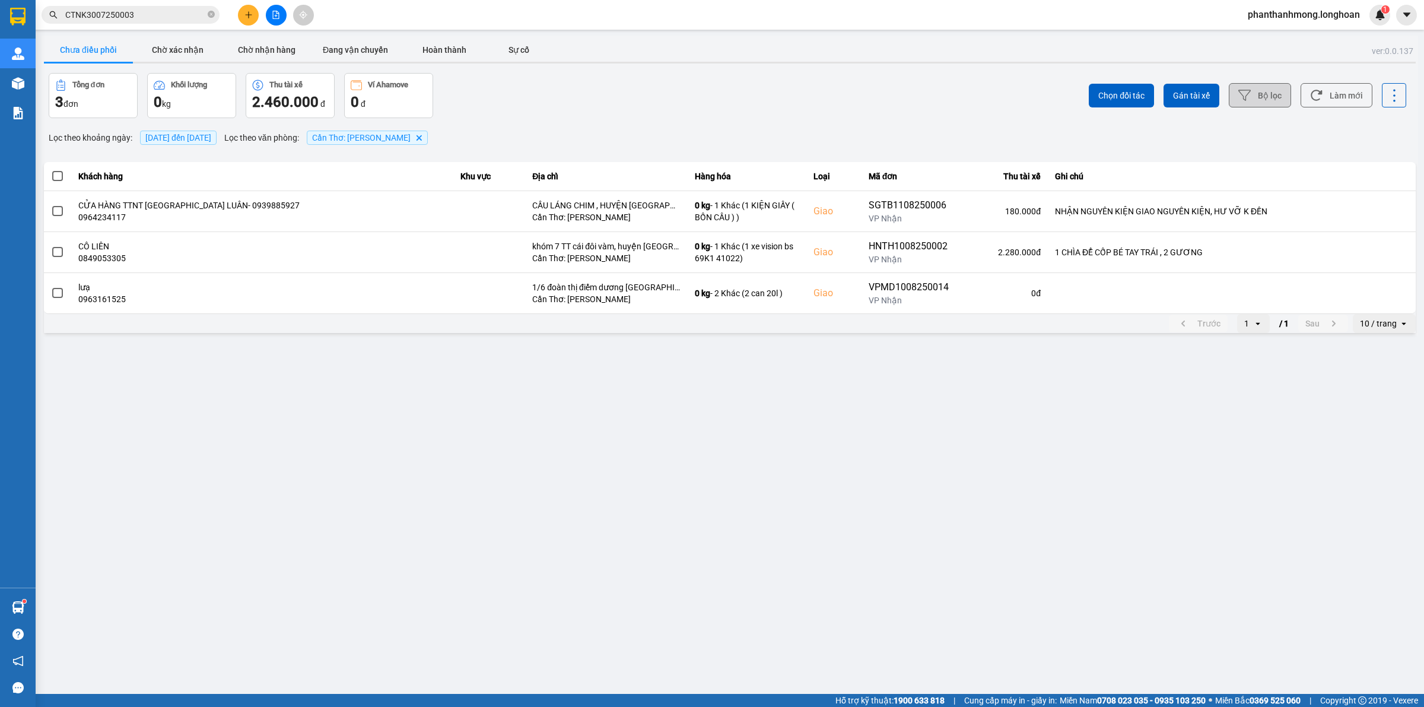
click at [1282, 95] on button "Bộ lọc" at bounding box center [1260, 95] width 62 height 24
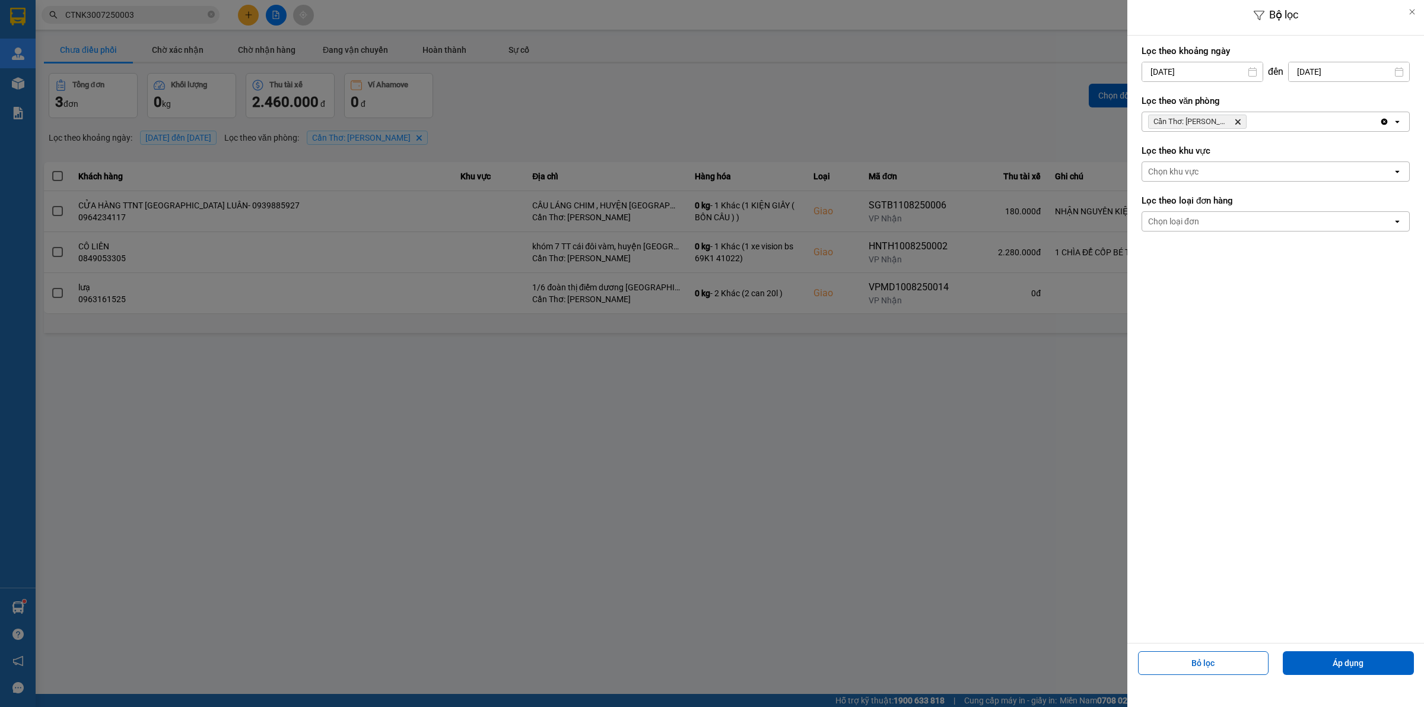
click at [1190, 70] on input "[DATE]" at bounding box center [1202, 71] width 120 height 19
click at [1247, 156] on div "1" at bounding box center [1244, 158] width 17 height 14
type input "[DATE]"
click at [1357, 657] on button "Áp dụng" at bounding box center [1348, 663] width 131 height 24
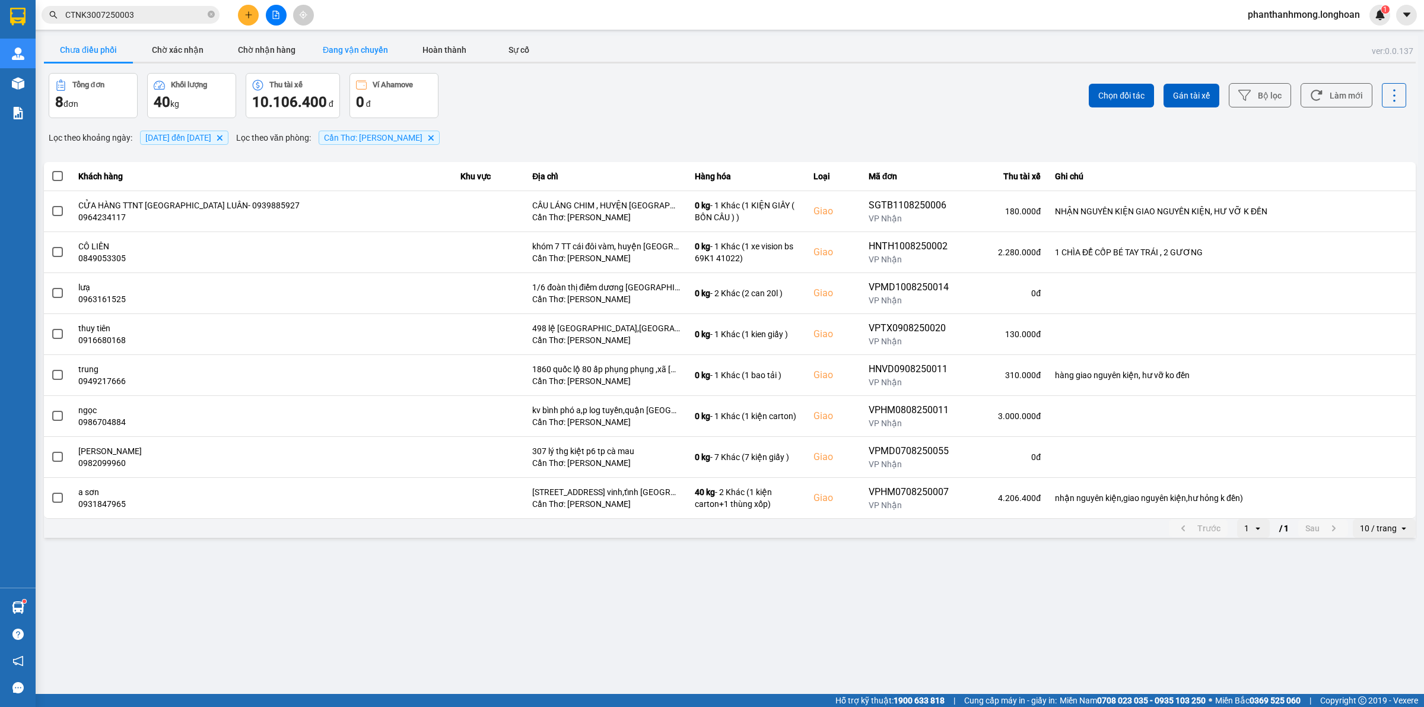
click at [374, 45] on button "Đang vận chuyển" at bounding box center [355, 50] width 89 height 24
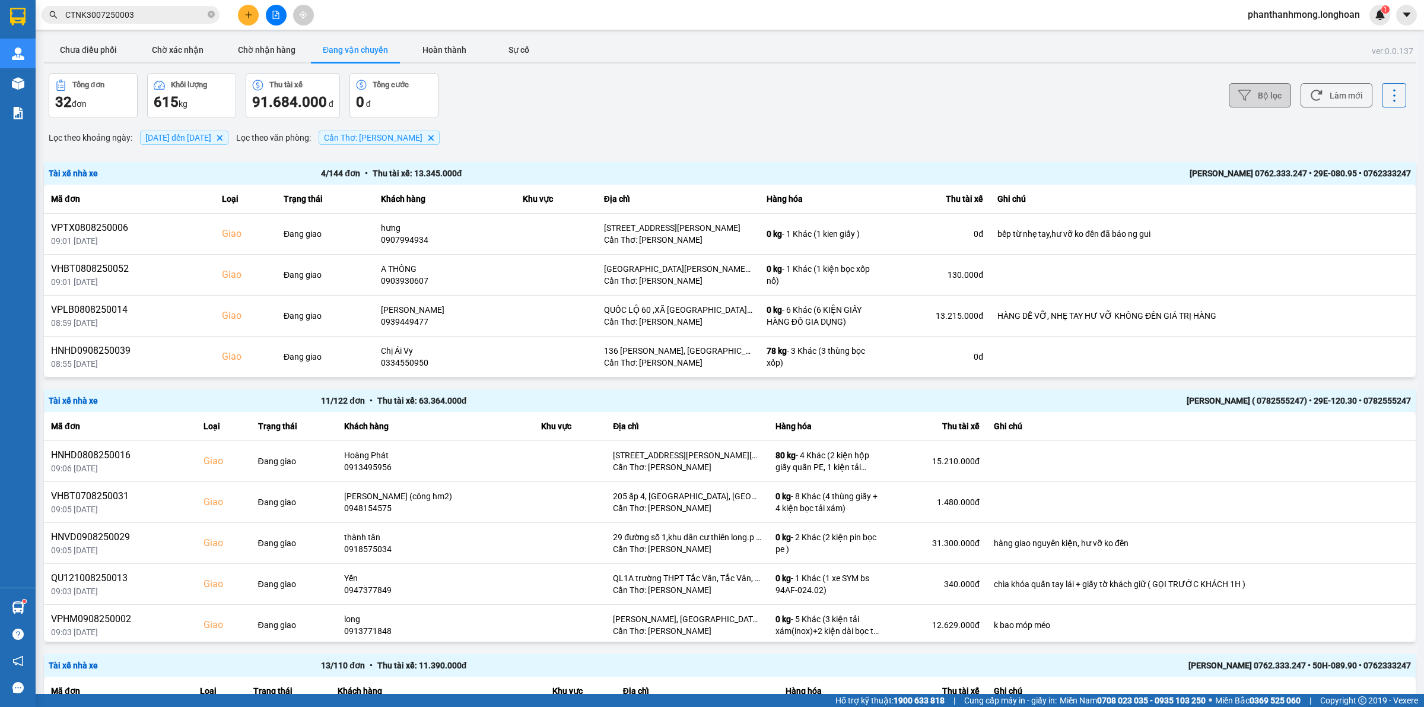
click at [1258, 89] on button "Bộ lọc" at bounding box center [1260, 95] width 62 height 24
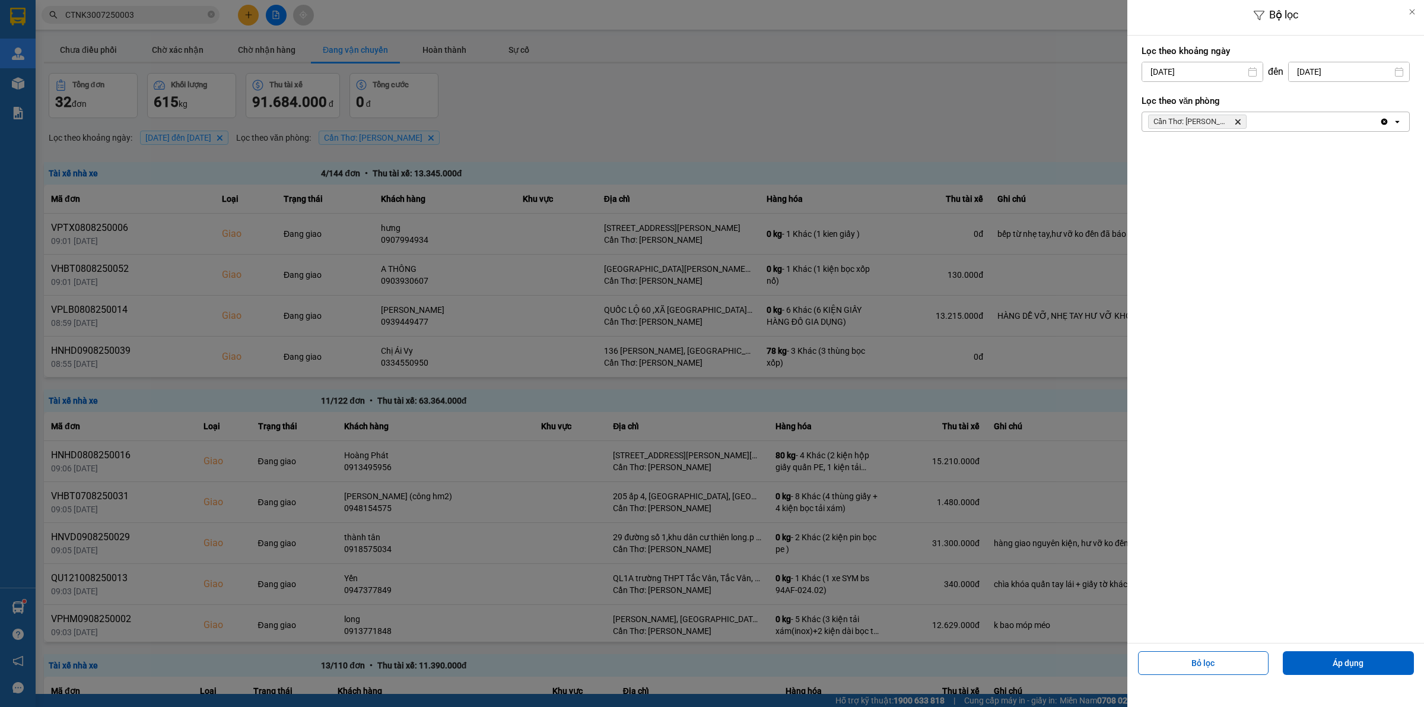
click at [1070, 449] on div at bounding box center [712, 353] width 1424 height 707
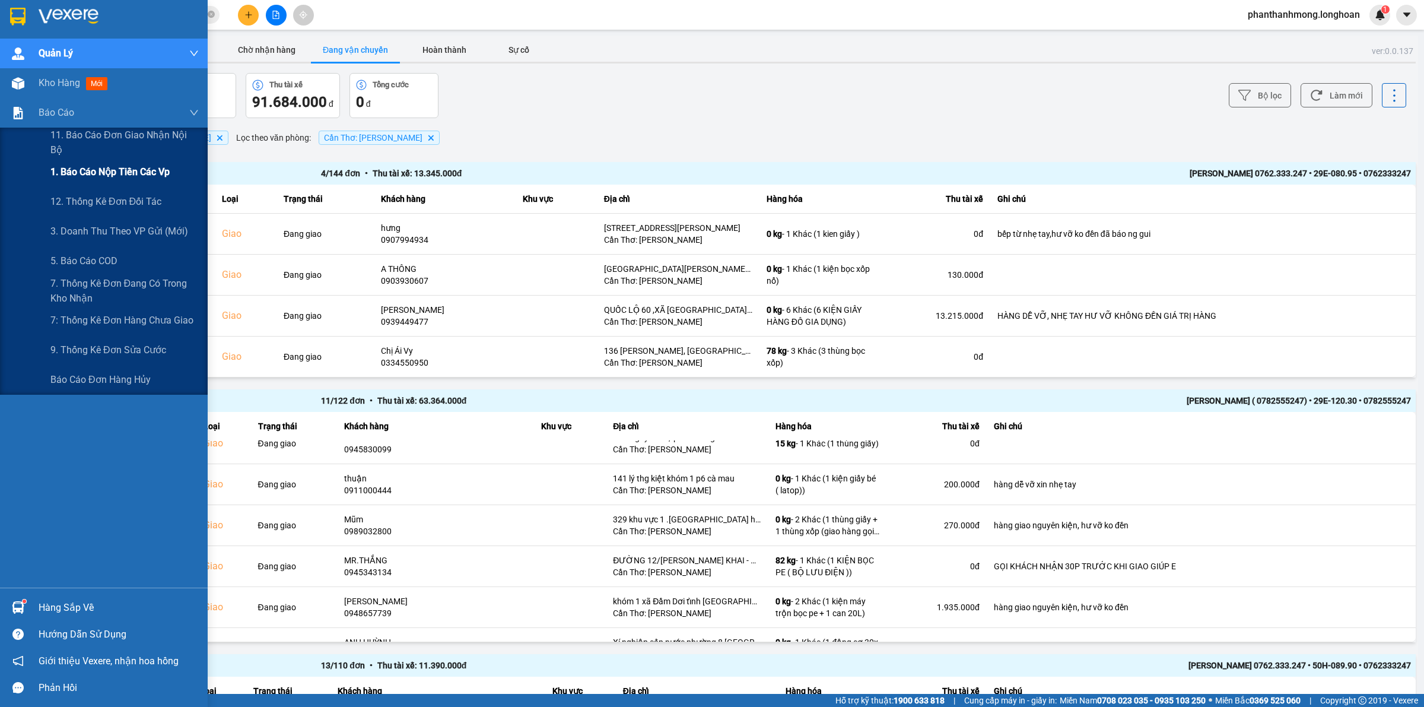
click at [102, 165] on span "1. Báo cáo nộp tiền các vp" at bounding box center [109, 171] width 119 height 15
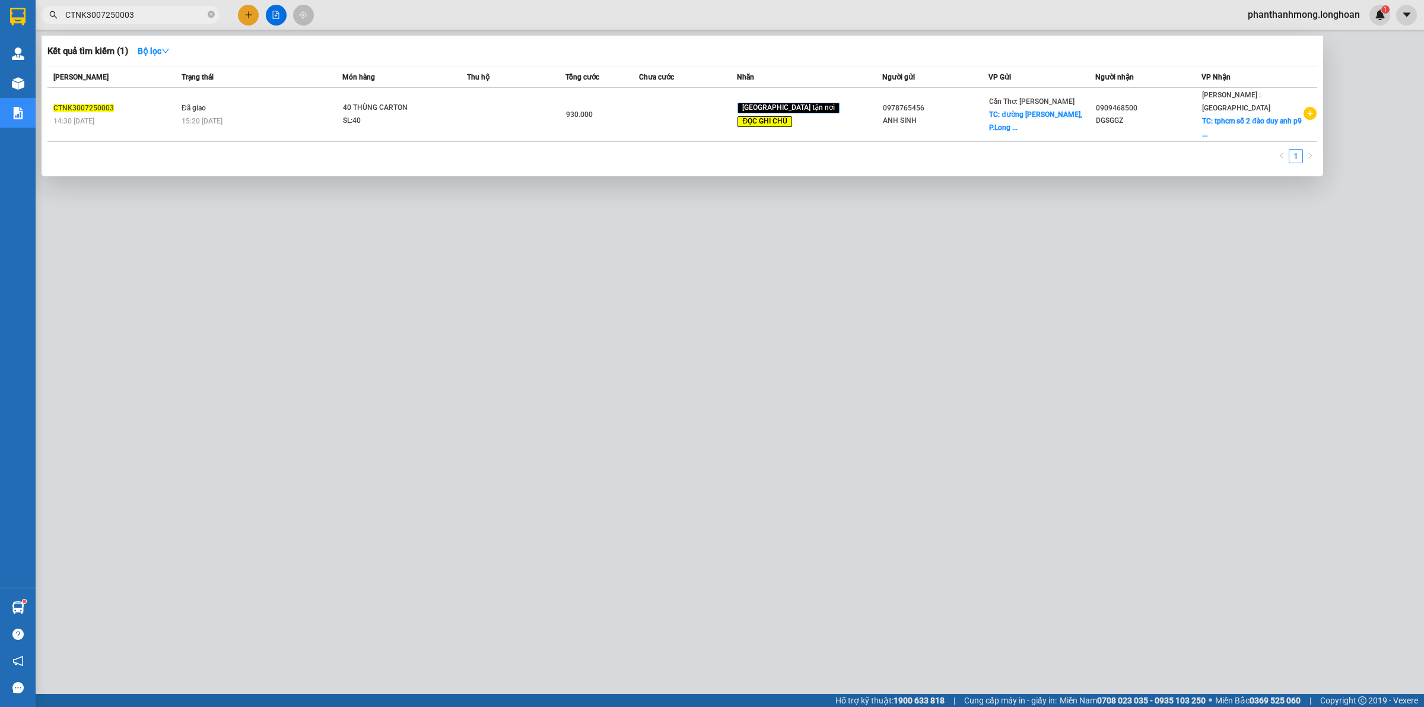
click at [158, 13] on input "CTNK3007250003" at bounding box center [135, 14] width 140 height 13
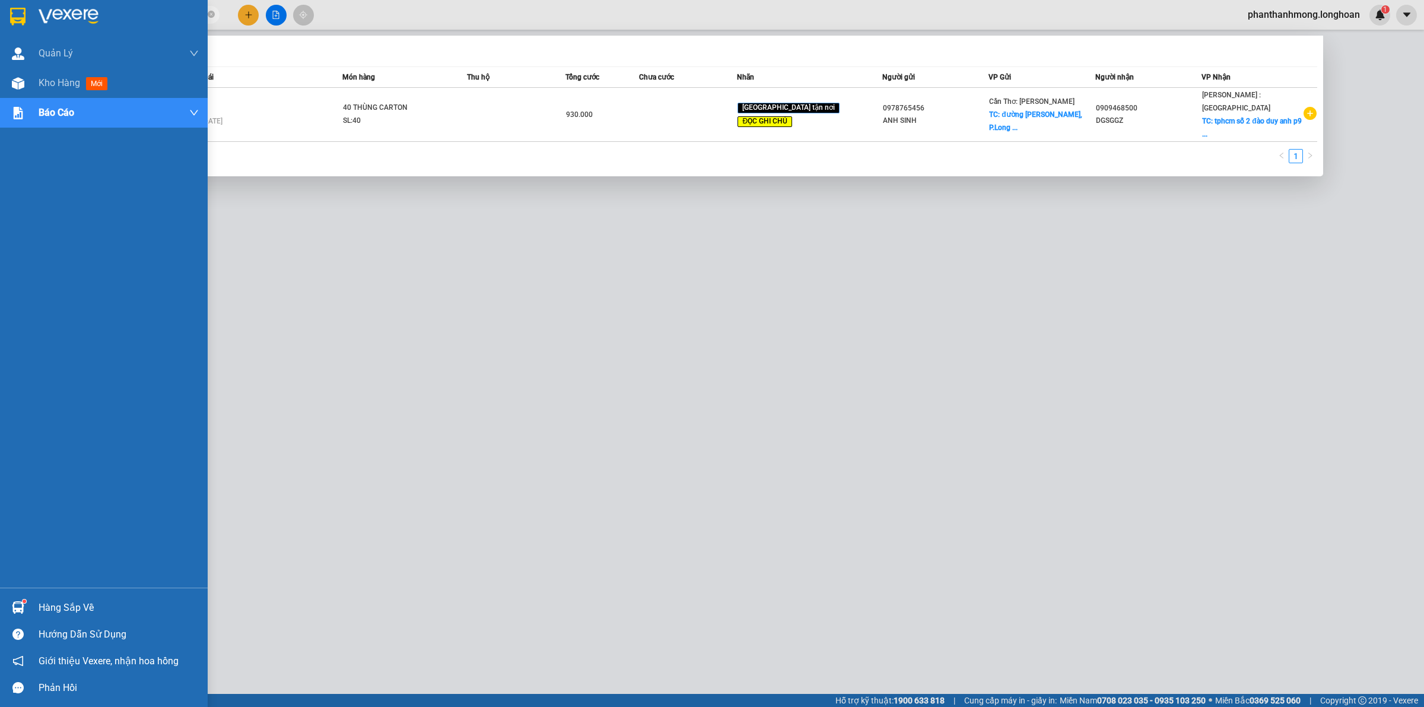
drag, startPoint x: 158, startPoint y: 13, endPoint x: 0, endPoint y: 22, distance: 158.7
click at [0, 22] on section "Kết quả tìm kiếm ( 1 ) Bộ lọc Mã ĐH Trạng thái Món hàng Thu hộ Tổng cước Chưa c…" at bounding box center [712, 353] width 1424 height 707
paste input "HNVD0608250036"
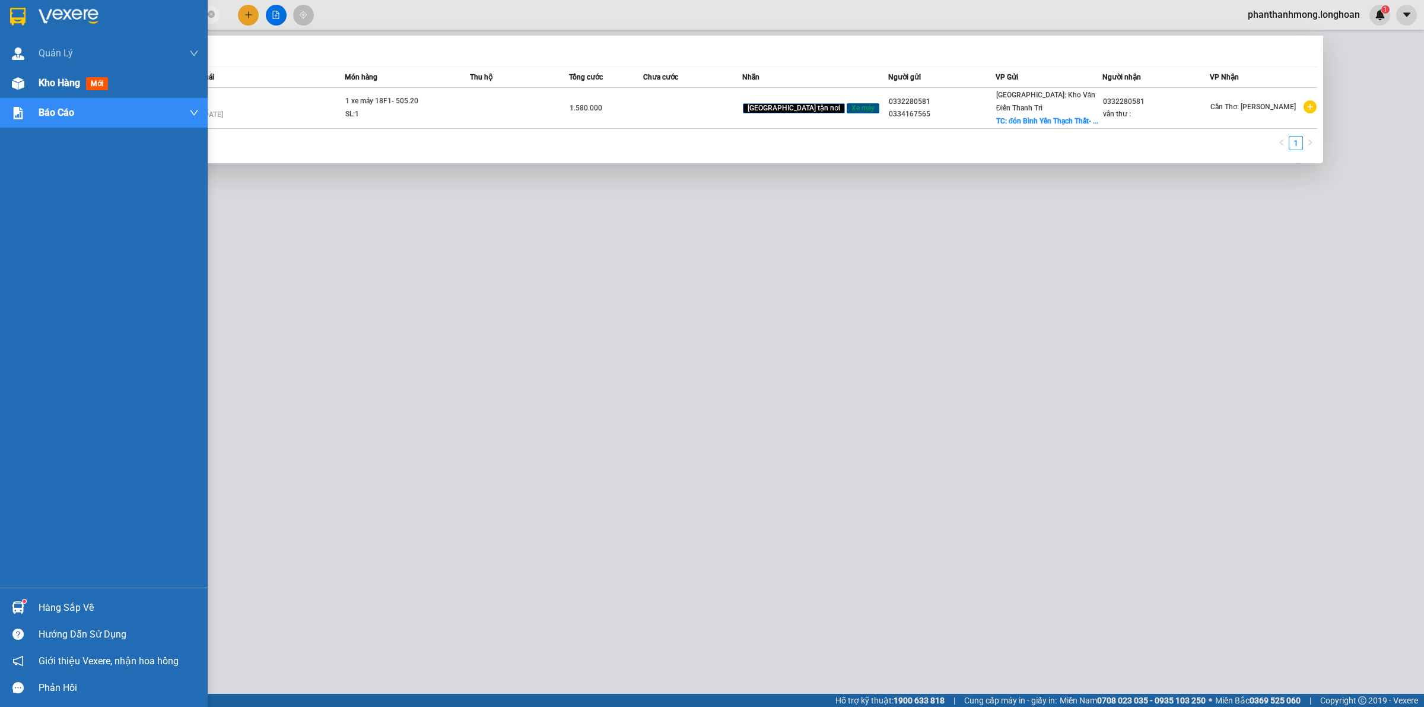
type input "HNVD0608250036"
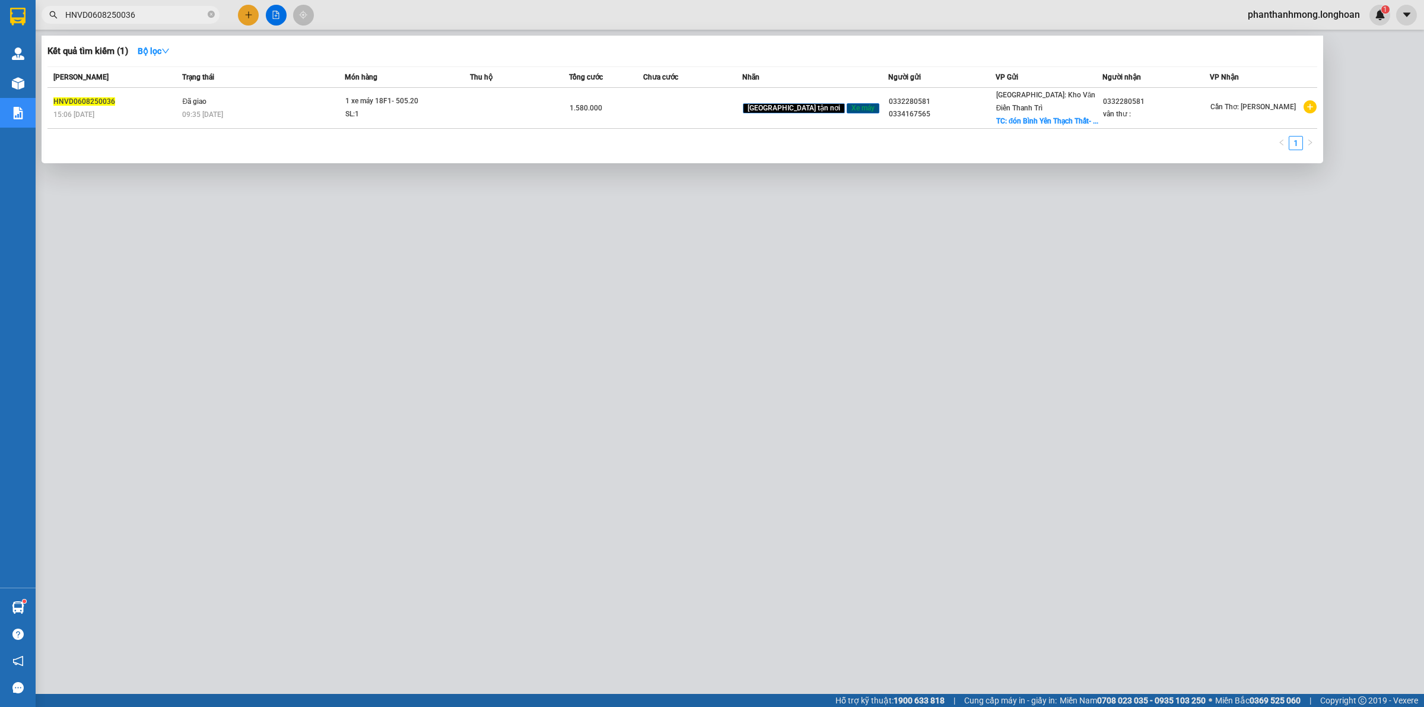
drag, startPoint x: 101, startPoint y: 92, endPoint x: 408, endPoint y: 125, distance: 308.6
click at [408, 125] on section "Kết quả tìm kiếm ( 1 ) Bộ lọc Mã ĐH Trạng thái Món hàng Thu hộ Tổng cước Chưa c…" at bounding box center [712, 353] width 1424 height 707
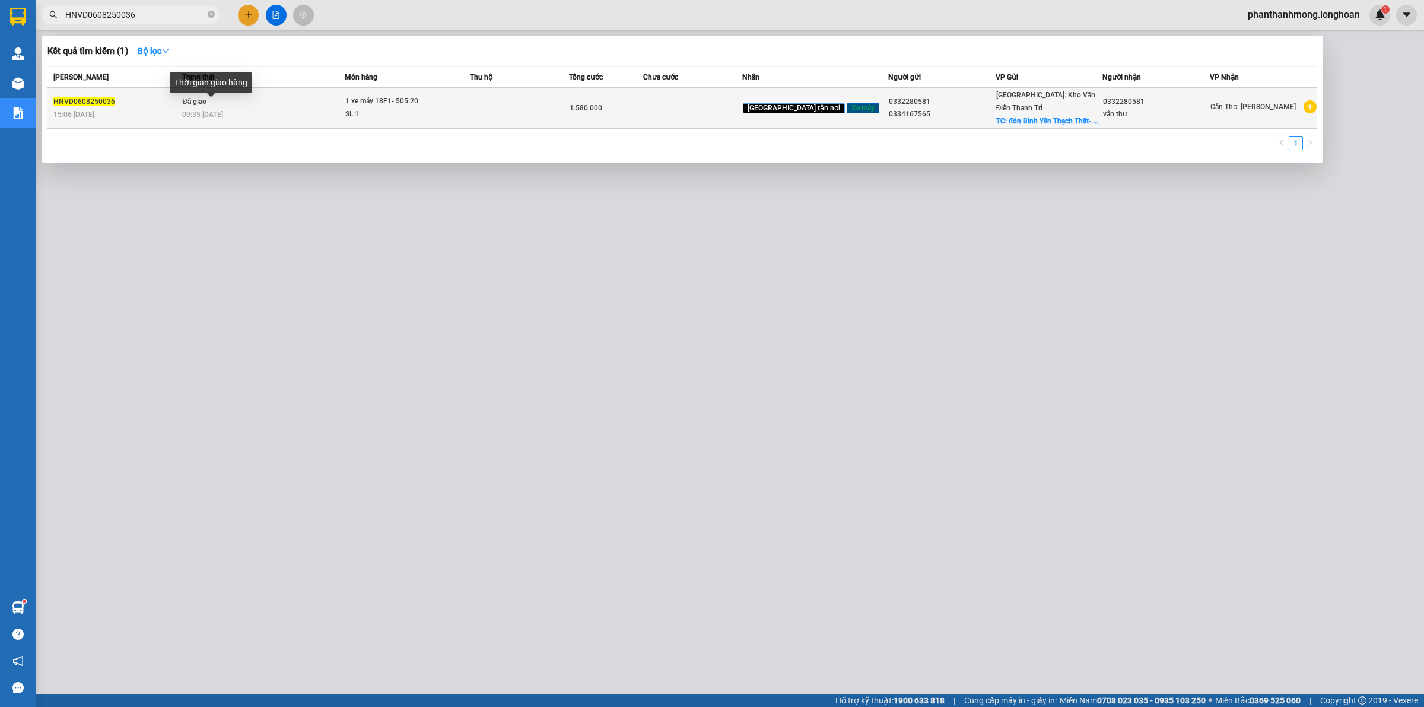
click at [162, 108] on div "15:06 - 06/08" at bounding box center [115, 114] width 125 height 13
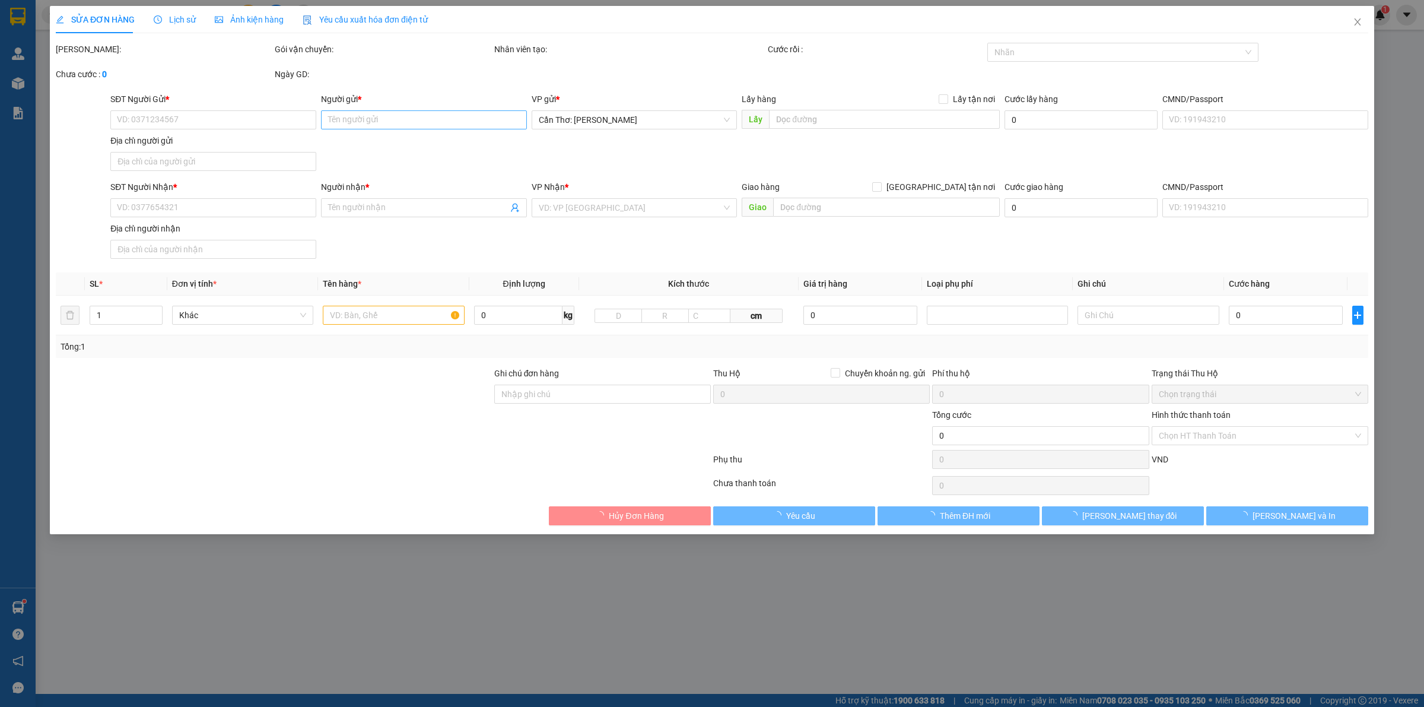
type input "0332280581"
type input "0334167565"
checkbox input "true"
type input "đón Bình Yên Thạch Thất- Hoà Lạc Thạch Thất"
type input "200.000"
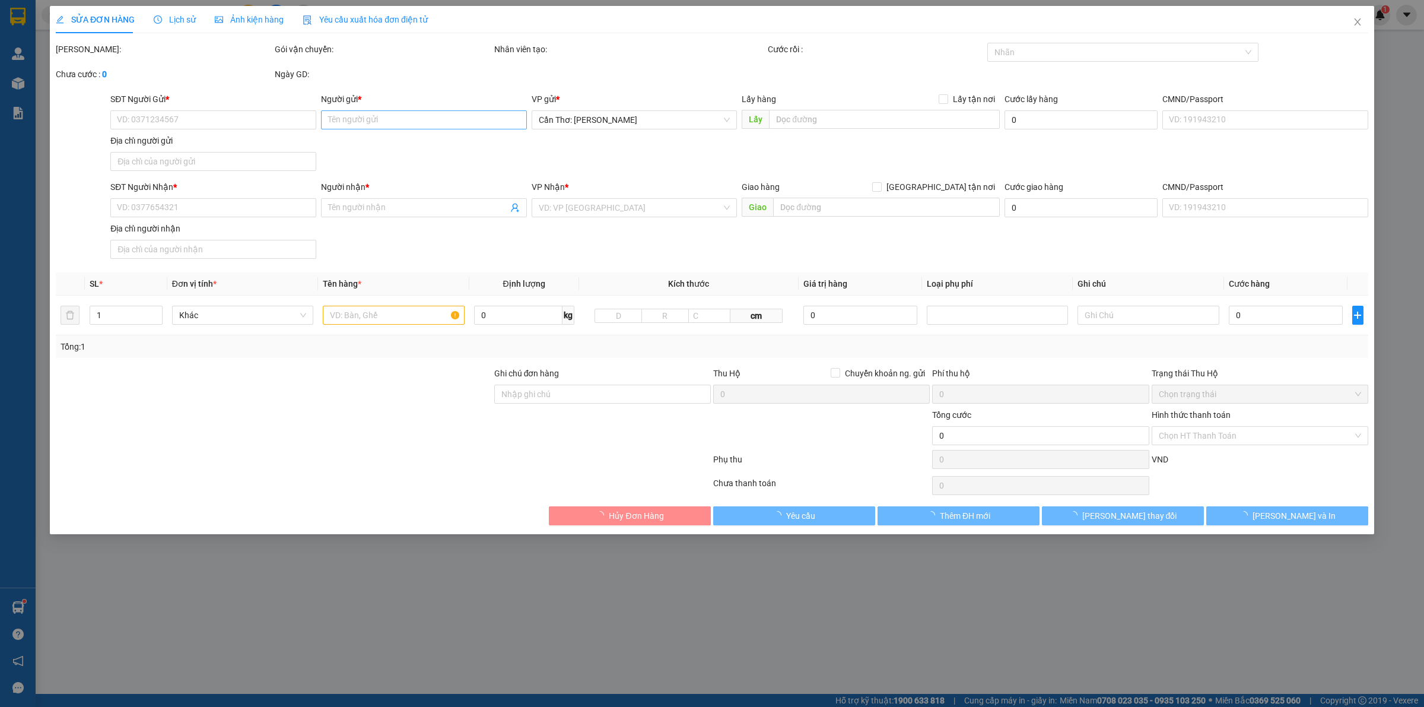
type input "0332280581"
type input "vân thư :"
type input "1 chìa khoá, ko đăng ký xe"
type input "1.580.000"
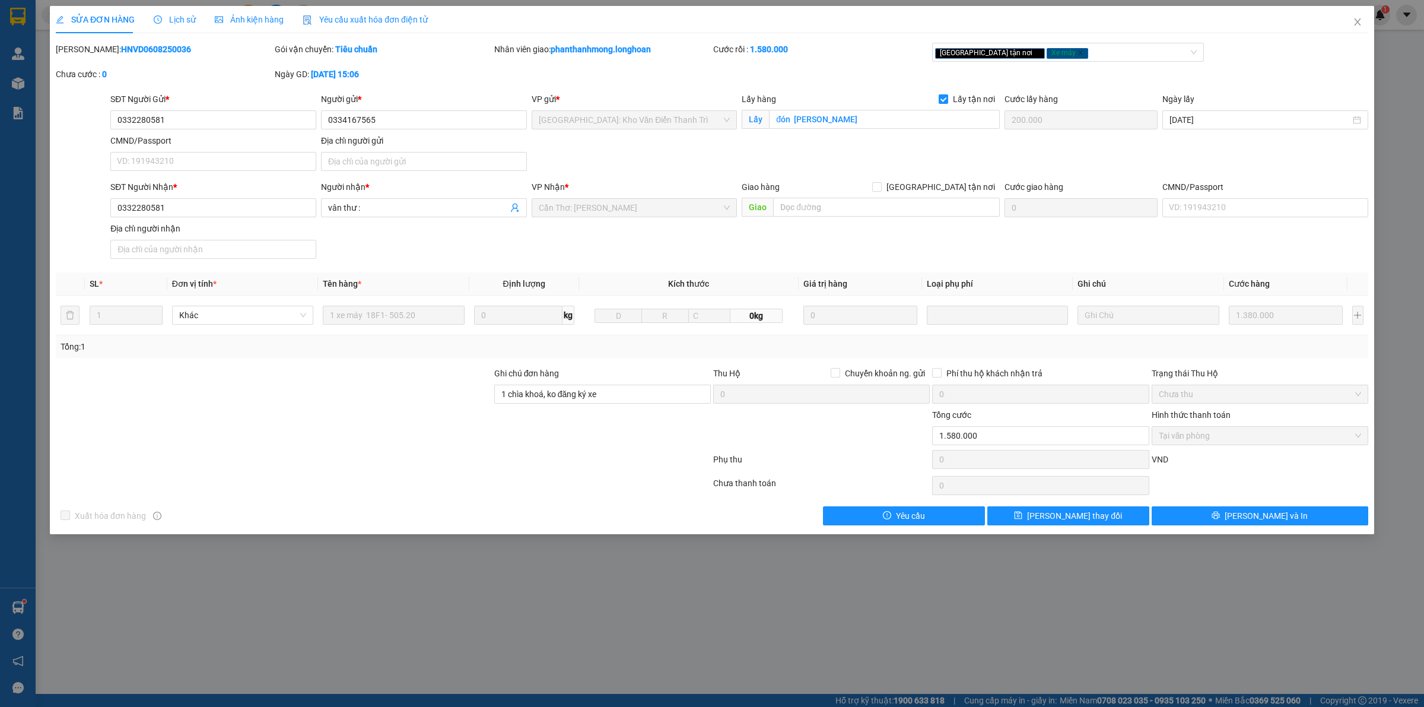
click at [263, 592] on div "SỬA ĐƠN HÀNG Lịch sử Ảnh kiện hàng Yêu cầu xuất hóa đơn điện tử Total Paid Fee …" at bounding box center [712, 353] width 1424 height 707
click at [678, 660] on div "SỬA ĐƠN HÀNG Lịch sử Ảnh kiện hàng Yêu cầu xuất hóa đơn điện tử Total Paid Fee …" at bounding box center [712, 353] width 1424 height 707
click at [1366, 20] on span "Close" at bounding box center [1357, 22] width 33 height 33
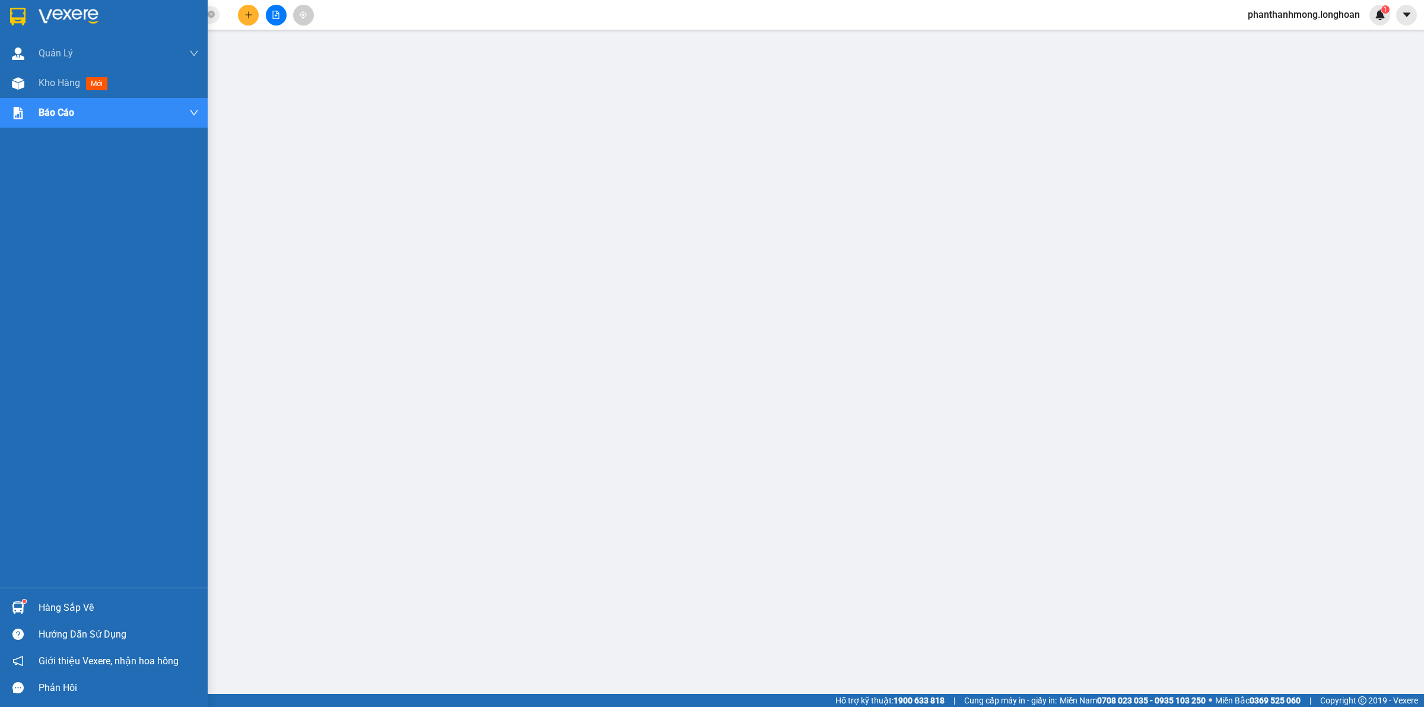
click at [18, 21] on img at bounding box center [17, 17] width 15 height 18
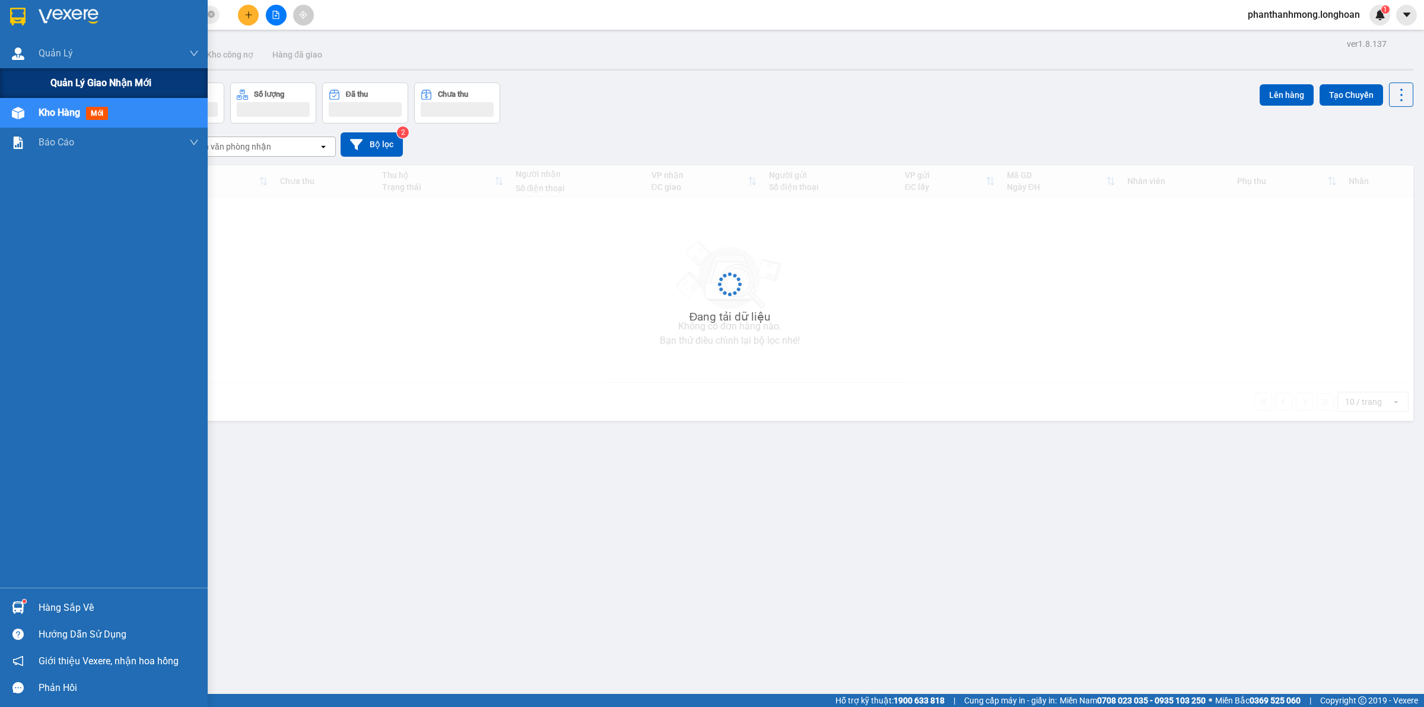
click at [68, 74] on div "Quản lý giao nhận mới" at bounding box center [124, 83] width 148 height 30
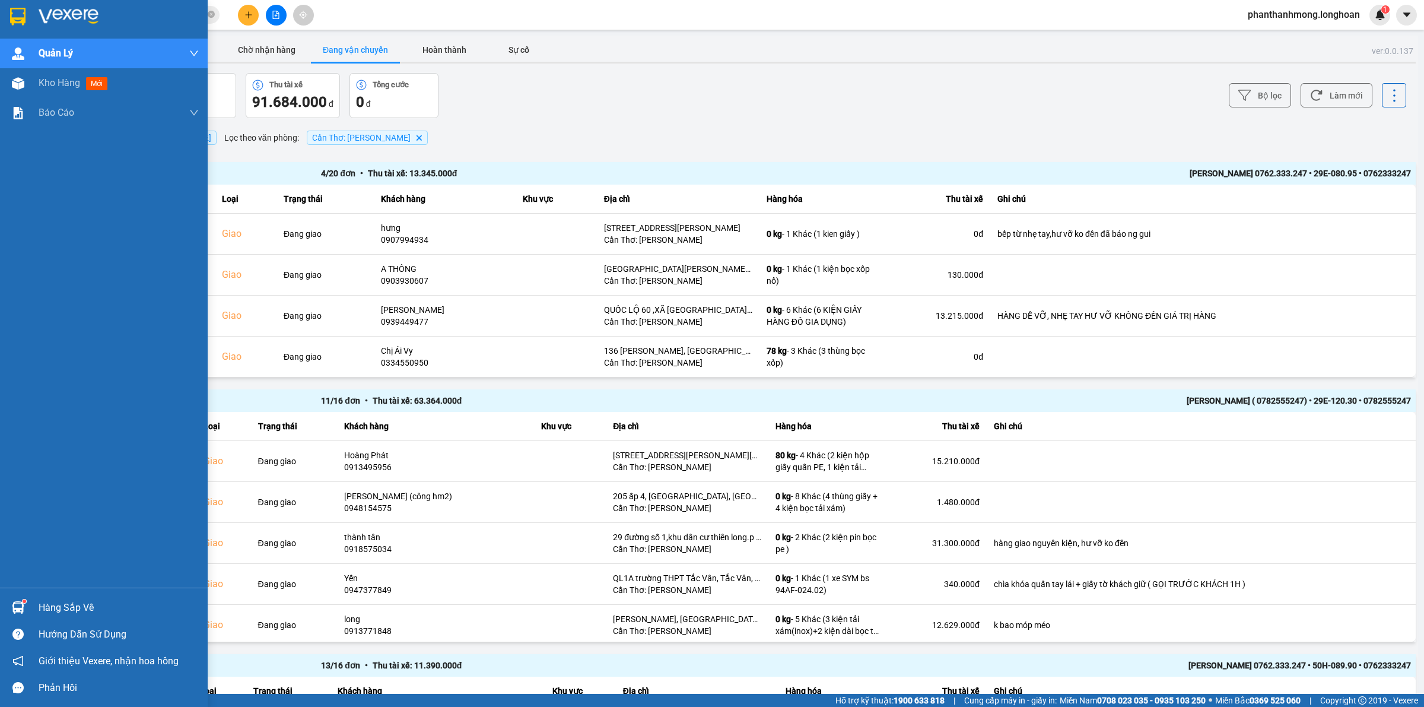
click at [9, 615] on div at bounding box center [18, 607] width 21 height 21
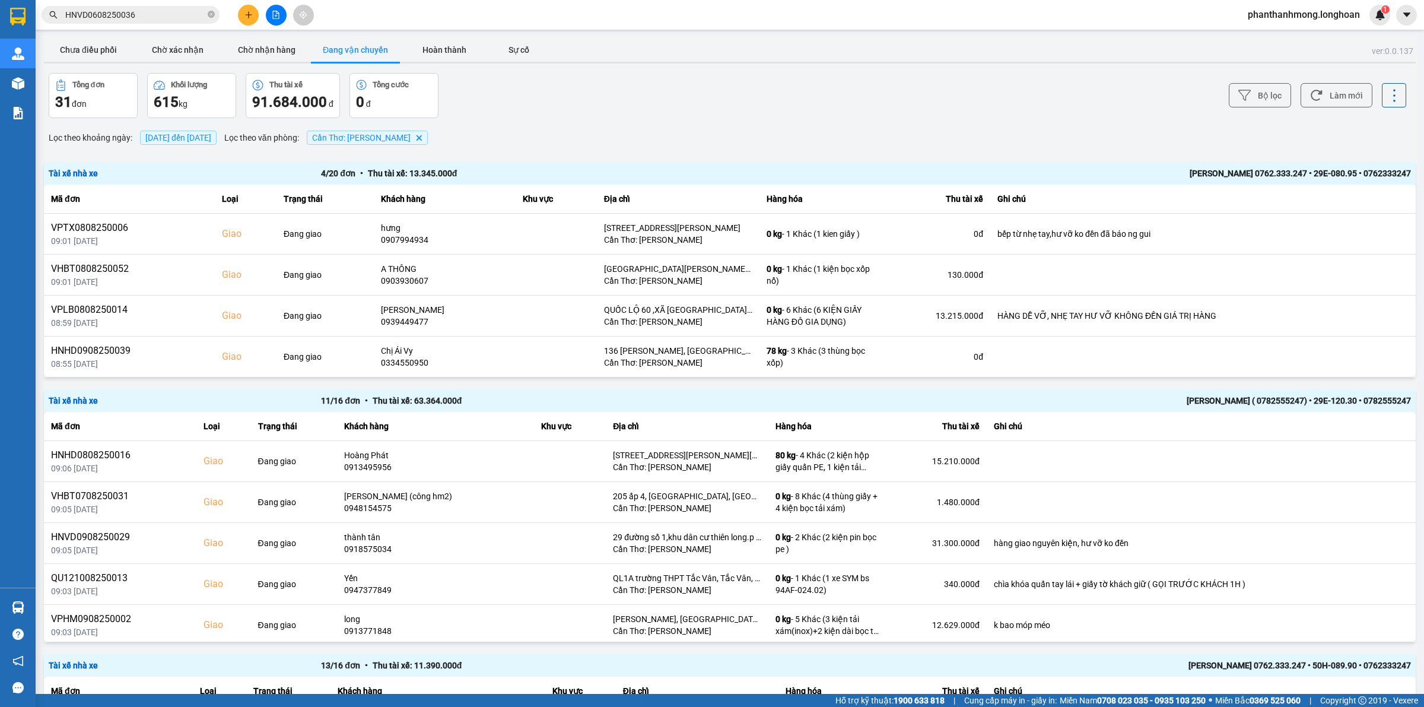
click at [875, 422] on section "Kết quả tìm kiếm ( 1 ) Bộ lọc Mã ĐH Trạng thái Món hàng Thu hộ Tổng cước Chưa c…" at bounding box center [712, 353] width 1424 height 707
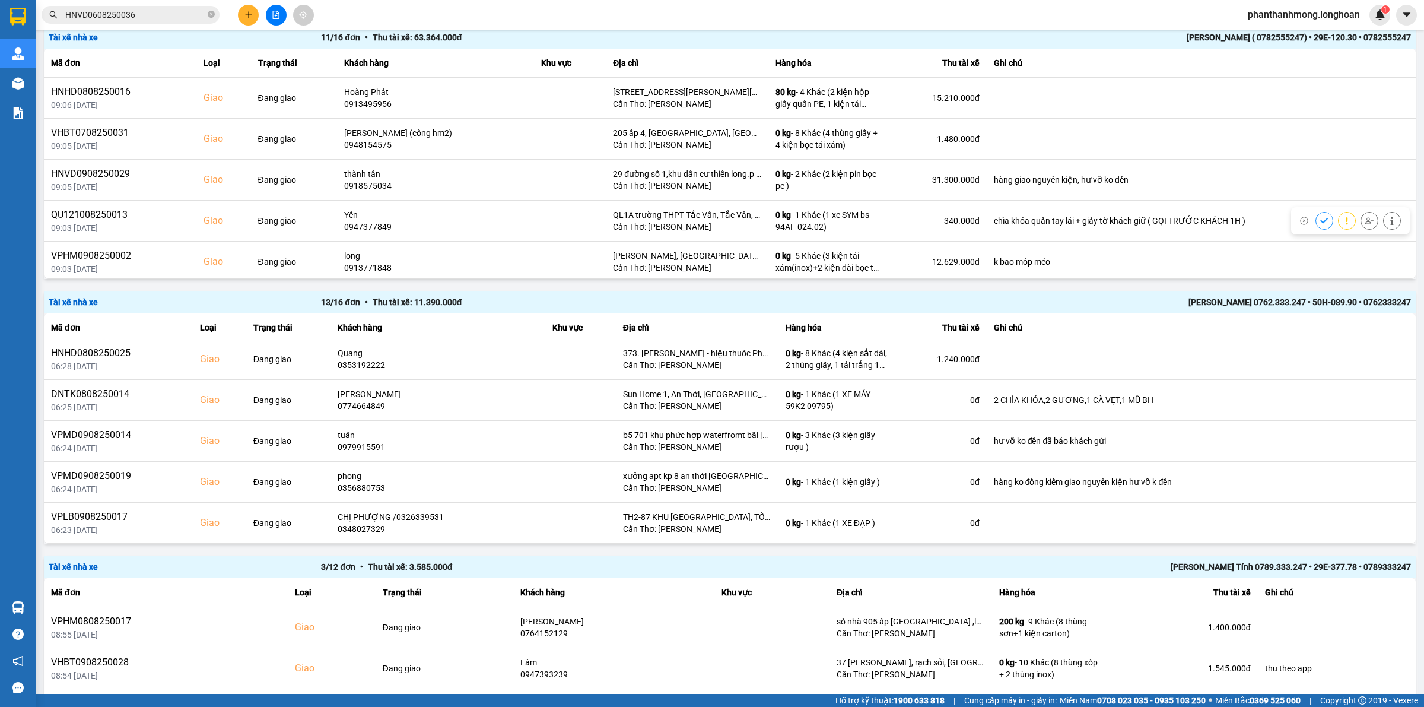
scroll to position [221, 0]
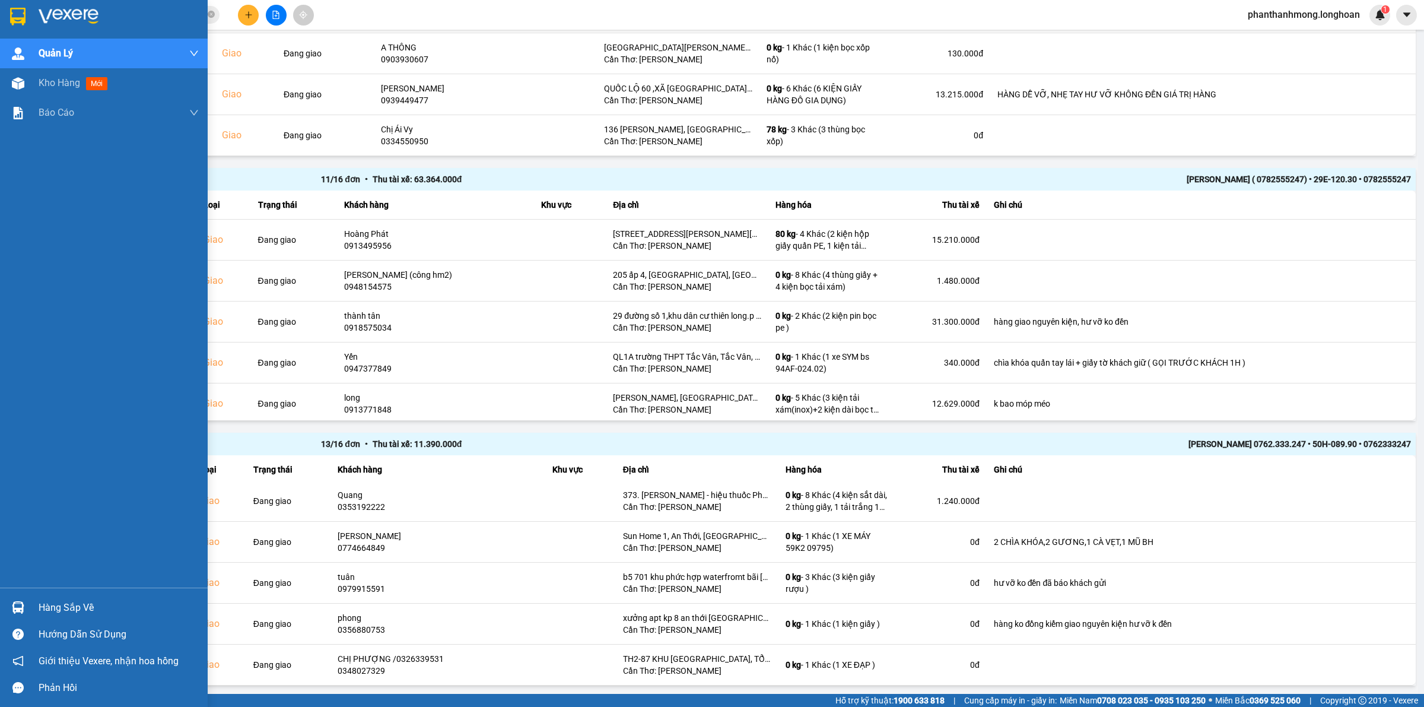
click at [4, 36] on div at bounding box center [104, 19] width 208 height 39
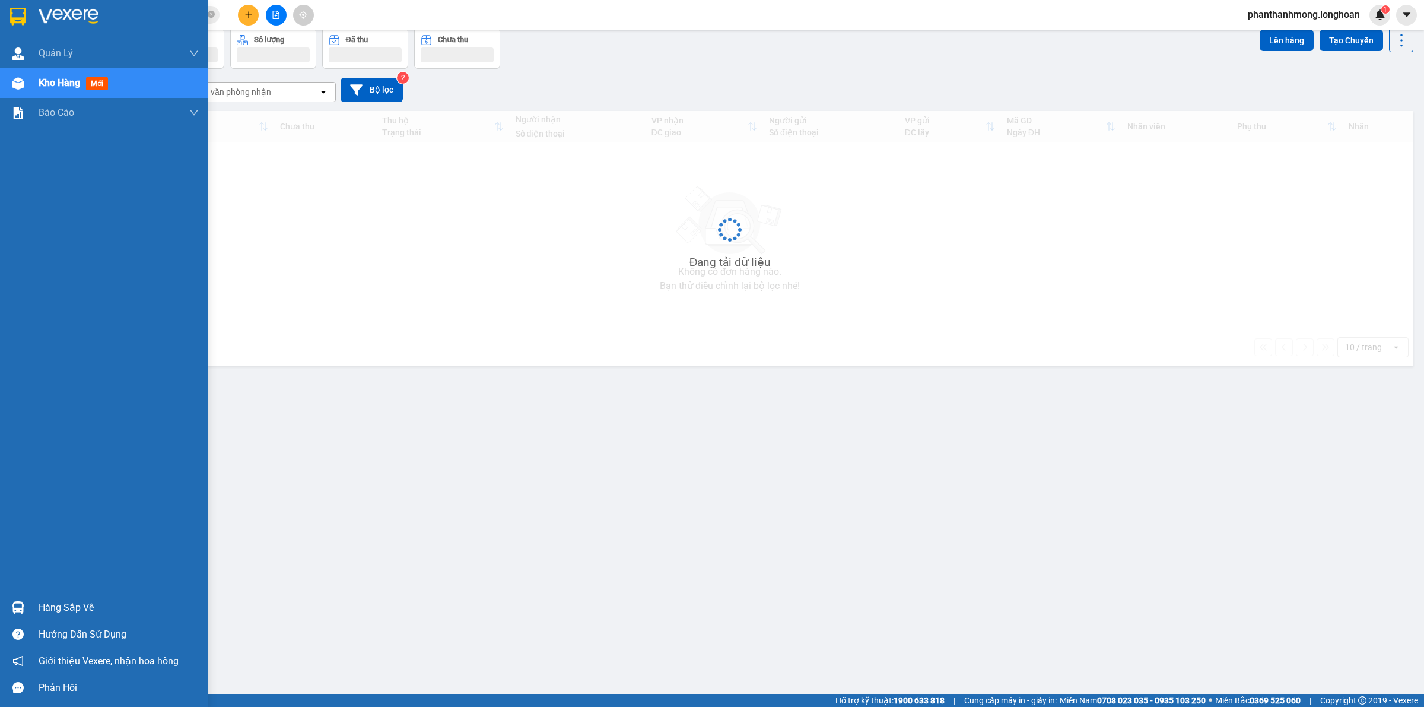
scroll to position [55, 0]
click at [24, 11] on img at bounding box center [17, 17] width 15 height 18
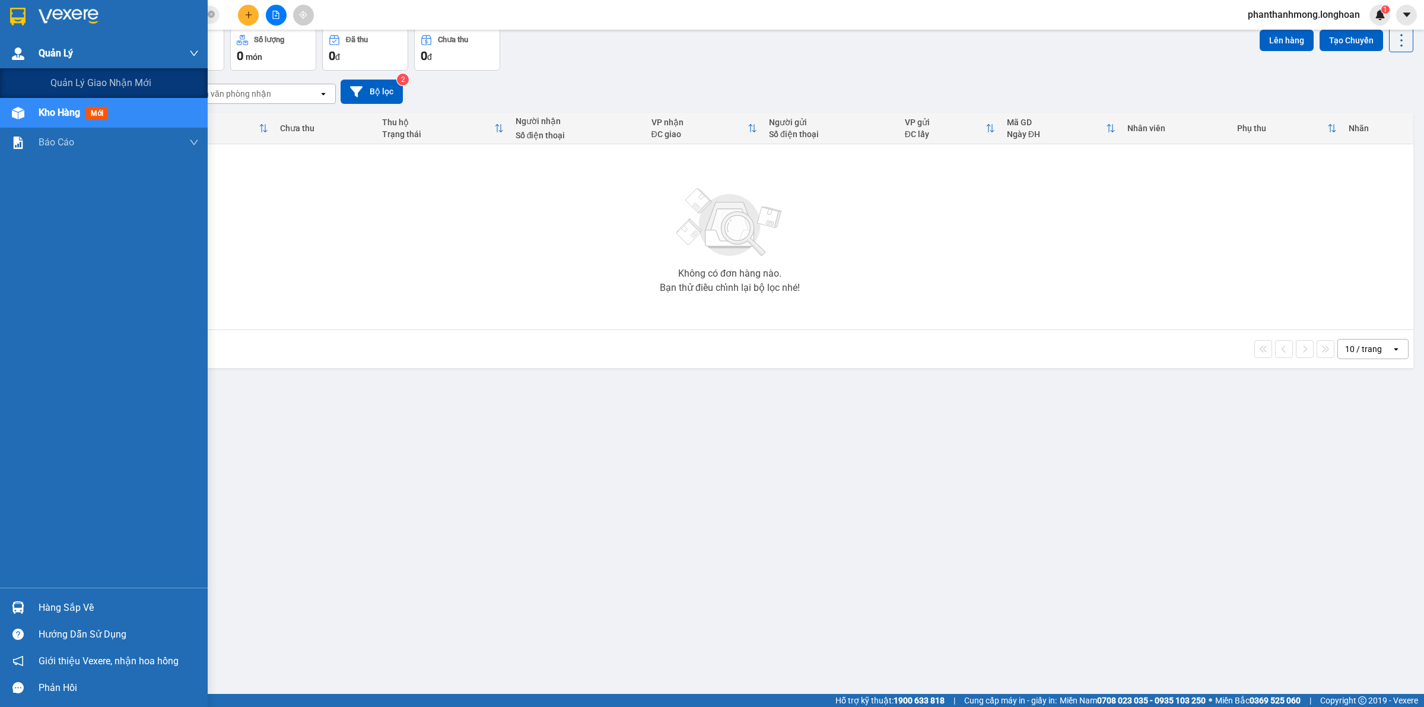
click at [60, 51] on span "Quản Lý" at bounding box center [56, 53] width 34 height 15
click at [69, 81] on span "Quản lý giao nhận mới" at bounding box center [100, 82] width 101 height 15
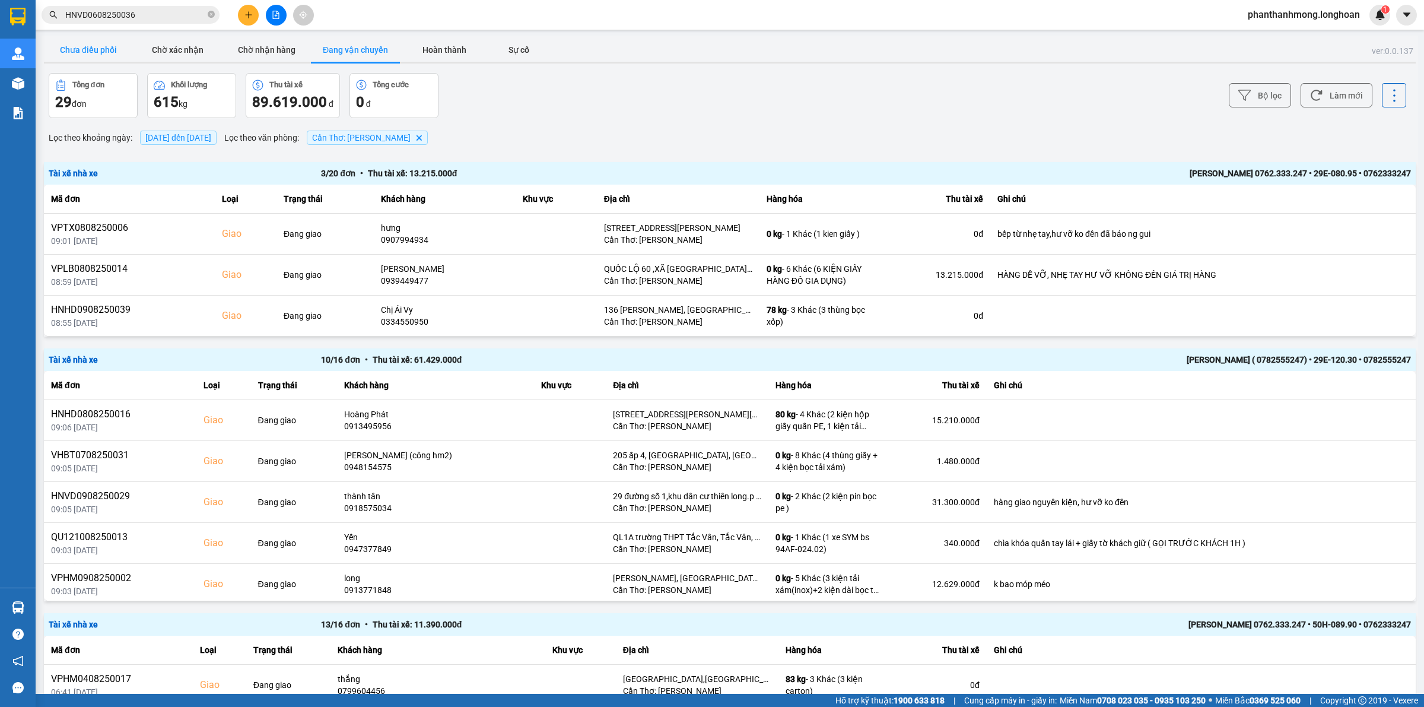
click at [93, 47] on button "Chưa điều phối" at bounding box center [88, 50] width 89 height 24
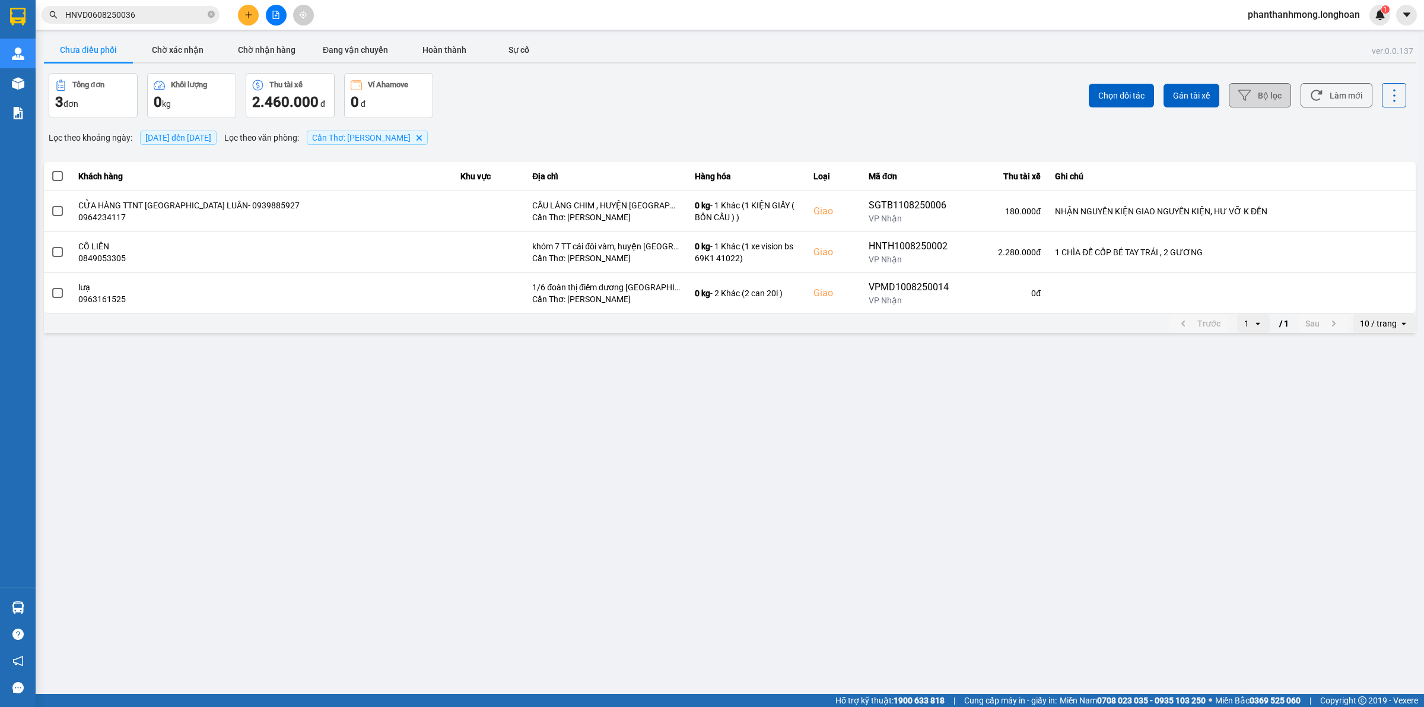
click at [1269, 90] on button "Bộ lọc" at bounding box center [1260, 95] width 62 height 24
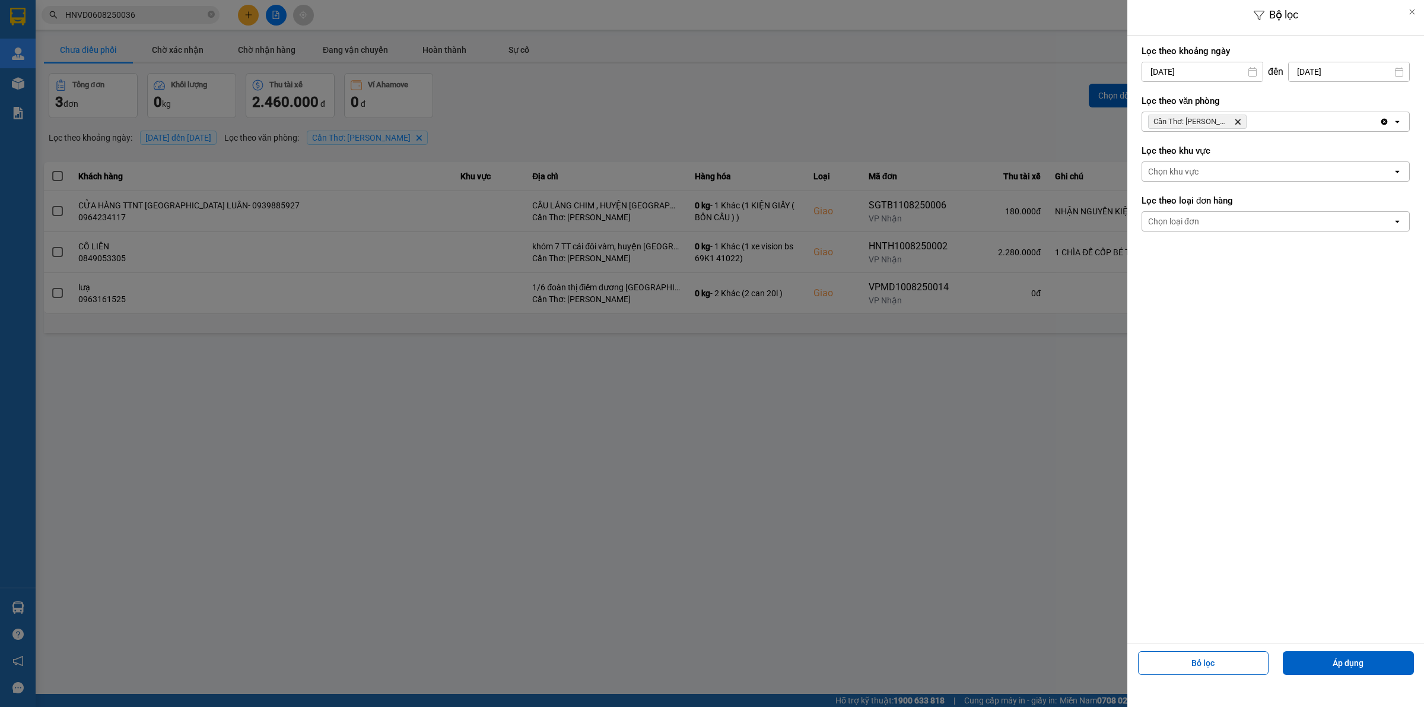
click at [1221, 335] on div "Bộ lọc Lọc theo khoảng ngày 12/08/2025 Press the down arrow key to interact wit…" at bounding box center [730, 335] width 1377 height 0
click at [1238, 160] on div "1" at bounding box center [1244, 158] width 17 height 14
type input "[DATE]"
click at [1353, 653] on button "Áp dụng" at bounding box center [1348, 663] width 131 height 24
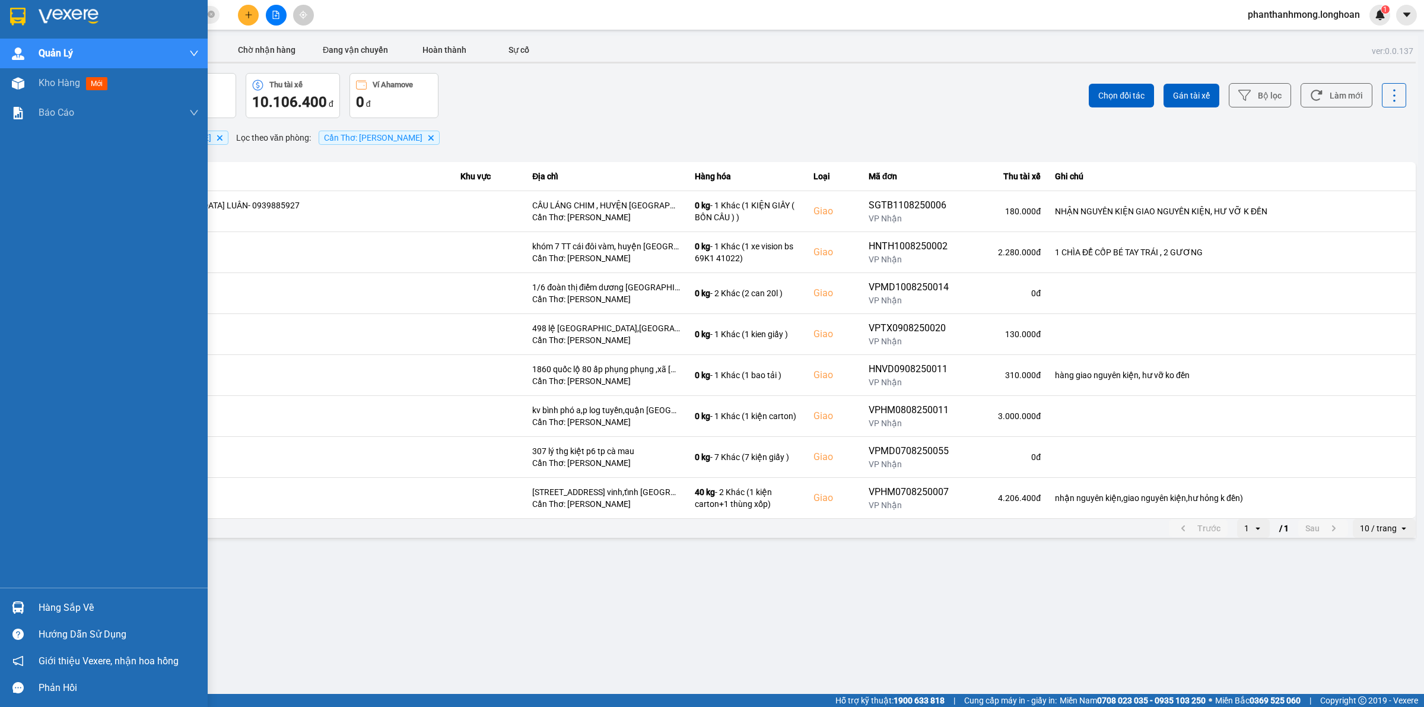
click at [52, 610] on div "Hàng sắp về" at bounding box center [119, 608] width 160 height 18
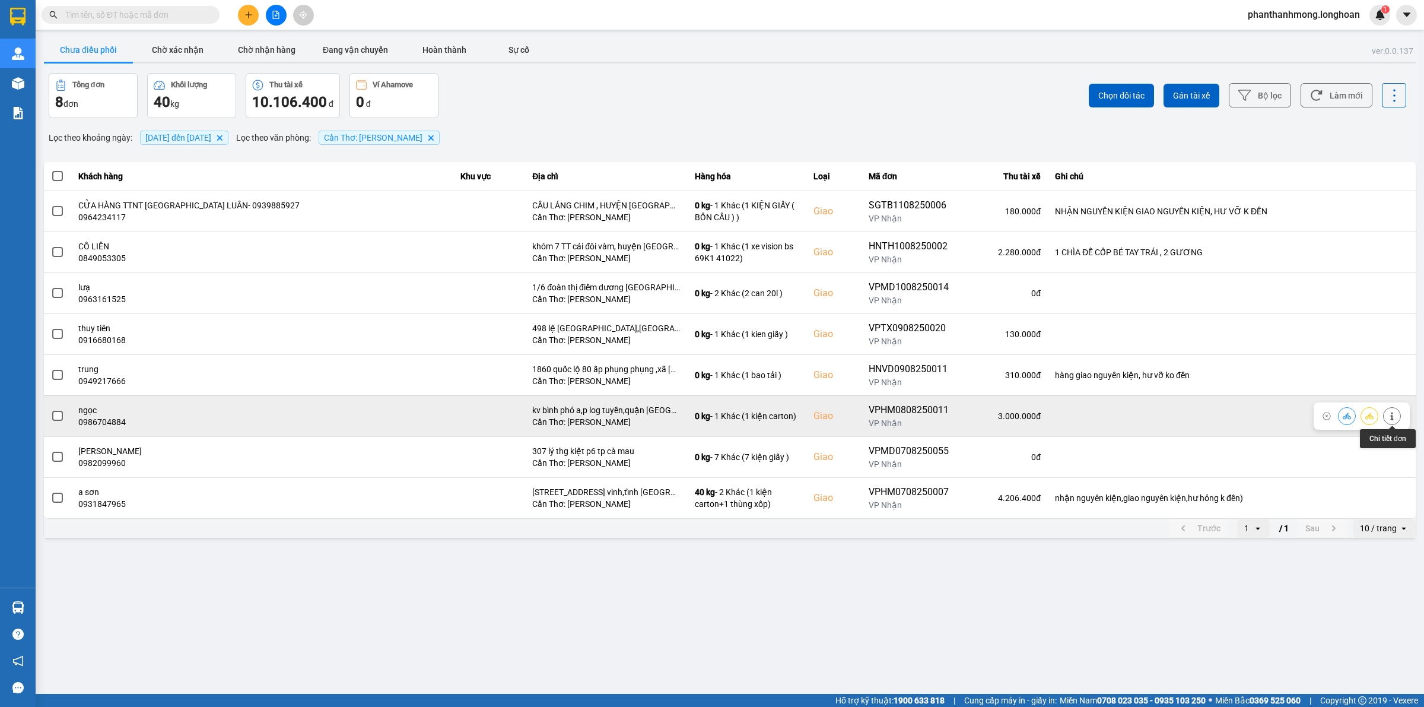
click at [1395, 417] on icon at bounding box center [1392, 416] width 8 height 8
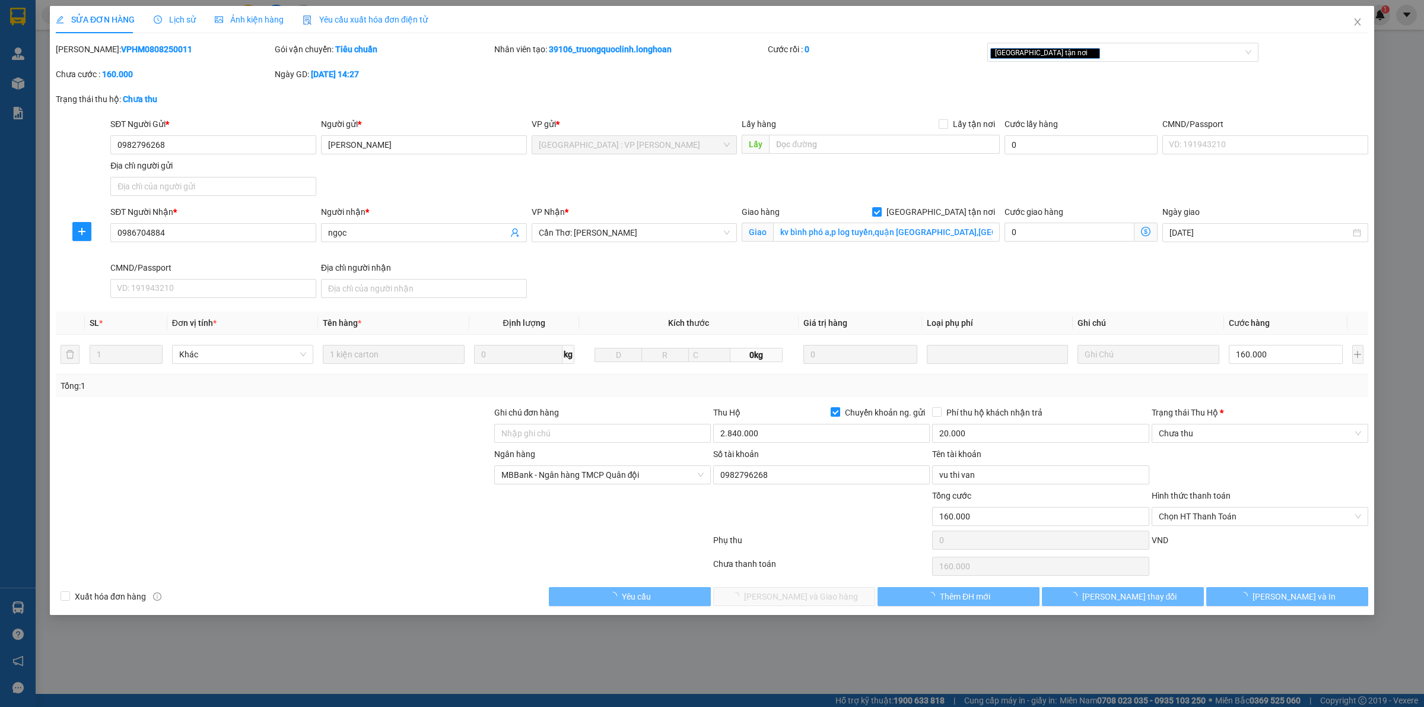
type input "0982796268"
type input "[PERSON_NAME]"
type input "0986704884"
type input "ngọc"
checkbox input "true"
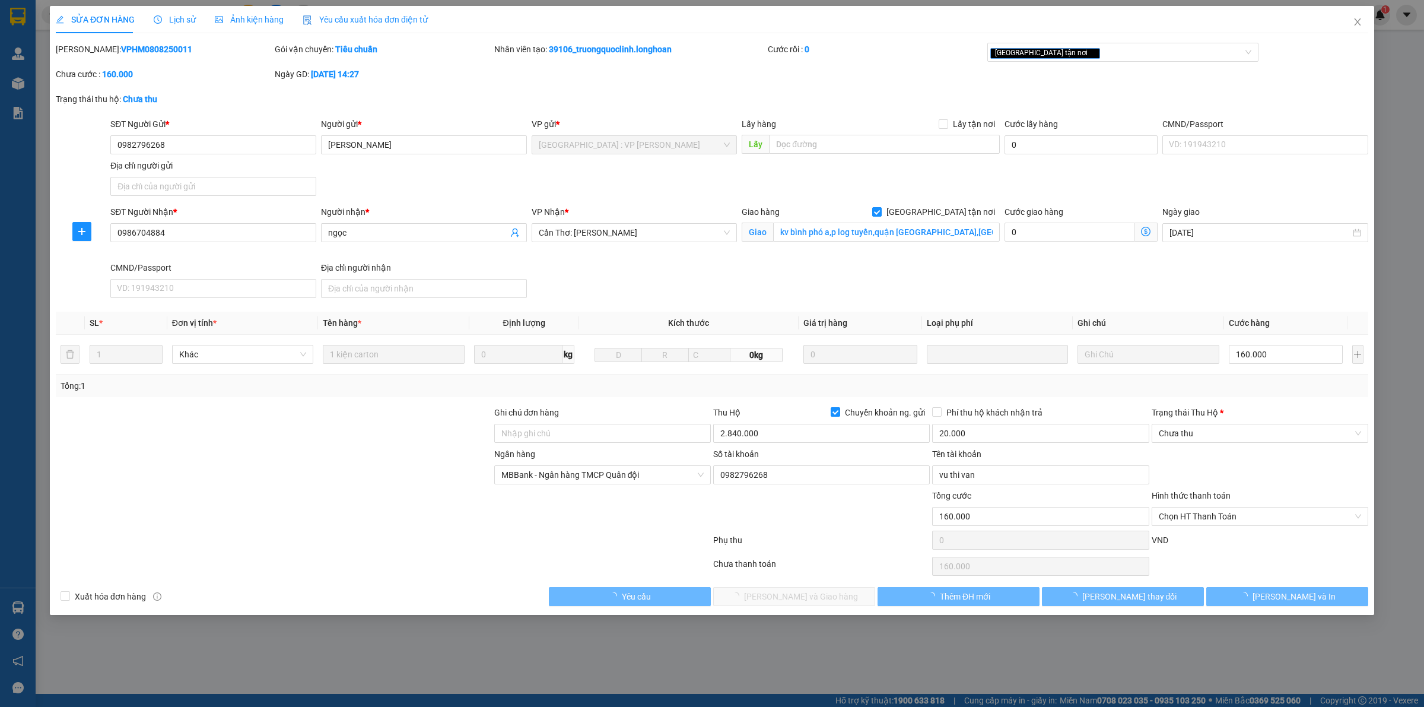
type input "kv bình phó a,p log tuyền,quận bình thuỷ,tp cần thơ"
type input "160.000"
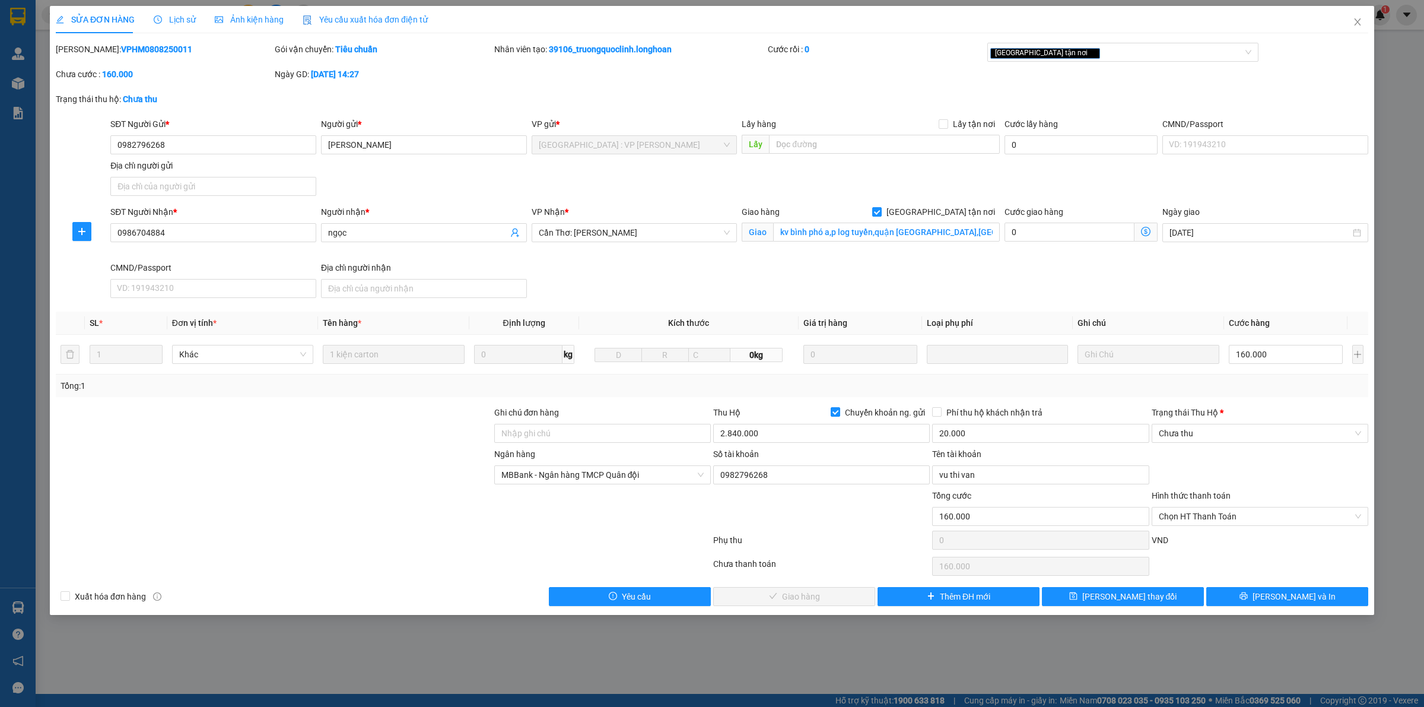
click at [188, 19] on span "Lịch sử" at bounding box center [175, 19] width 42 height 9
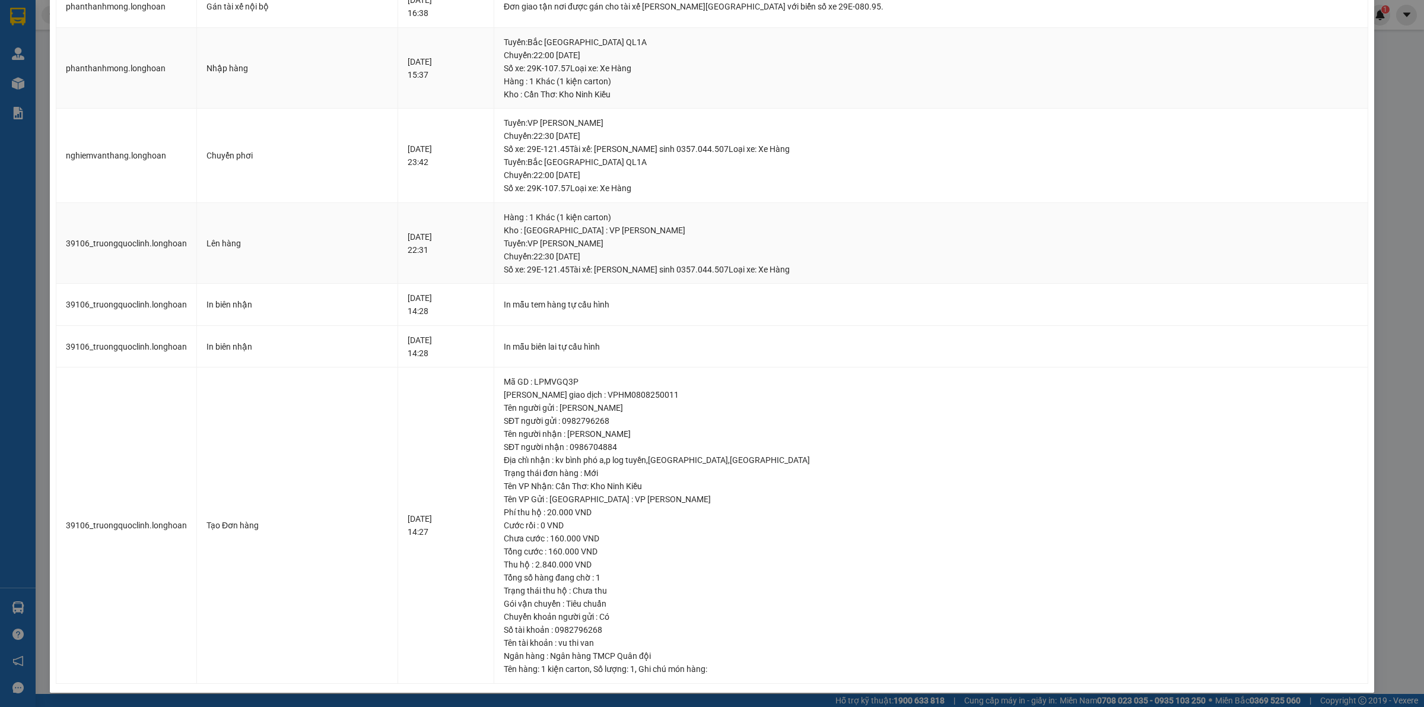
scroll to position [259, 0]
click at [1379, 287] on div "SỬA ĐƠN HÀNG Lịch sử Ảnh kiện hàng Yêu cầu xuất hóa đơn điện tử Total Paid Fee …" at bounding box center [712, 353] width 1424 height 707
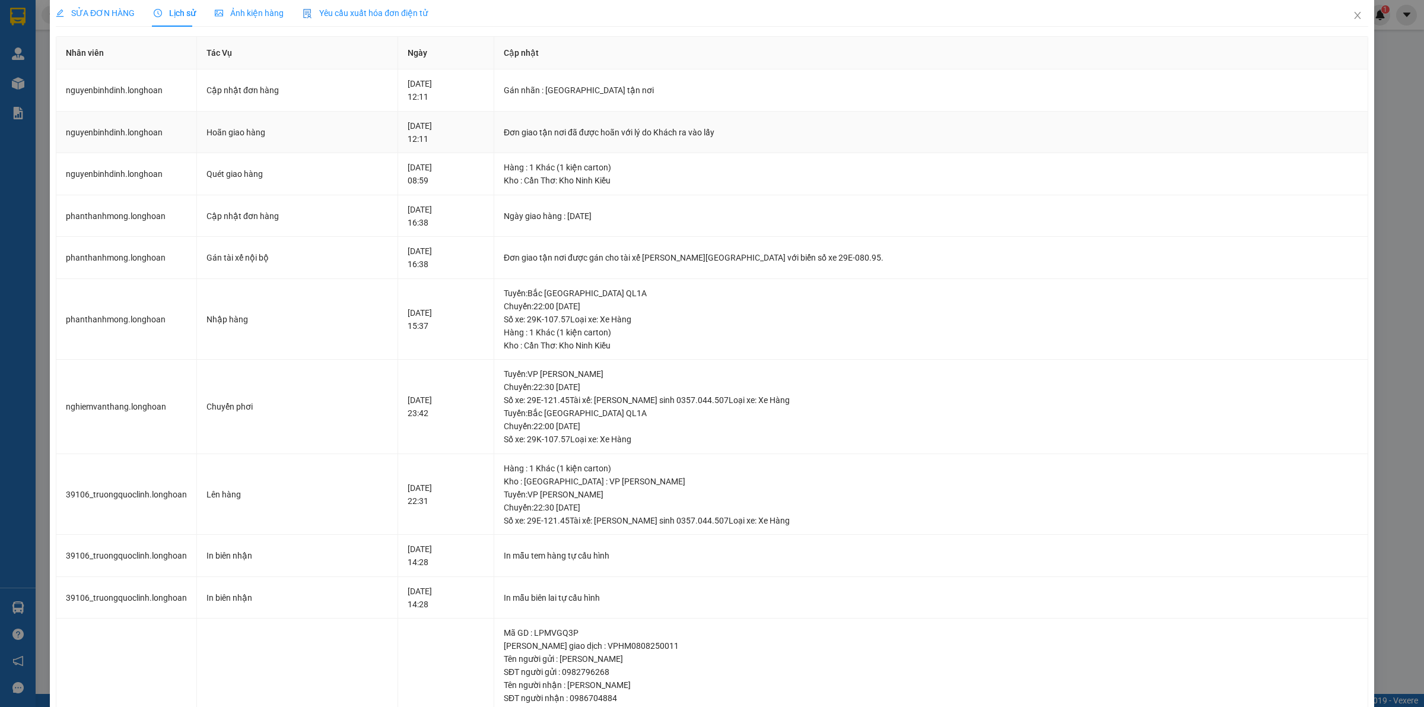
scroll to position [0, 0]
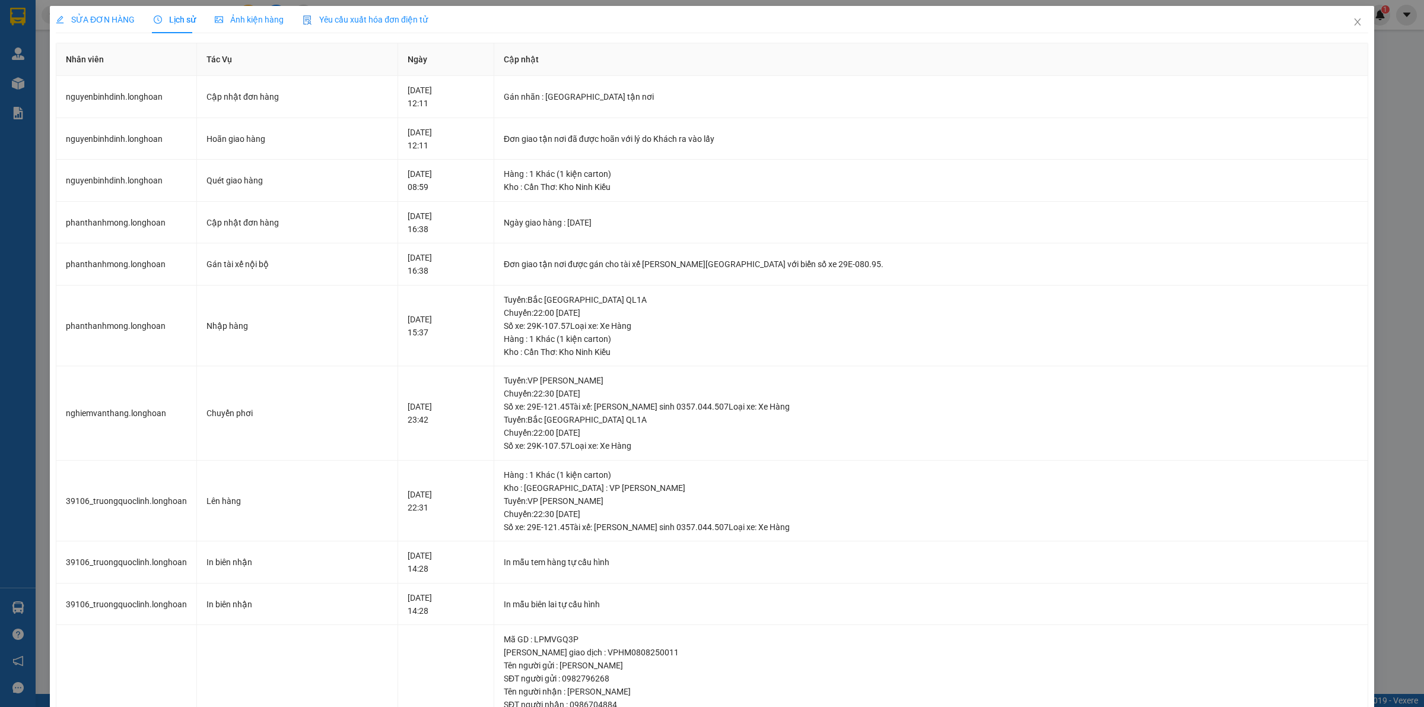
click at [104, 11] on div "SỬA ĐƠN HÀNG" at bounding box center [95, 19] width 79 height 27
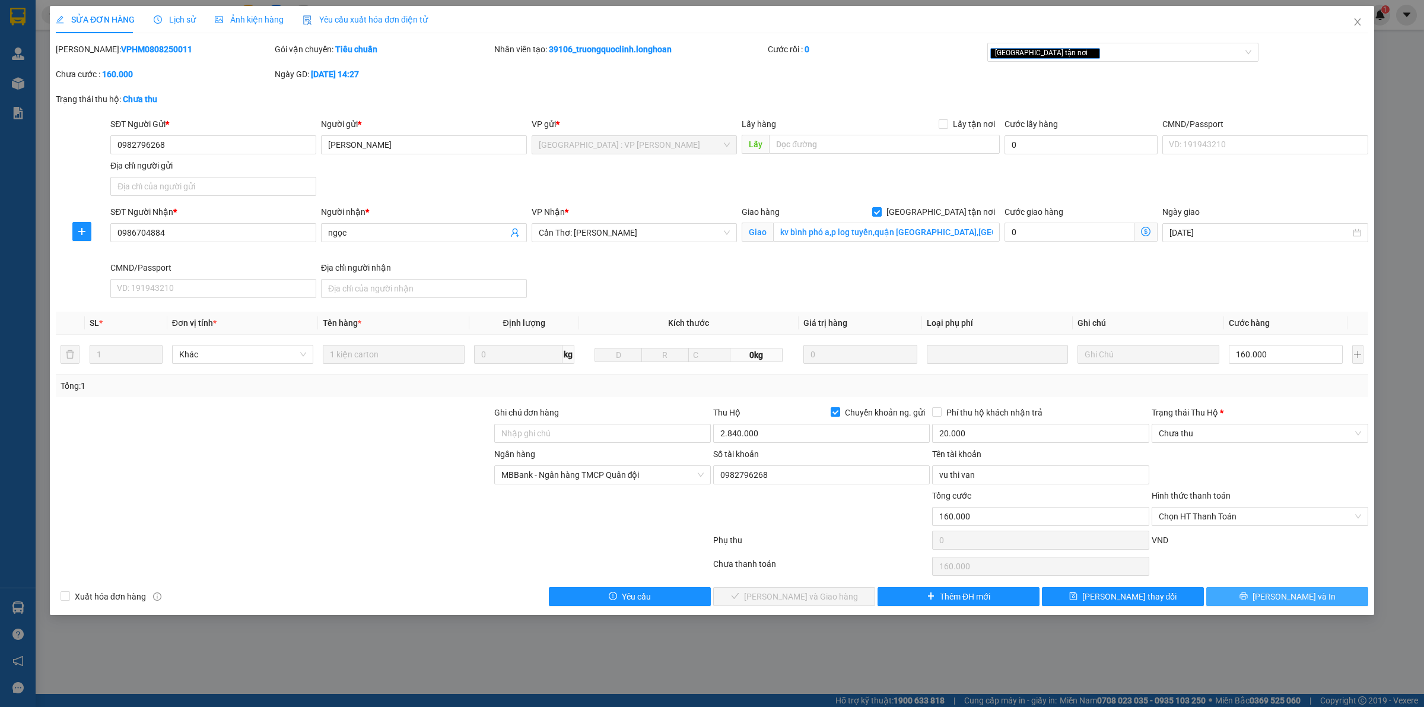
click at [1274, 595] on button "Lưu và In" at bounding box center [1287, 596] width 162 height 19
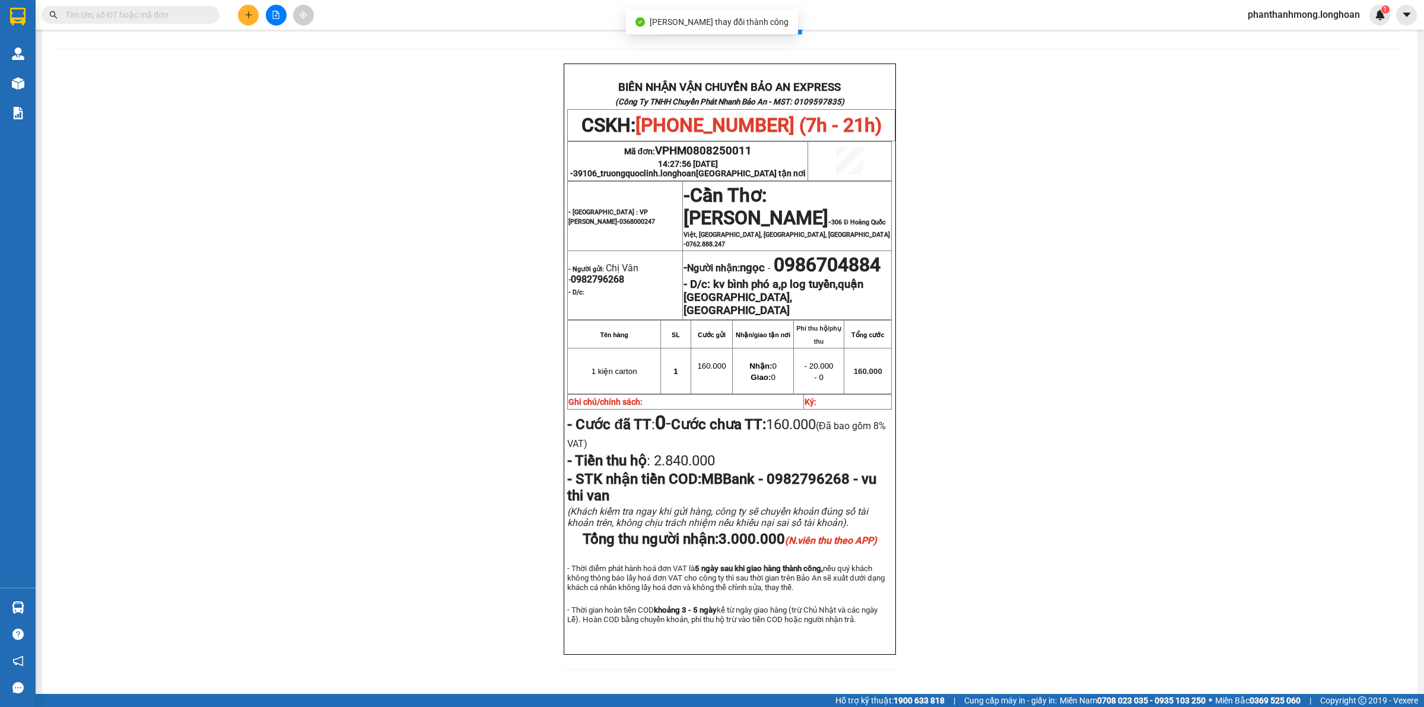
scroll to position [74, 0]
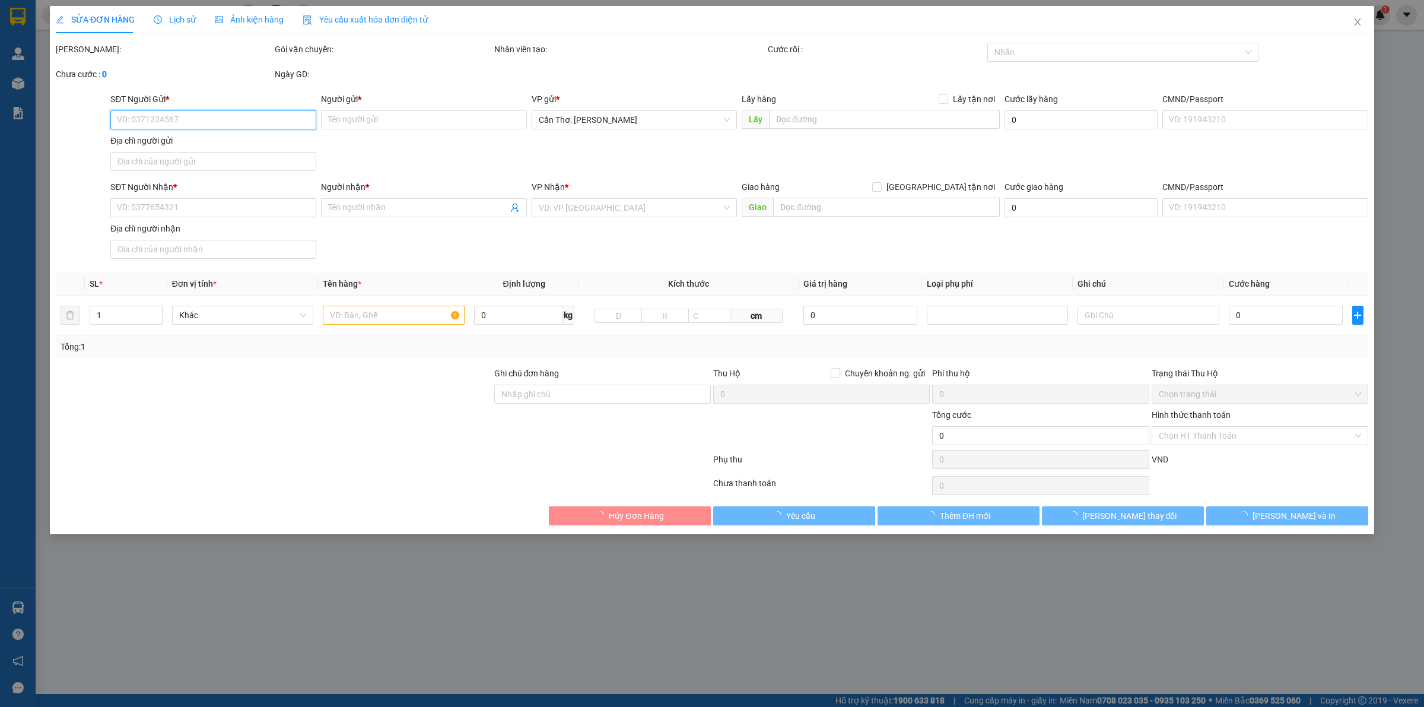
type input "0982796268"
type input "Chị Vân"
type input "0986704884"
type input "ngọc"
checkbox input "true"
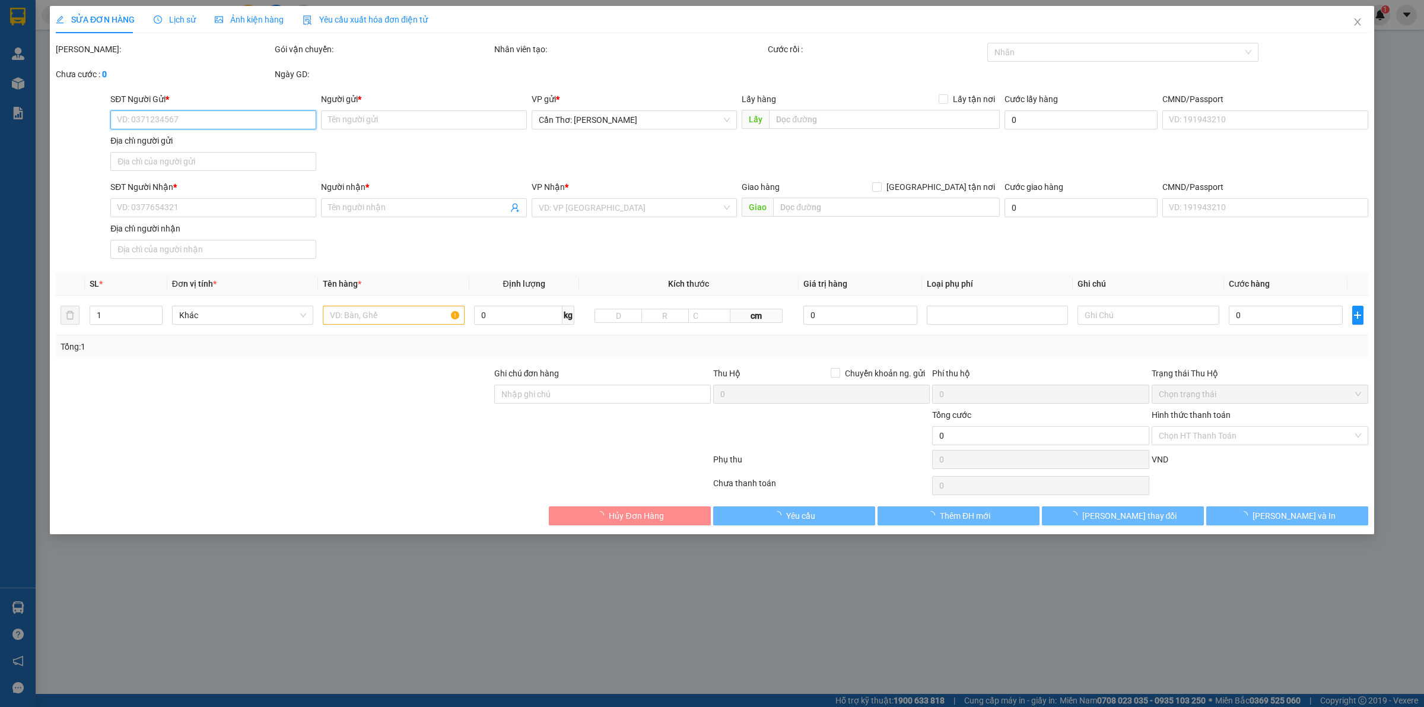
type input "kv bình phó a,p log tuyền,quận bình thuỷ,tp cần thơ"
type input "160.000"
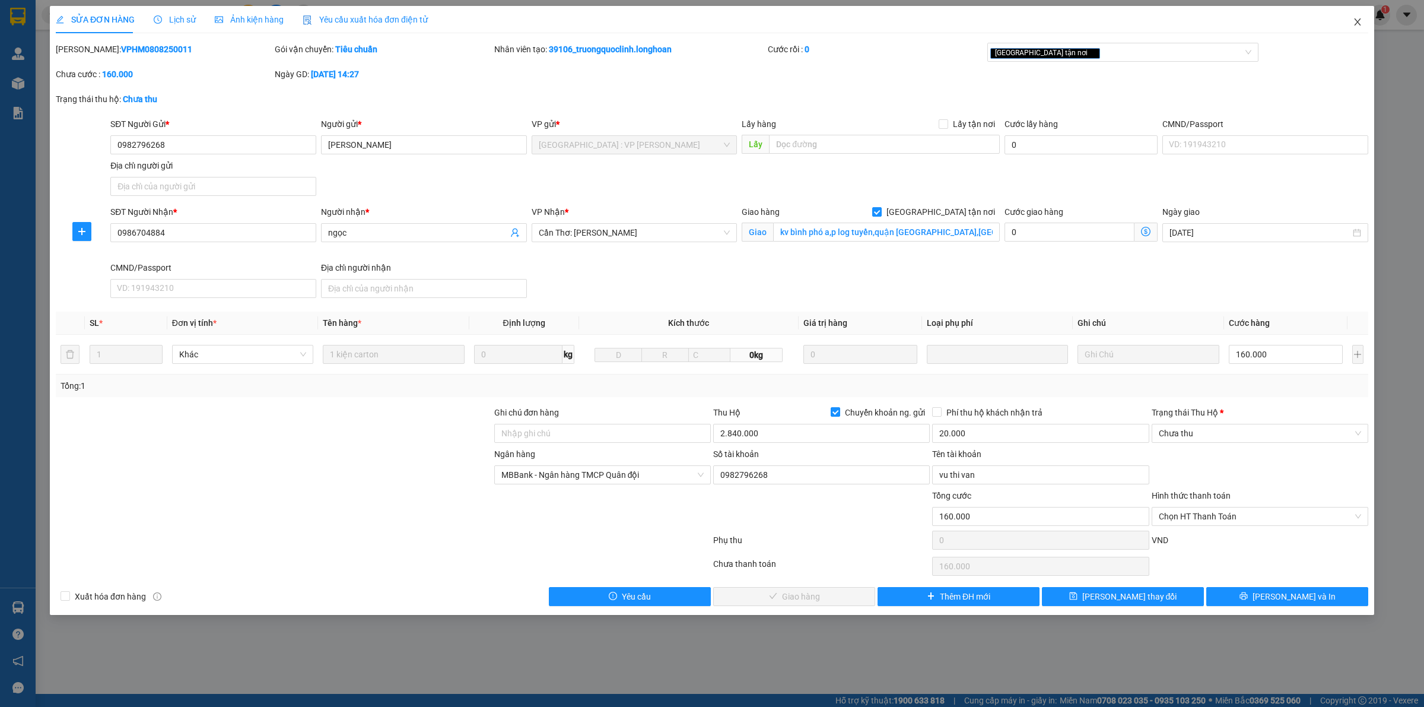
click at [1356, 21] on icon "close" at bounding box center [1357, 21] width 7 height 7
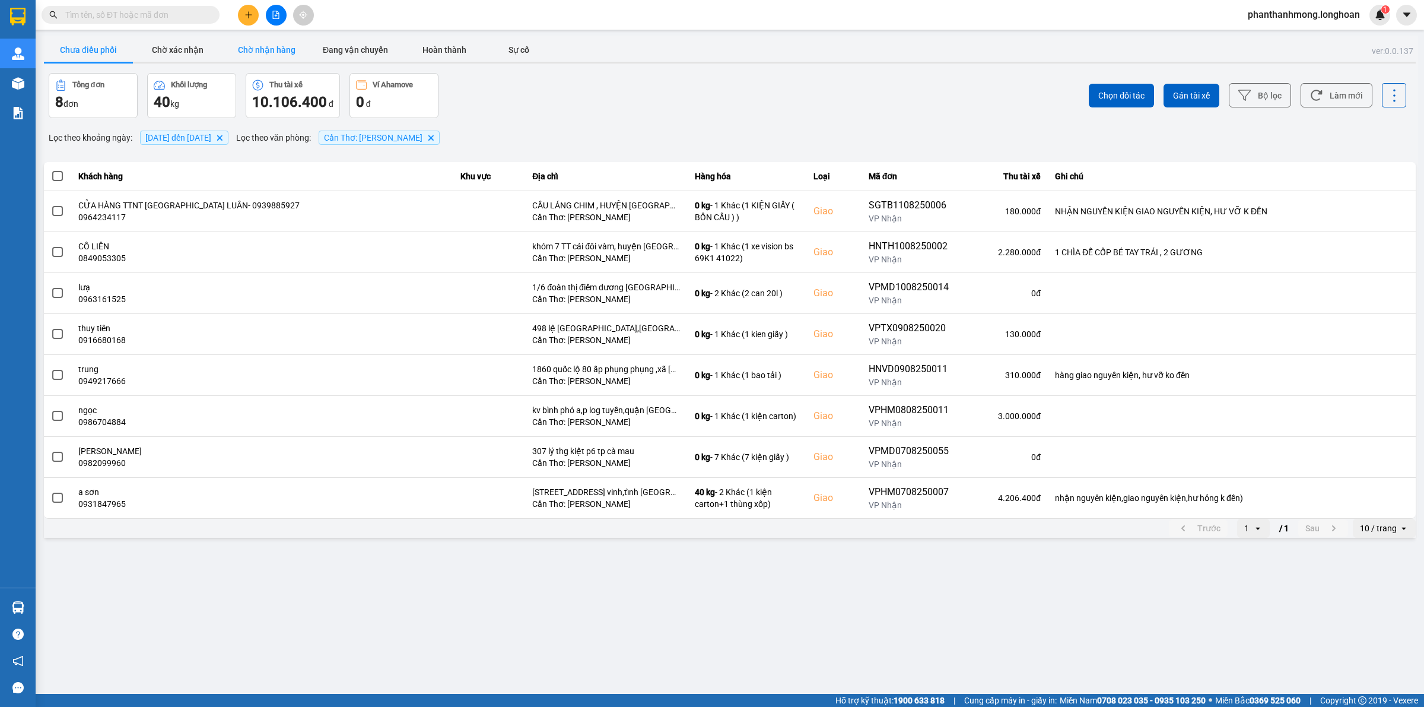
click at [274, 55] on button "Chờ nhận hàng" at bounding box center [266, 50] width 89 height 24
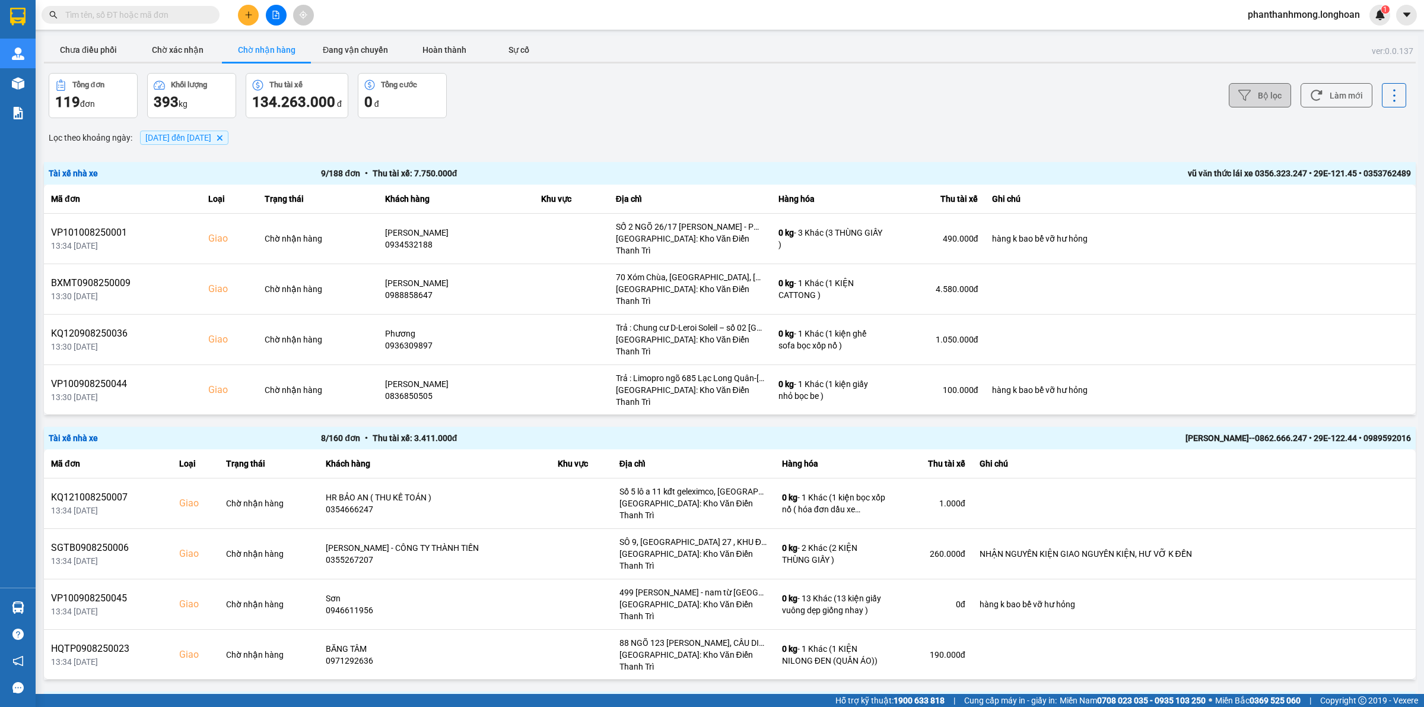
click at [1243, 85] on button "Bộ lọc" at bounding box center [1260, 95] width 62 height 24
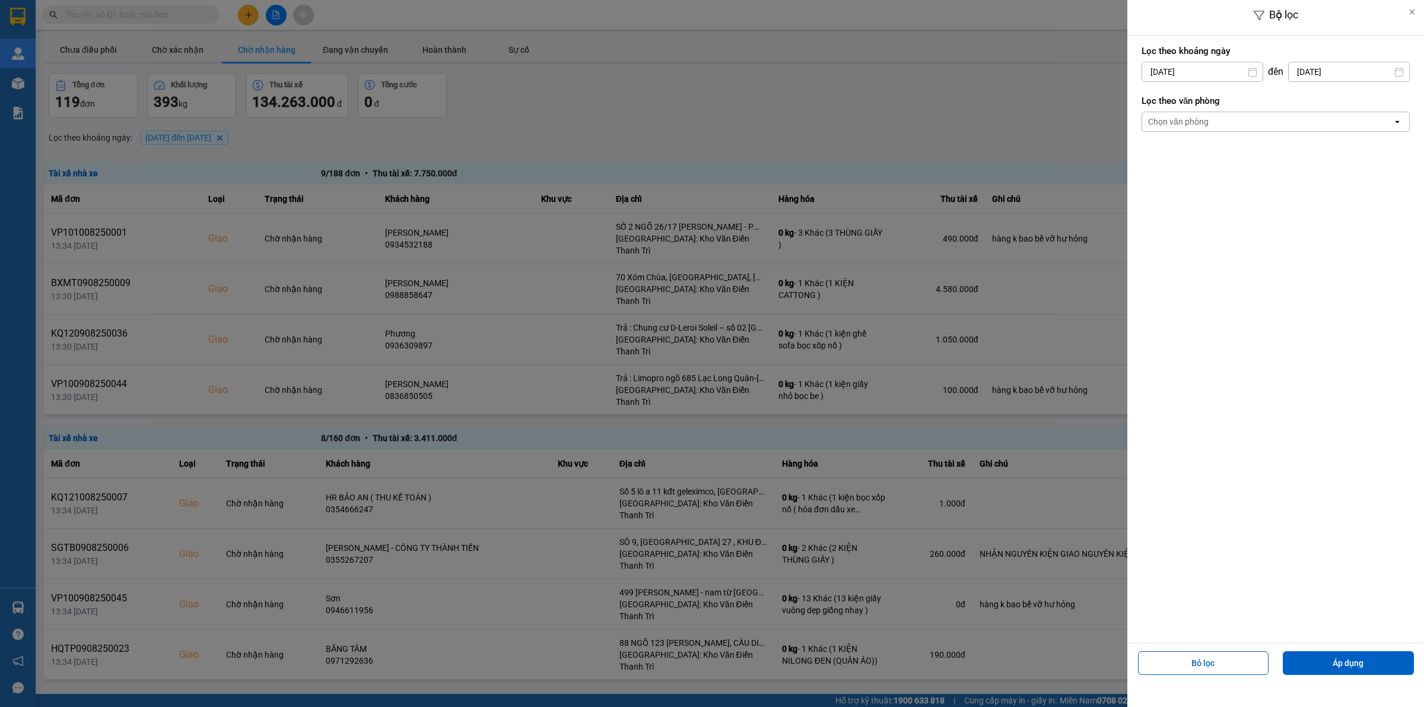
click at [1228, 77] on input "[DATE]" at bounding box center [1202, 71] width 120 height 19
click at [1422, 188] on div "Lọc theo khoảng ngày 01/08/2025 Press the down arrow key to interact with the c…" at bounding box center [1276, 339] width 297 height 607
click at [1345, 136] on form "Lọc theo khoảng ngày 01/08/2025 Press the down arrow key to interact with the c…" at bounding box center [1276, 92] width 268 height 100
click at [1344, 128] on div "Chọn văn phòng" at bounding box center [1267, 121] width 250 height 19
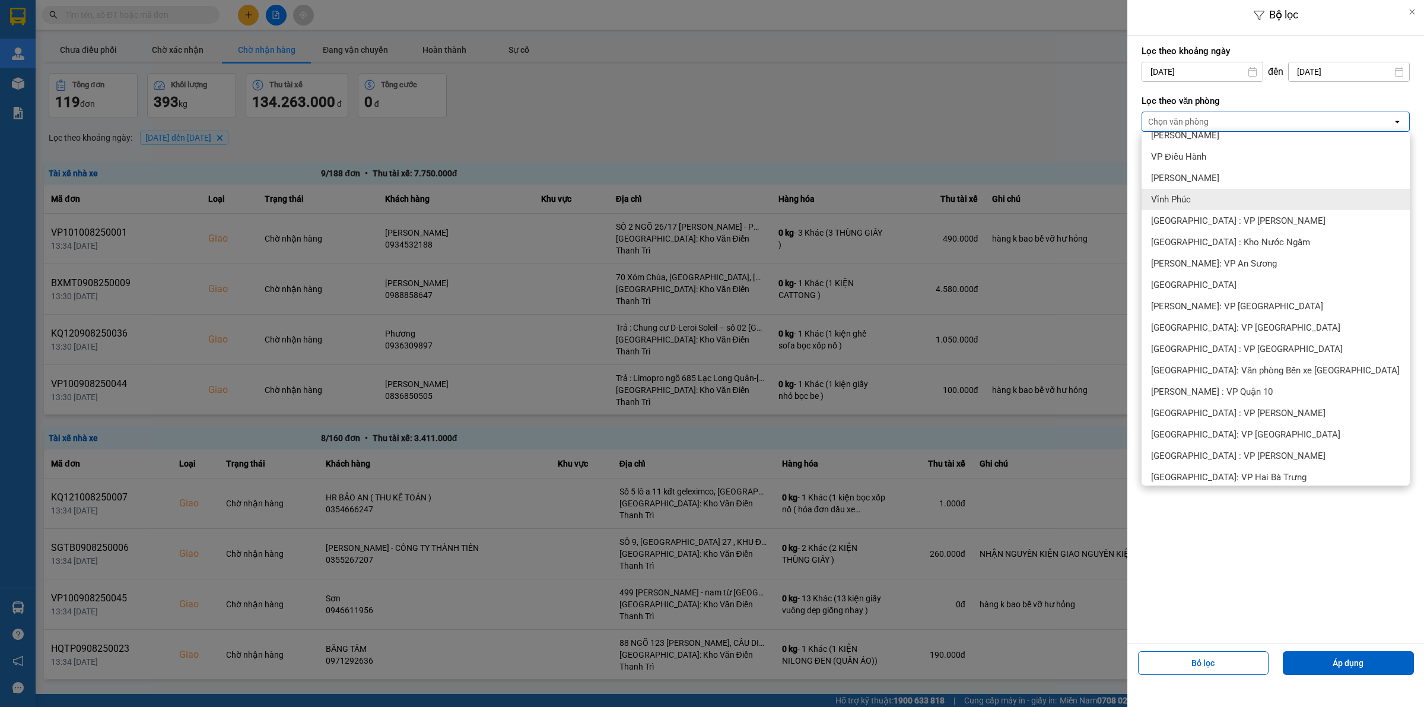
scroll to position [148, 0]
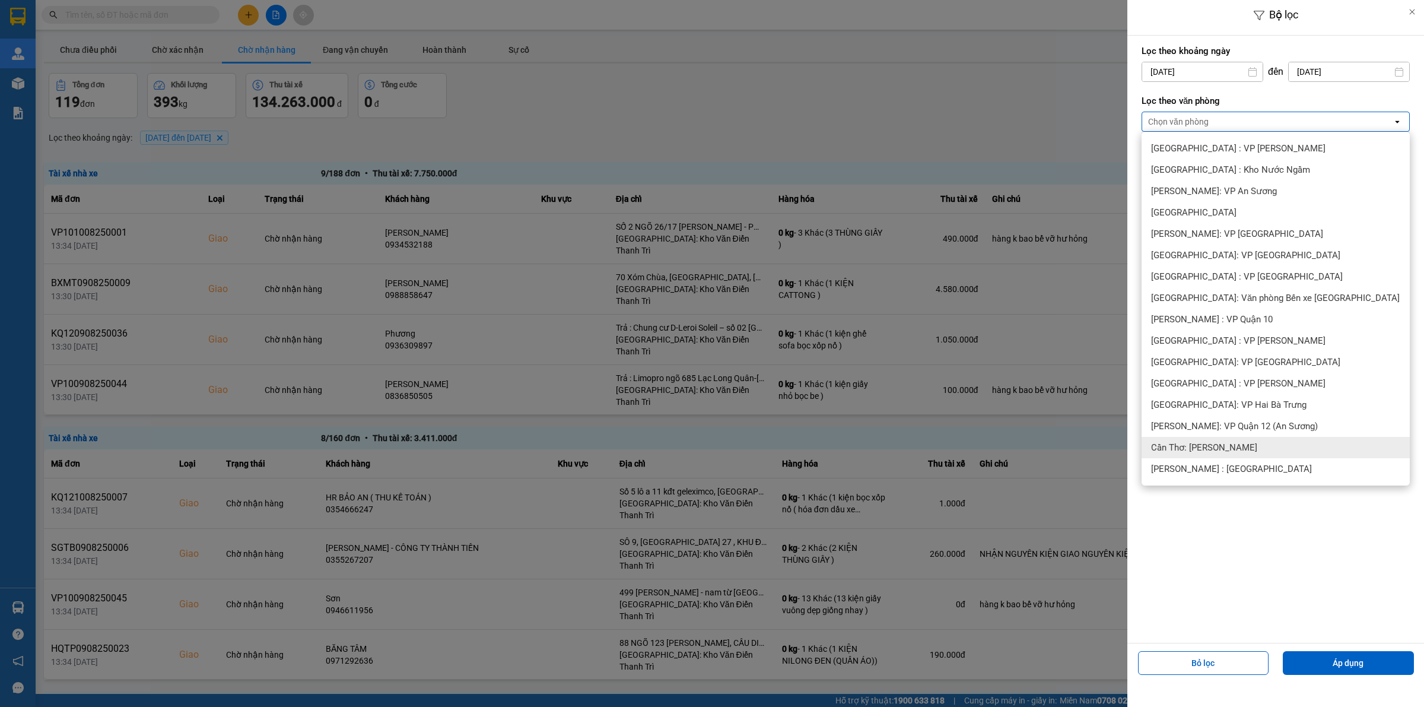
click at [1241, 447] on span "Cần Thơ: [PERSON_NAME]" at bounding box center [1204, 448] width 106 height 12
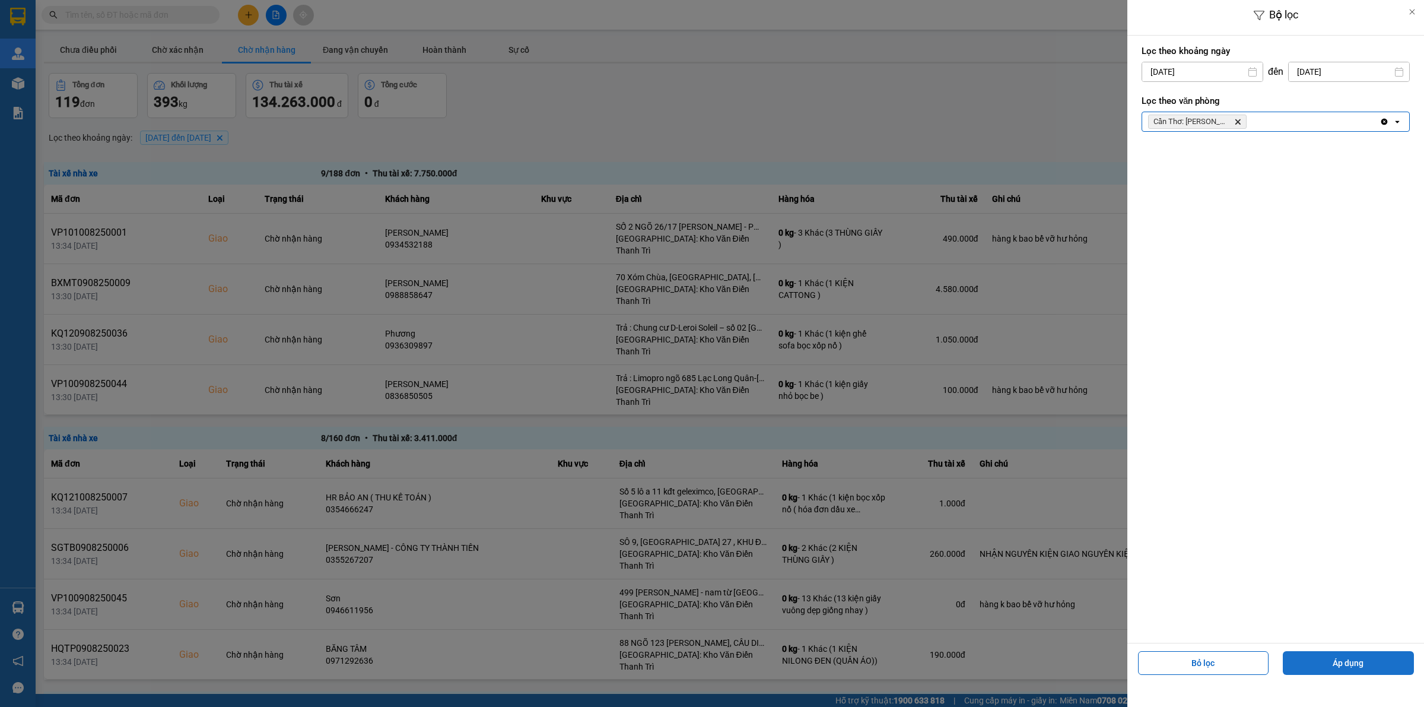
click at [1372, 659] on button "Áp dụng" at bounding box center [1348, 663] width 131 height 24
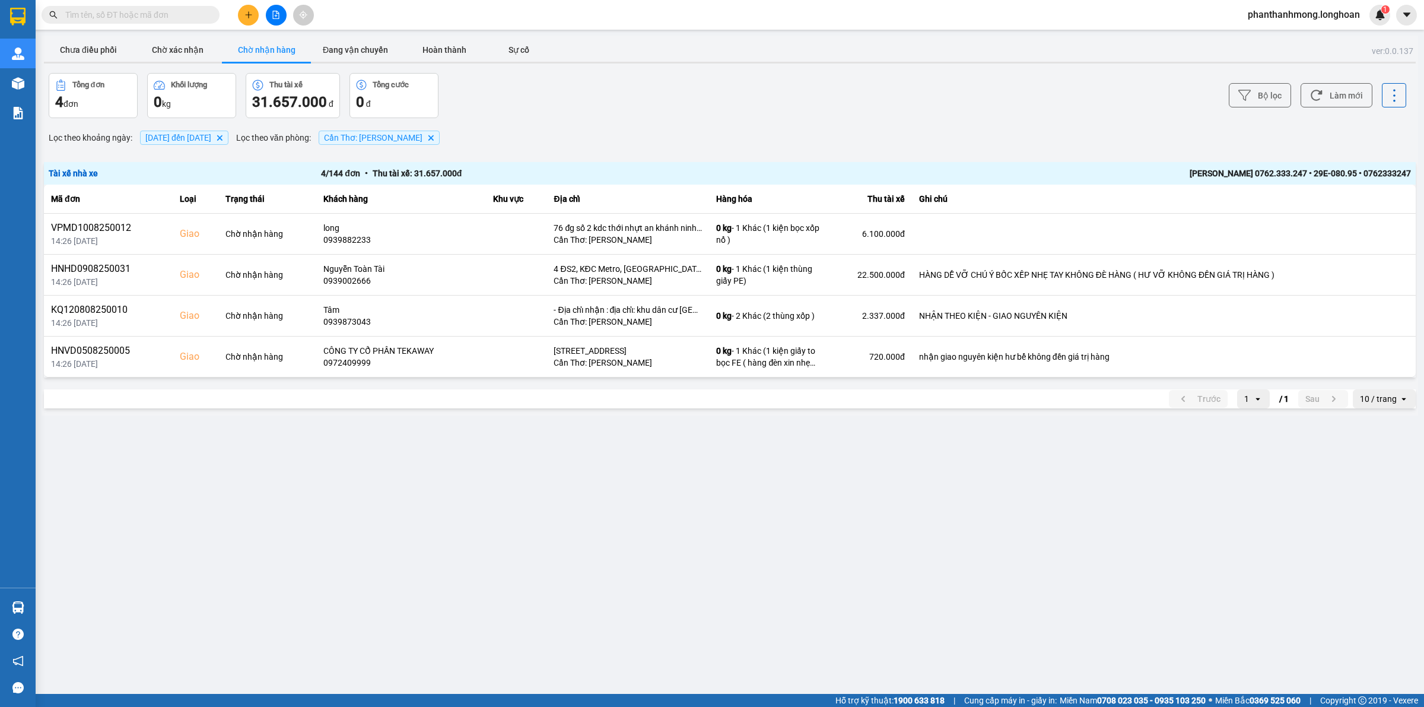
click at [1218, 170] on div "[PERSON_NAME] 0762.333.247 • 29E-080.95 • 0762333247" at bounding box center [1138, 173] width 545 height 13
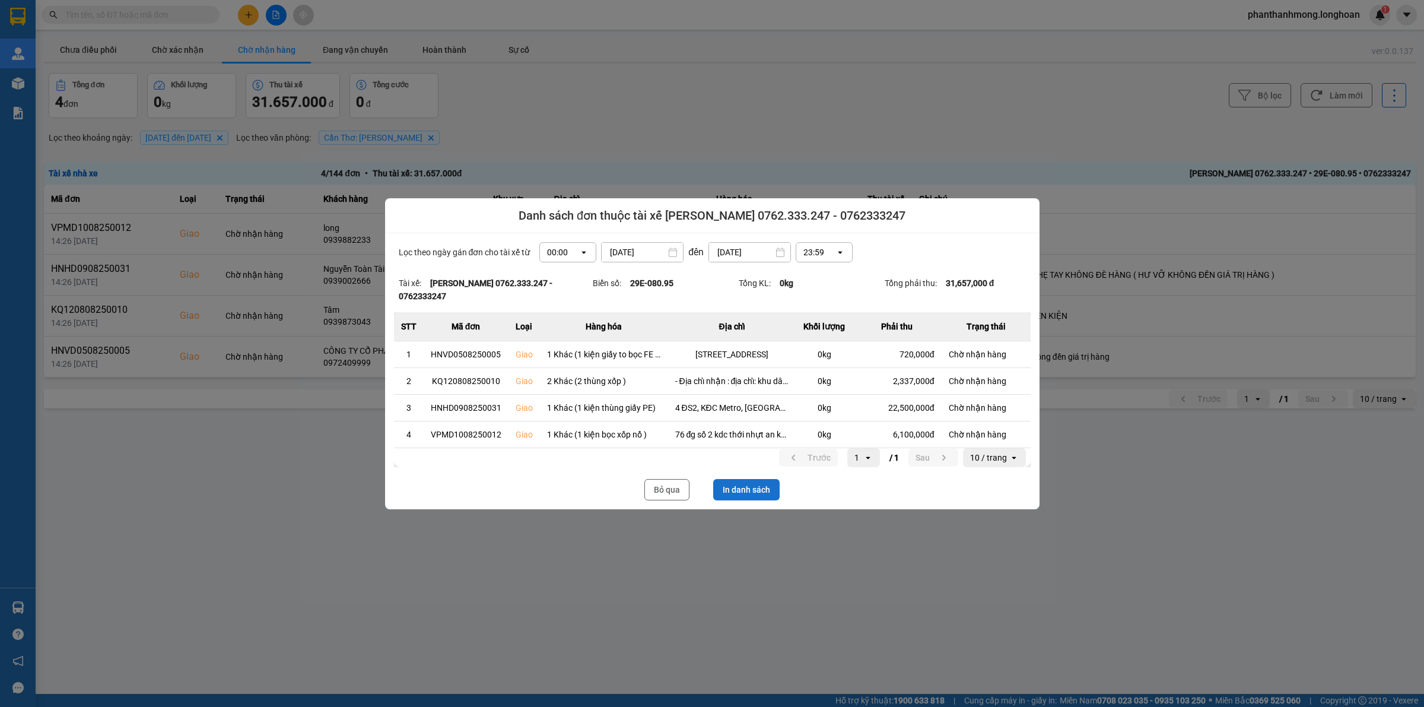
click at [748, 488] on button "In danh sách" at bounding box center [746, 489] width 66 height 21
click at [650, 491] on button "Bỏ qua" at bounding box center [666, 489] width 45 height 21
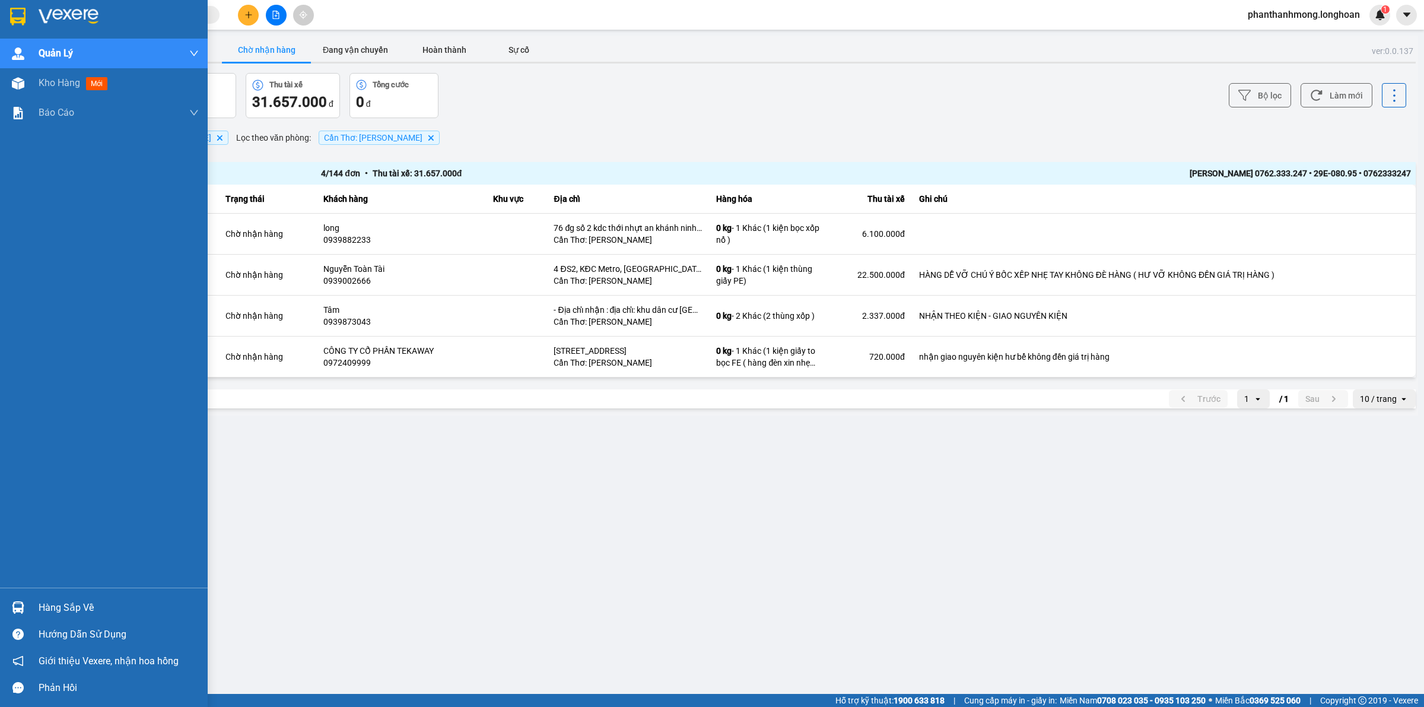
click at [96, 612] on div "Hàng sắp về" at bounding box center [119, 608] width 160 height 18
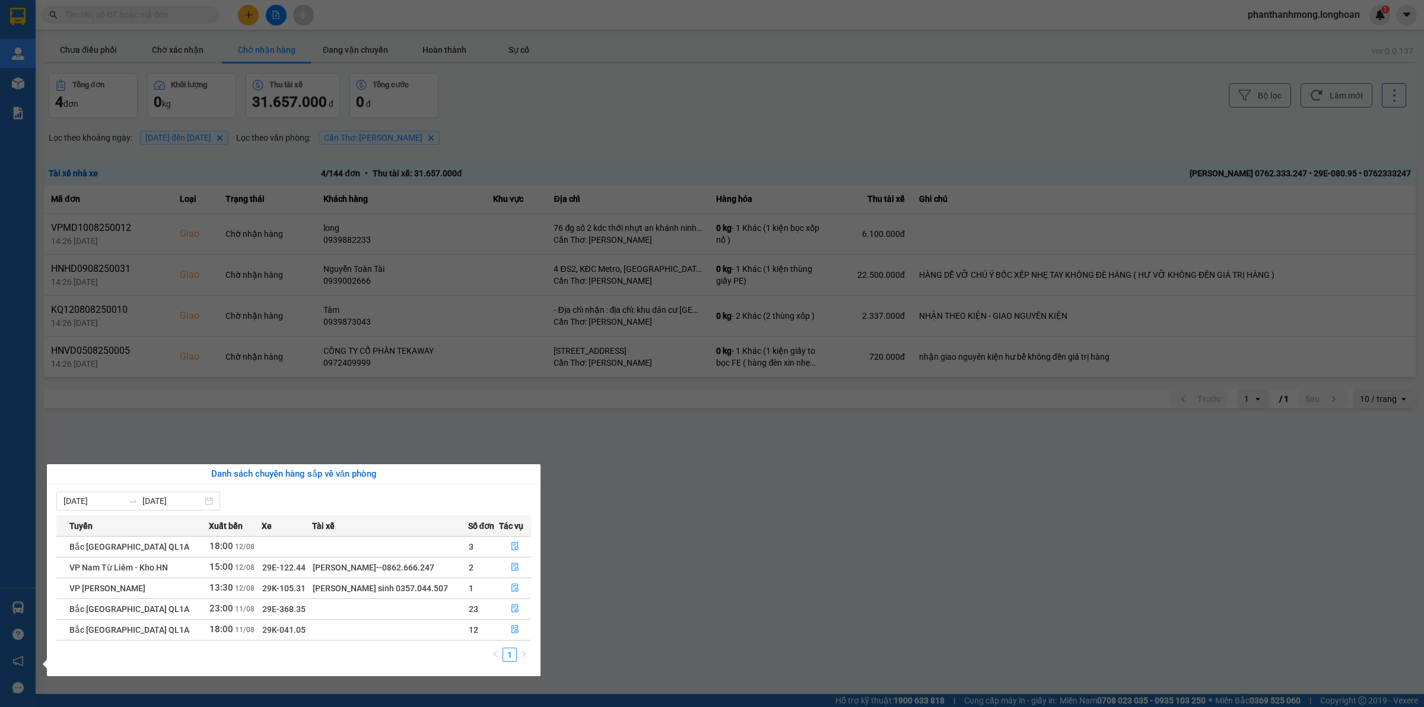
click at [858, 533] on section "Kết quả tìm kiếm ( 0 ) Bộ lọc No Data phanthanhmong.longhoan 1 Quản Lý Quản lý …" at bounding box center [712, 353] width 1424 height 707
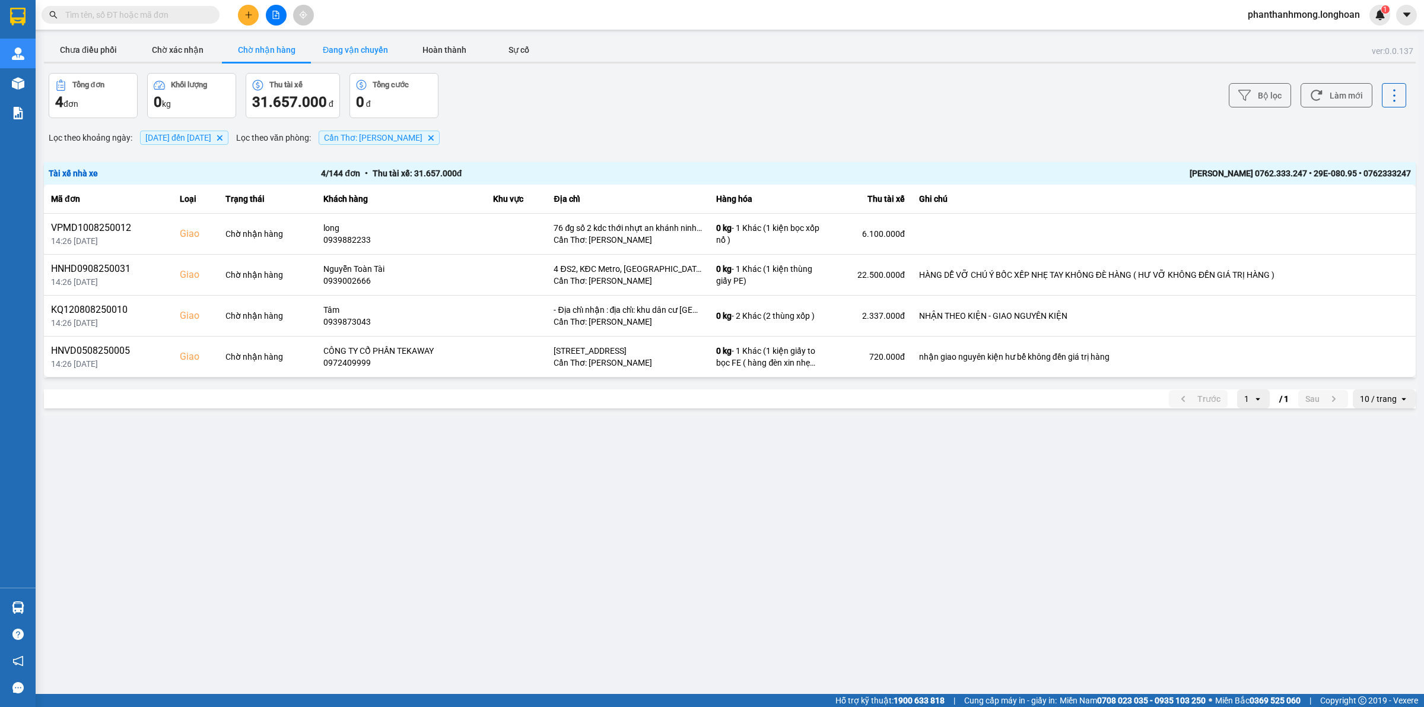
click at [331, 53] on button "Đang vận chuyển" at bounding box center [355, 50] width 89 height 24
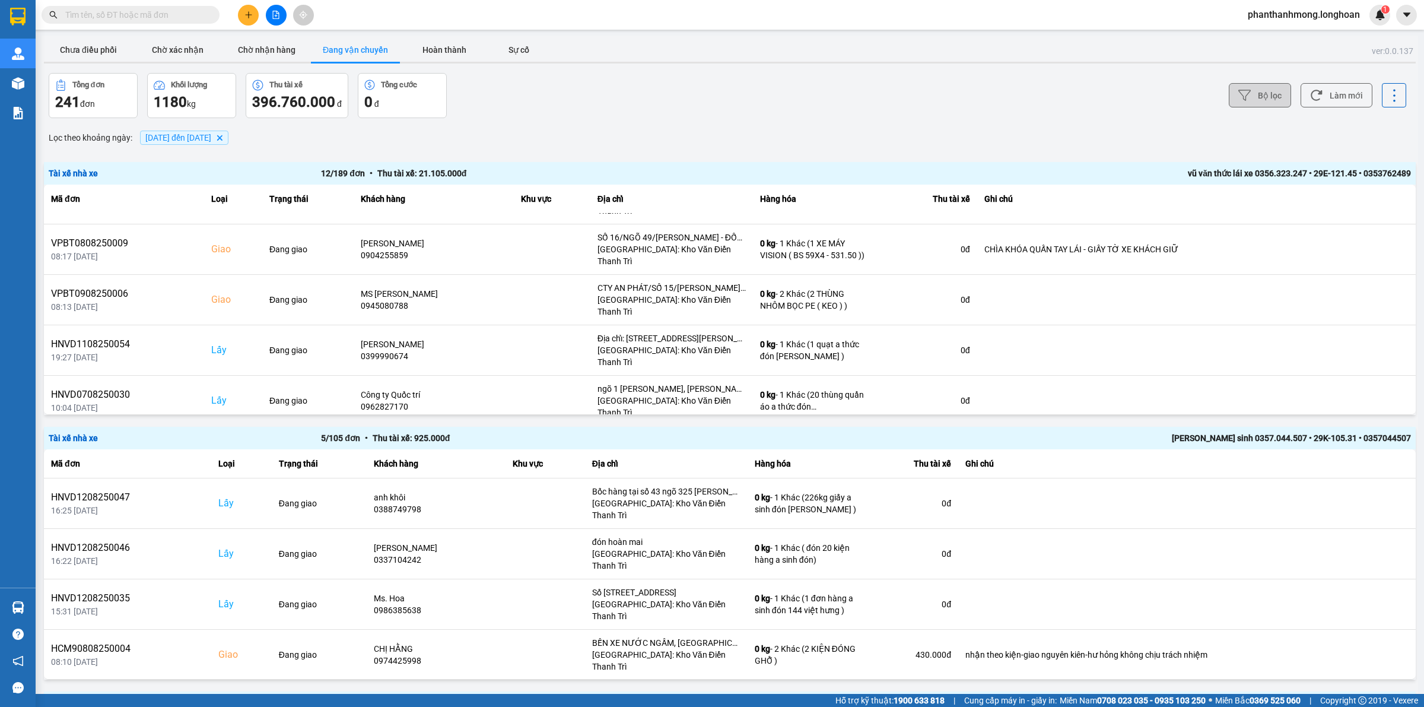
click at [1256, 90] on button "Bộ lọc" at bounding box center [1260, 95] width 62 height 24
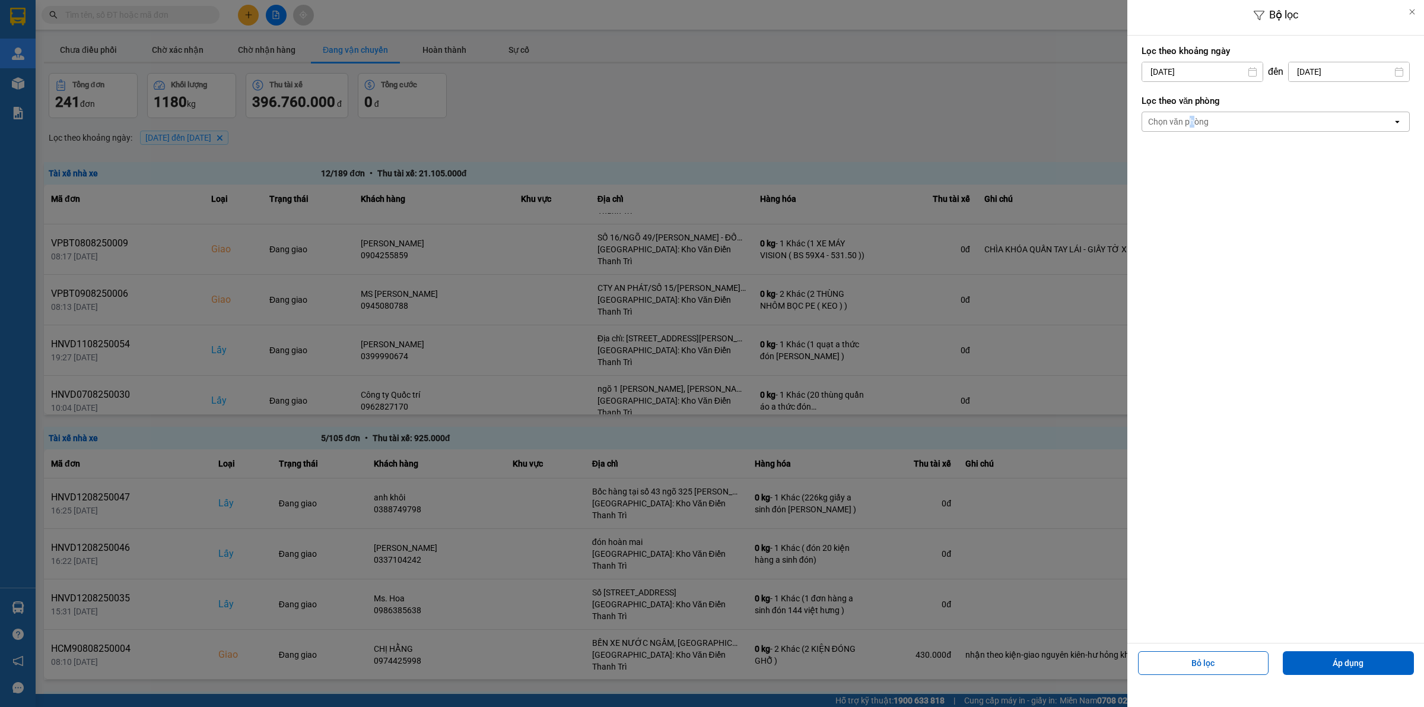
click at [1192, 131] on div "Chọn văn phòng" at bounding box center [1267, 121] width 250 height 19
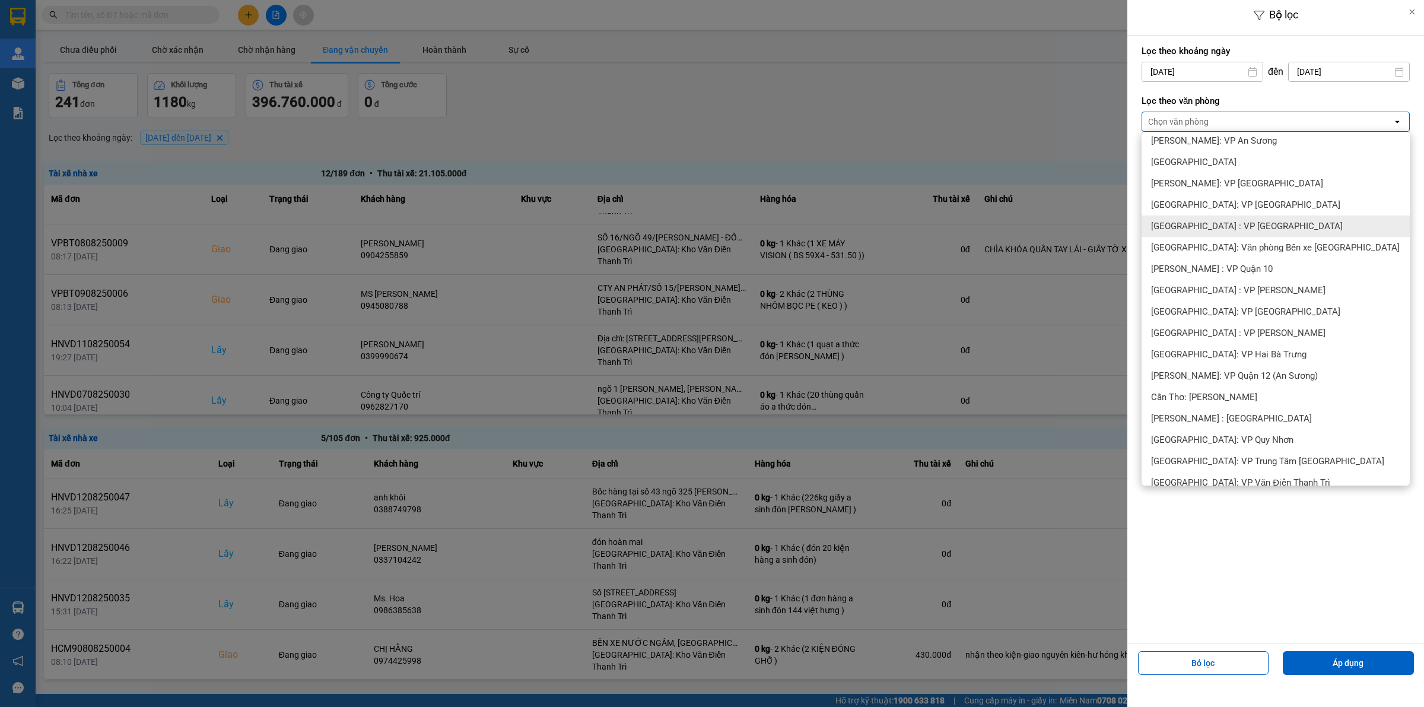
scroll to position [297, 0]
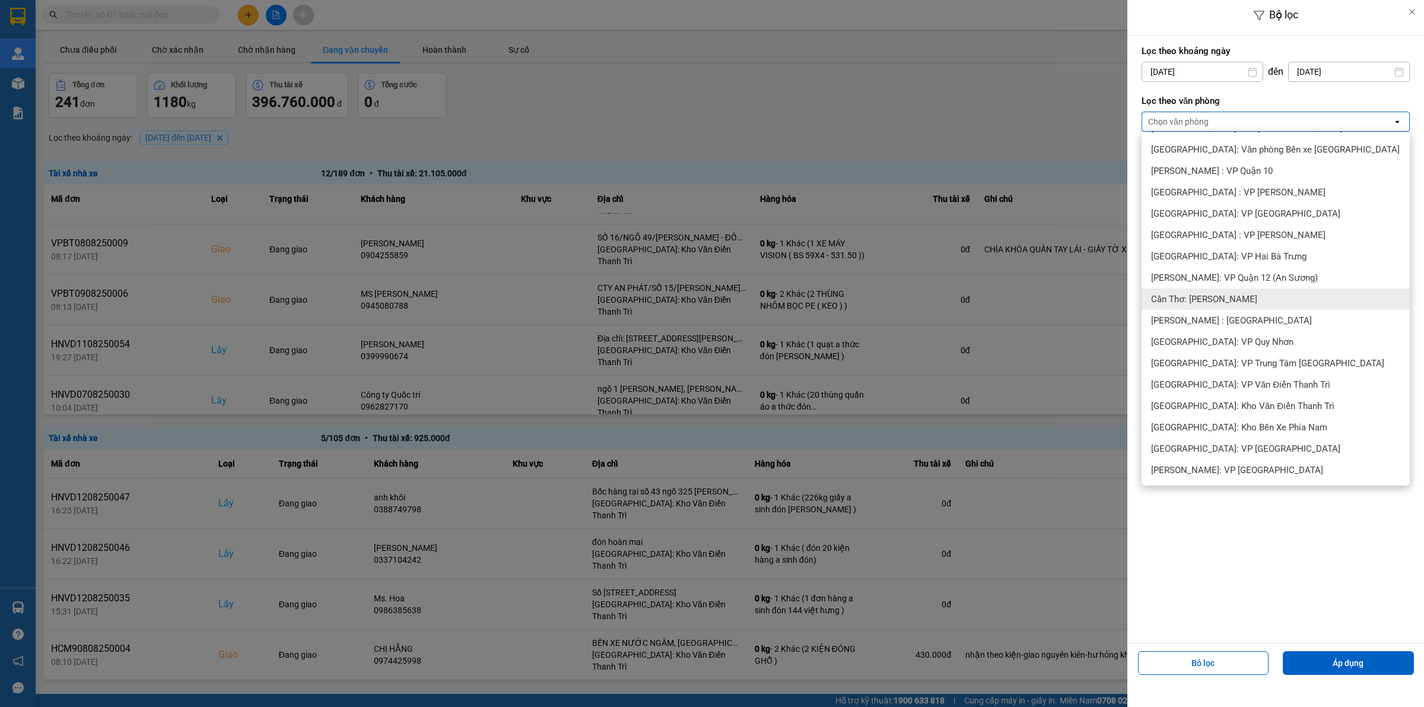
click at [1225, 307] on div "Cần Thơ: [PERSON_NAME]" at bounding box center [1276, 298] width 268 height 21
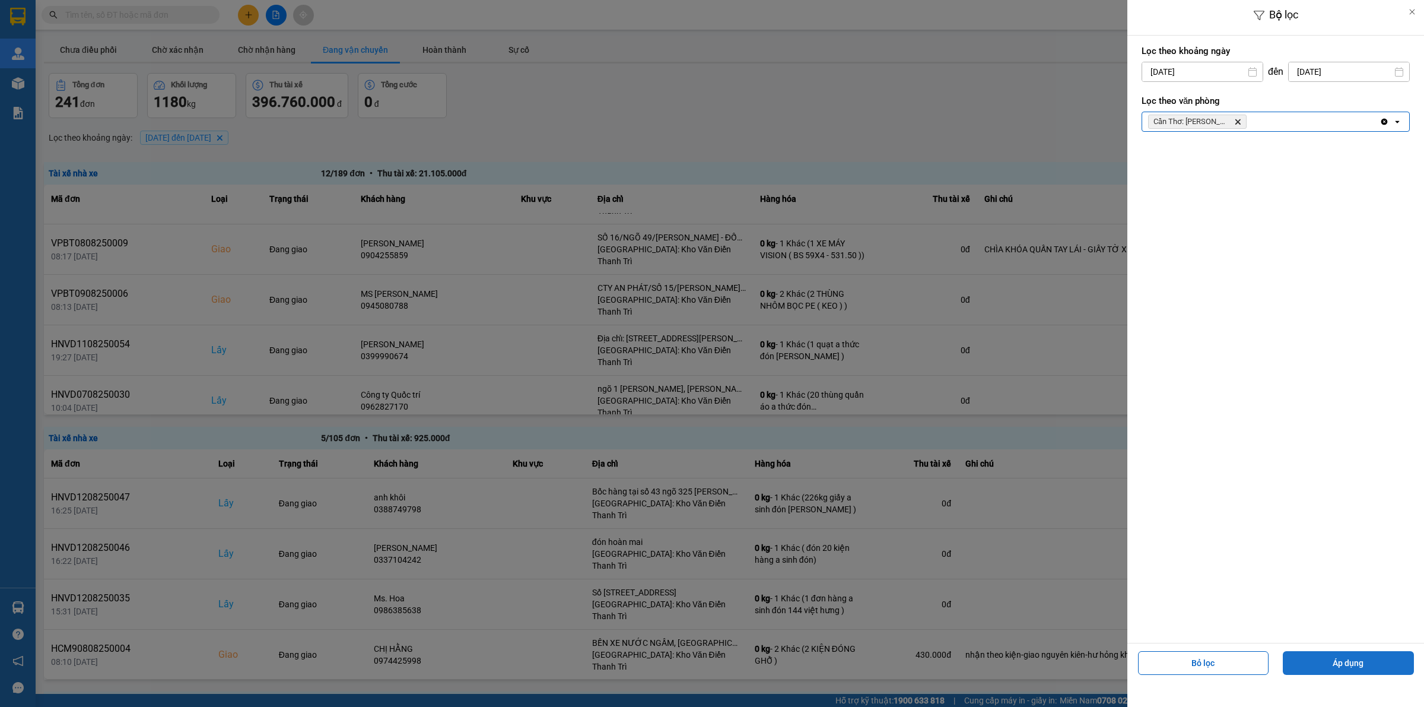
click at [1351, 660] on button "Áp dụng" at bounding box center [1348, 663] width 131 height 24
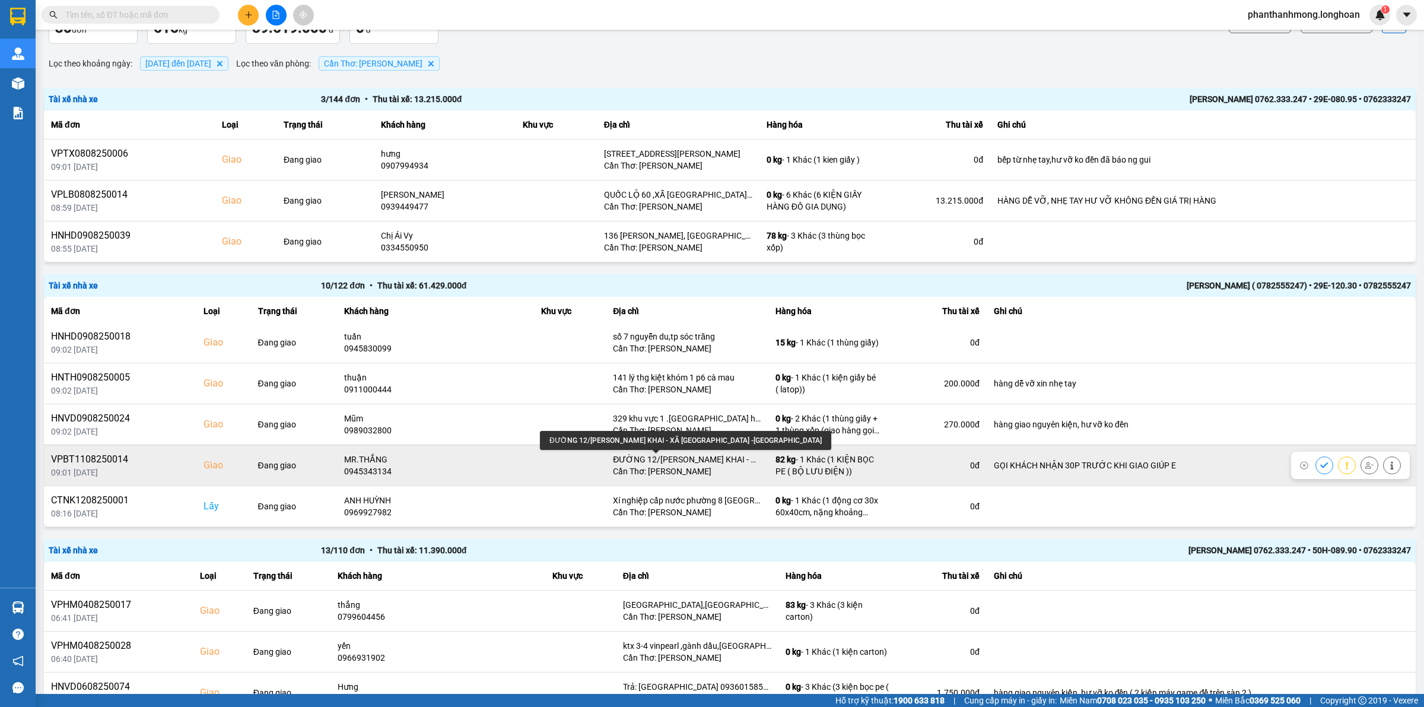
scroll to position [148, 0]
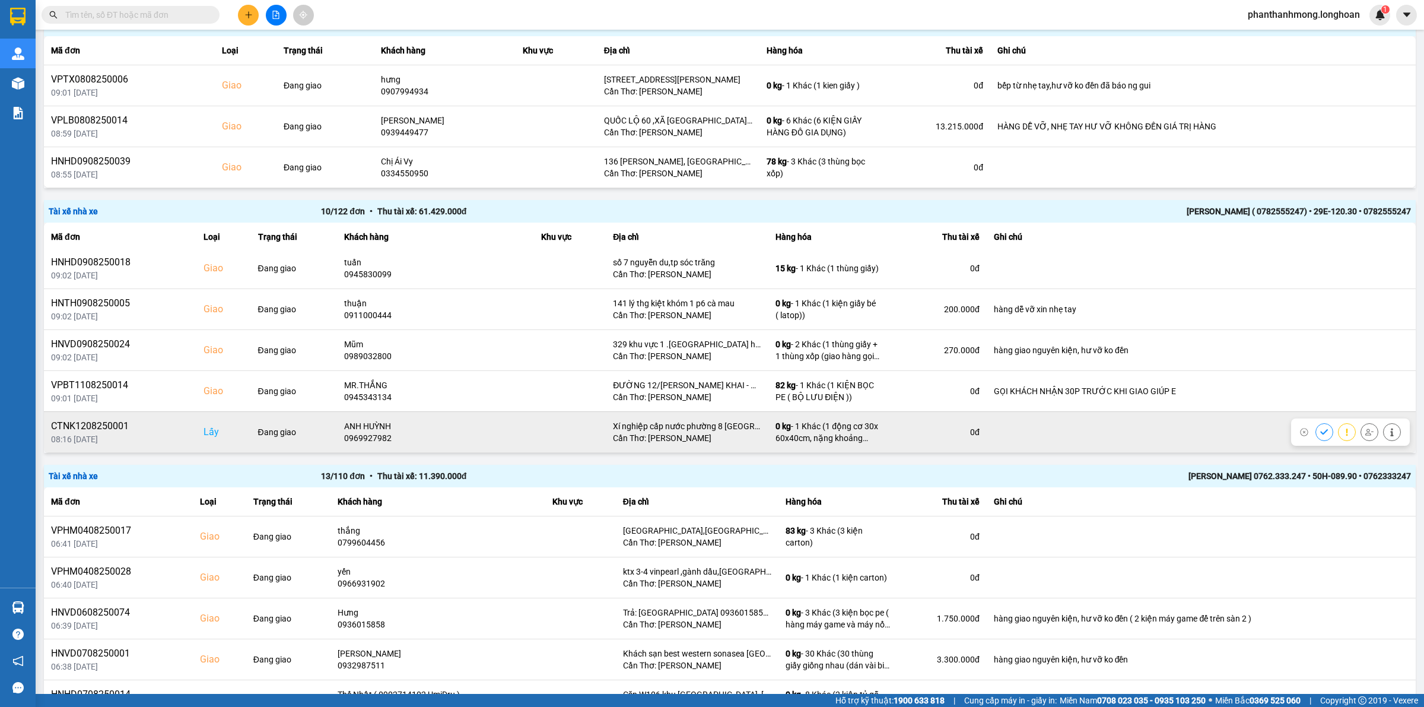
click at [724, 415] on td "Xí nghiệp cấp nước phường 8 tp Sóc trăng Cần Thơ: Kho Ninh Kiều" at bounding box center [687, 431] width 163 height 41
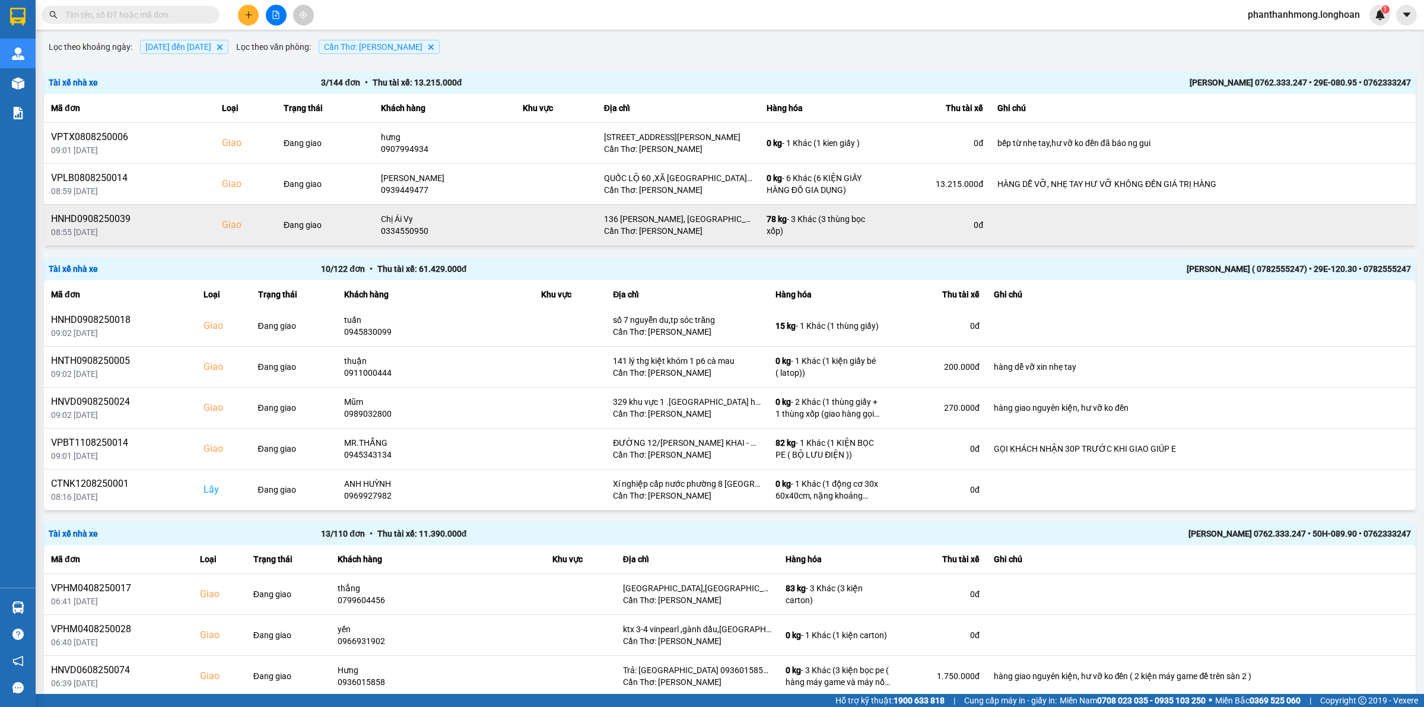
scroll to position [0, 0]
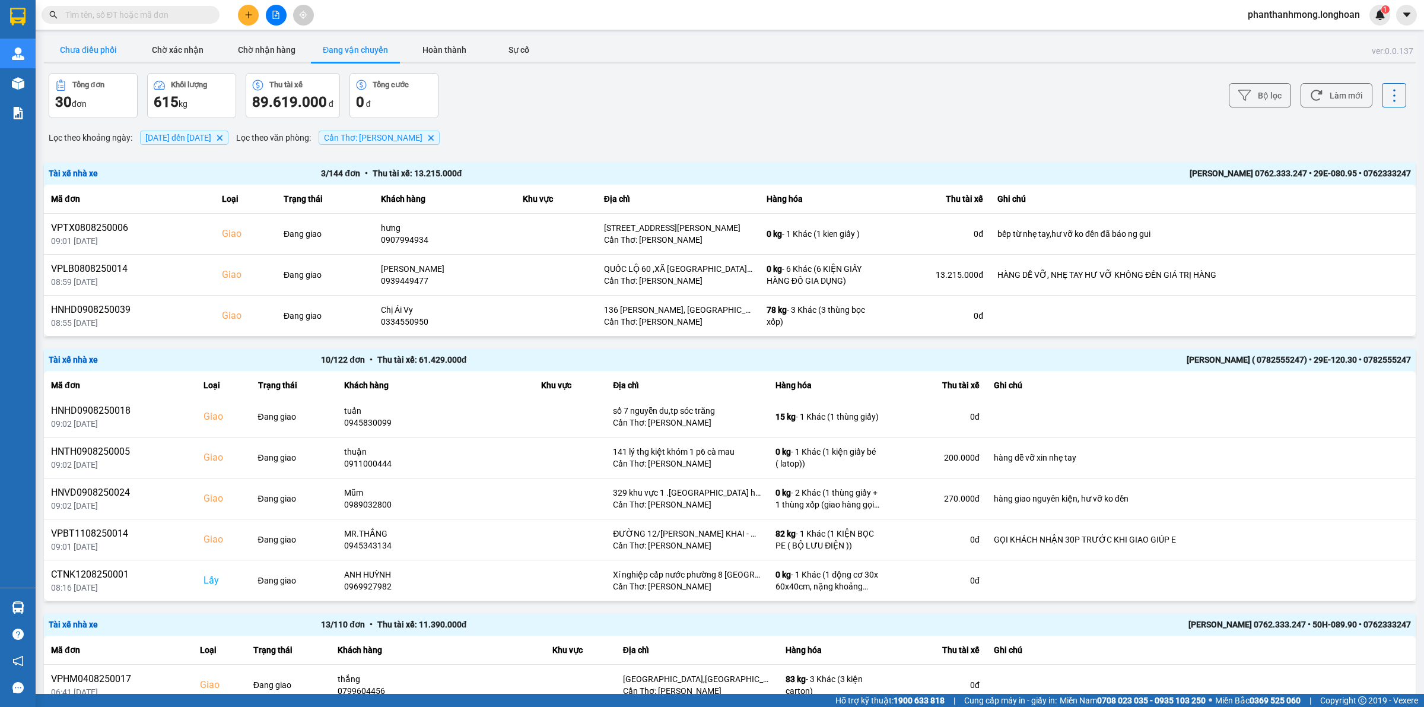
click at [64, 59] on button "Chưa điều phối" at bounding box center [88, 50] width 89 height 24
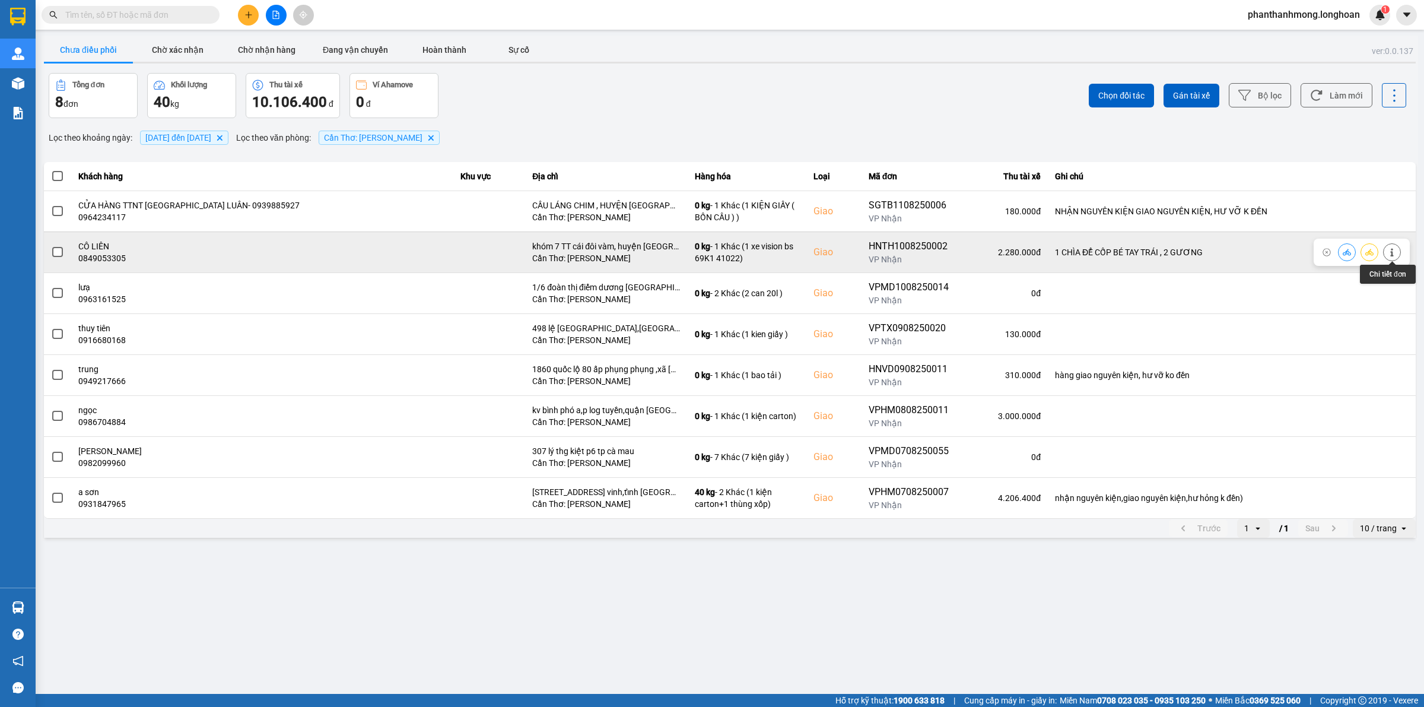
click at [1393, 258] on button at bounding box center [1392, 252] width 17 height 21
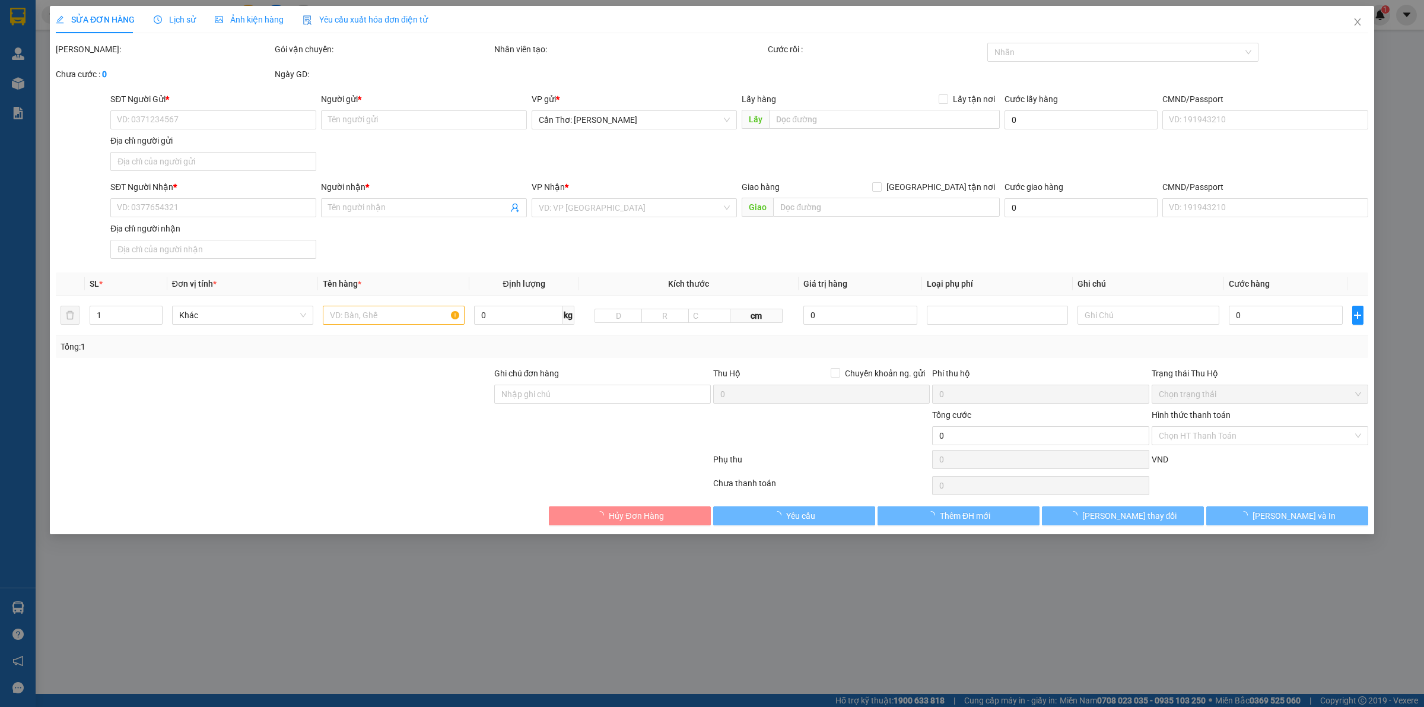
type input "0813664078"
type input "C MY"
type input "0849053305"
type input "CÔ LIÊN"
checkbox input "true"
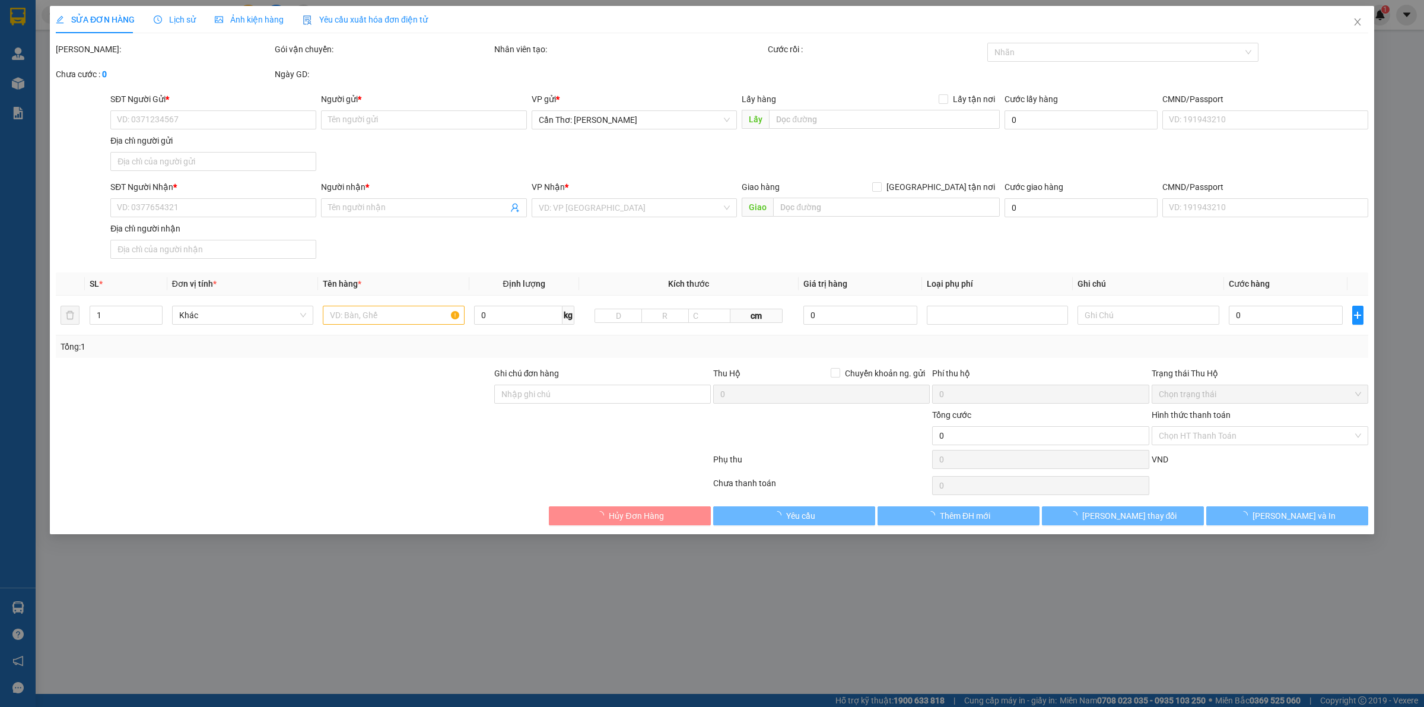
type input "khóm 7 TT cái đôi vàm, huyện phú tân, tỉnh cà mau"
type input "1 CHÌA ĐỂ CỐP BÉ TAY TRÁI , 2 GƯƠNG"
type input "2.280.000"
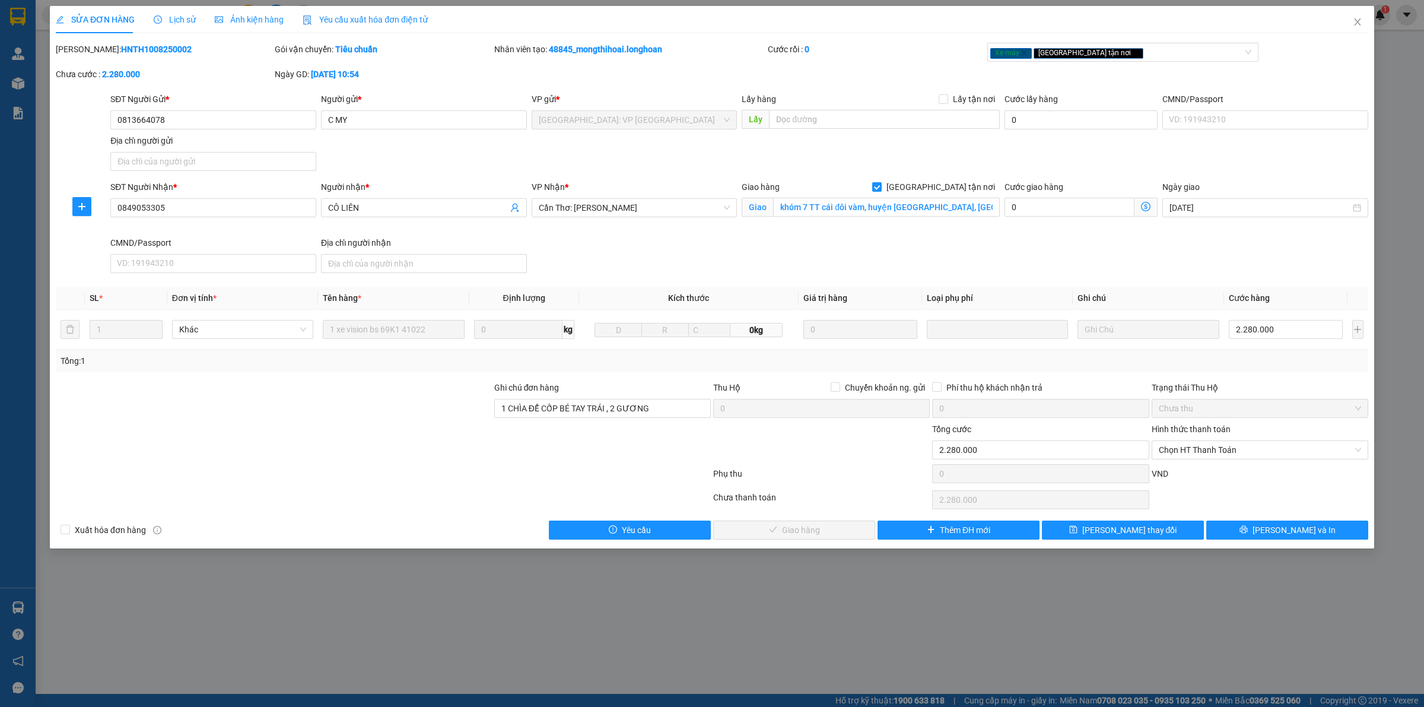
click at [1393, 258] on div "SỬA ĐƠN HÀNG Lịch sử Ảnh kiện hàng Yêu cầu xuất hóa đơn điện tử Total Paid Fee …" at bounding box center [712, 353] width 1424 height 707
click at [1361, 21] on icon "close" at bounding box center [1357, 21] width 9 height 9
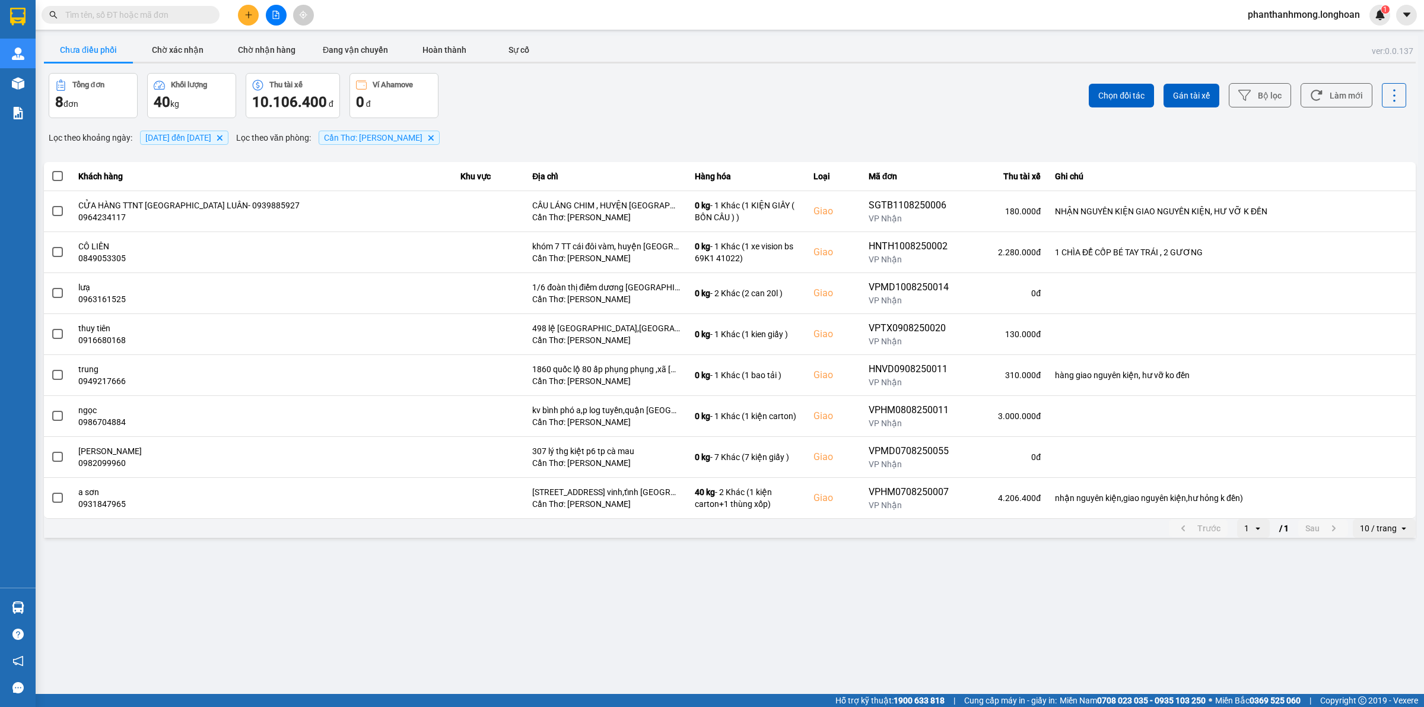
click at [629, 590] on main "ver: 0.0.137 Chưa điều phối Chờ xác nhận Chờ nhận hàng Đang vận chuyển Hoàn thà…" at bounding box center [712, 347] width 1424 height 694
click at [585, 644] on main "ver: 0.0.137 Chưa điều phối Chờ xác nhận Chờ nhận hàng Đang vận chuyển Hoàn thà…" at bounding box center [712, 347] width 1424 height 694
click at [288, 52] on button "Chờ nhận hàng" at bounding box center [266, 50] width 89 height 24
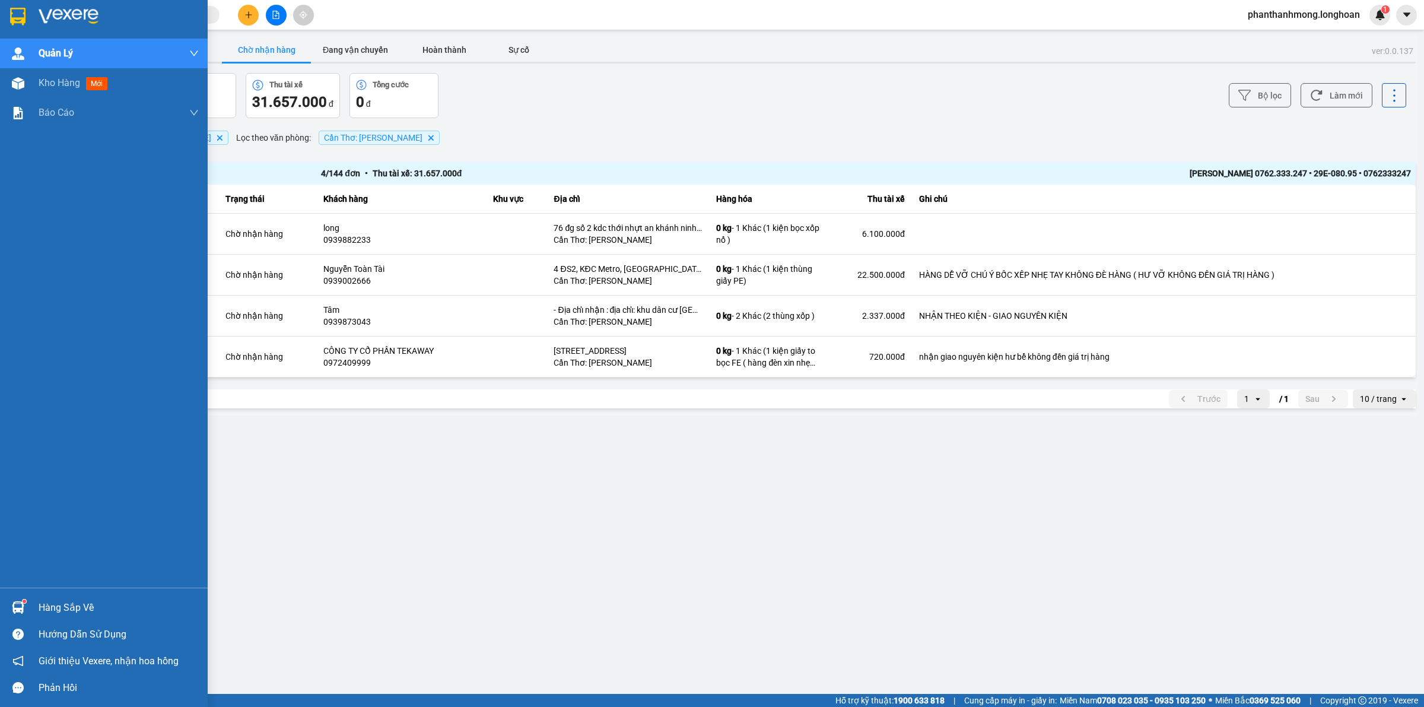
click at [74, 599] on div "Hàng sắp về" at bounding box center [119, 608] width 160 height 18
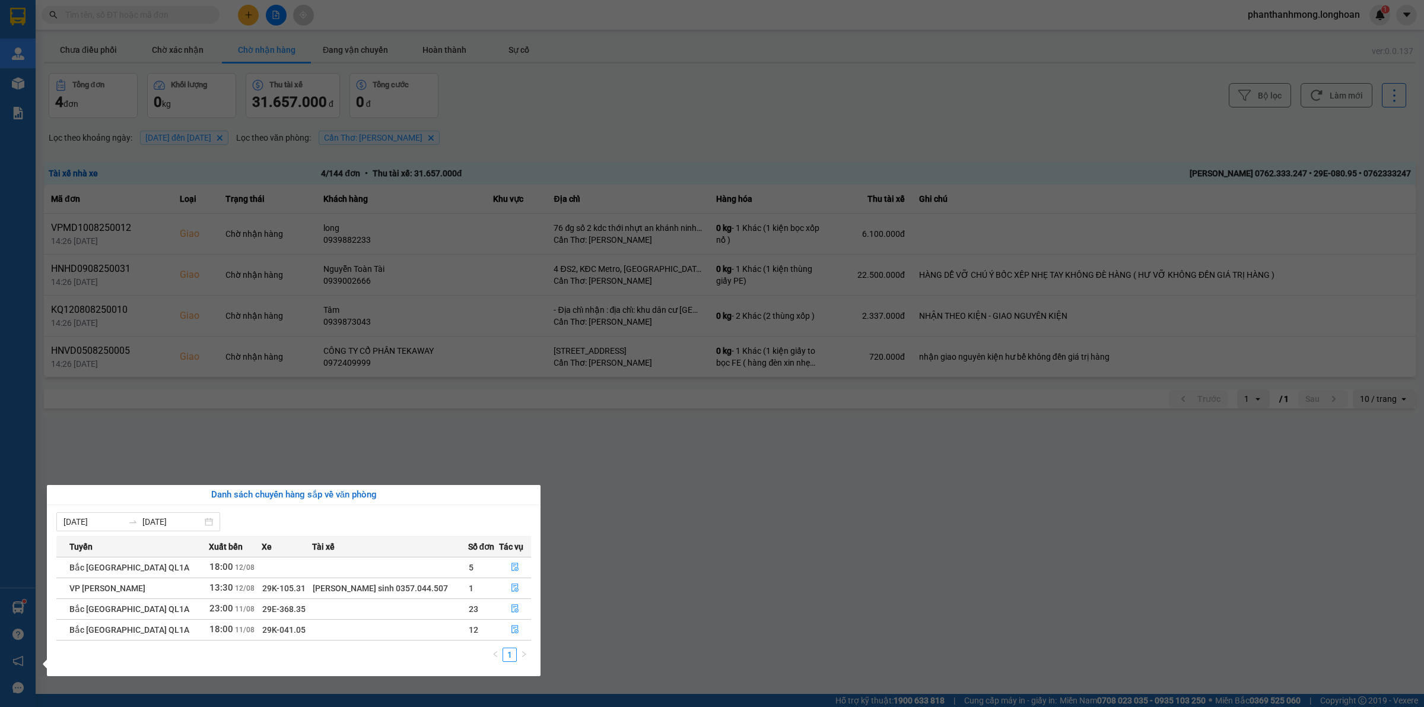
click at [655, 559] on section "Kết quả tìm kiếm ( 0 ) Bộ lọc No Data phanthanhmong.longhoan 1 Quản Lý Quản lý …" at bounding box center [712, 353] width 1424 height 707
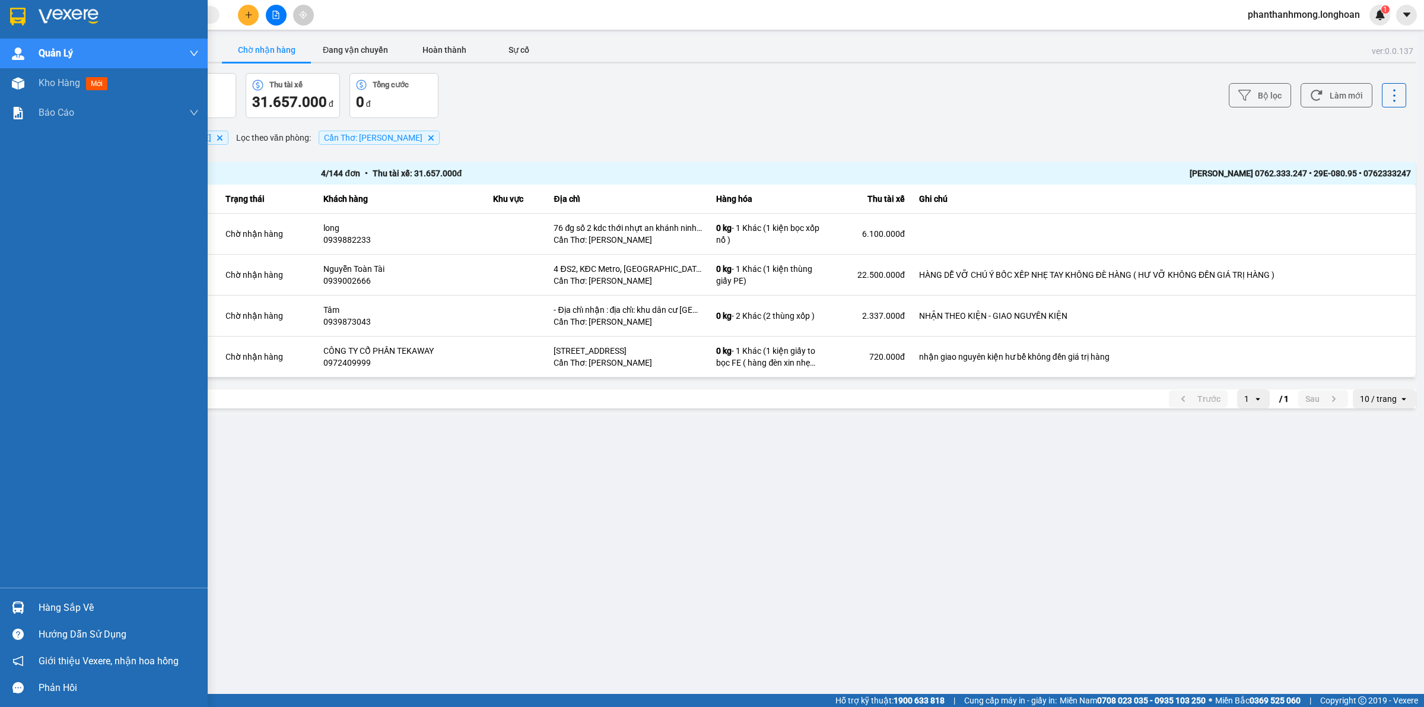
click at [26, 14] on div at bounding box center [18, 16] width 21 height 21
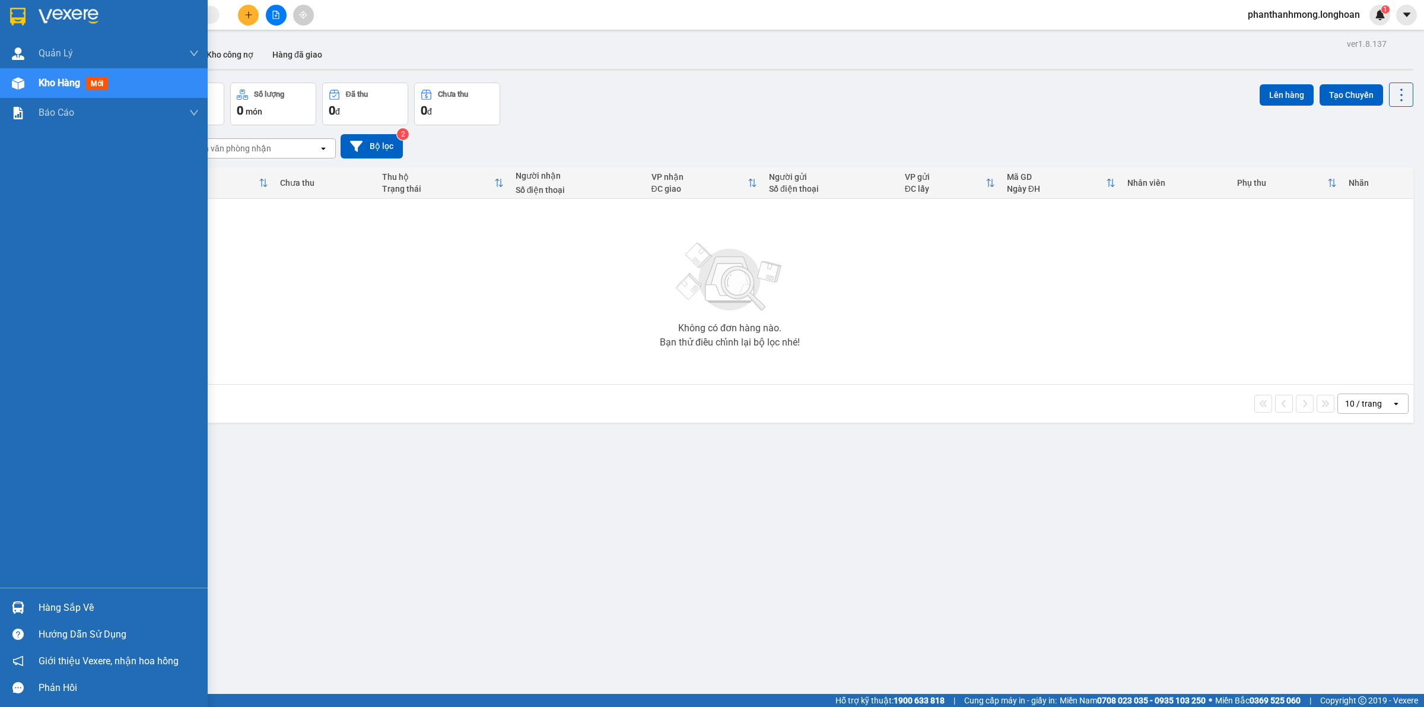
click at [69, 608] on div "Hàng sắp về" at bounding box center [119, 608] width 160 height 18
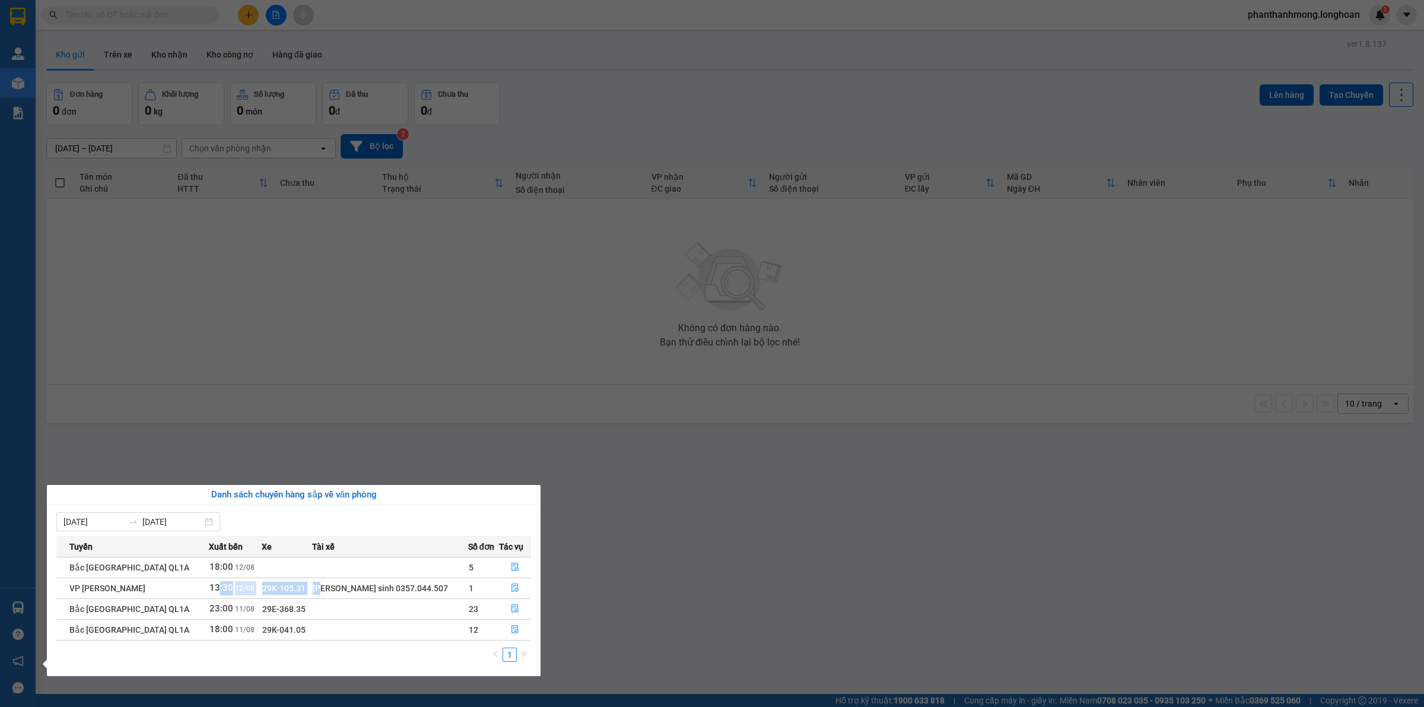
drag, startPoint x: 212, startPoint y: 586, endPoint x: 331, endPoint y: 595, distance: 119.1
click at [331, 595] on tr "VP Hoàng Mai - Kho HN 13:30 12/08 29K-105.31 Vũ văn sinh 0357.044.507 1" at bounding box center [293, 587] width 475 height 21
drag, startPoint x: 398, startPoint y: 590, endPoint x: 449, endPoint y: 590, distance: 51.0
click at [449, 590] on div "Vũ văn sinh 0357.044.507" at bounding box center [390, 588] width 154 height 13
click at [666, 585] on section "Kết quả tìm kiếm ( 0 ) Bộ lọc No Data phanthanhmong.longhoan 1 Quản Lý Quản lý …" at bounding box center [712, 353] width 1424 height 707
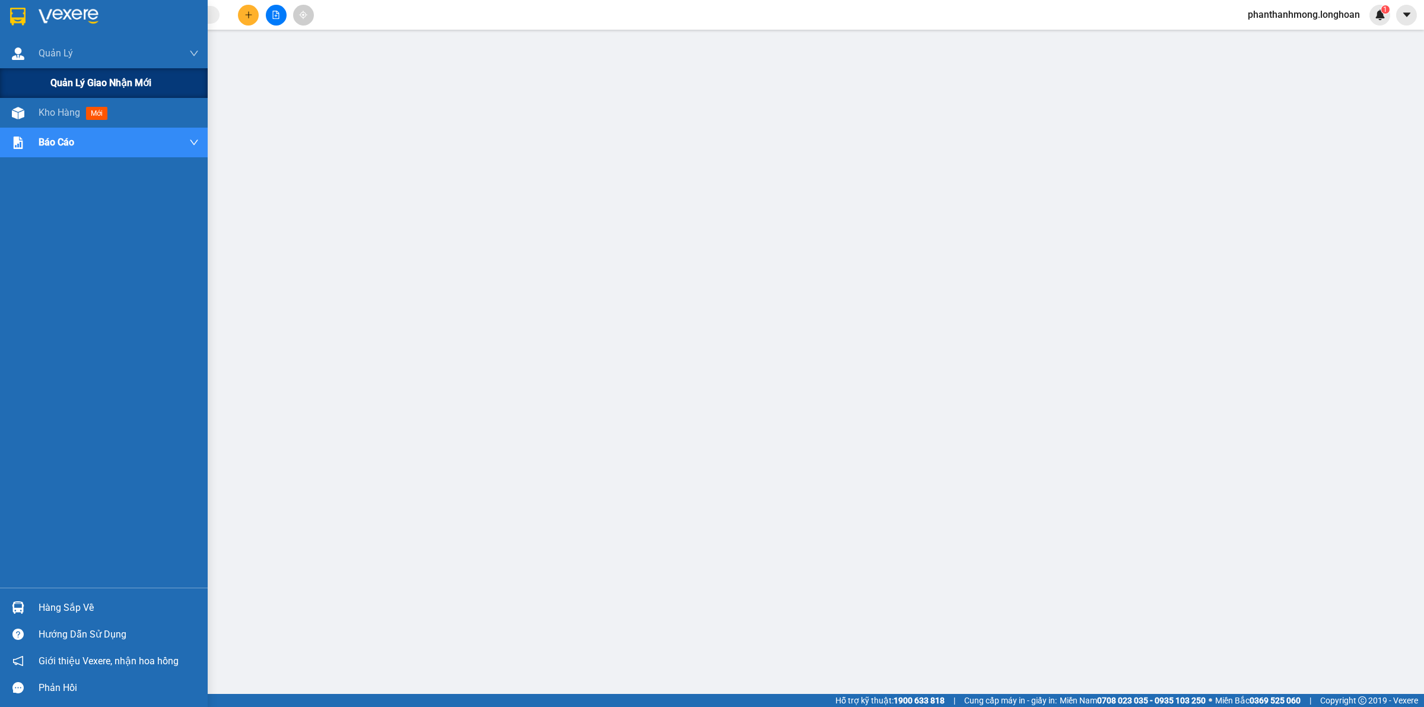
click at [85, 84] on span "Quản lý giao nhận mới" at bounding box center [100, 82] width 101 height 15
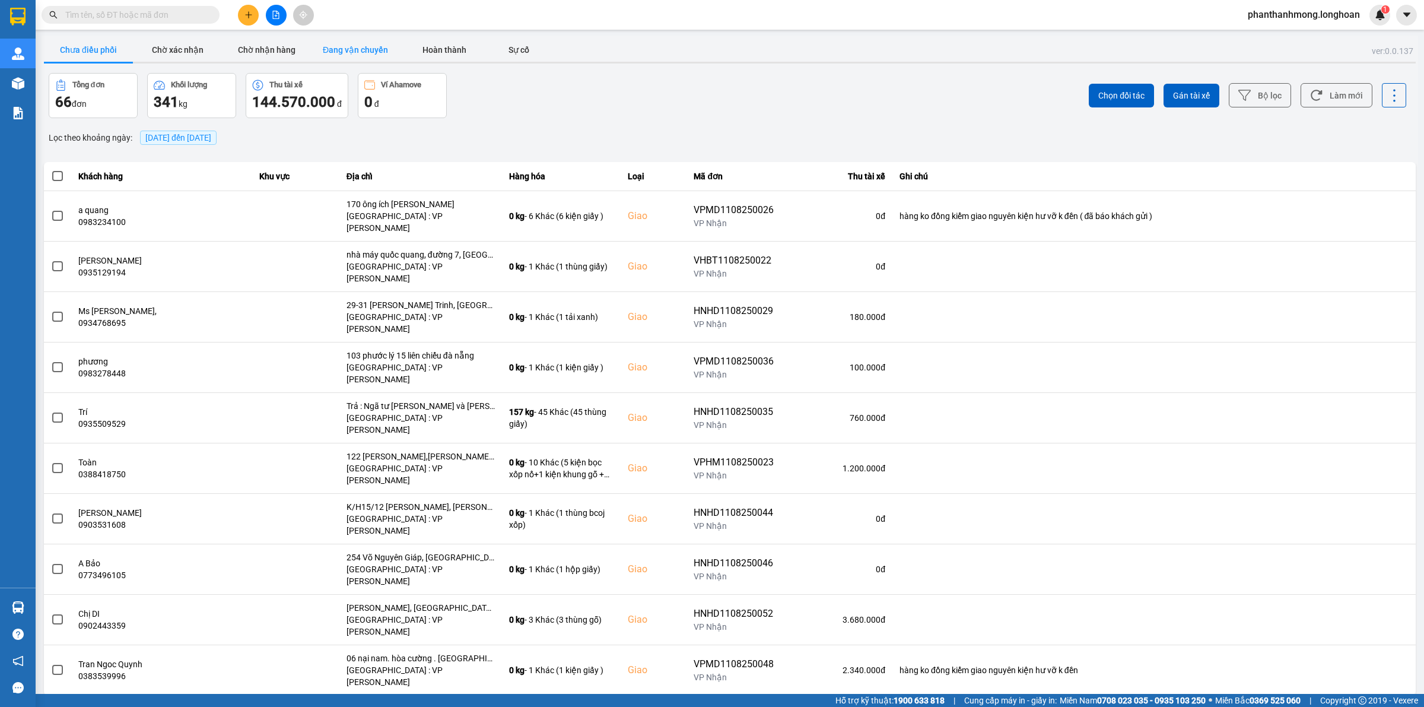
click at [396, 52] on button "Đang vận chuyển" at bounding box center [355, 50] width 89 height 24
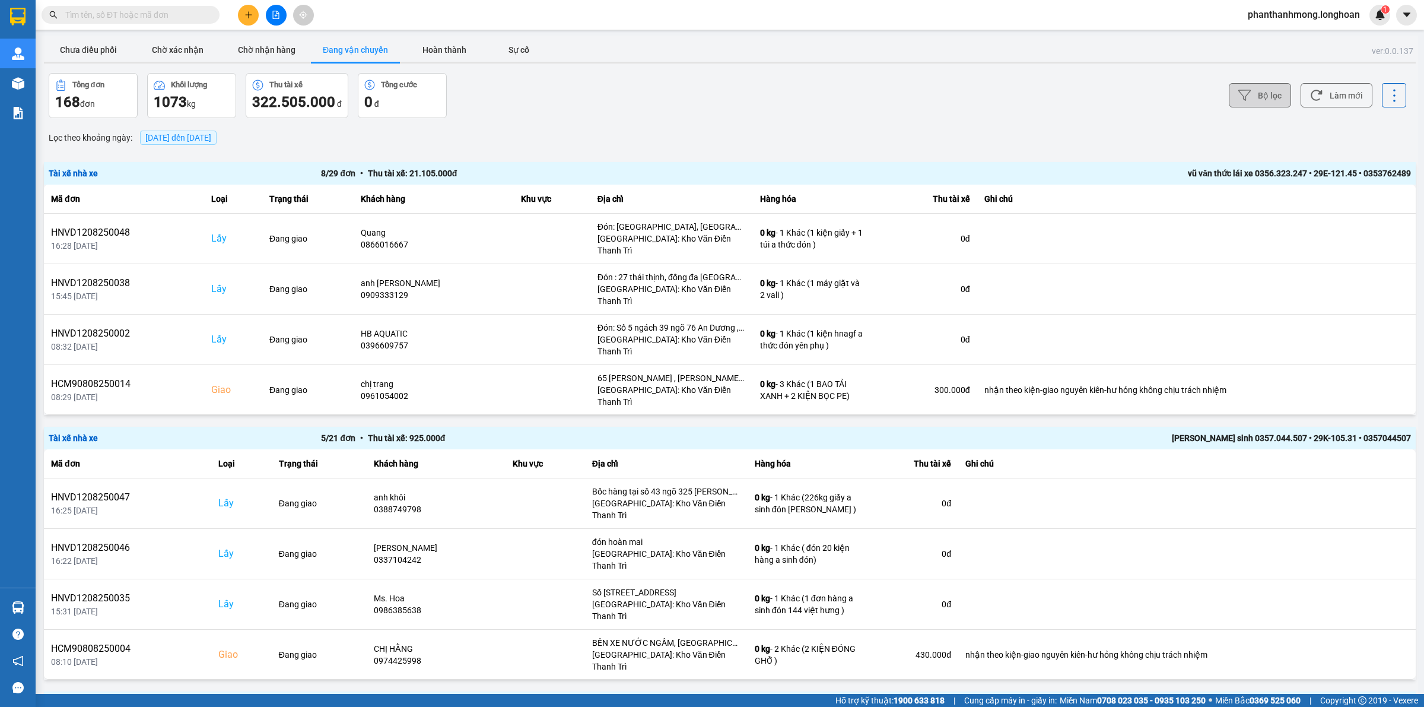
click at [1269, 91] on button "Bộ lọc" at bounding box center [1260, 95] width 62 height 24
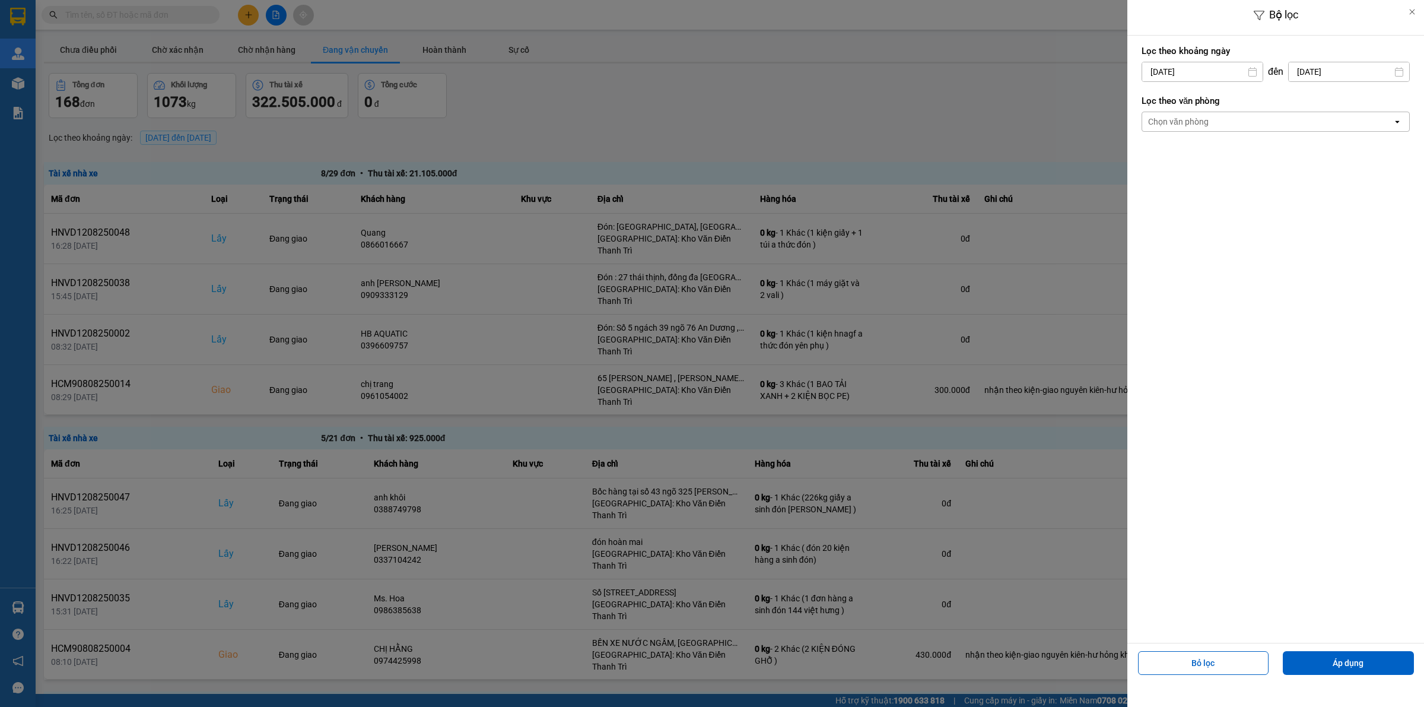
click at [1256, 120] on div "Chọn văn phòng" at bounding box center [1267, 121] width 250 height 19
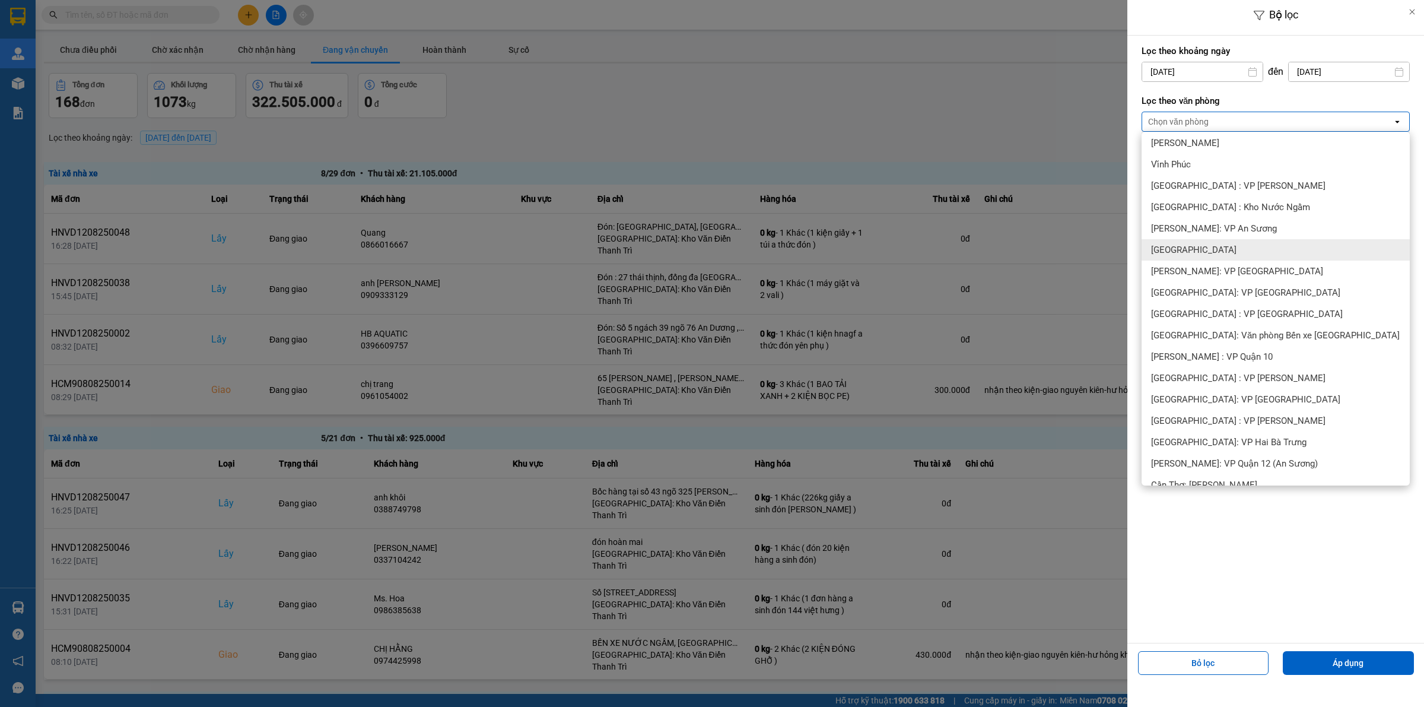
scroll to position [223, 0]
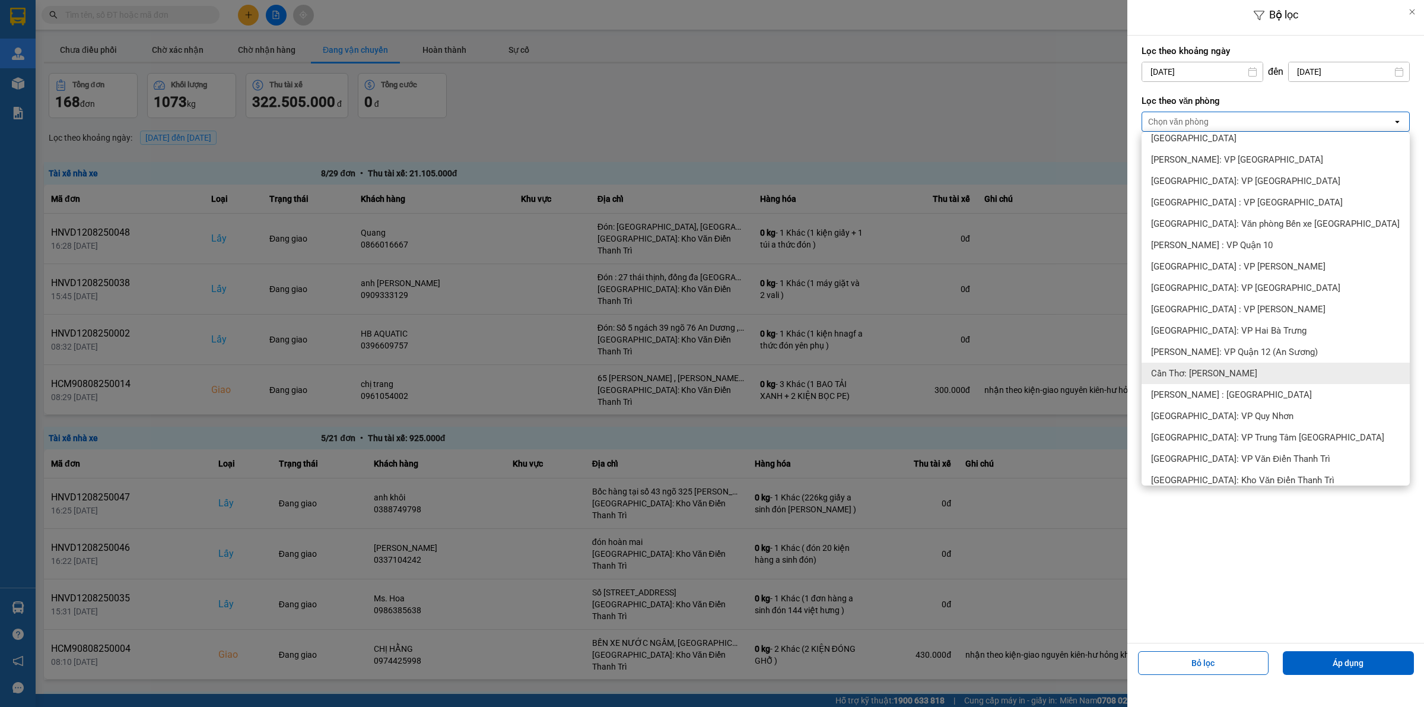
click at [1247, 374] on div "Cần Thơ: [PERSON_NAME]" at bounding box center [1276, 373] width 268 height 21
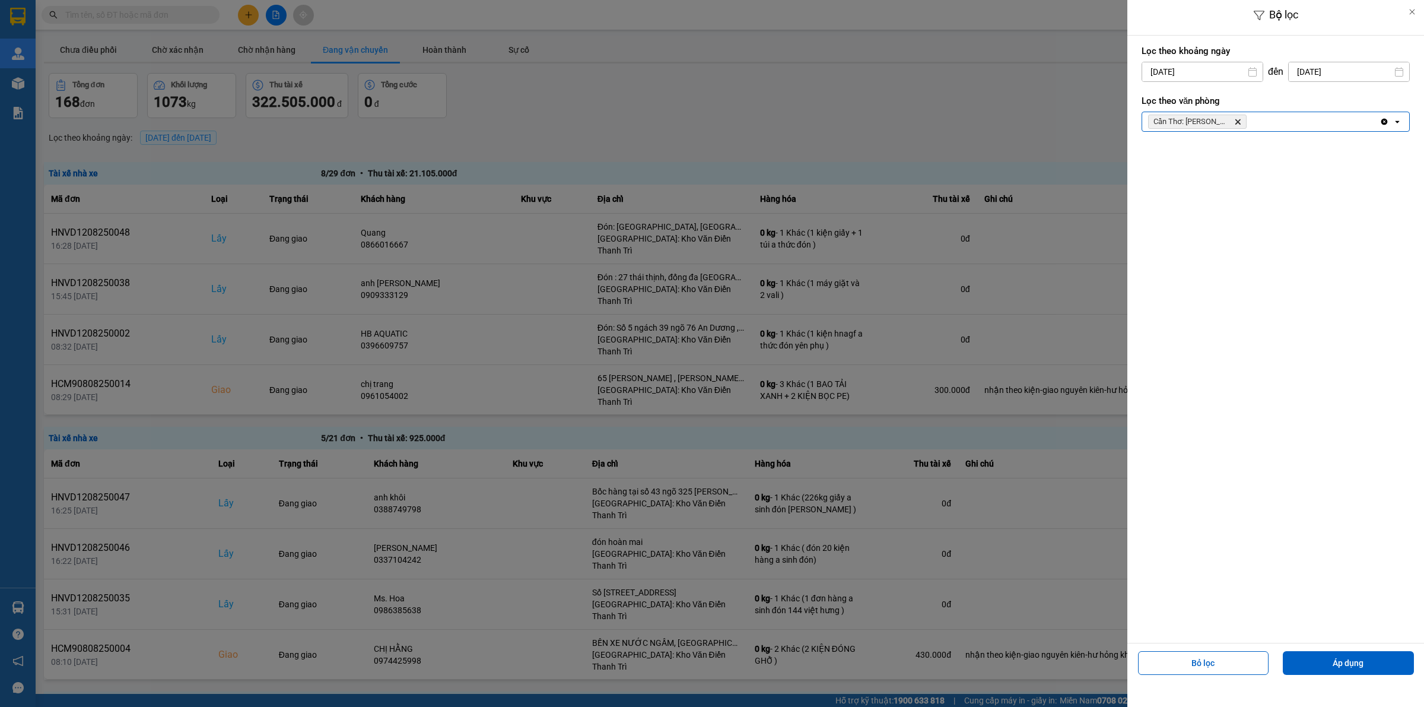
click at [1200, 70] on input "[DATE]" at bounding box center [1202, 71] width 120 height 19
click at [1241, 164] on div "1" at bounding box center [1244, 158] width 17 height 14
type input "[DATE]"
click at [1407, 669] on button "Áp dụng" at bounding box center [1348, 663] width 131 height 24
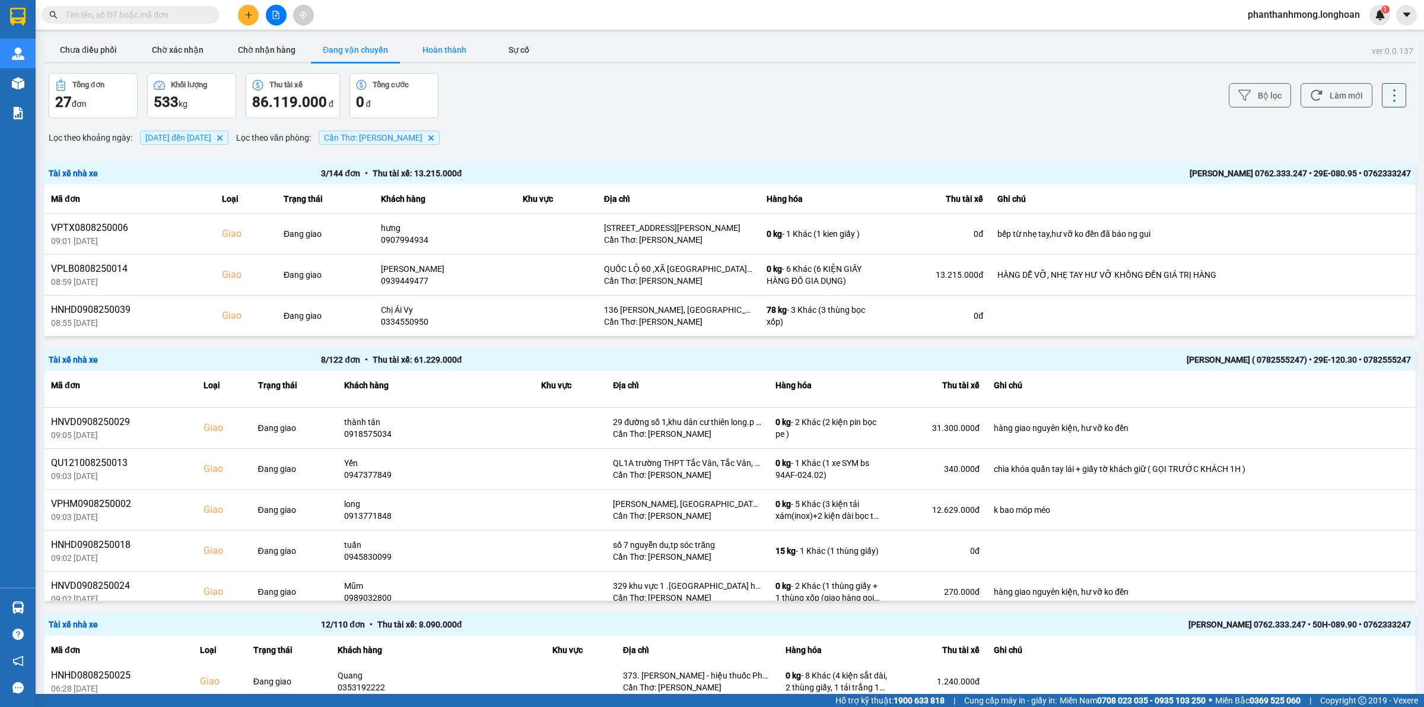
click at [421, 52] on button "Hoàn thành" at bounding box center [444, 50] width 89 height 24
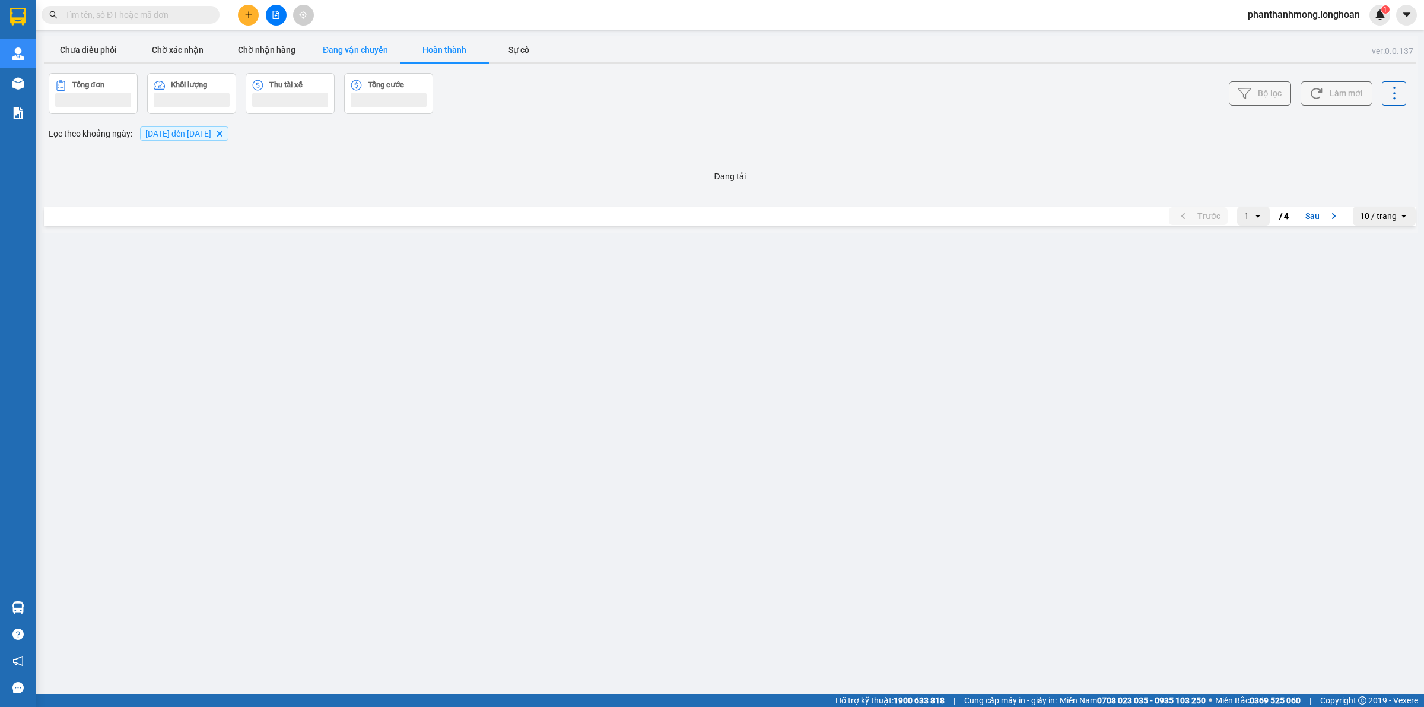
click at [344, 59] on button "Đang vận chuyển" at bounding box center [355, 50] width 89 height 24
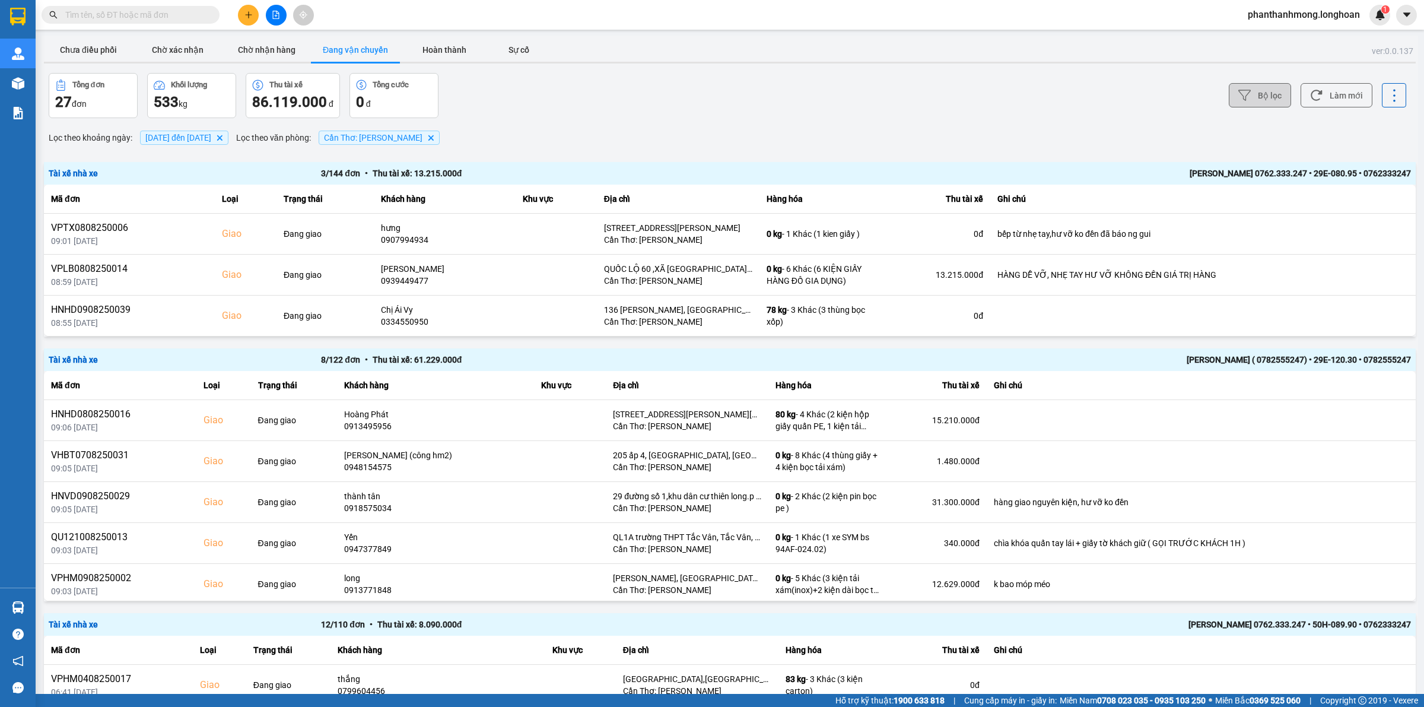
click at [1253, 94] on button "Bộ lọc" at bounding box center [1260, 95] width 62 height 24
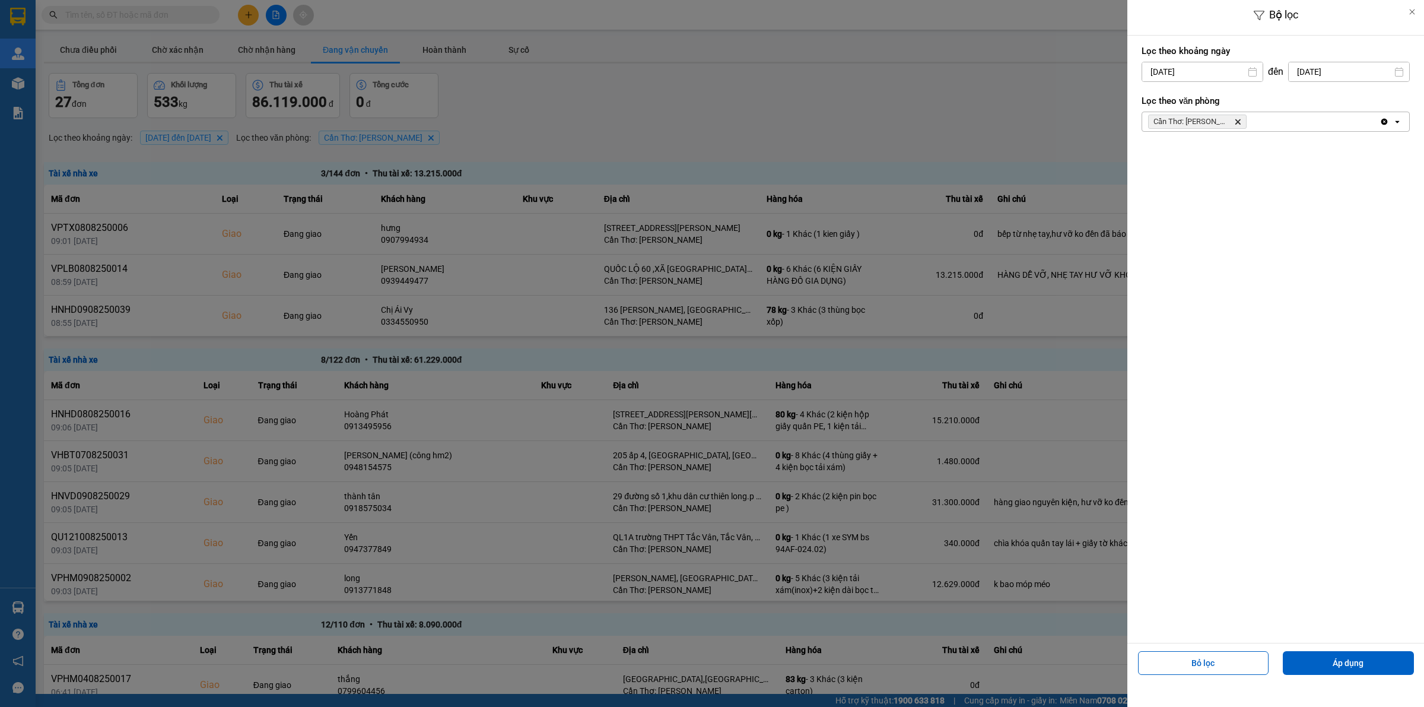
click at [1198, 76] on input "[DATE]" at bounding box center [1202, 71] width 120 height 19
click at [1172, 206] on div "12" at bounding box center [1172, 211] width 17 height 14
click at [1350, 669] on button "Áp dụng" at bounding box center [1348, 663] width 131 height 24
click at [1174, 211] on div "Lọc theo khoảng [DATE] Press the down arrow key to interact with the calendar a…" at bounding box center [1276, 339] width 297 height 607
click at [1227, 383] on div "Lọc theo khoảng [DATE] Press the down arrow key to interact with the calendar a…" at bounding box center [1276, 339] width 297 height 607
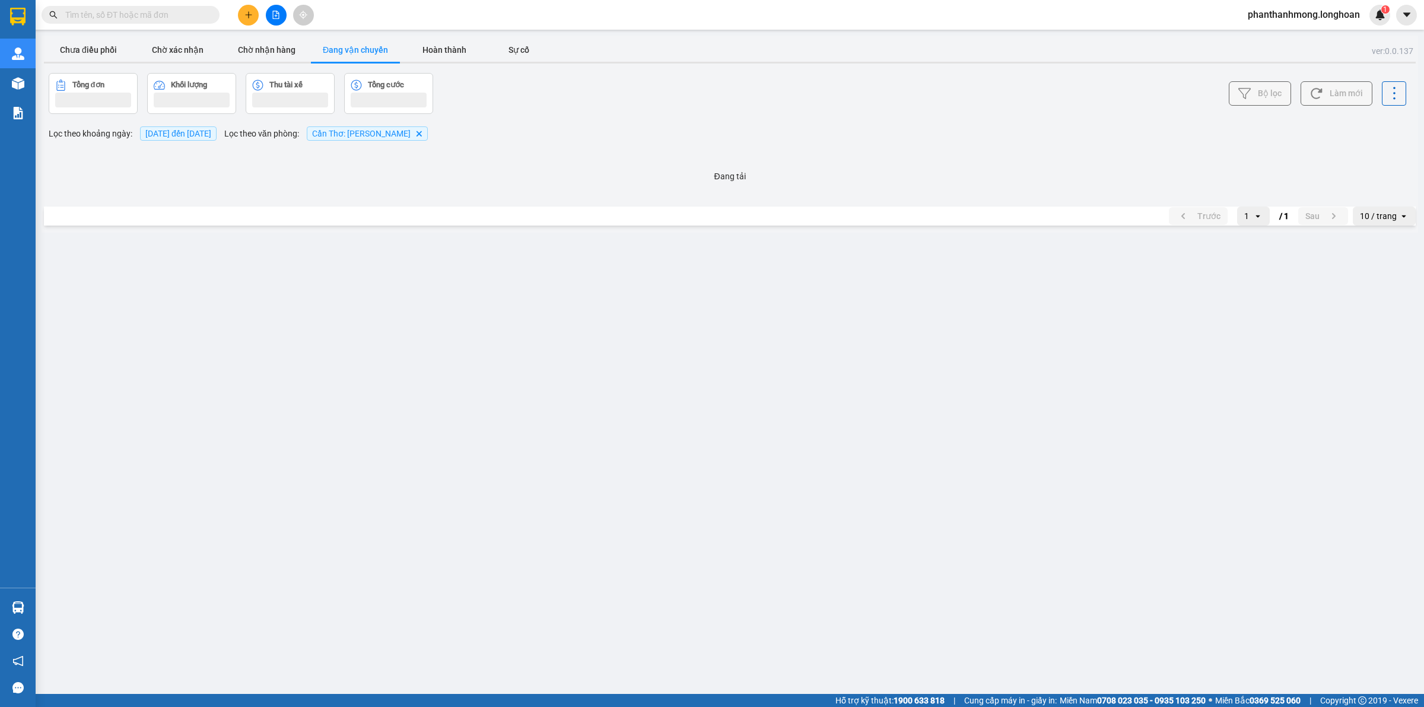
type input "[DATE]"
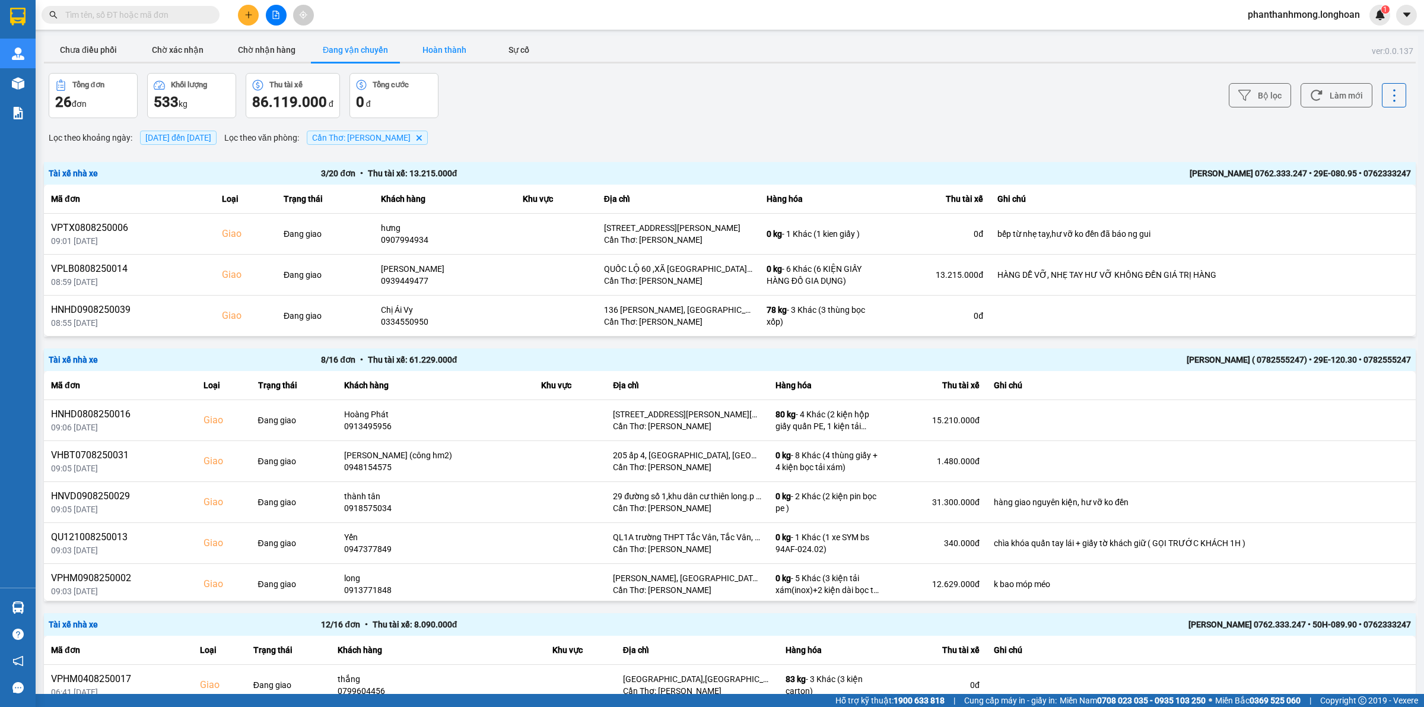
click at [453, 54] on button "Hoàn thành" at bounding box center [444, 50] width 89 height 24
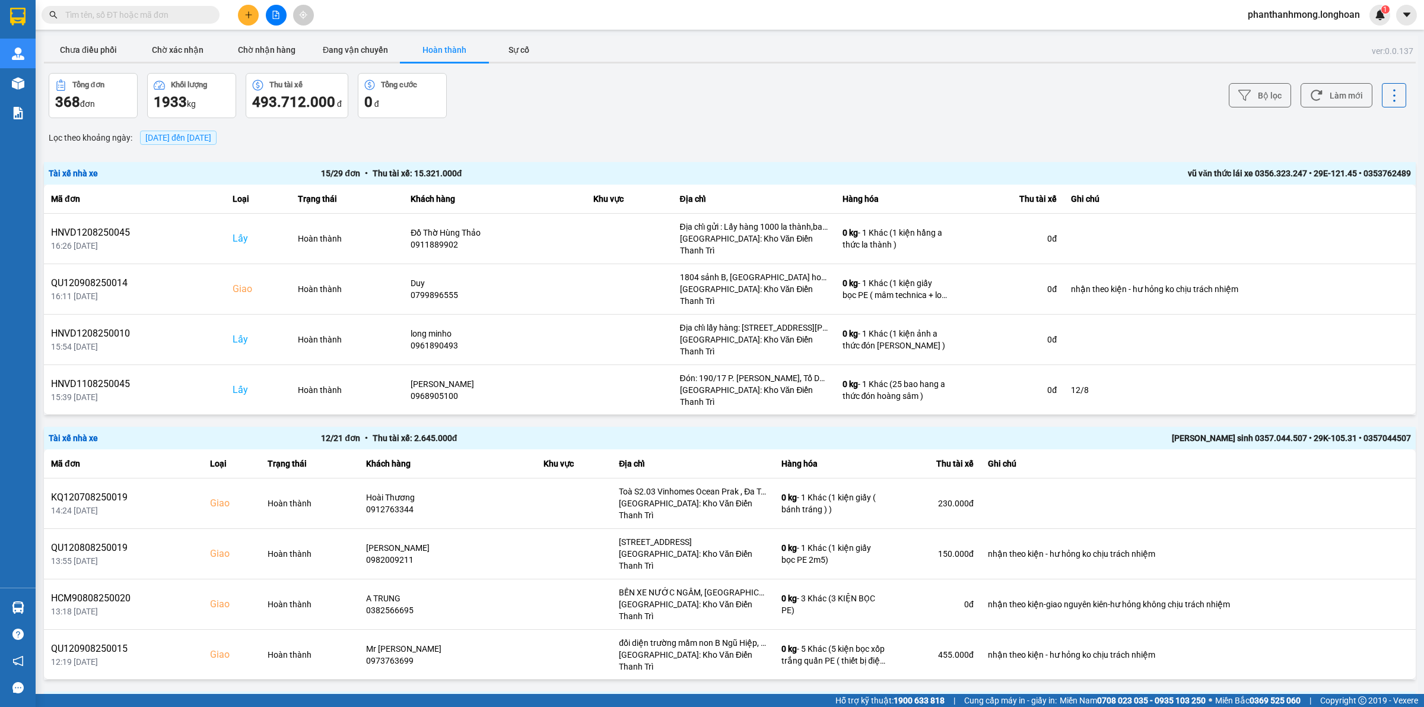
click at [1281, 107] on div "Bộ lọc Làm mới" at bounding box center [1067, 95] width 679 height 45
click at [1268, 97] on button "Bộ lọc" at bounding box center [1260, 95] width 62 height 24
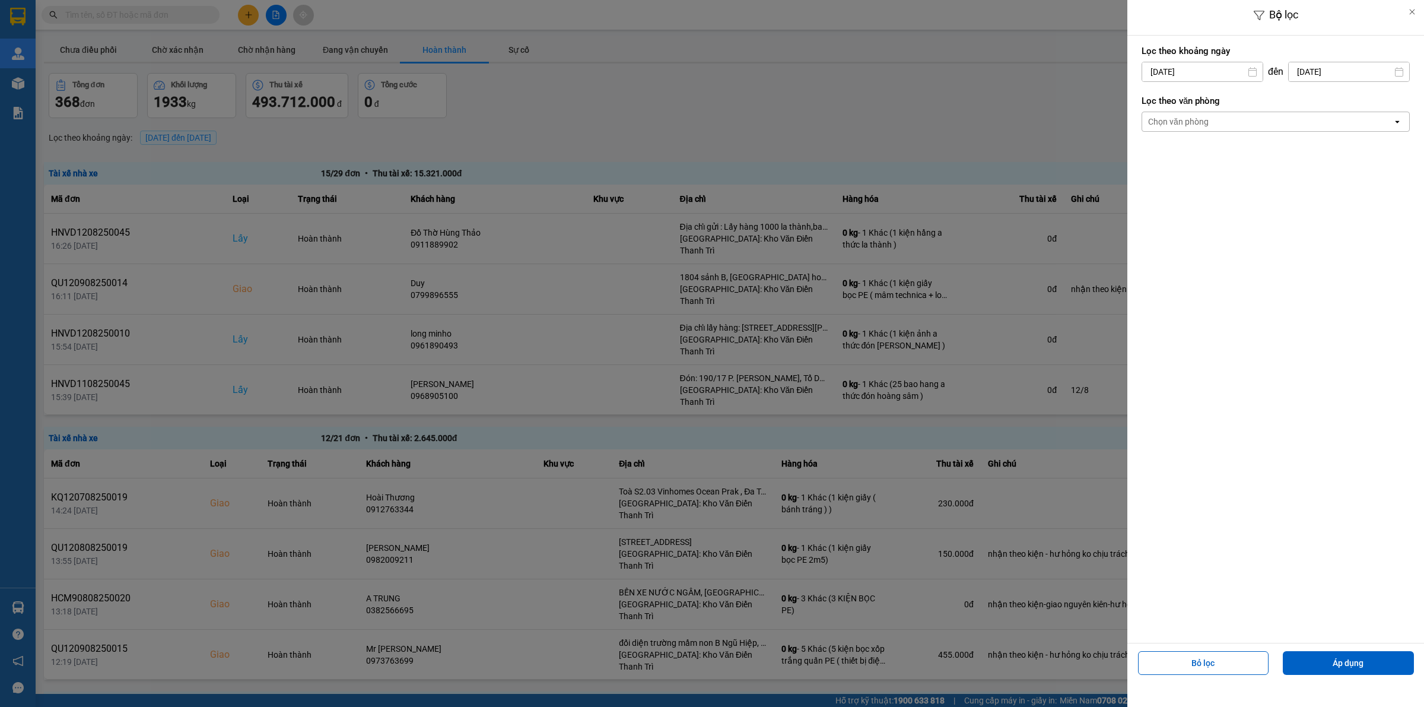
click at [1262, 119] on div "Chọn văn phòng" at bounding box center [1267, 121] width 250 height 19
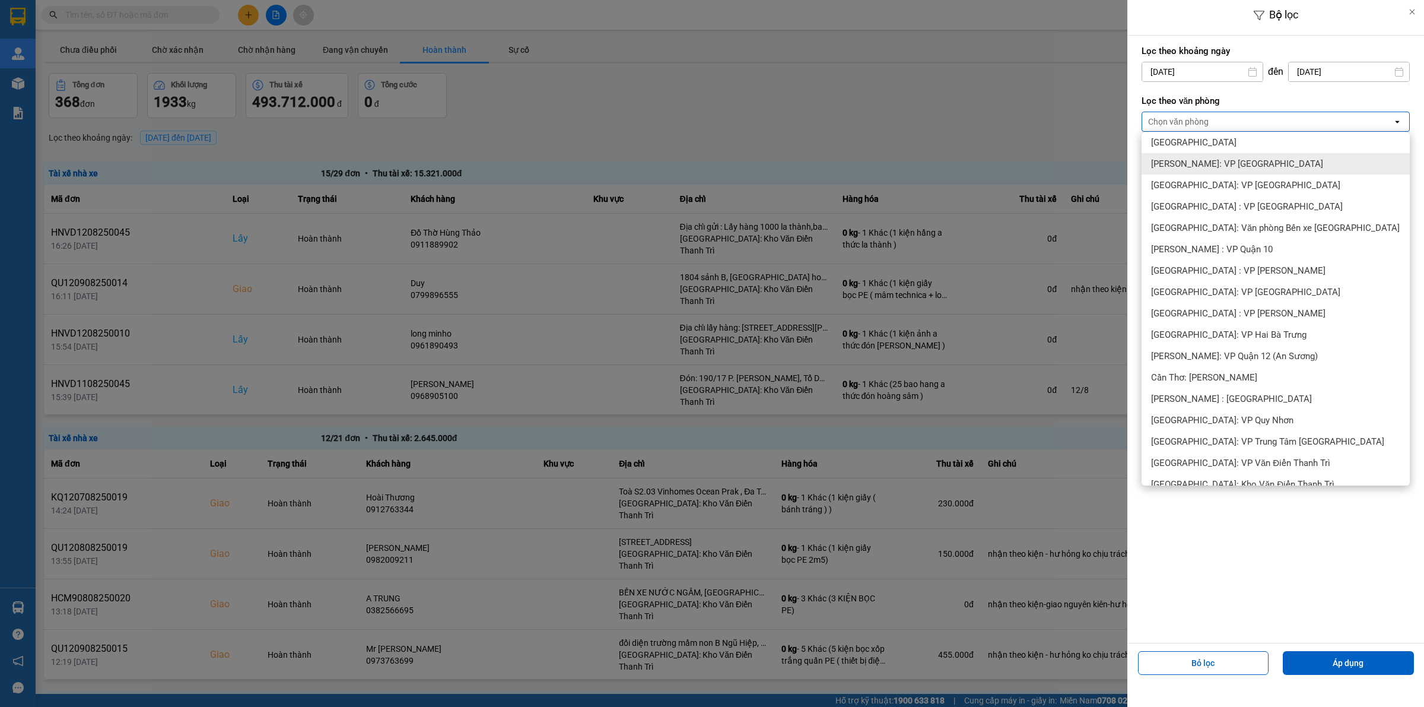
scroll to position [297, 0]
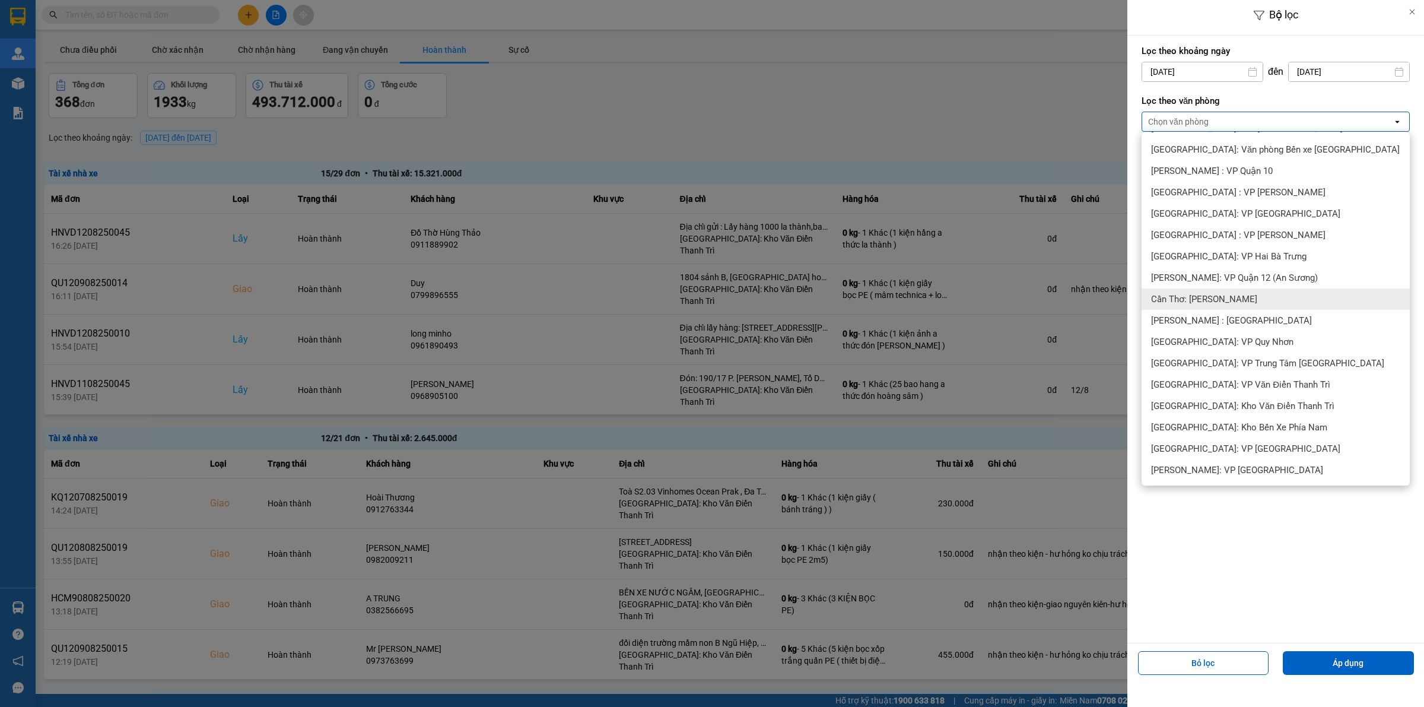
click at [1230, 298] on span "Cần Thơ: [PERSON_NAME]" at bounding box center [1204, 299] width 106 height 12
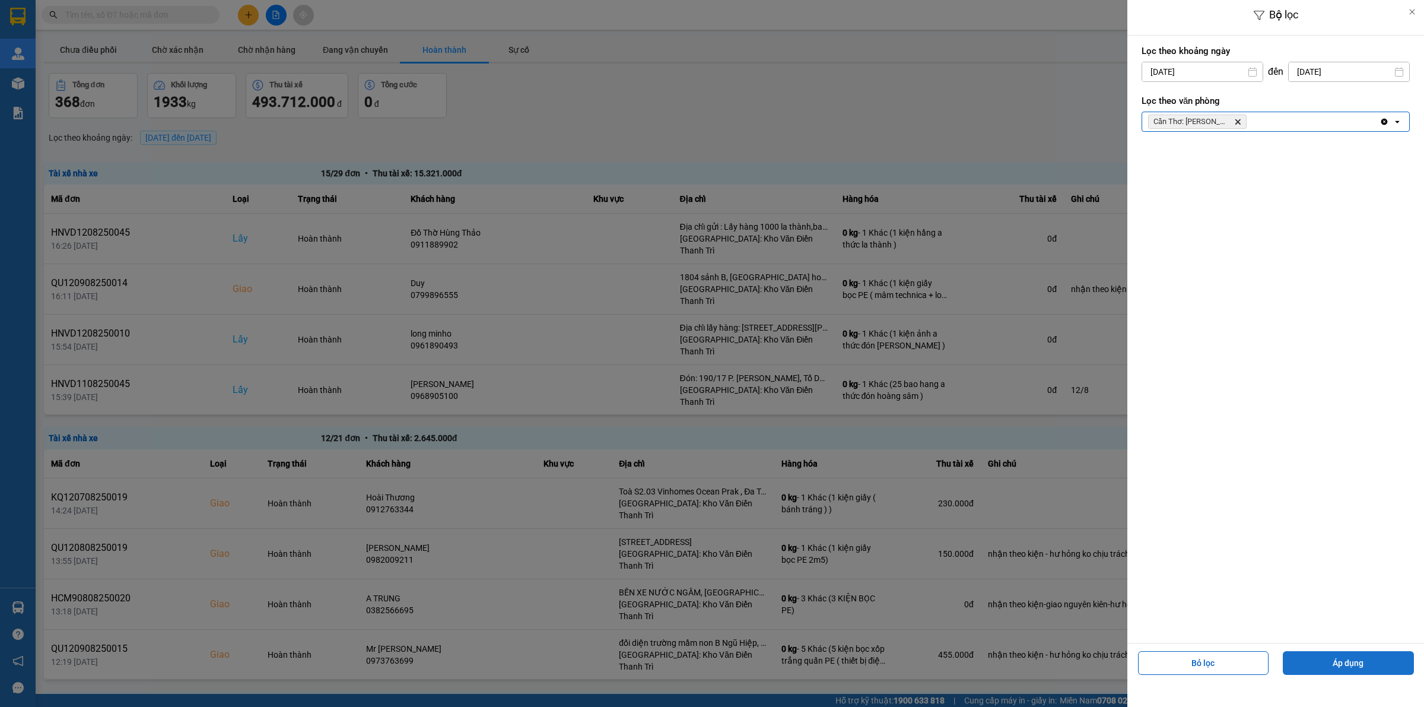
click at [1341, 672] on button "Áp dụng" at bounding box center [1348, 663] width 131 height 24
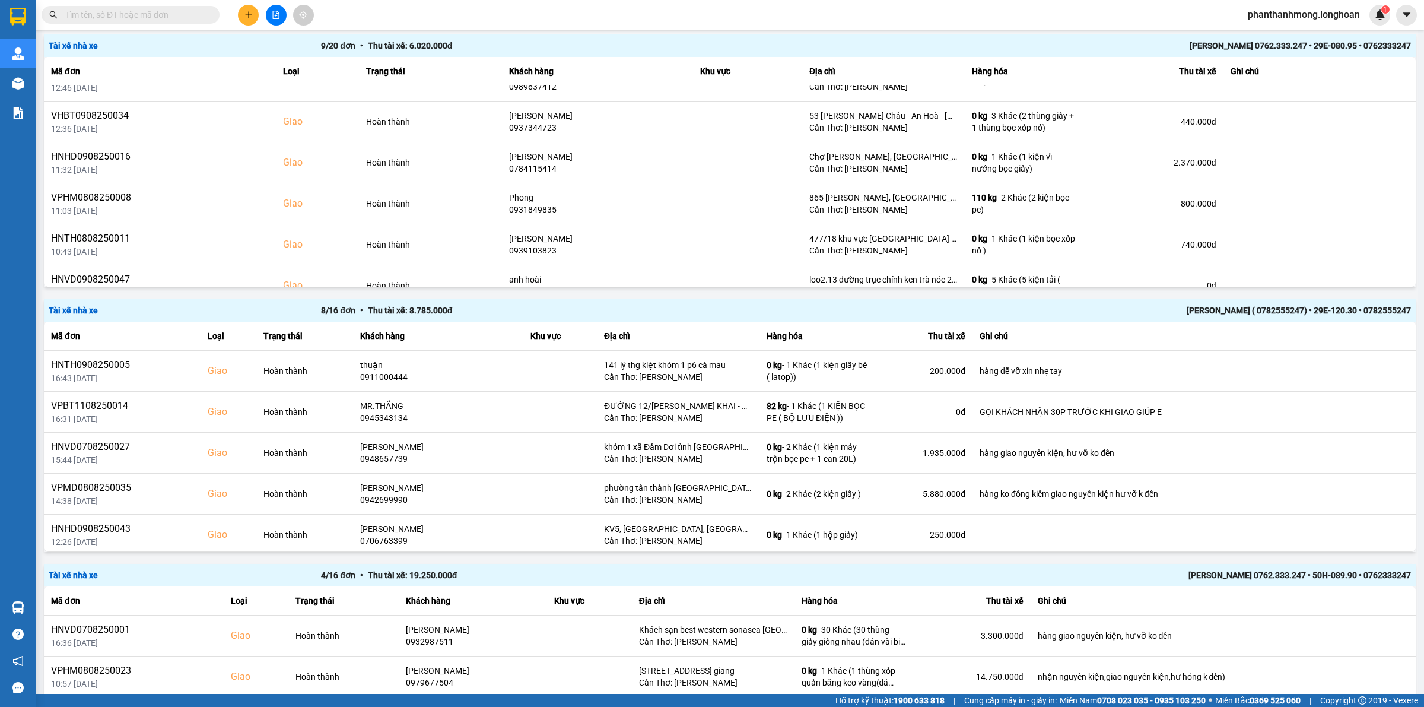
scroll to position [148, 0]
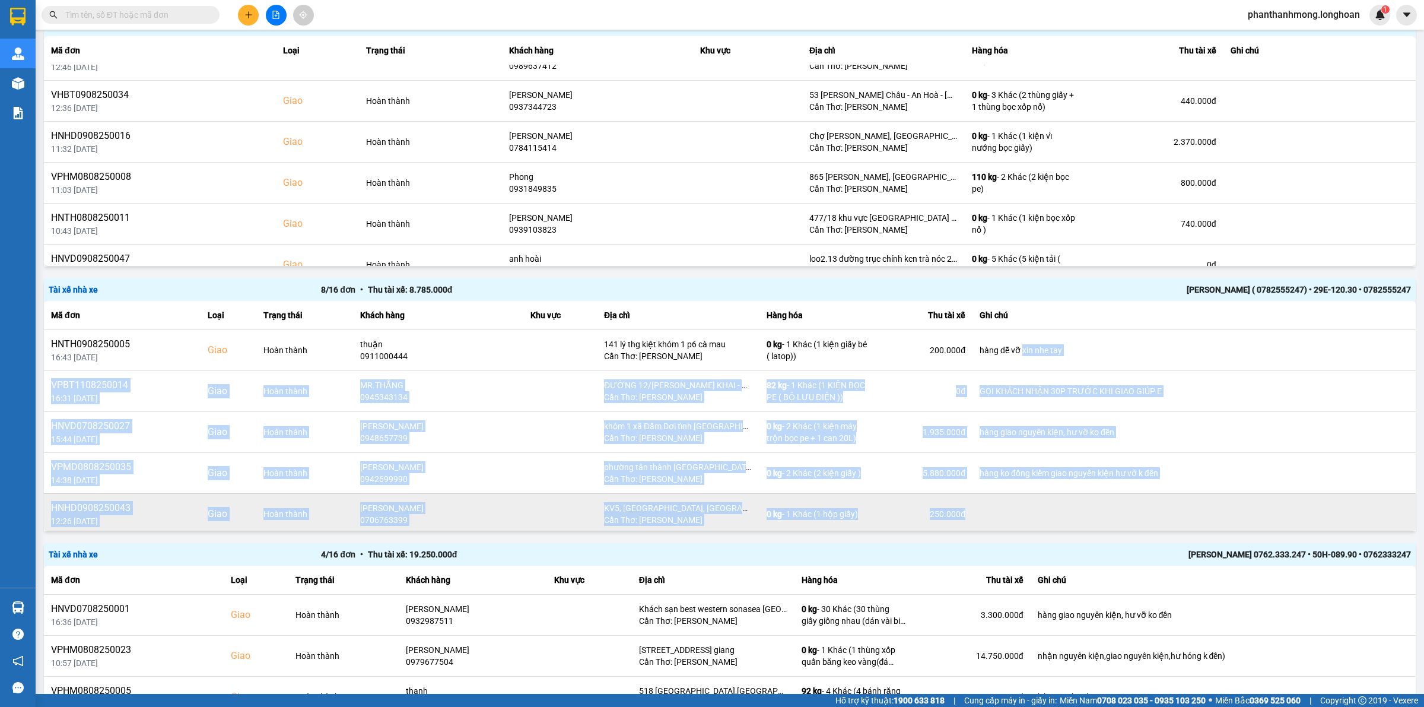
drag, startPoint x: 1006, startPoint y: 351, endPoint x: 1009, endPoint y: 496, distance: 144.2
click at [1009, 496] on tbody "HNTH0908250005 16:43 [DATE] Giao Hoàn thành thuận 0911000444 141 lý thg kiệt kh…" at bounding box center [730, 493] width 1372 height 328
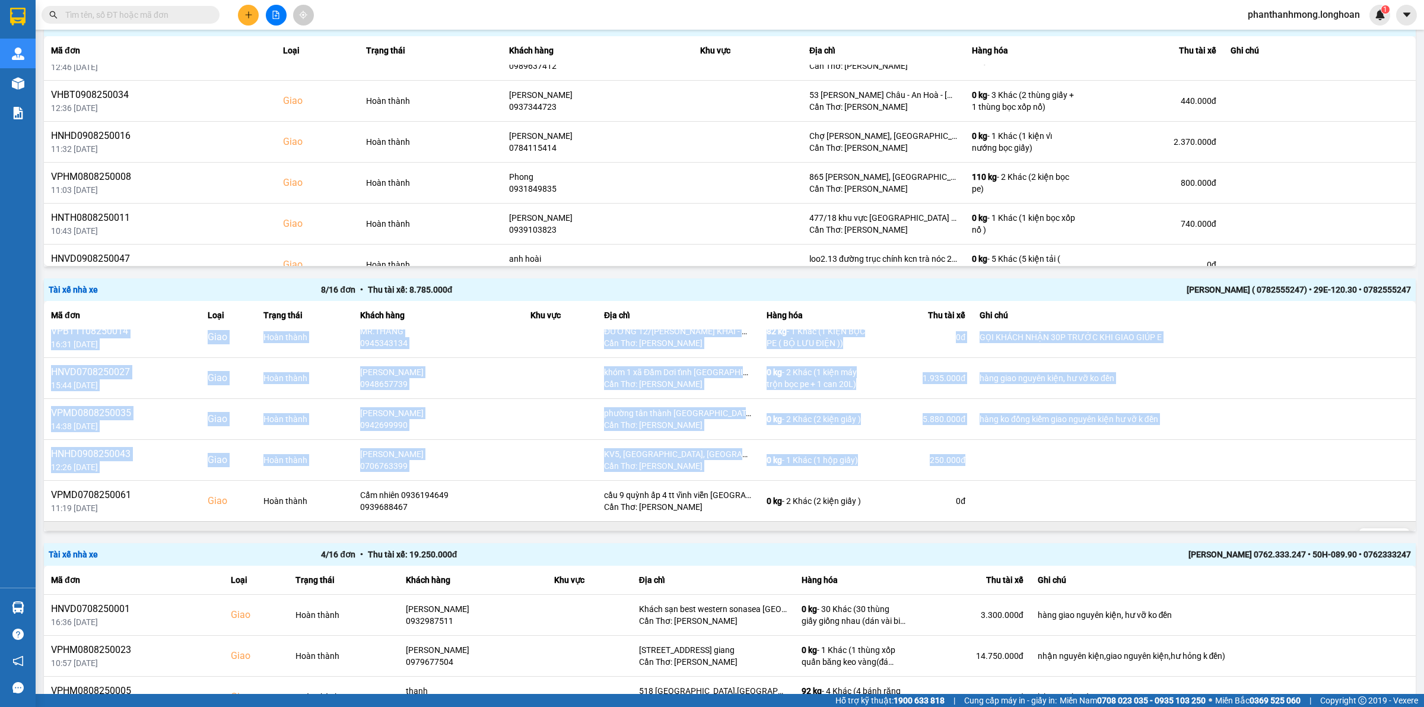
scroll to position [0, 0]
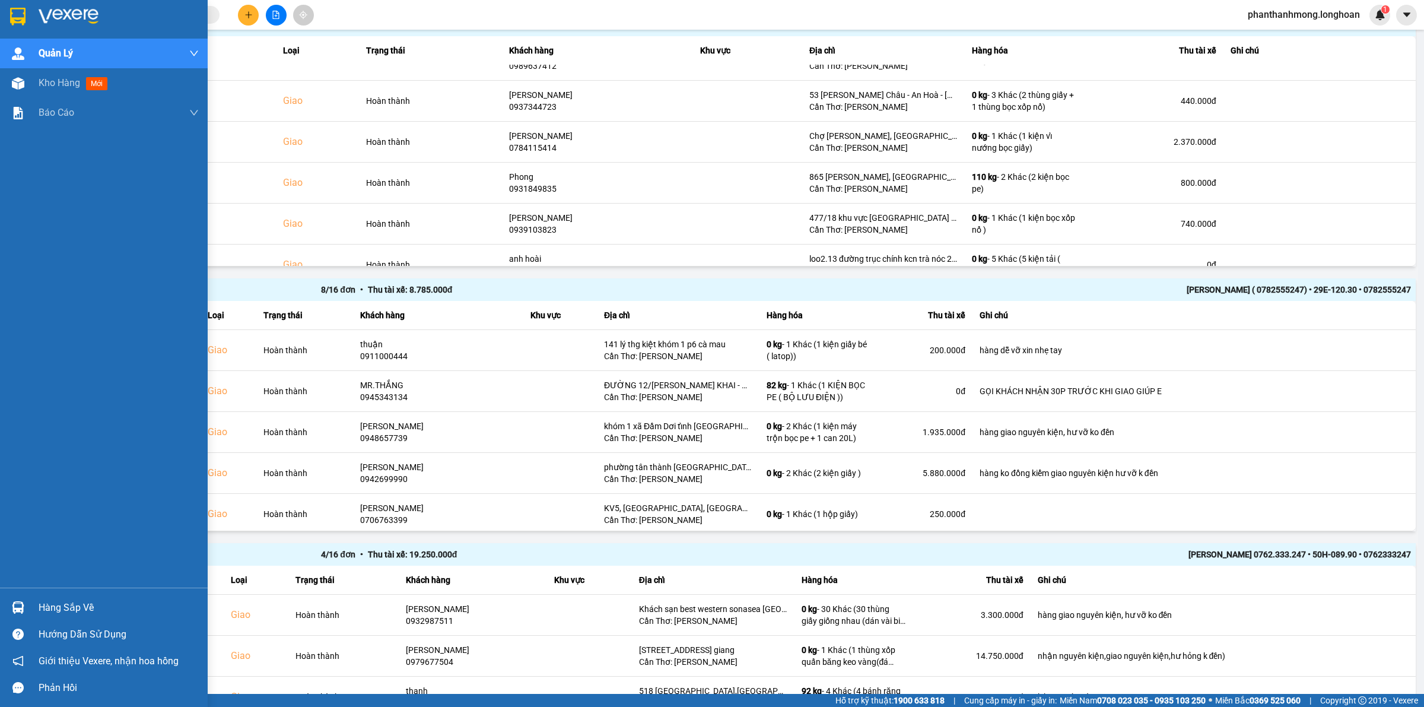
click at [31, 22] on div at bounding box center [104, 19] width 208 height 39
